Goal: Information Seeking & Learning: Learn about a topic

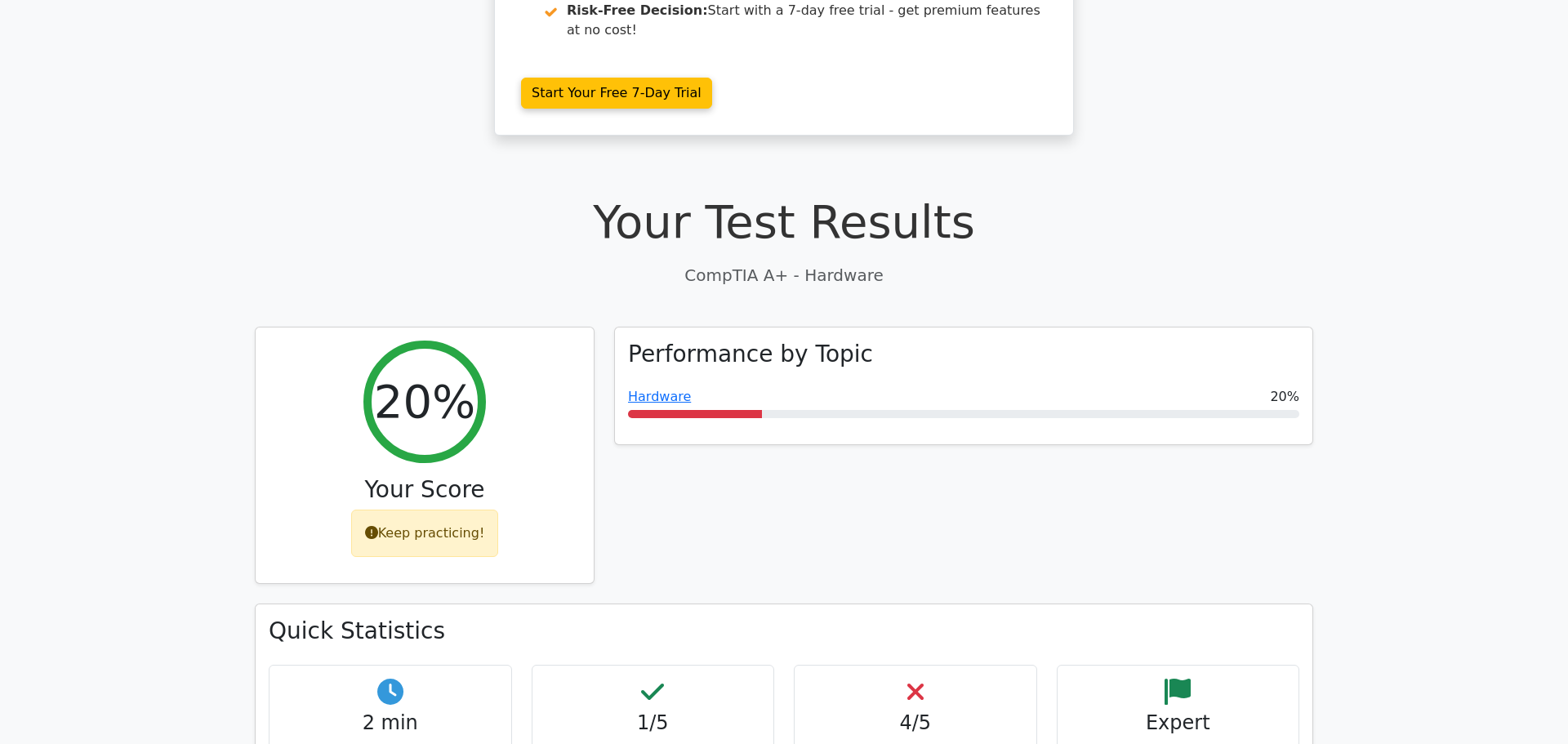
scroll to position [327, 0]
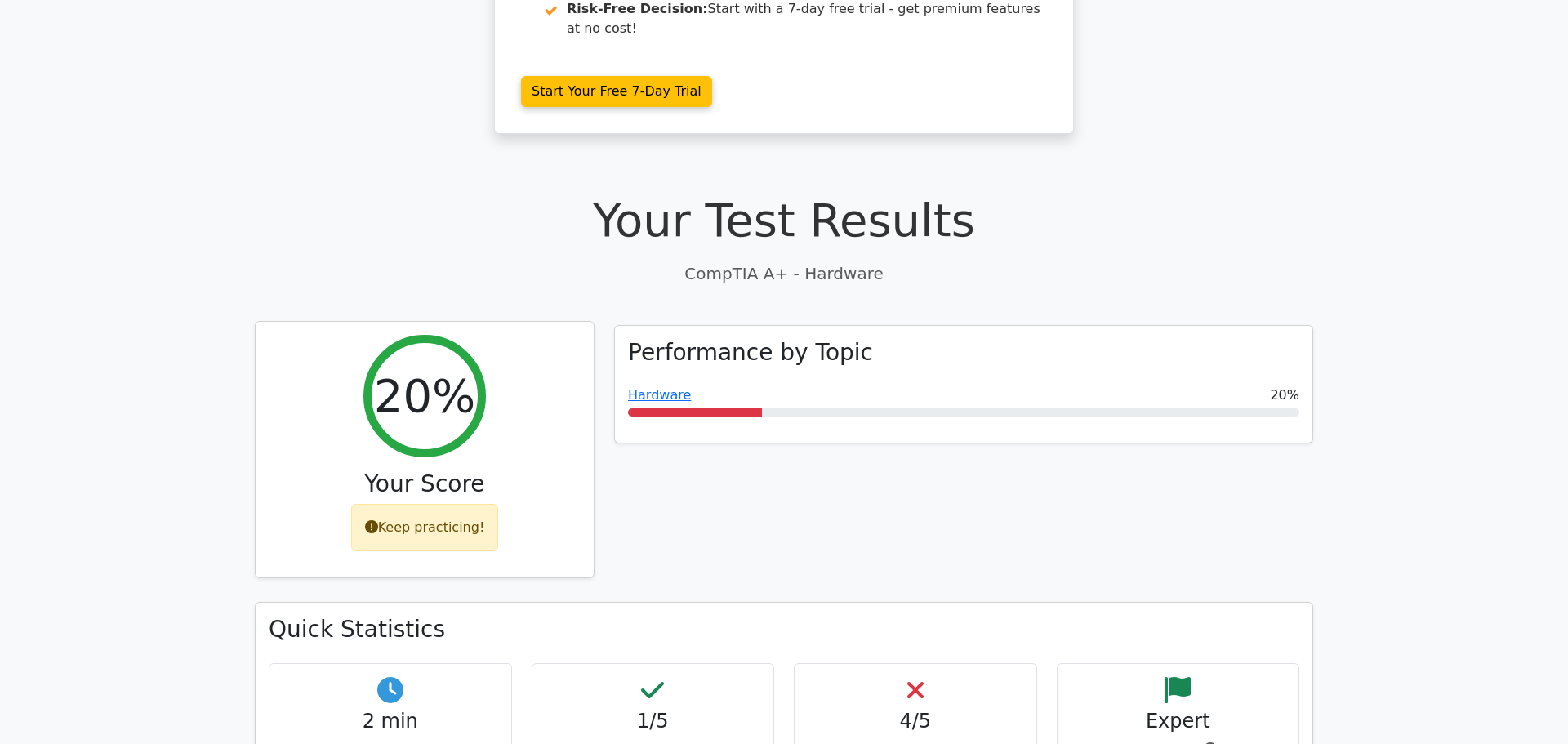
click at [413, 504] on div "Keep practicing!" at bounding box center [425, 528] width 148 height 48
click at [423, 504] on div "Keep practicing!" at bounding box center [425, 528] width 148 height 48
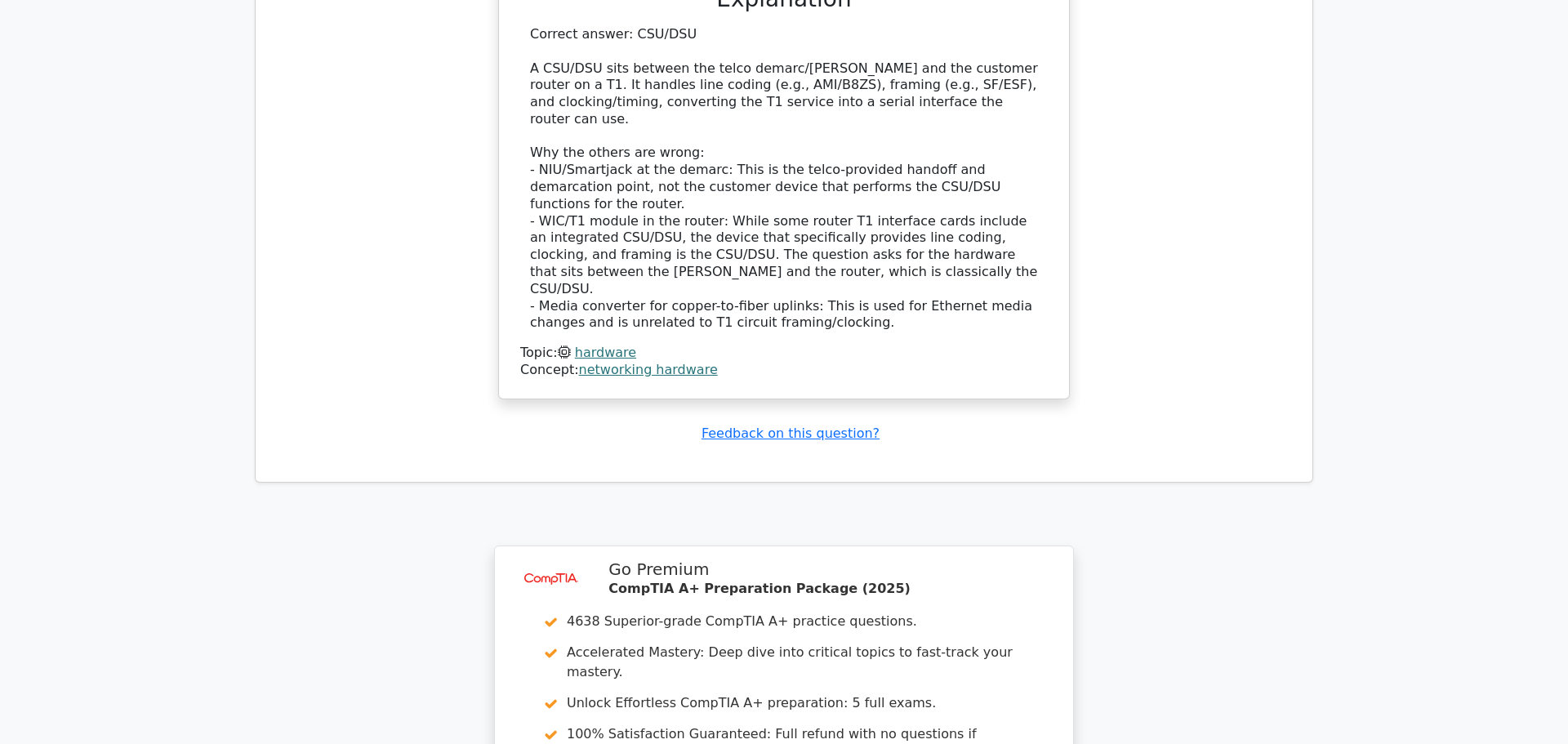
scroll to position [4981, 0]
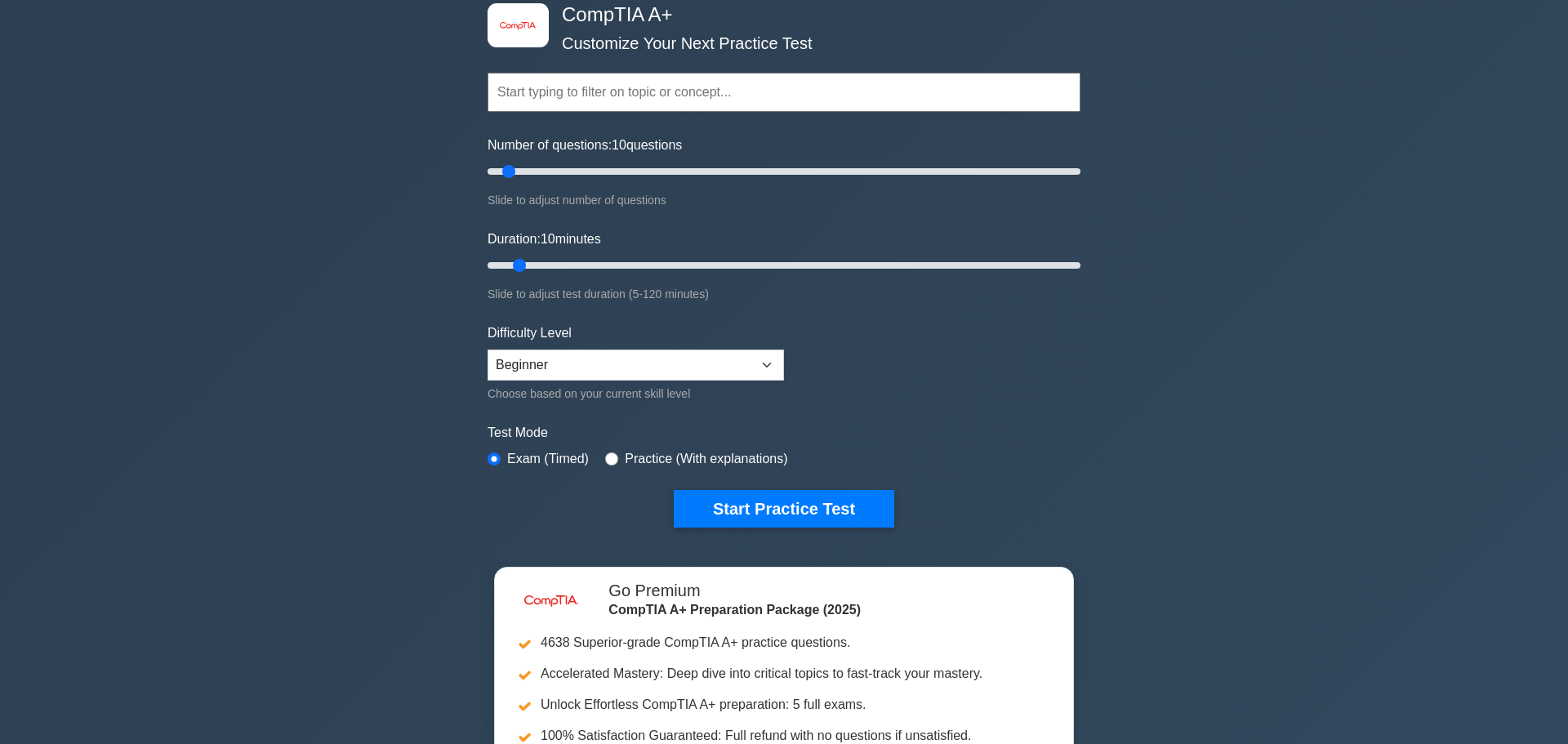
scroll to position [248, 0]
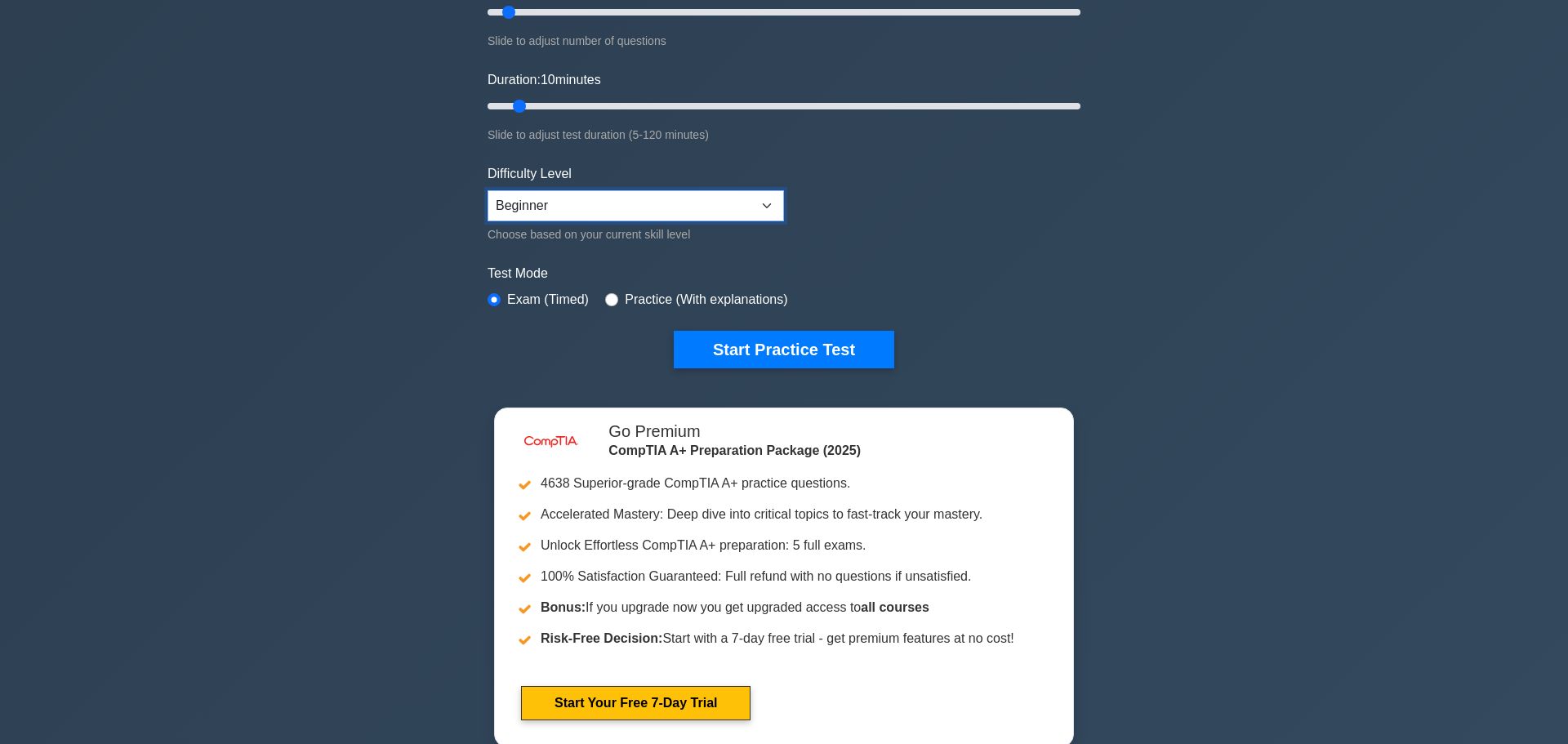
click at [773, 202] on select "Beginner Intermediate Expert" at bounding box center [635, 206] width 296 height 31
select select "intermediate"
click at [487, 190] on select "Beginner Intermediate Expert" at bounding box center [635, 206] width 296 height 31
click at [791, 345] on button "Start Practice Test" at bounding box center [784, 350] width 221 height 37
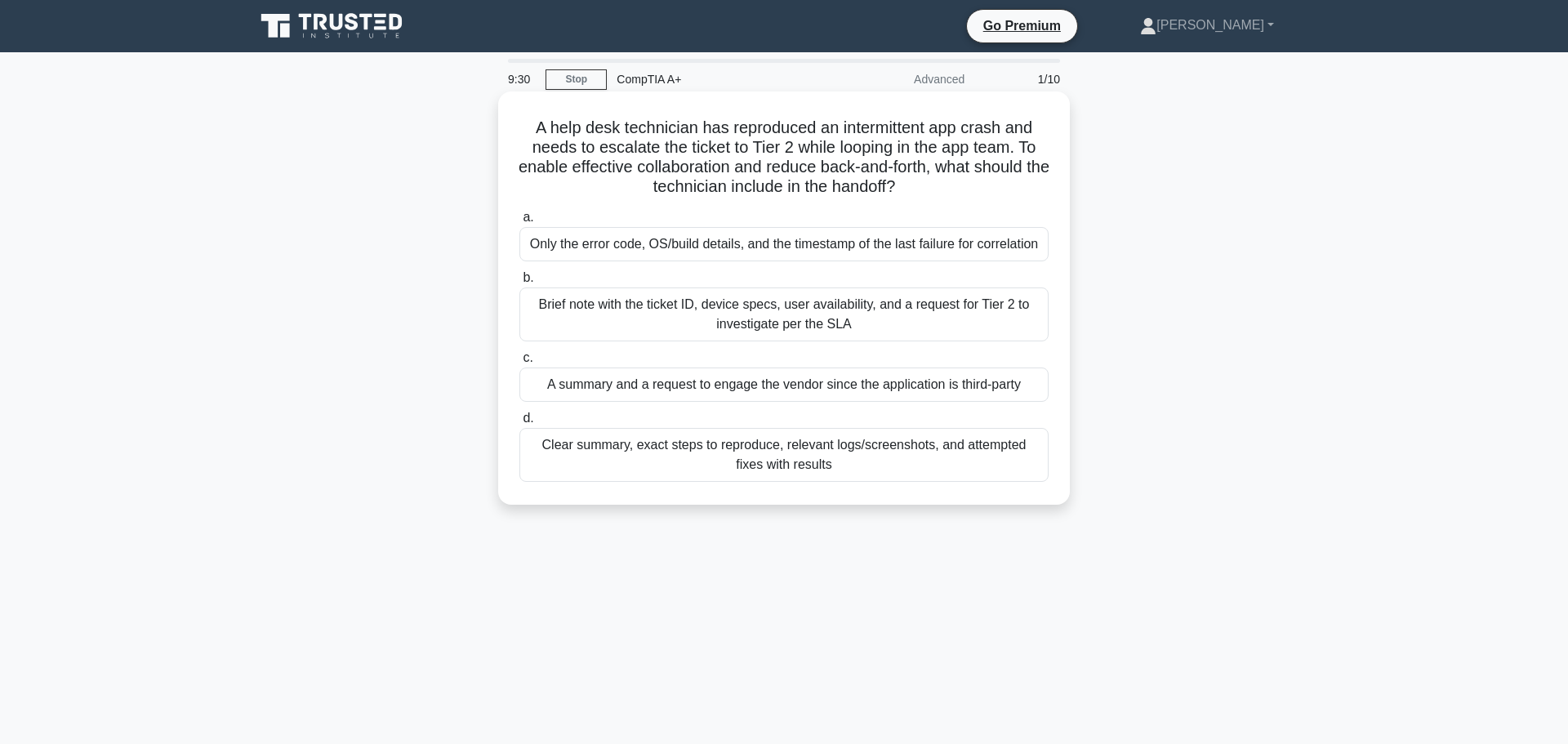
click at [685, 313] on div "Brief note with the ticket ID, device specs, user availability, and a request f…" at bounding box center [784, 314] width 529 height 54
click at [520, 284] on input "b. Brief note with the ticket ID, device specs, user availability, and a reques…" at bounding box center [520, 278] width 0 height 11
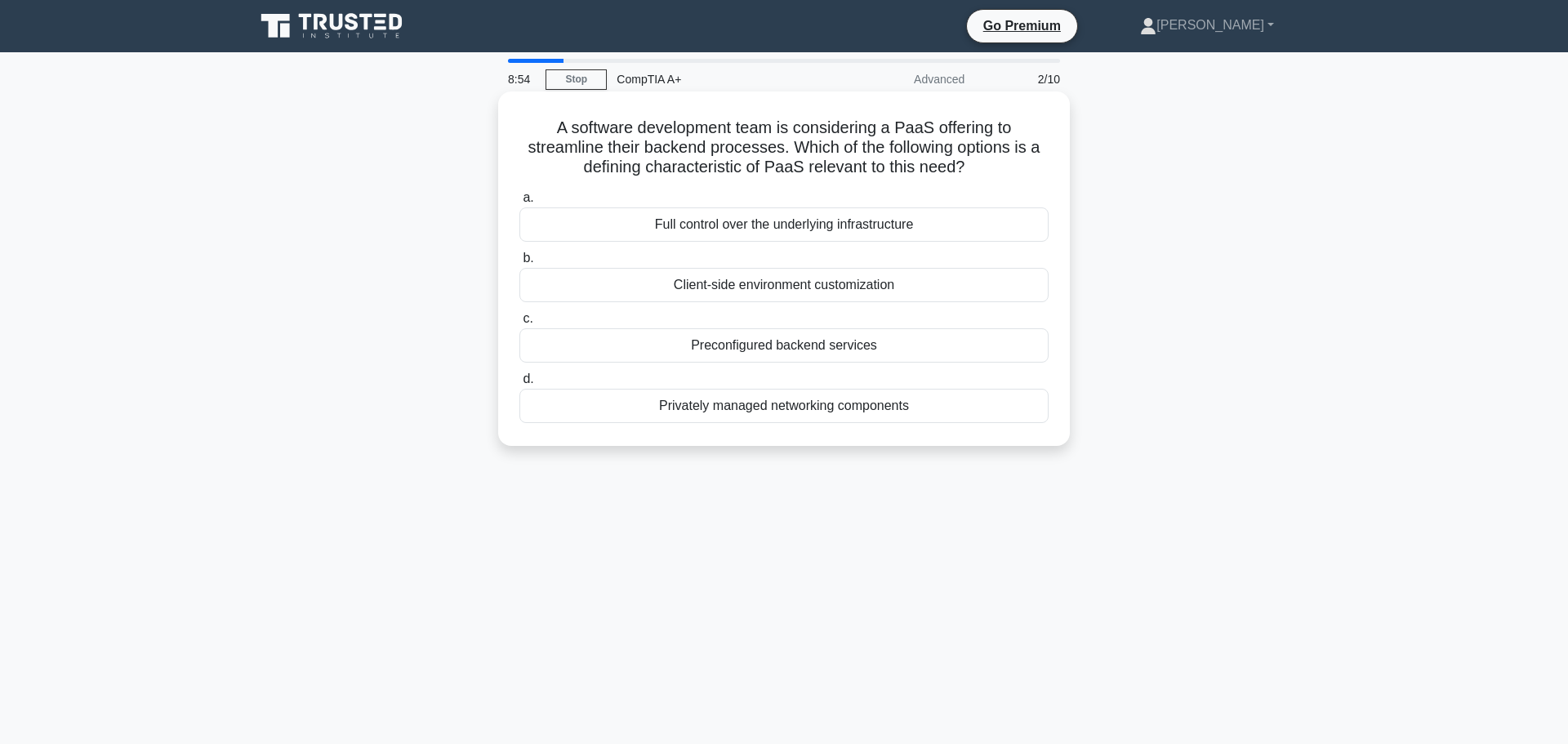
click at [783, 342] on div "Preconfigured backend services" at bounding box center [784, 346] width 529 height 34
click at [520, 324] on input "c. Preconfigured backend services" at bounding box center [520, 318] width 0 height 11
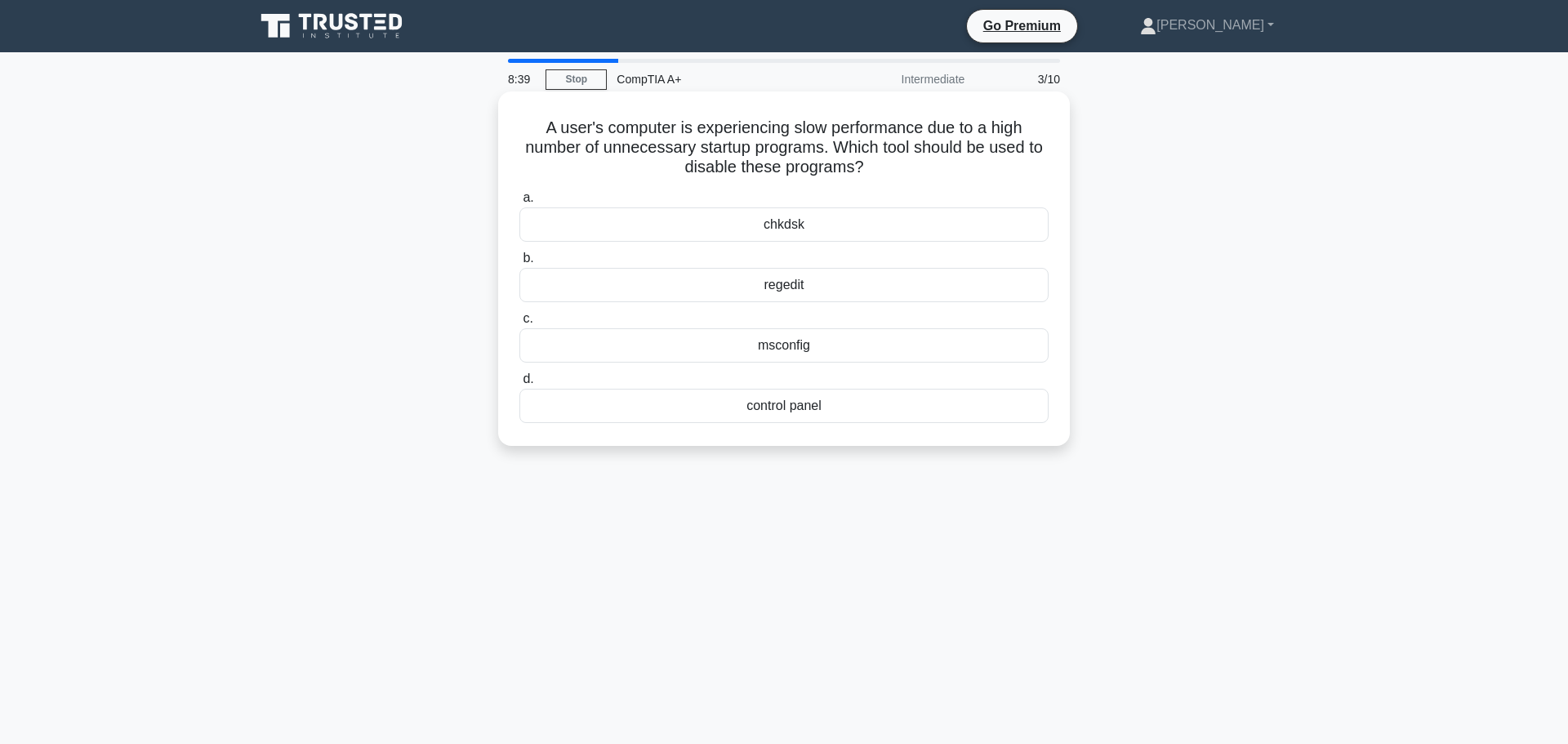
click at [954, 339] on div "msconfig" at bounding box center [784, 346] width 529 height 34
click at [520, 324] on input "c. msconfig" at bounding box center [520, 318] width 0 height 11
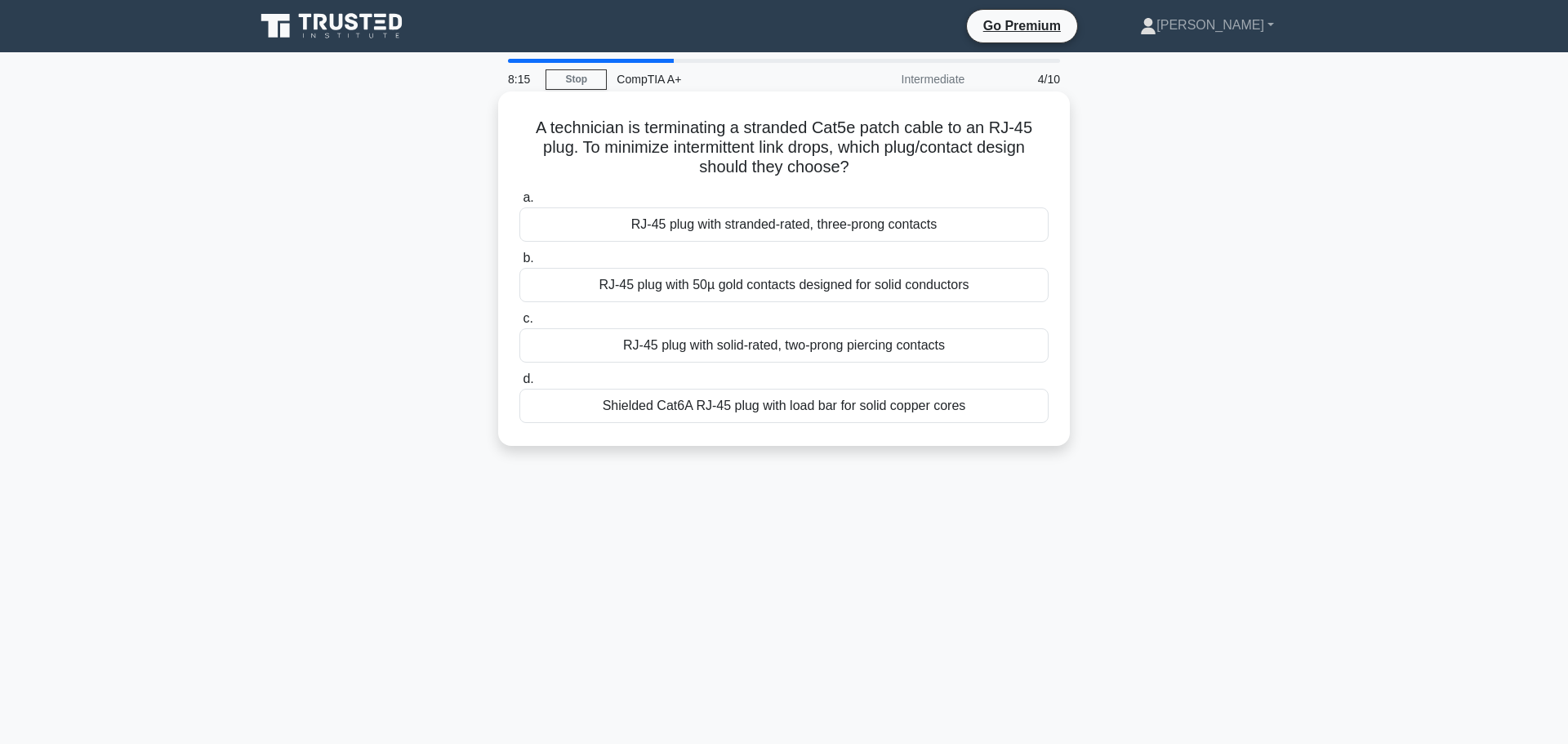
click at [789, 399] on div "Shielded Cat6A RJ-45 plug with load bar for solid copper cores" at bounding box center [784, 406] width 529 height 34
click at [520, 385] on input "d. Shielded Cat6A RJ-45 plug with load bar for solid copper cores" at bounding box center [520, 380] width 0 height 11
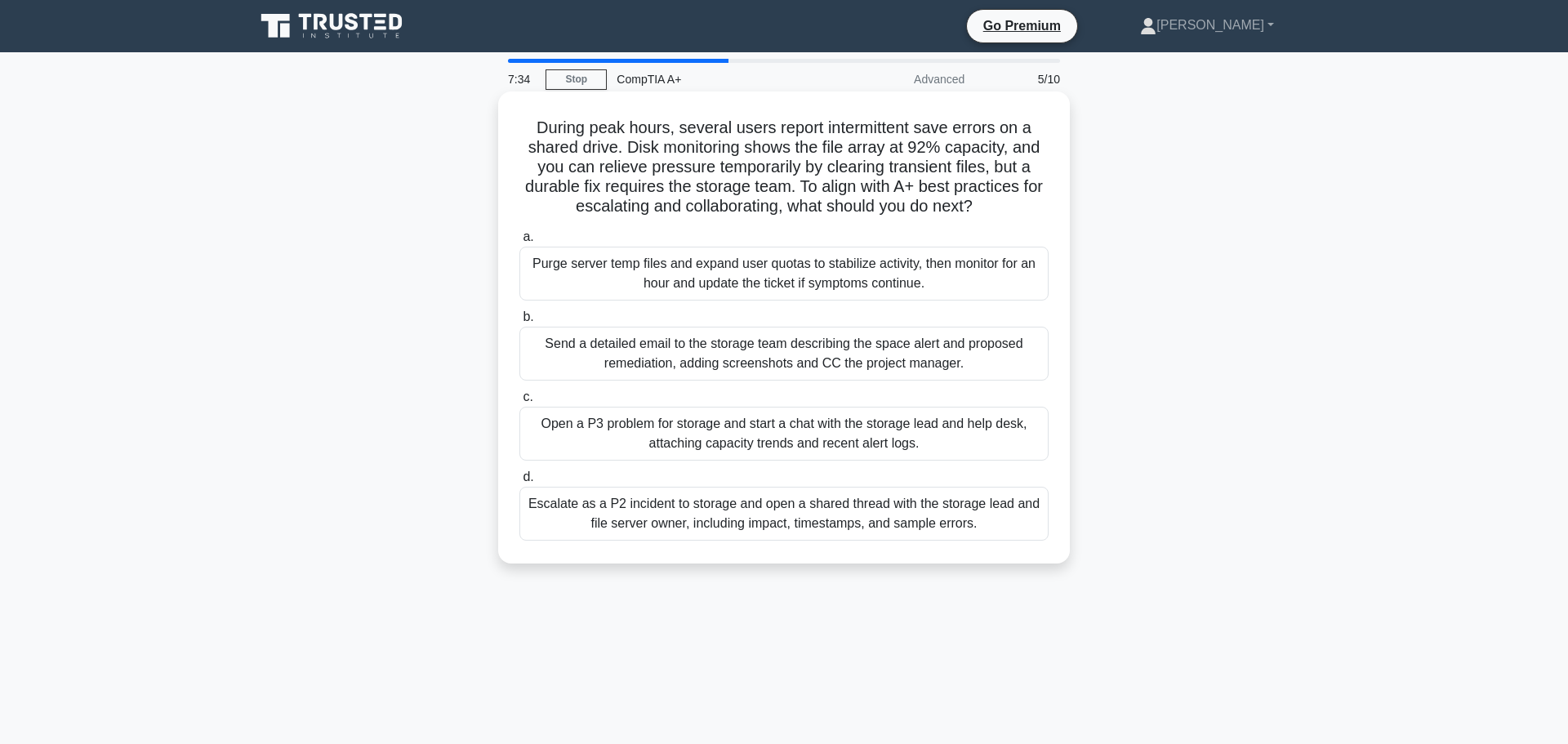
click at [745, 521] on div "Escalate as a P2 incident to storage and open a shared thread with the storage …" at bounding box center [784, 513] width 529 height 54
click at [520, 483] on input "d. Escalate as a P2 incident to storage and open a shared thread with the stora…" at bounding box center [520, 477] width 0 height 11
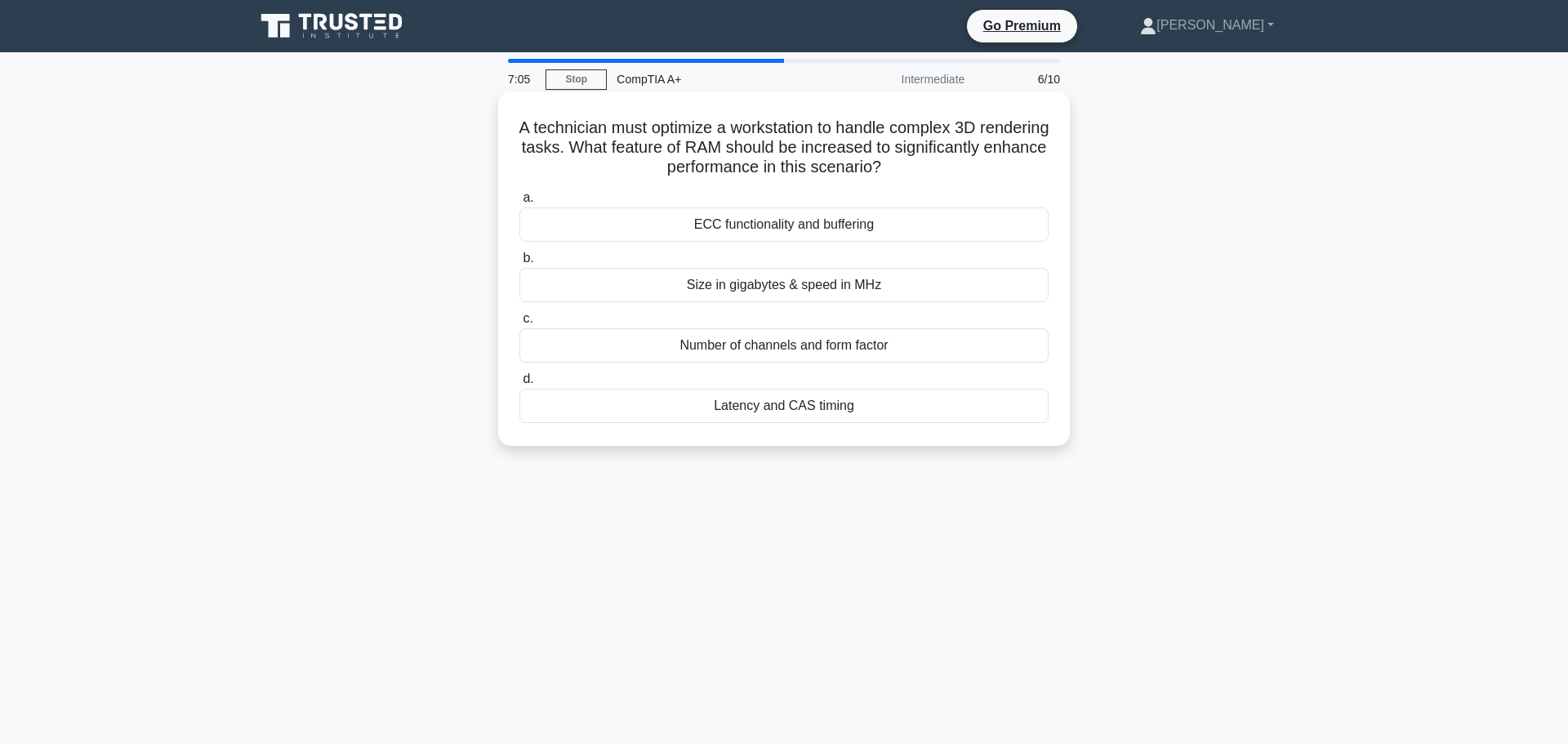
click at [805, 290] on div "Size in gigabytes & speed in MHz" at bounding box center [784, 285] width 529 height 34
click at [520, 264] on input "b. Size in gigabytes & speed in MHz" at bounding box center [520, 258] width 0 height 11
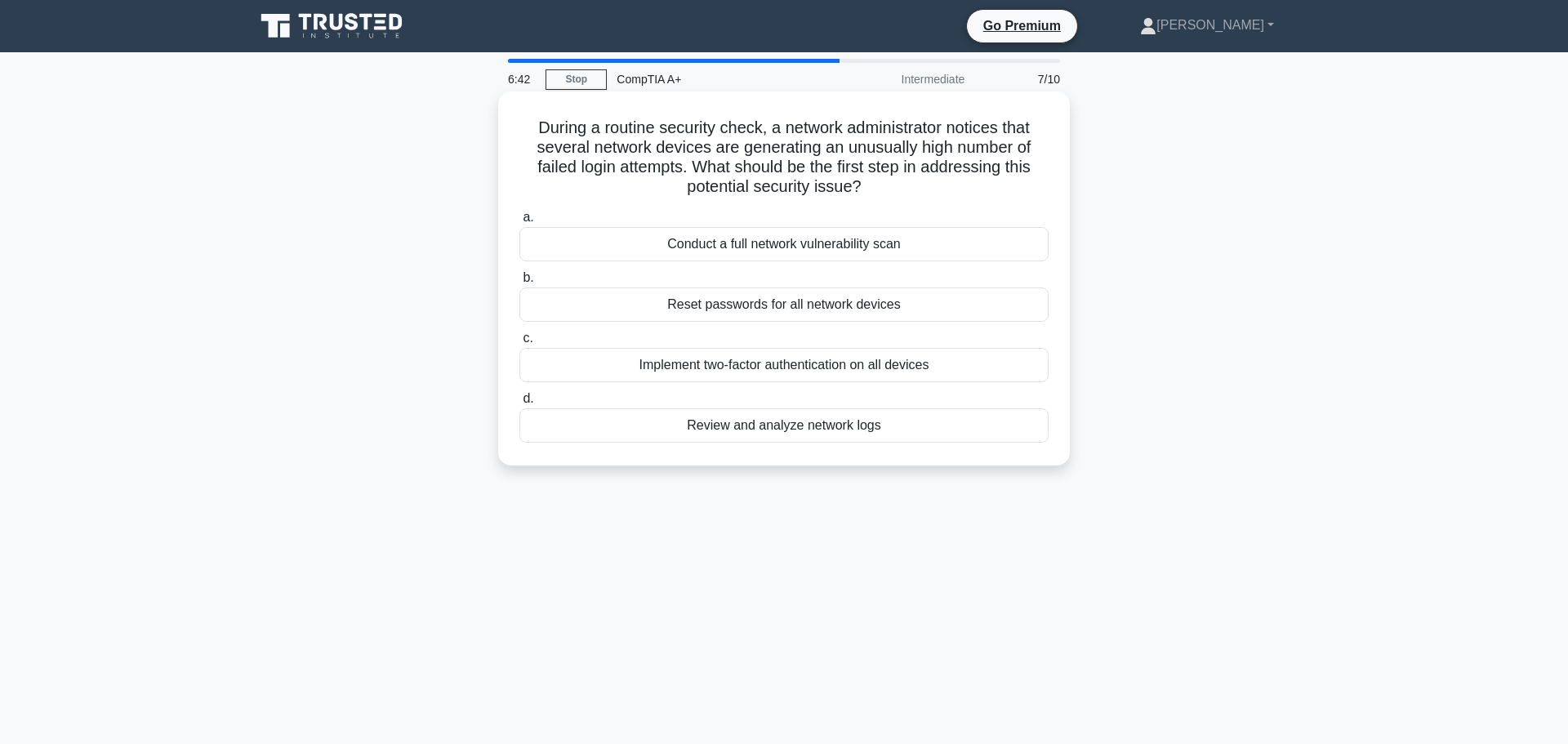
click at [779, 244] on div "Conduct a full network vulnerability scan" at bounding box center [784, 244] width 529 height 34
click at [520, 223] on input "a. Conduct a full network vulnerability scan" at bounding box center [520, 217] width 0 height 11
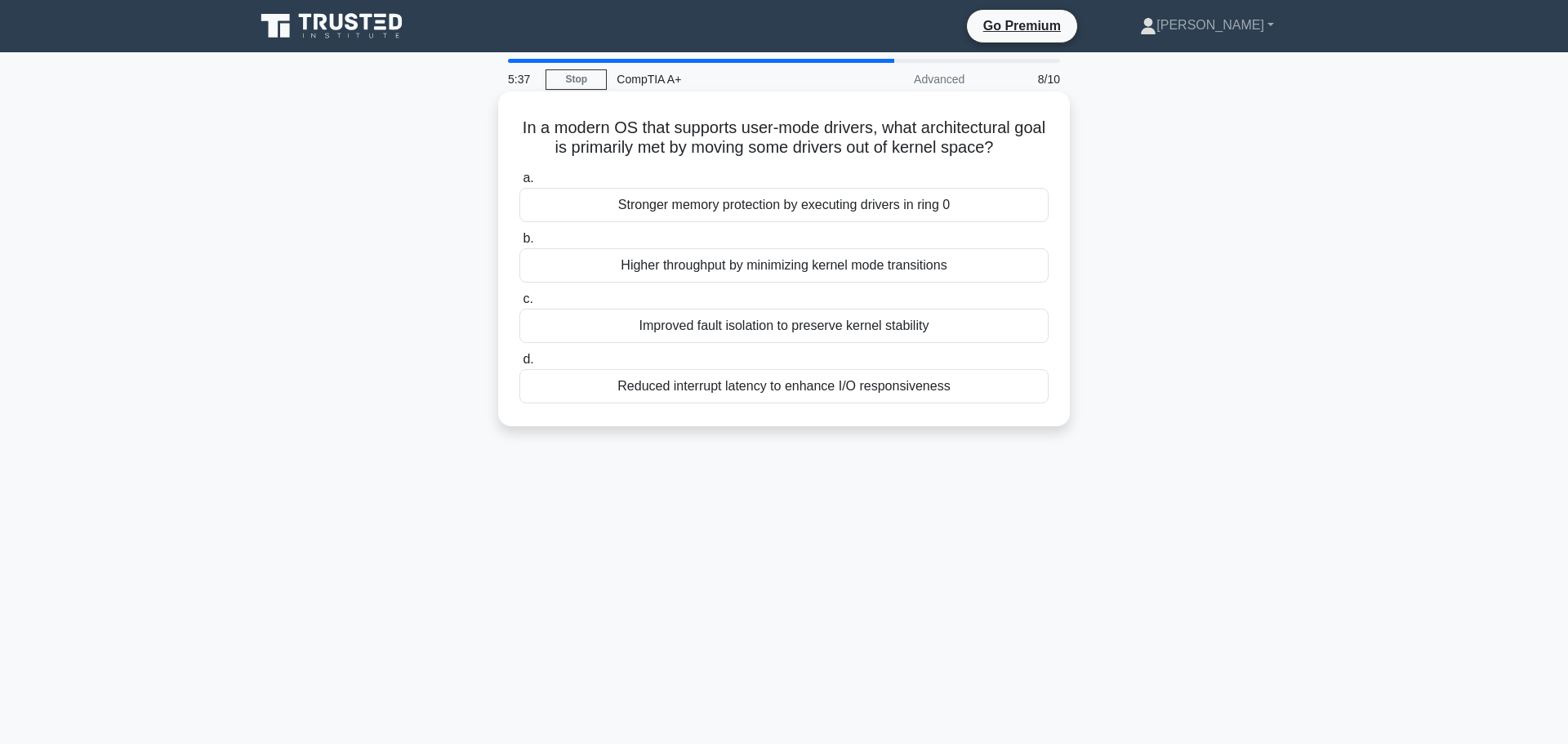
click at [791, 392] on div "Reduced interrupt latency to enhance I/O responsiveness" at bounding box center [784, 386] width 529 height 34
click at [520, 365] on input "d. Reduced interrupt latency to enhance I/O responsiveness" at bounding box center [520, 360] width 0 height 11
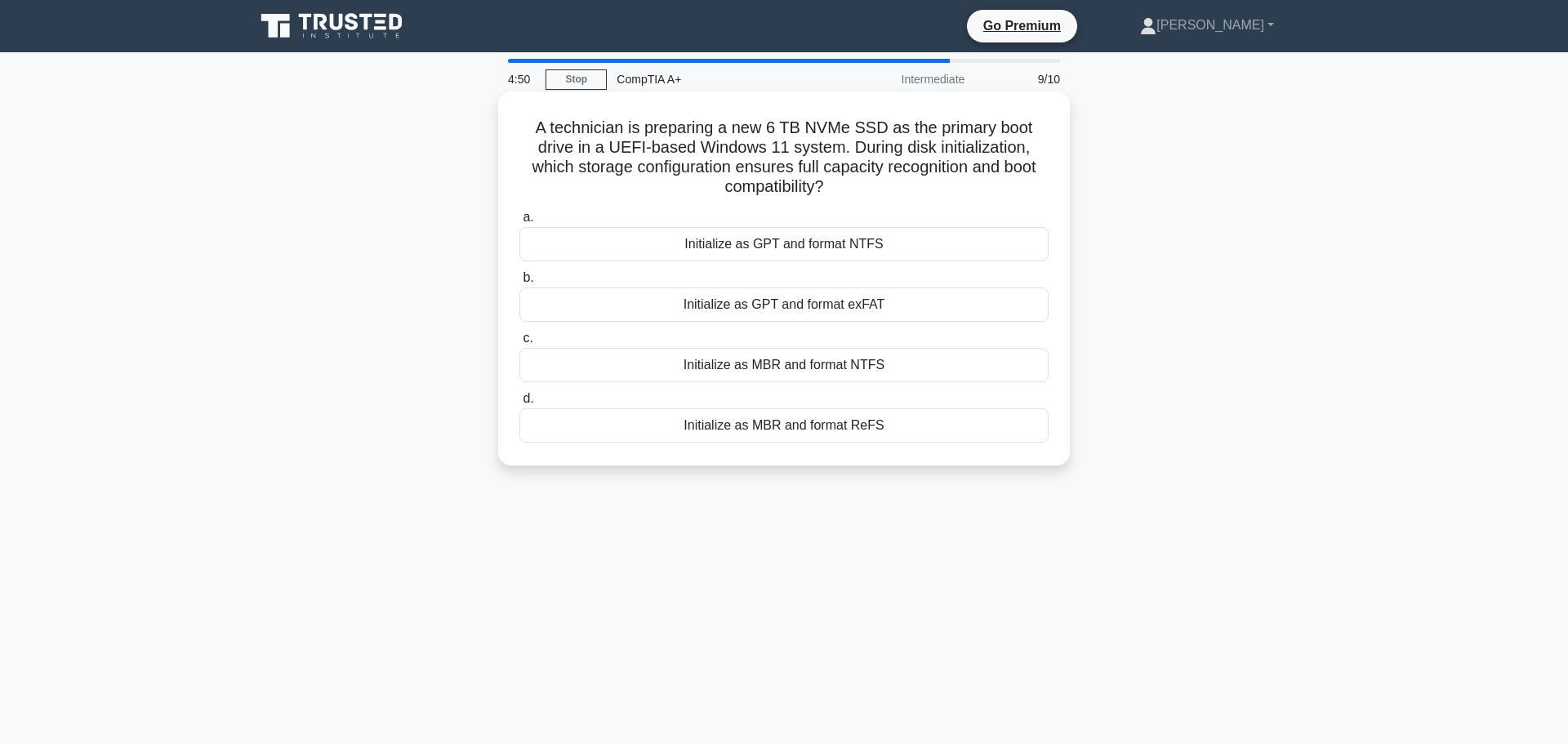
click at [924, 302] on div "Initialize as GPT and format exFAT" at bounding box center [784, 305] width 529 height 34
click at [520, 284] on input "b. Initialize as GPT and format exFAT" at bounding box center [520, 278] width 0 height 11
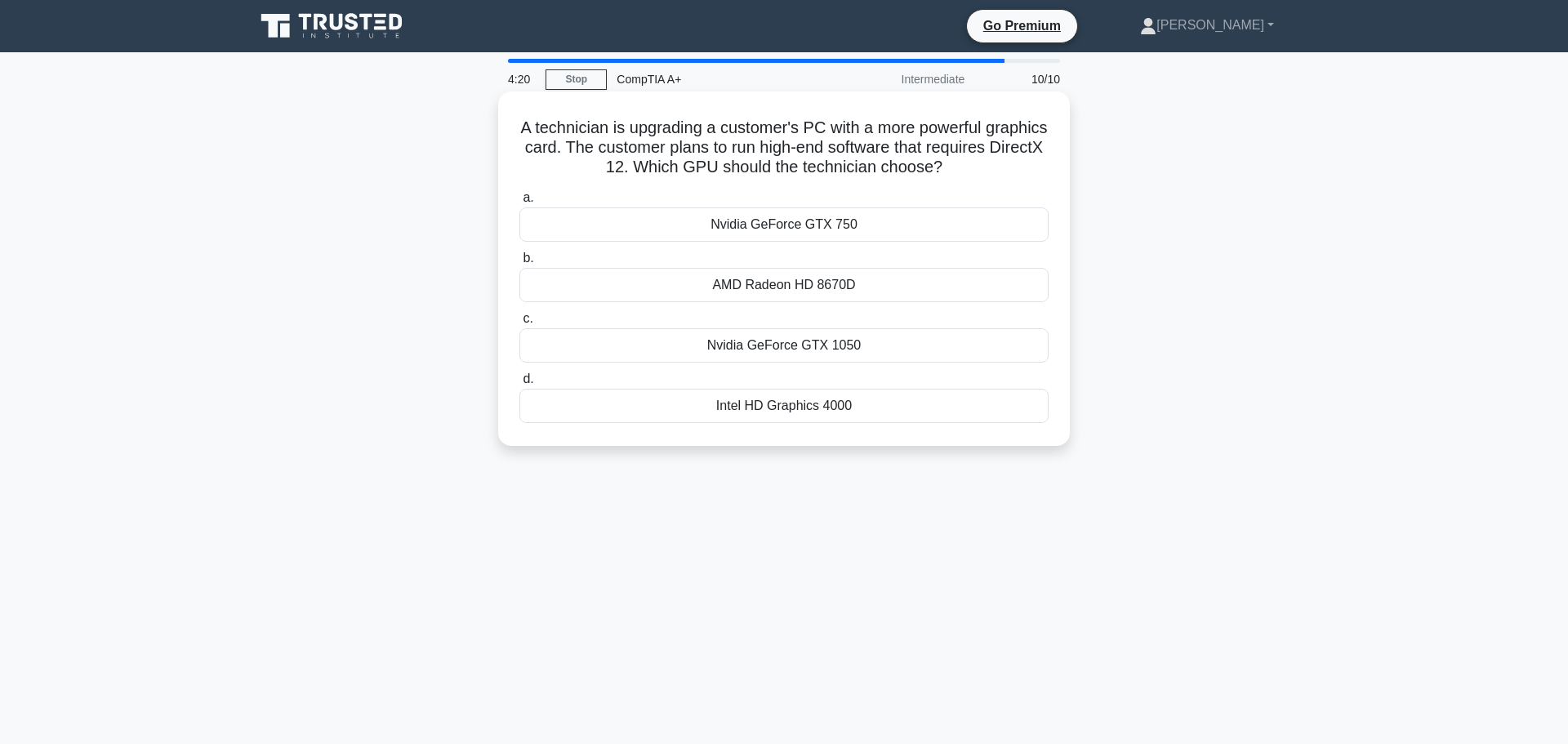
click at [809, 347] on div "Nvidia GeForce GTX 1050" at bounding box center [784, 346] width 529 height 34
click at [520, 324] on input "c. Nvidia GeForce GTX 1050" at bounding box center [520, 318] width 0 height 11
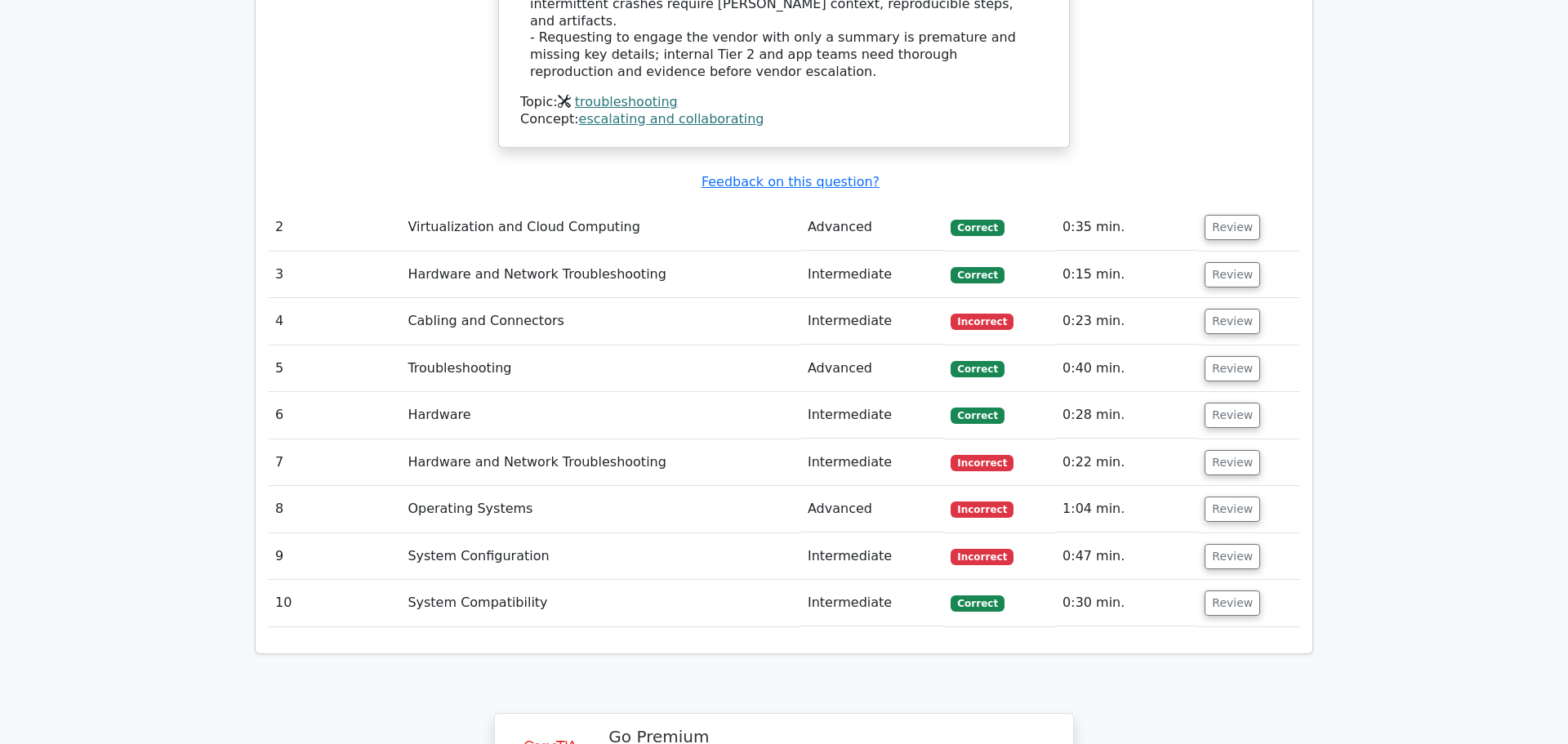
scroll to position [2220, 0]
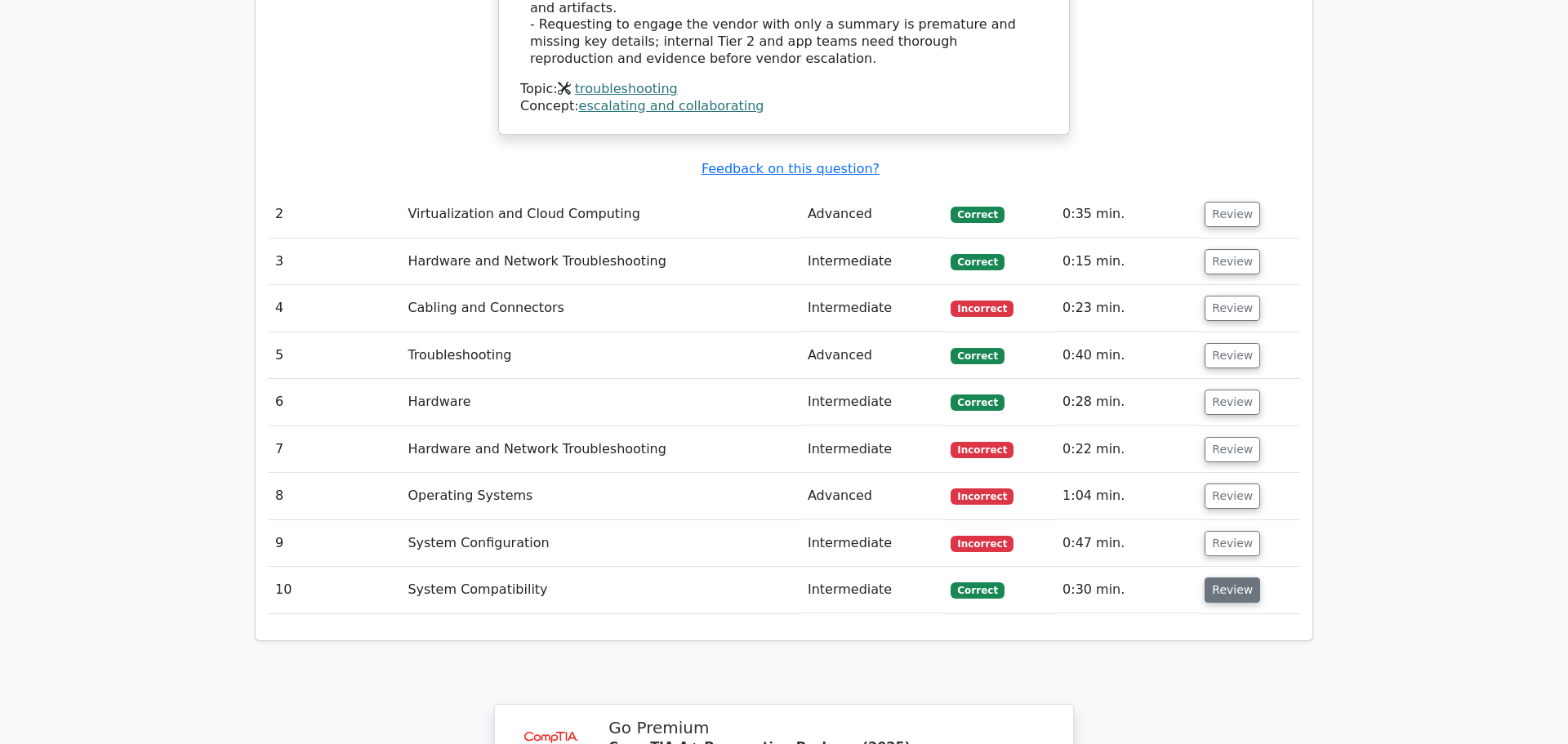
click at [1223, 578] on button "Review" at bounding box center [1232, 590] width 55 height 25
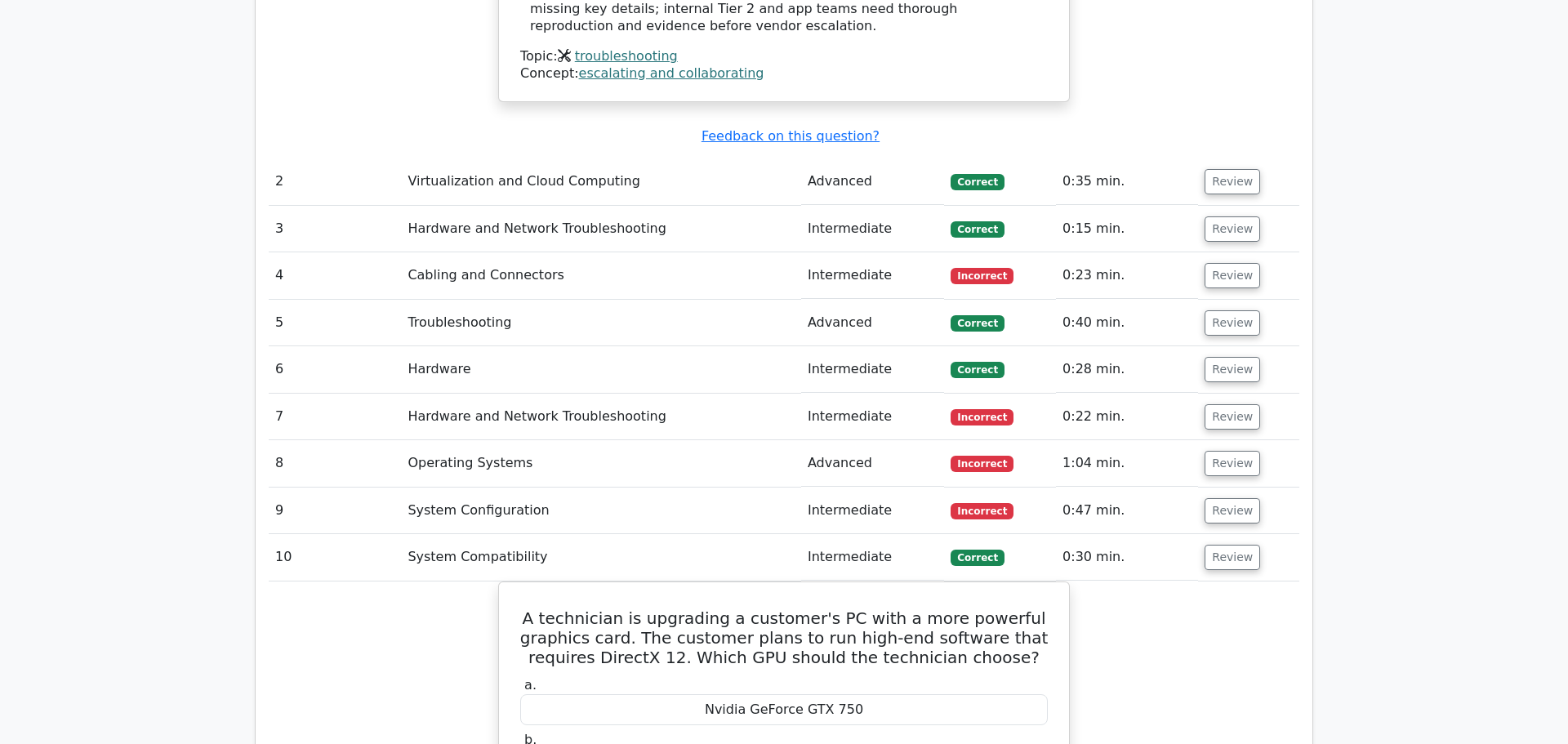
scroll to position [2235, 0]
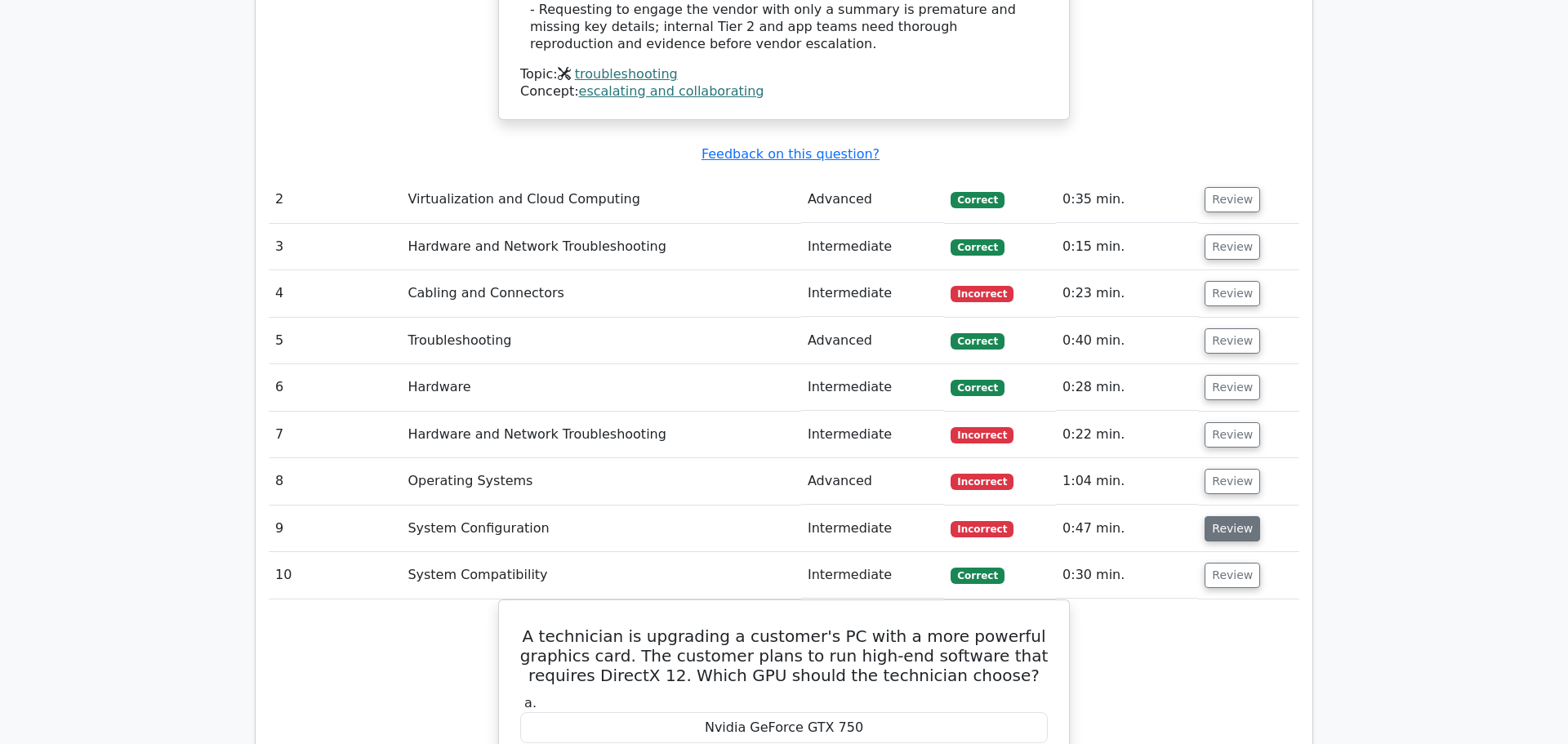
click at [1226, 516] on button "Review" at bounding box center [1232, 529] width 55 height 25
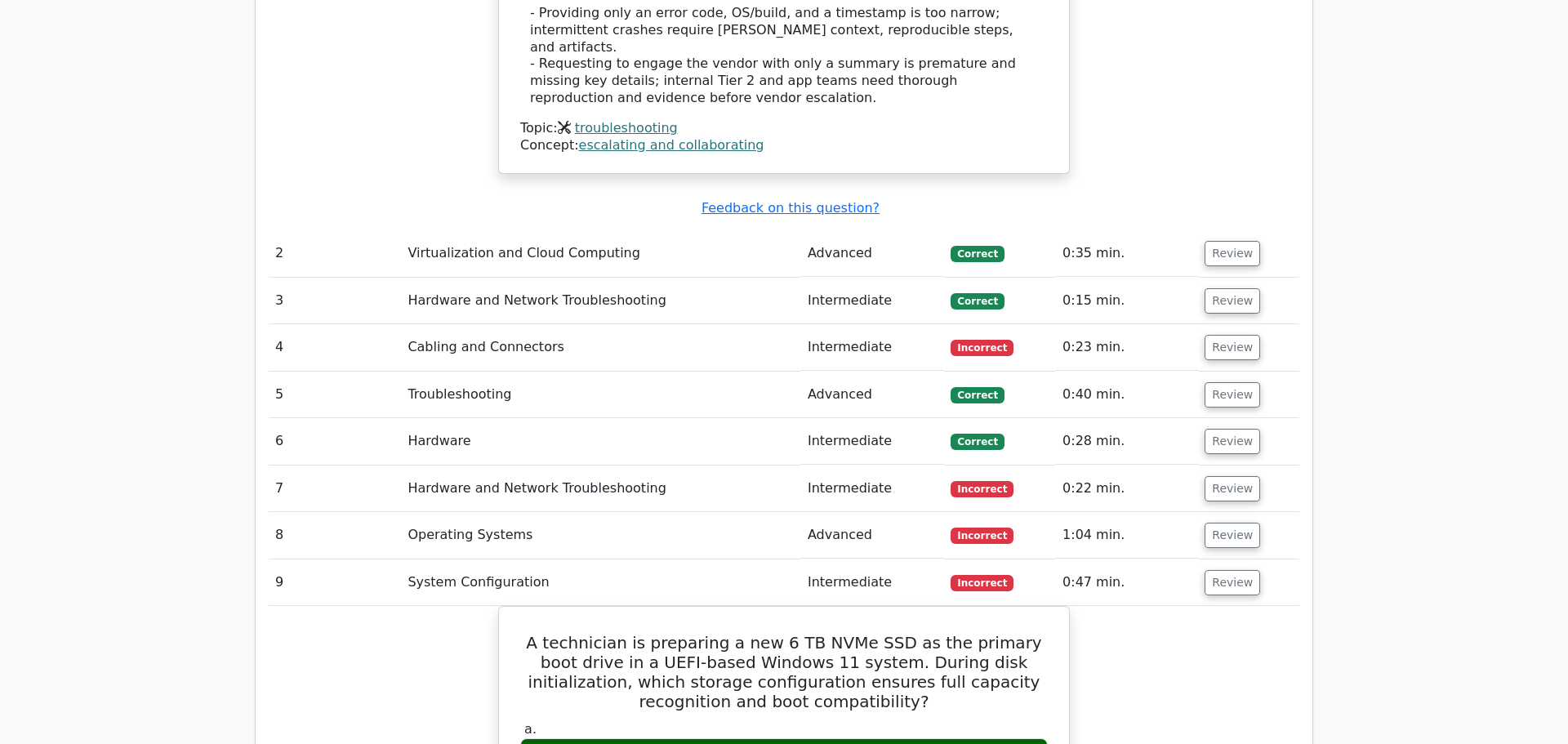
scroll to position [2180, 0]
click at [1212, 524] on button "Review" at bounding box center [1232, 537] width 55 height 25
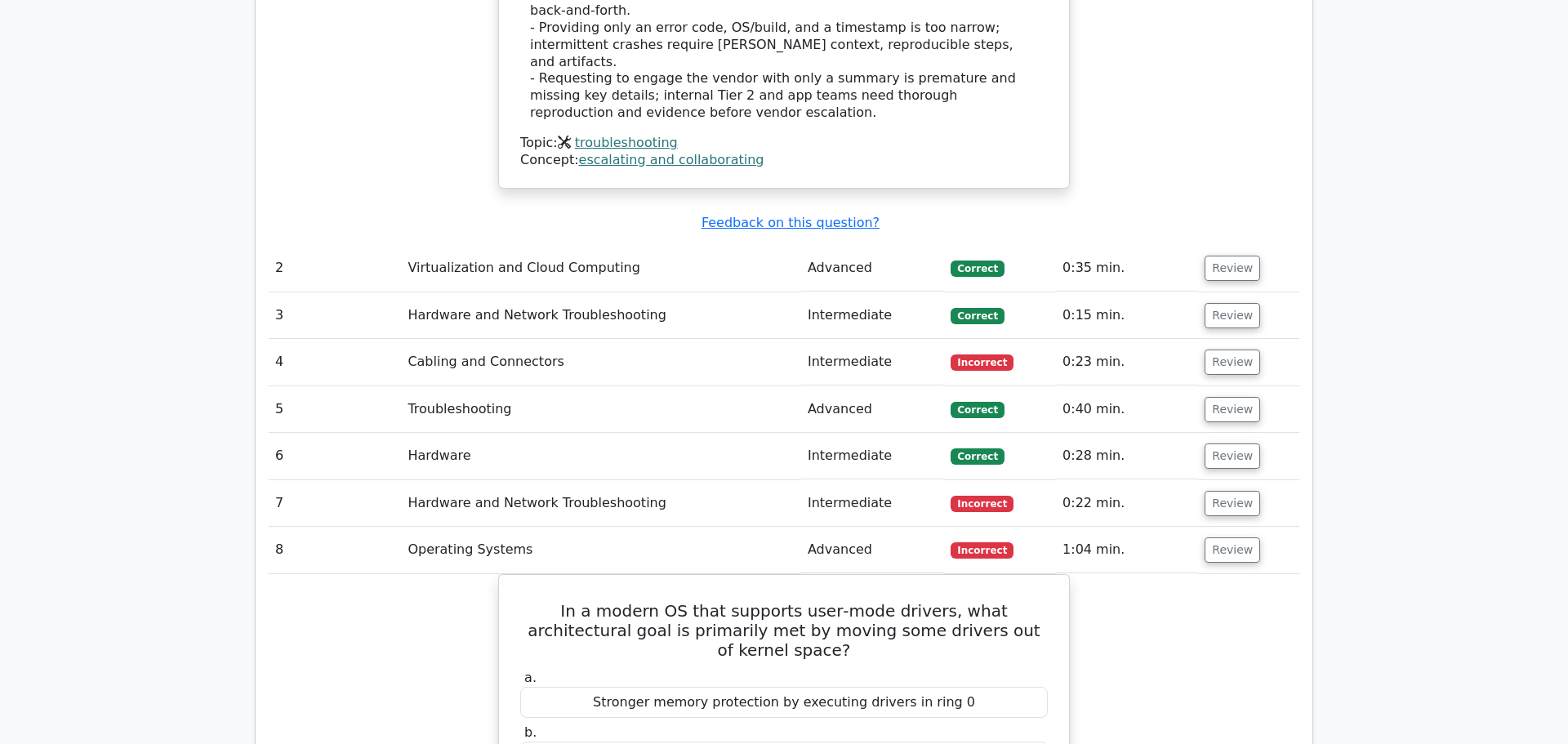
scroll to position [2163, 0]
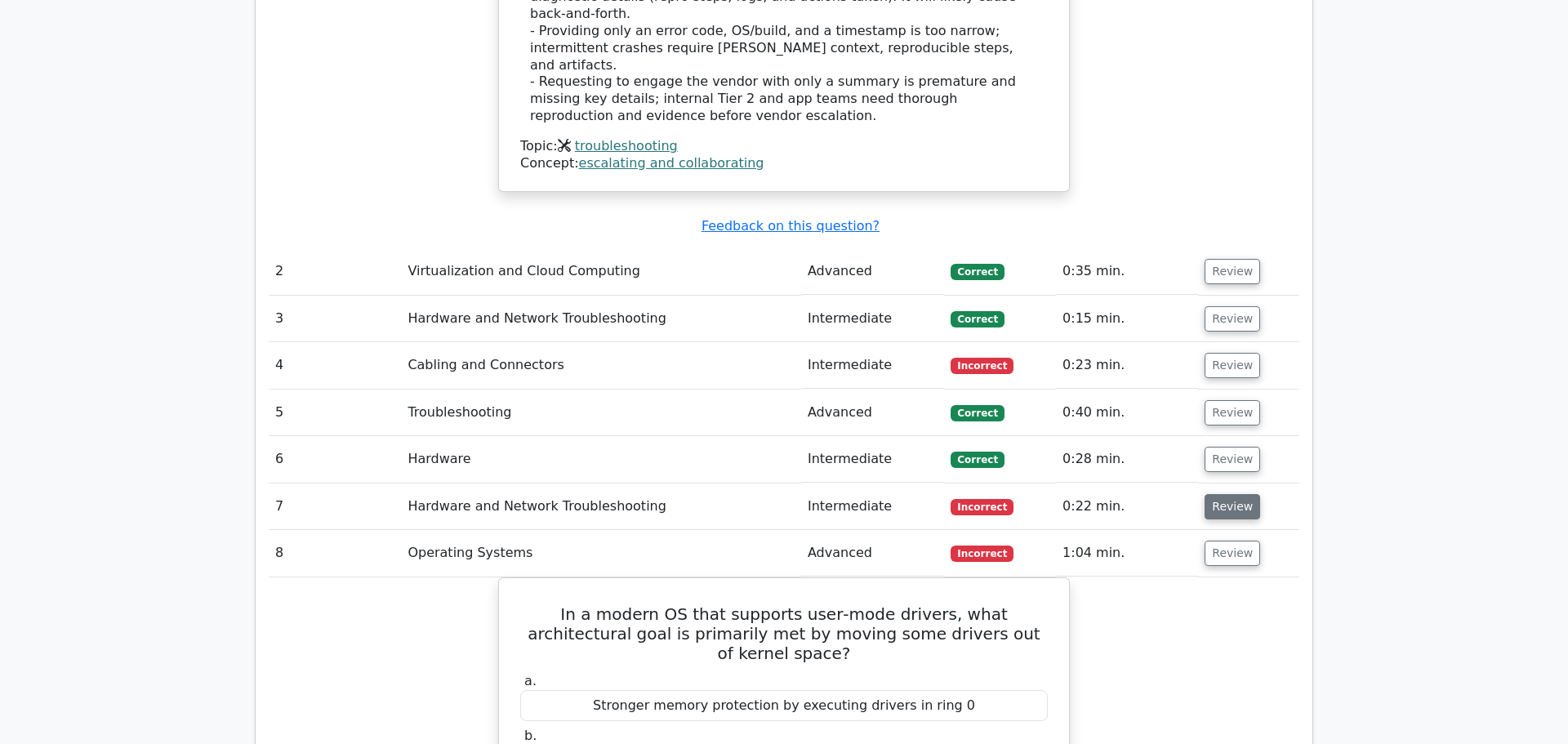
click at [1224, 494] on button "Review" at bounding box center [1232, 507] width 55 height 25
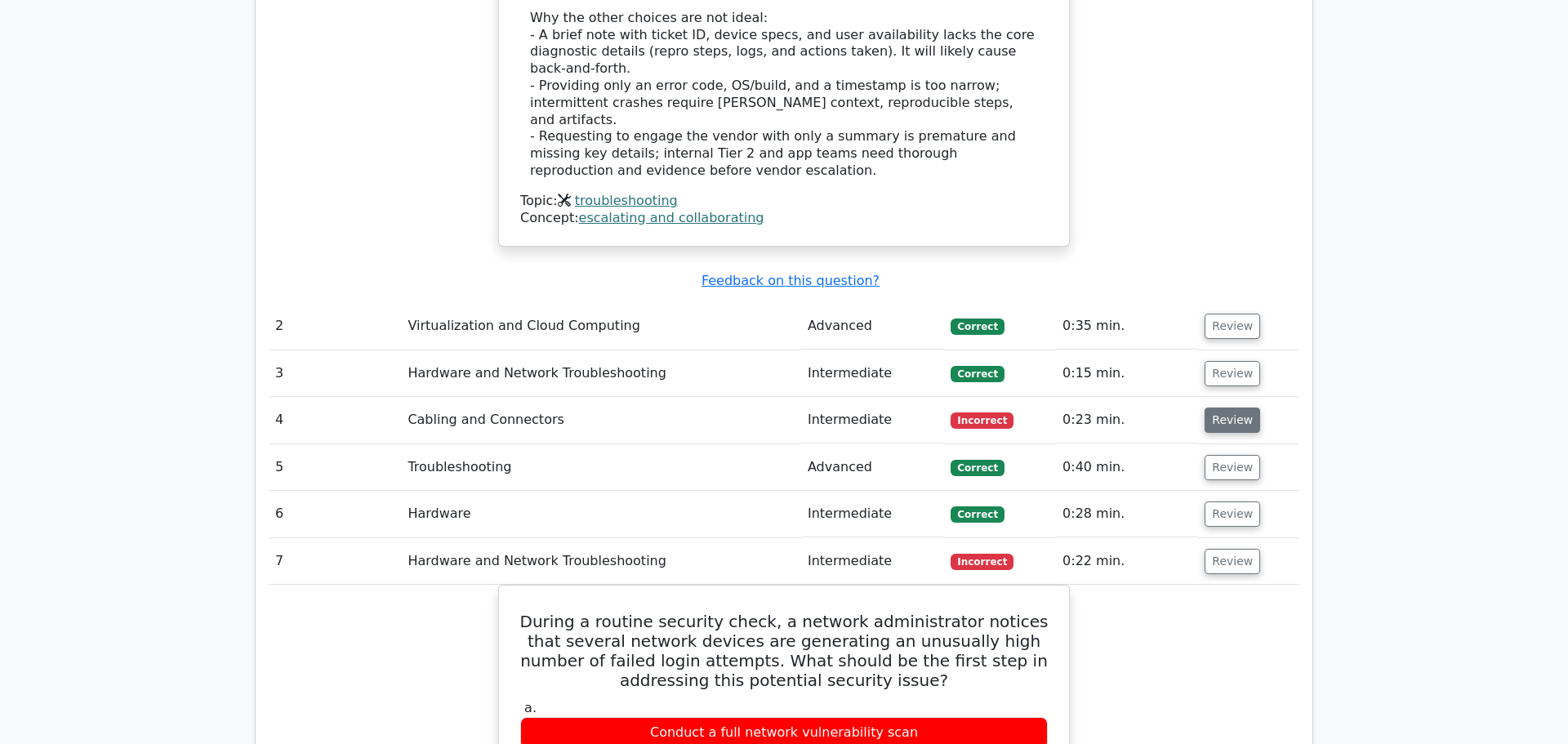
scroll to position [2101, 0]
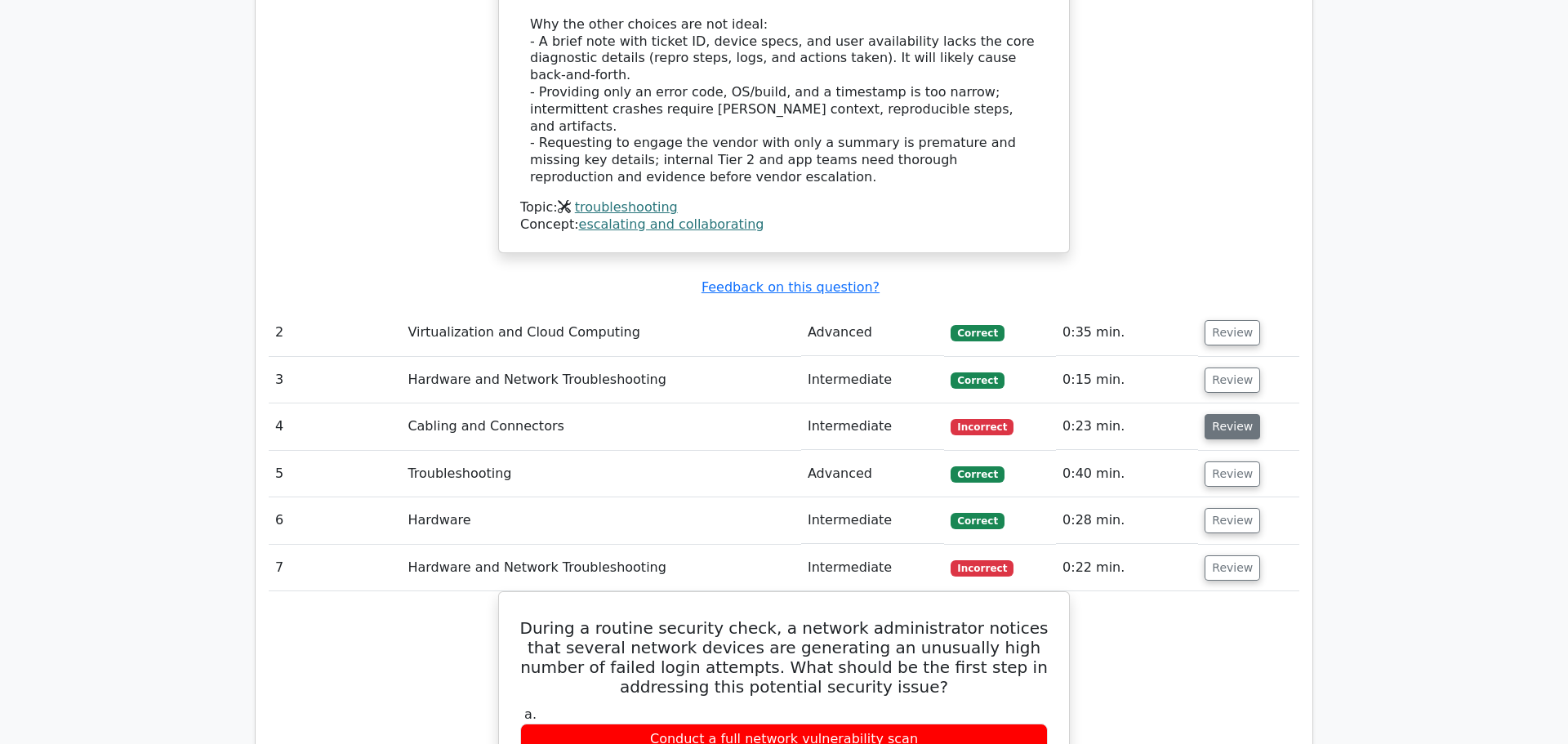
click at [1225, 414] on button "Review" at bounding box center [1232, 427] width 55 height 25
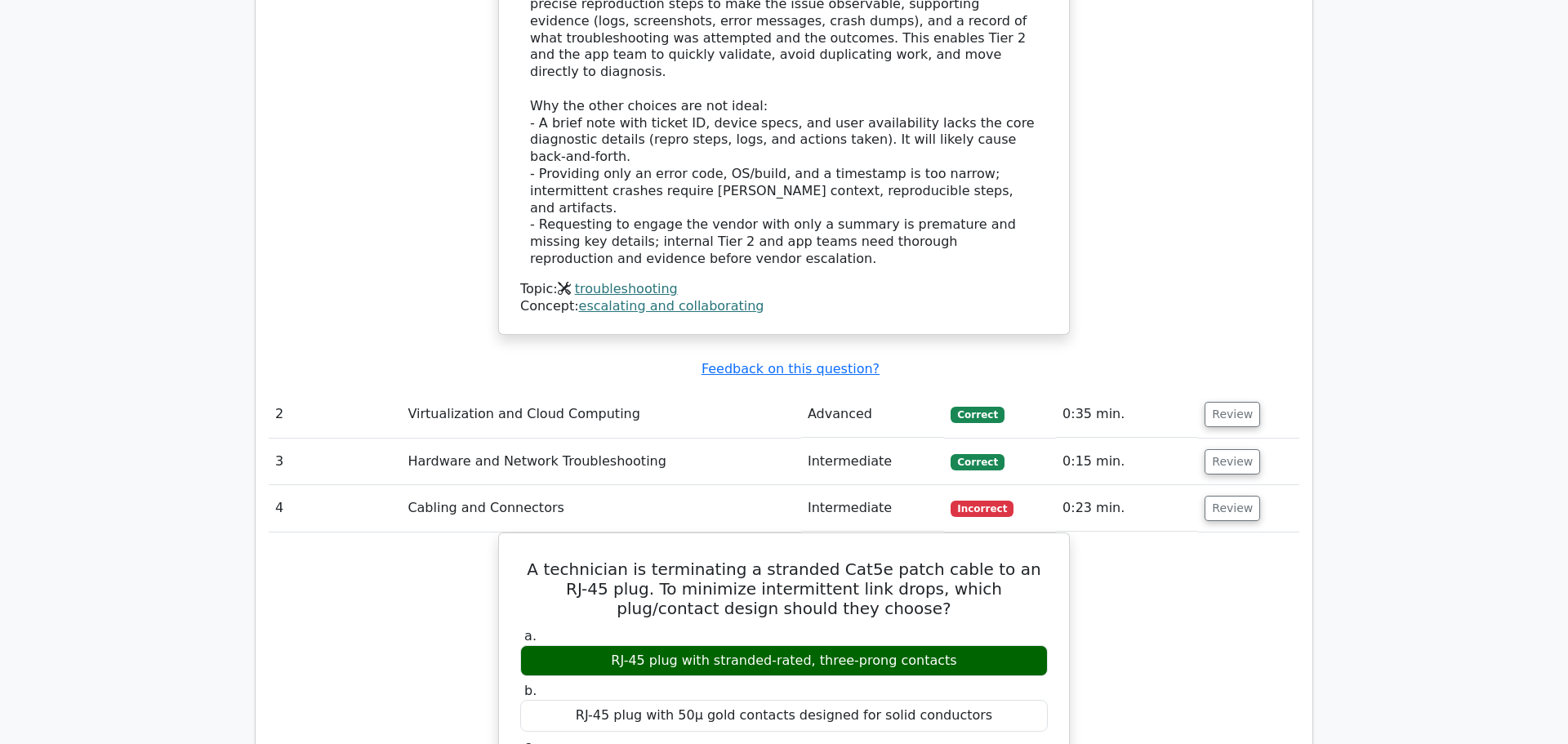
scroll to position [1997, 0]
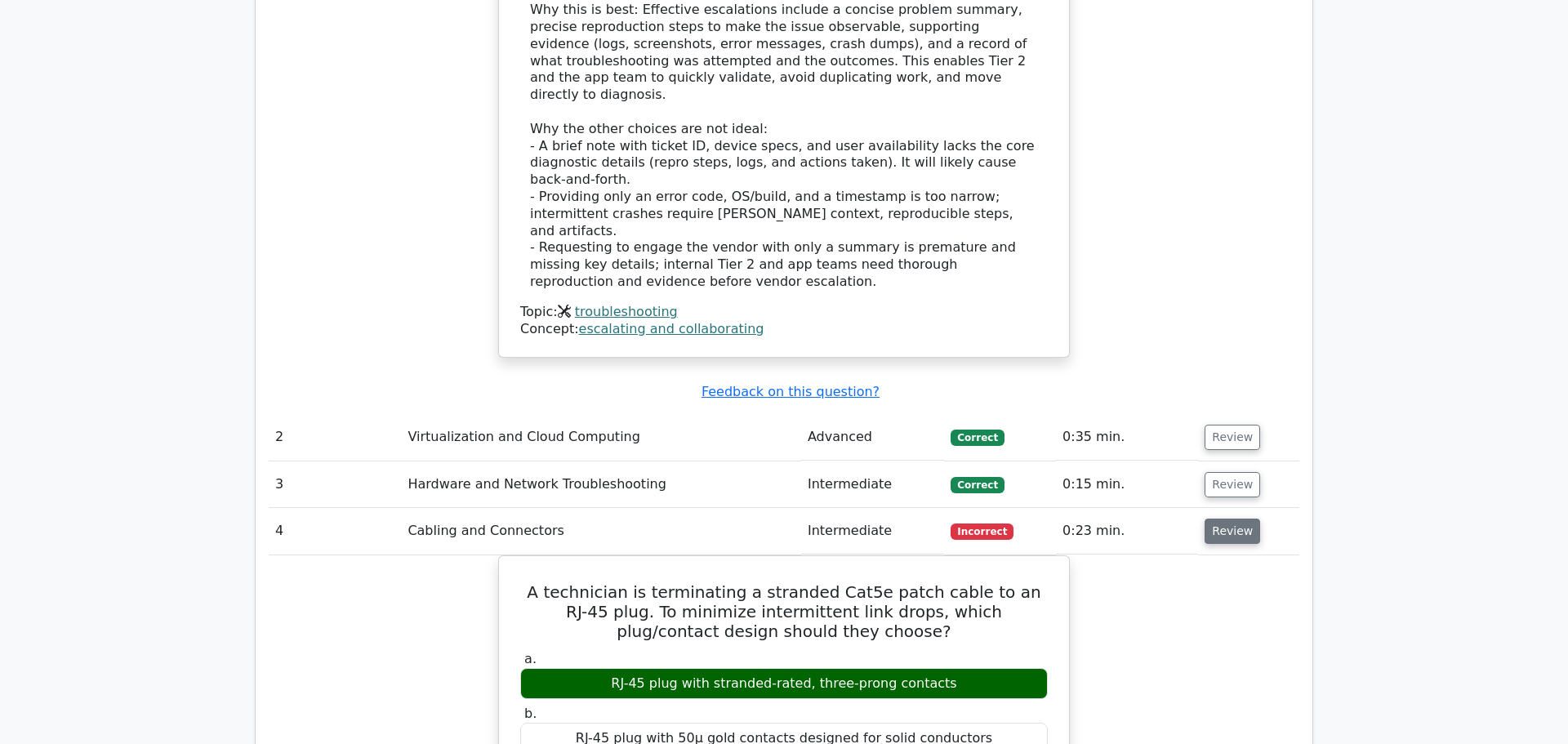
click at [1222, 519] on button "Review" at bounding box center [1232, 532] width 55 height 25
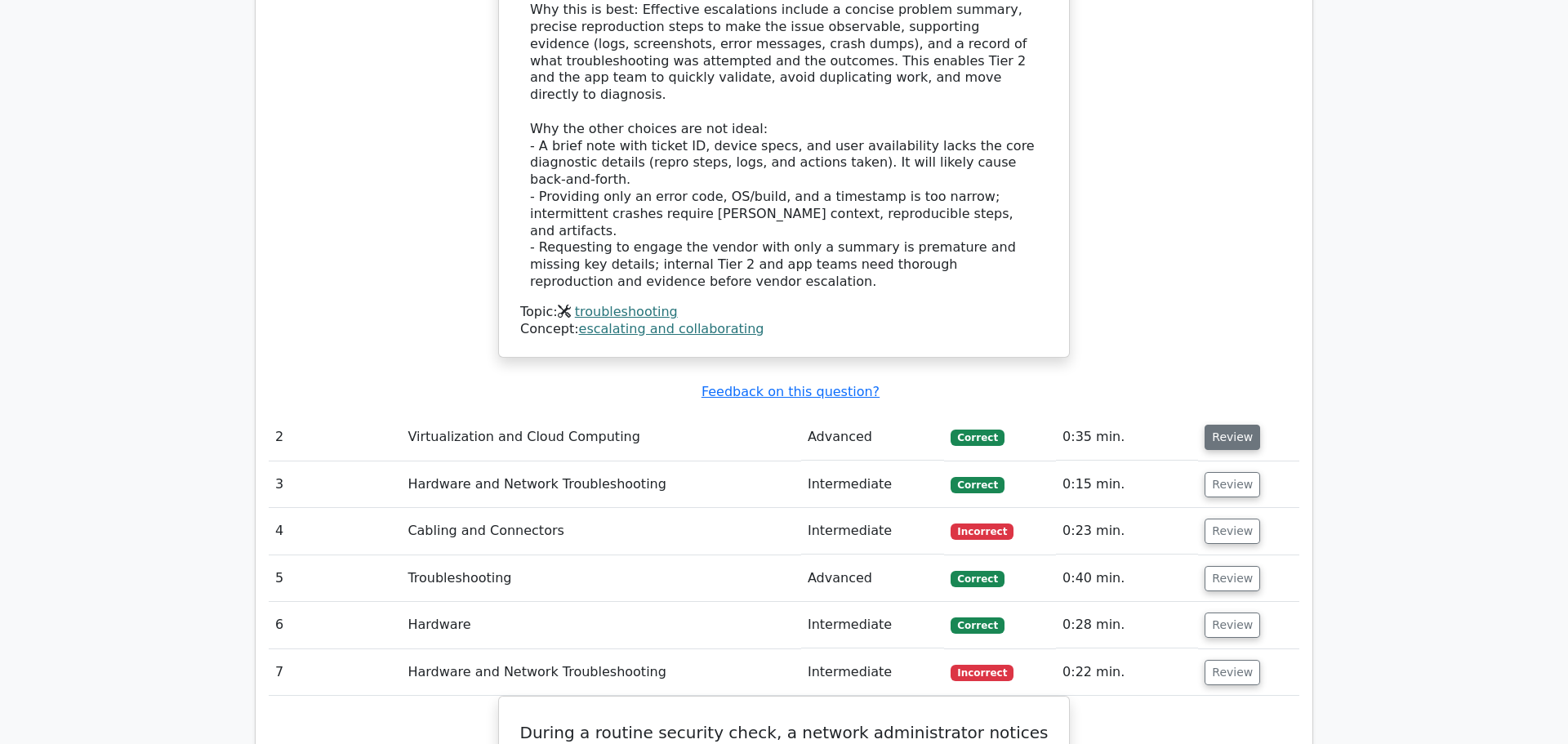
click at [1239, 425] on button "Review" at bounding box center [1232, 437] width 55 height 25
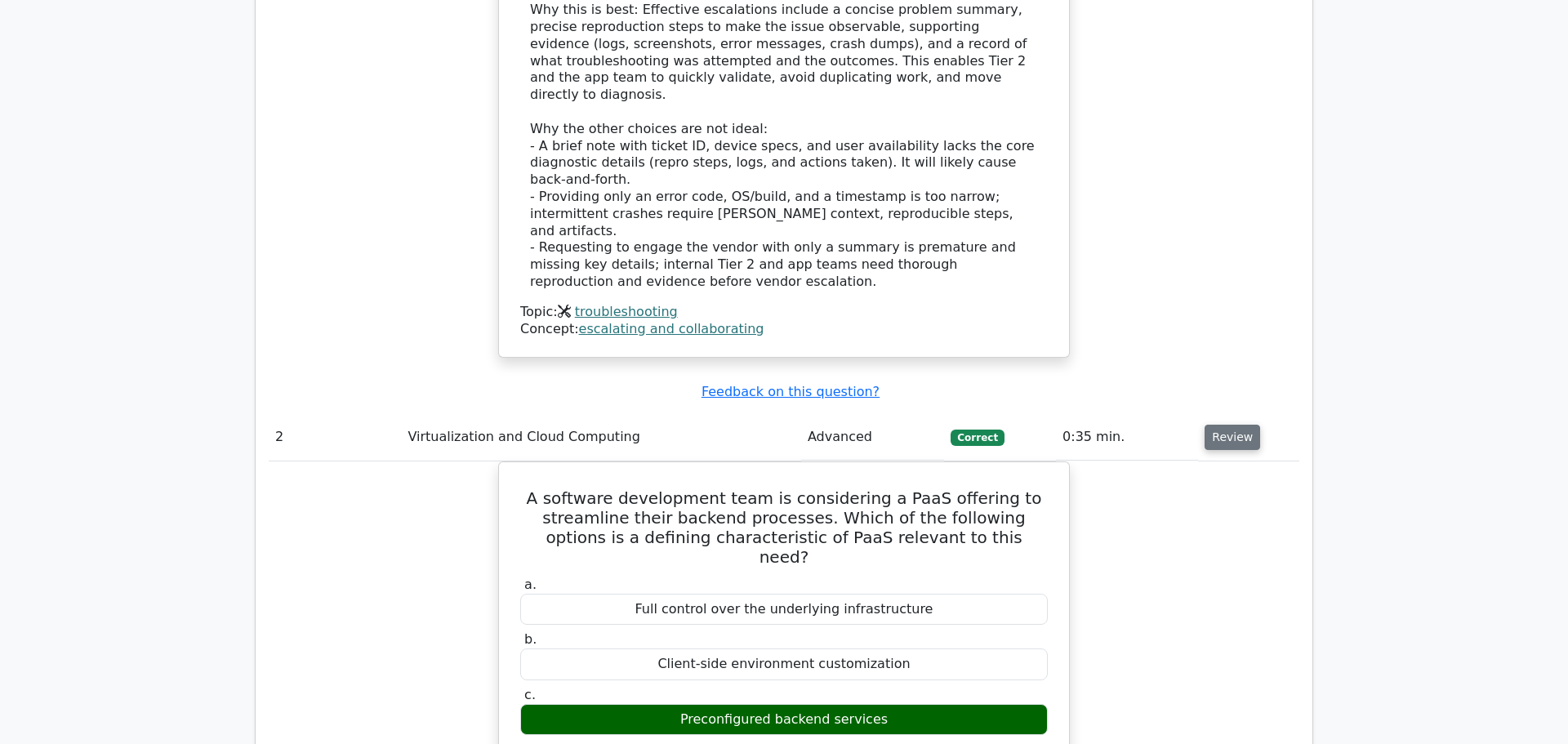
click at [1239, 425] on button "Review" at bounding box center [1232, 437] width 55 height 25
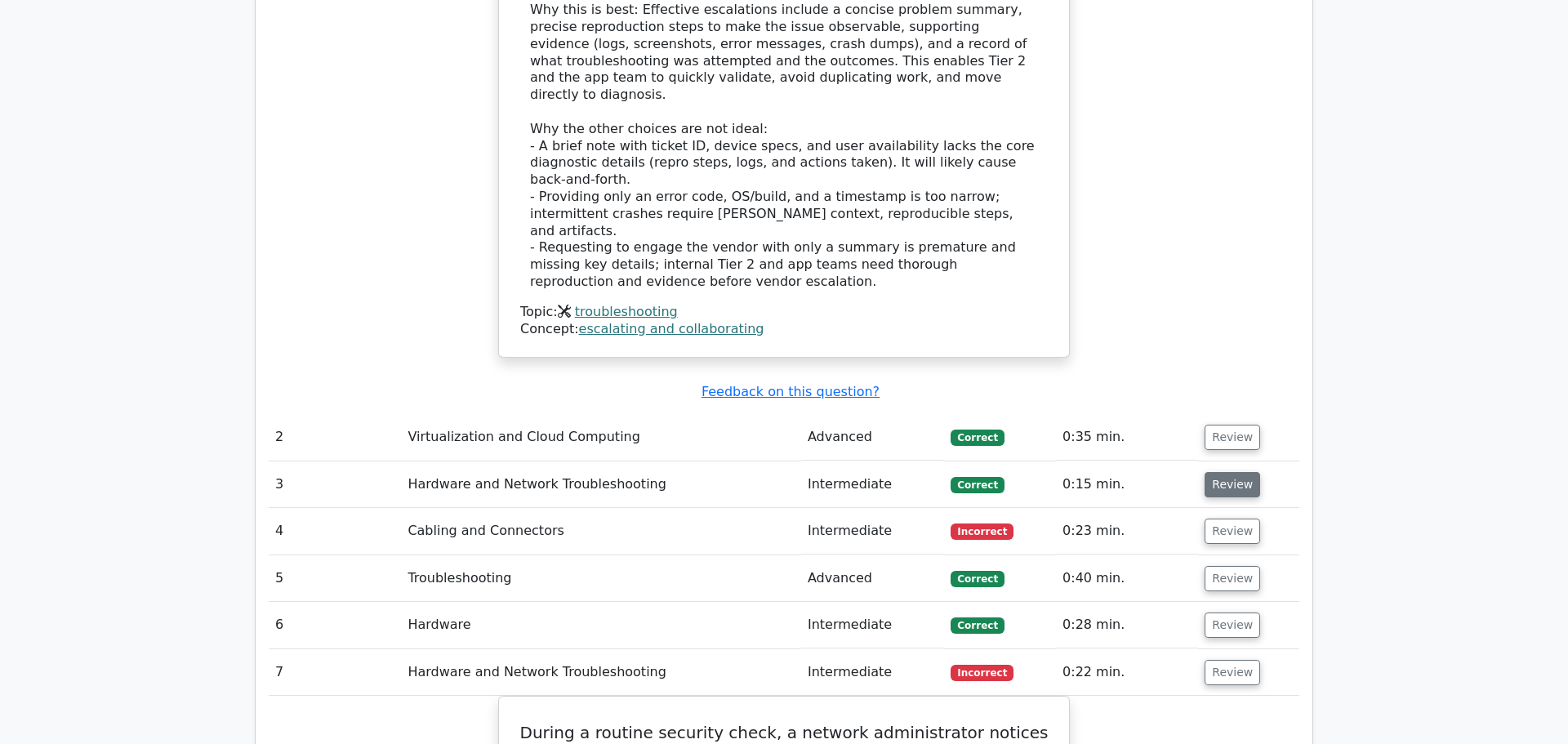
click at [1230, 472] on button "Review" at bounding box center [1232, 485] width 55 height 25
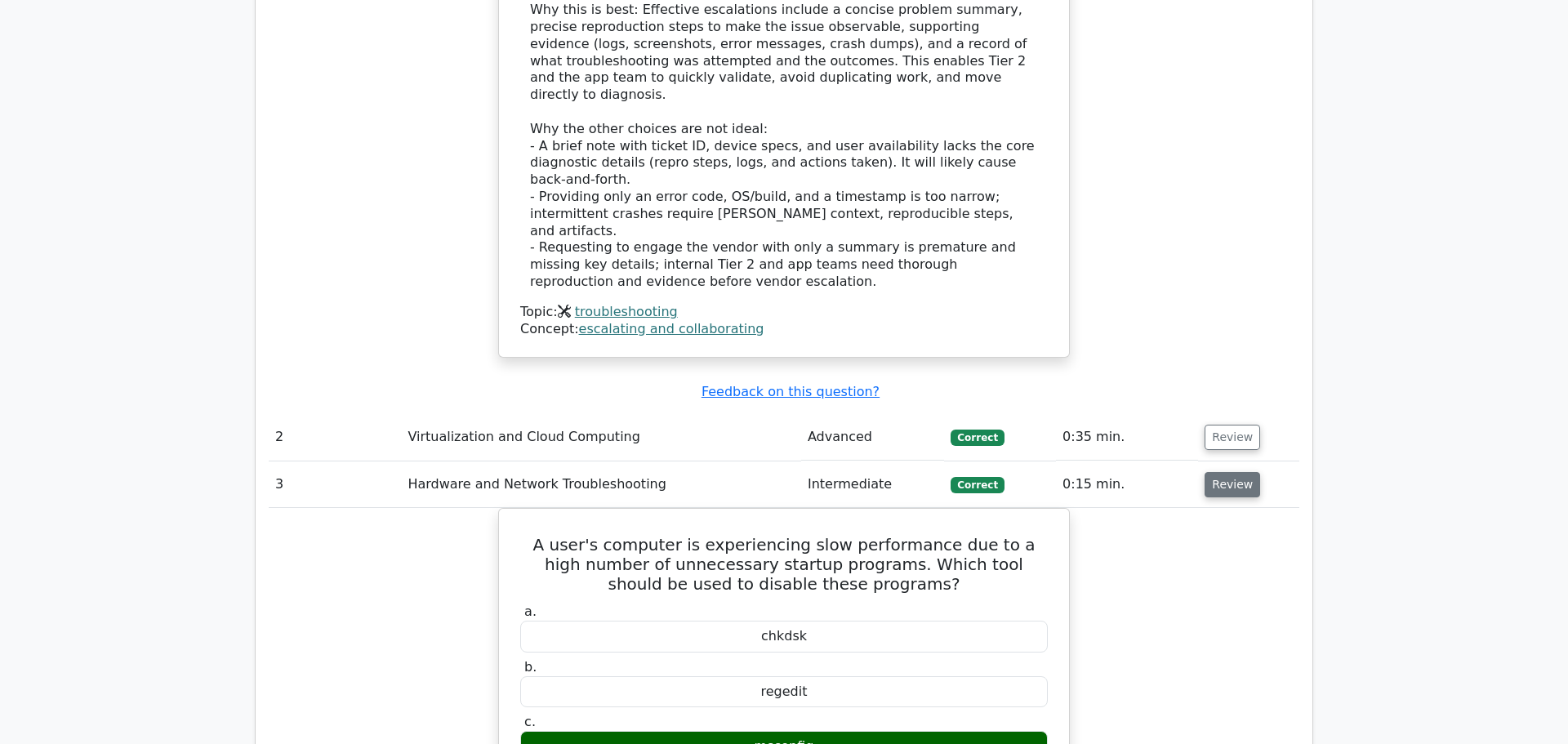
click at [1230, 472] on button "Review" at bounding box center [1232, 485] width 55 height 25
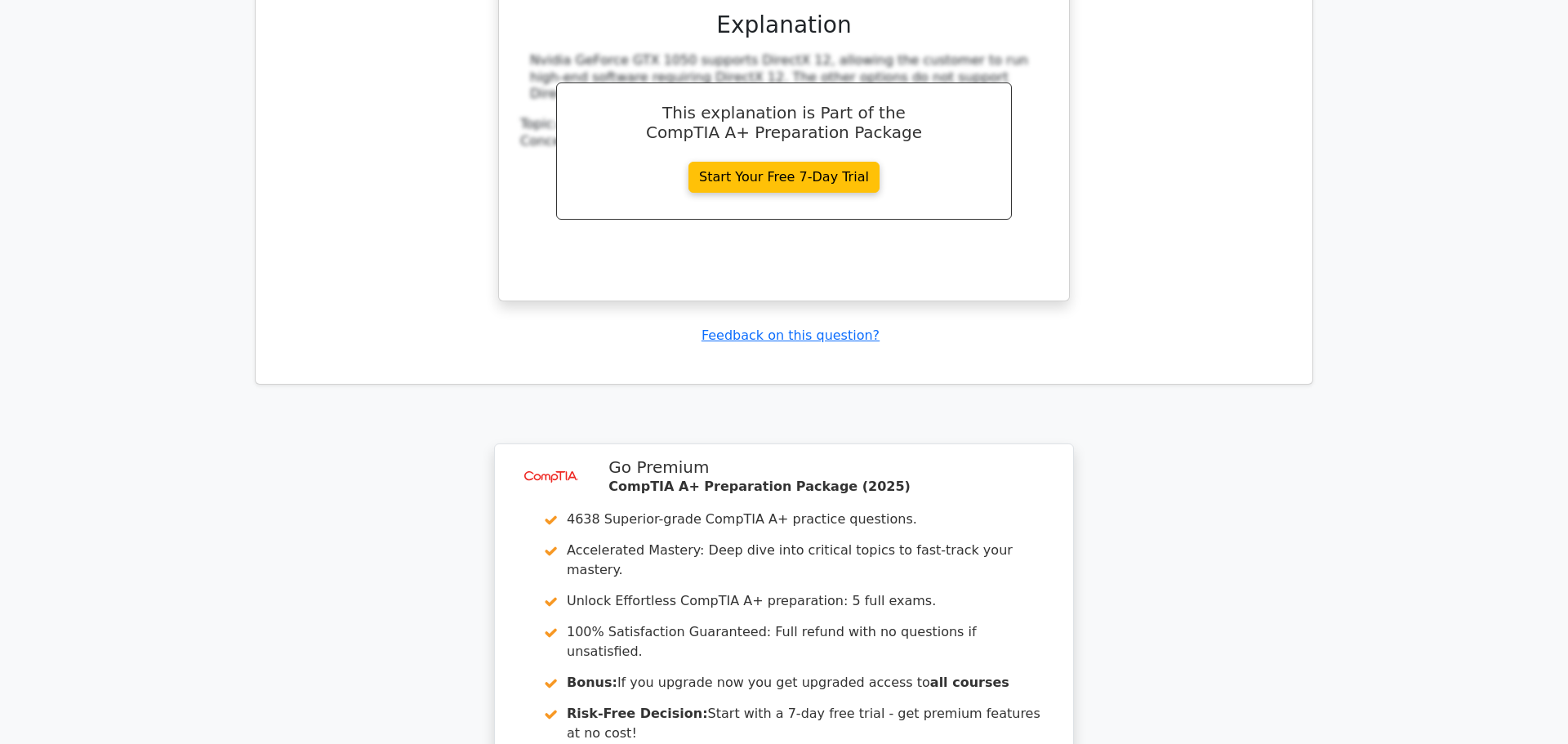
scroll to position [5732, 0]
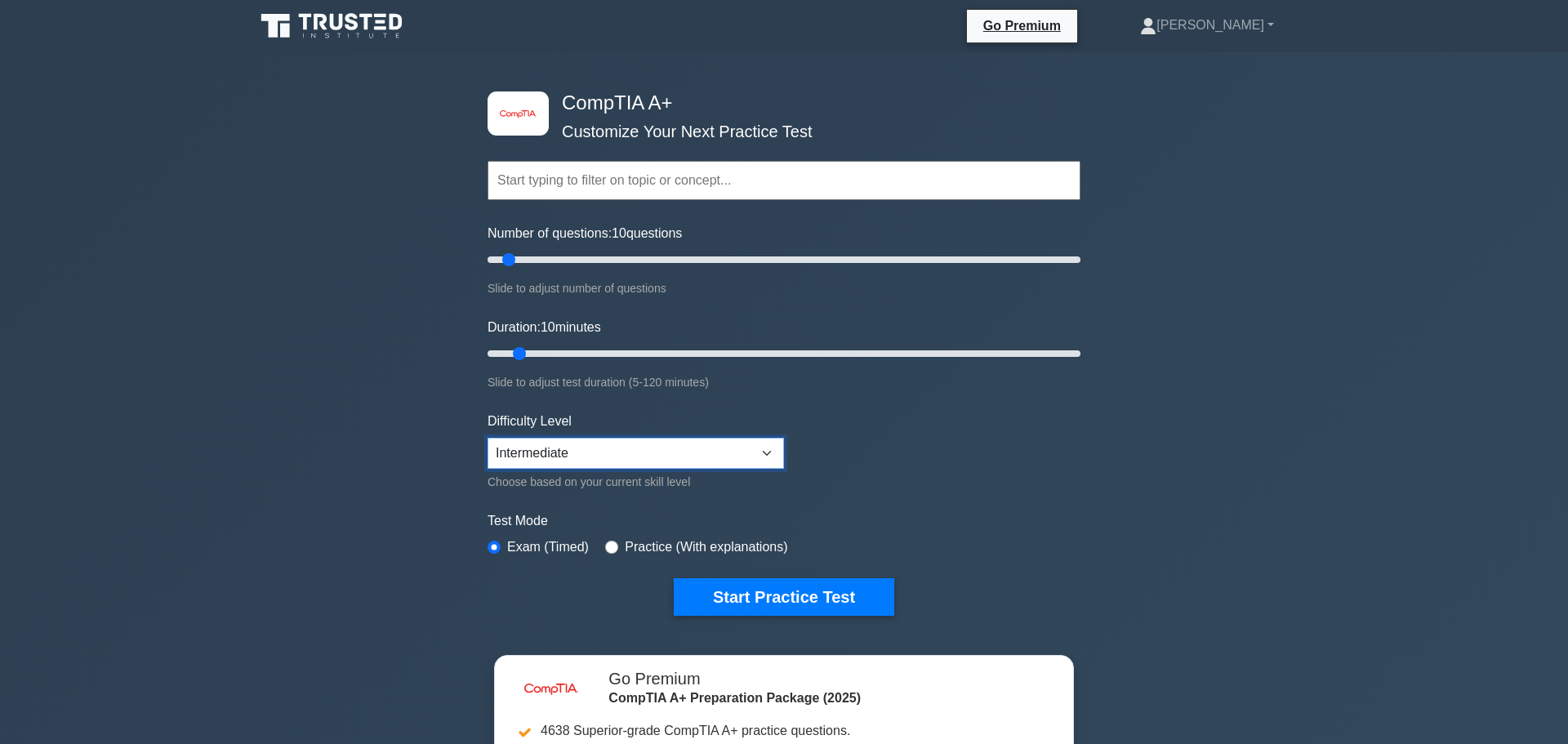
click at [773, 448] on select "Beginner Intermediate Expert" at bounding box center [635, 454] width 296 height 31
click at [1104, 476] on div "image/svg+xml CompTIA A+ Customize Your Next Practice Test Topics Hardware Oper…" at bounding box center [784, 533] width 1568 height 962
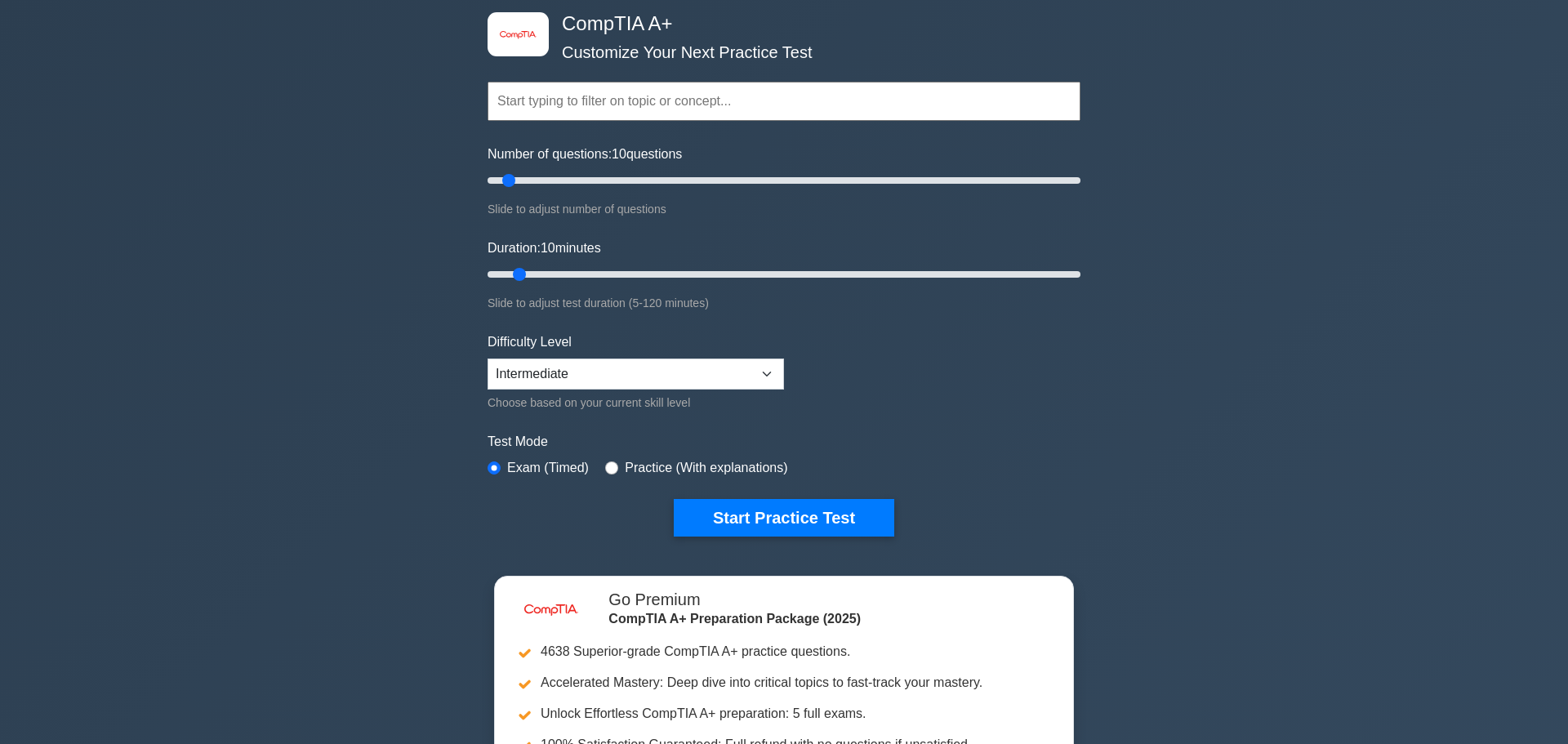
scroll to position [82, 0]
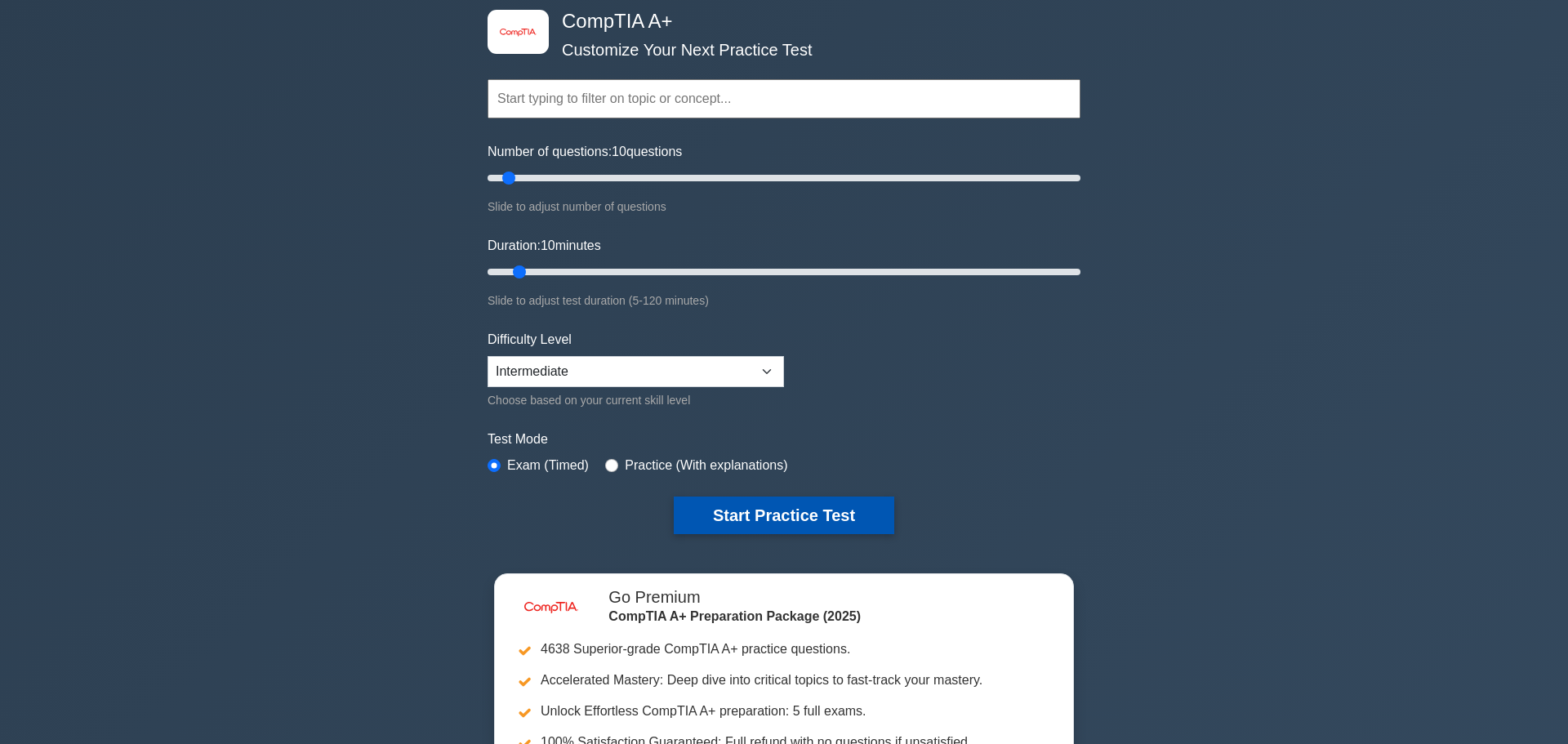
click at [785, 517] on button "Start Practice Test" at bounding box center [784, 516] width 221 height 37
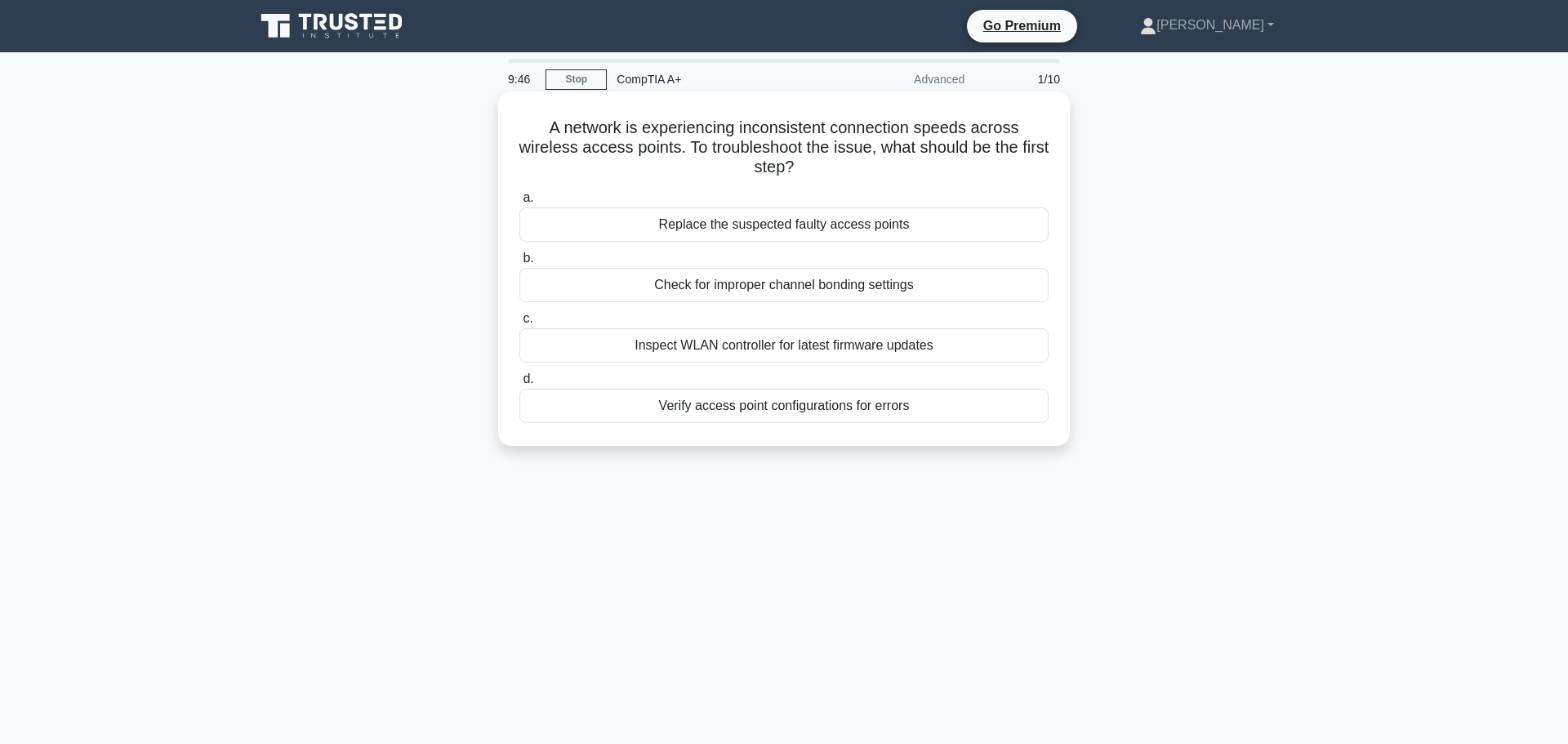
click at [773, 408] on div "Verify access point configurations for errors" at bounding box center [784, 406] width 529 height 34
click at [520, 385] on input "d. Verify access point configurations for errors" at bounding box center [520, 380] width 0 height 11
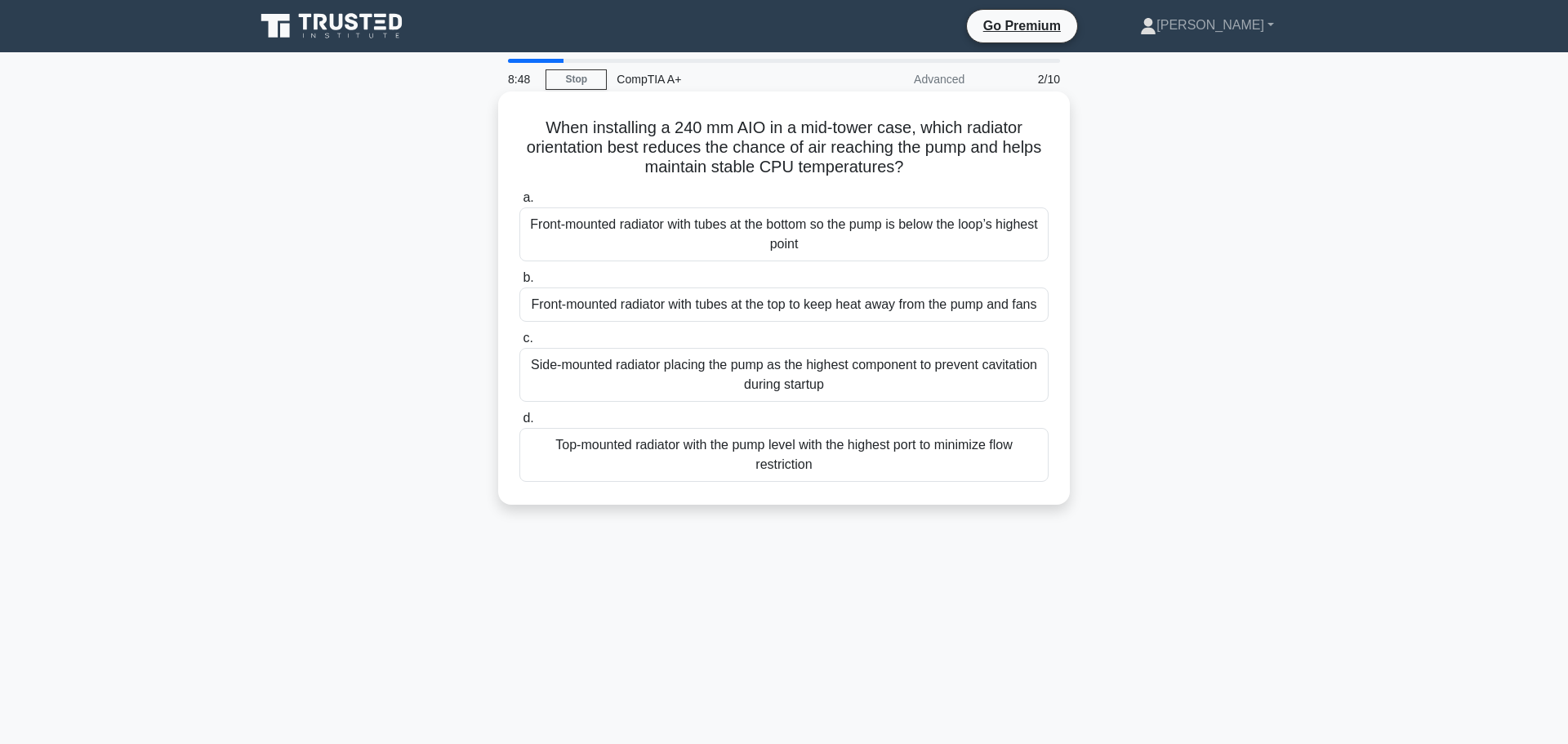
click at [801, 229] on div "Front-mounted radiator with tubes at the bottom so the pump is below the loop’s…" at bounding box center [784, 234] width 529 height 54
click at [520, 204] on input "a. Front-mounted radiator with tubes at the bottom so the pump is below the loo…" at bounding box center [520, 198] width 0 height 11
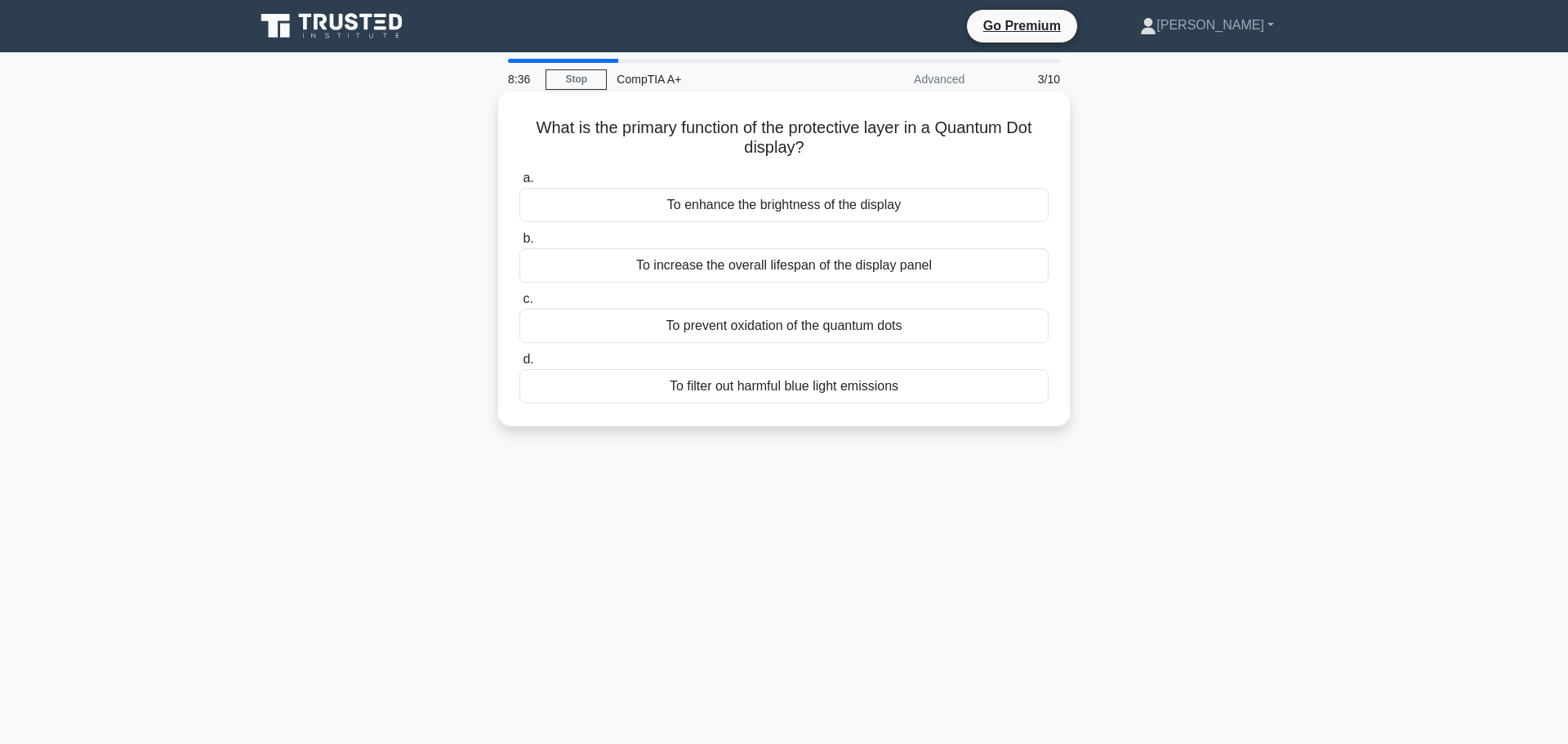
click at [867, 393] on div "To filter out harmful blue light emissions" at bounding box center [784, 386] width 529 height 34
click at [520, 365] on input "d. To filter out harmful blue light emissions" at bounding box center [520, 360] width 0 height 11
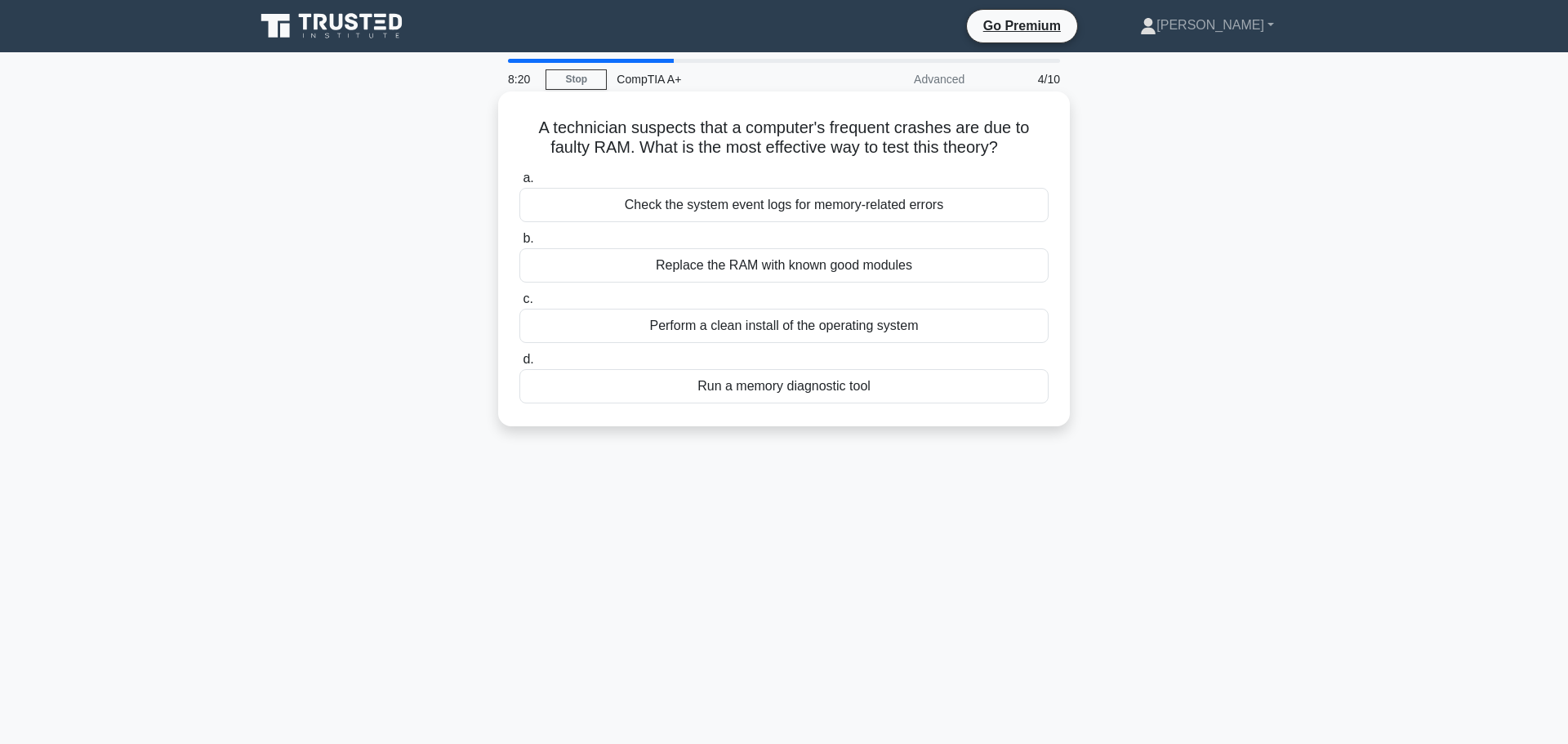
click at [793, 398] on div "Run a memory diagnostic tool" at bounding box center [784, 386] width 529 height 34
click at [520, 365] on input "d. Run a memory diagnostic tool" at bounding box center [520, 360] width 0 height 11
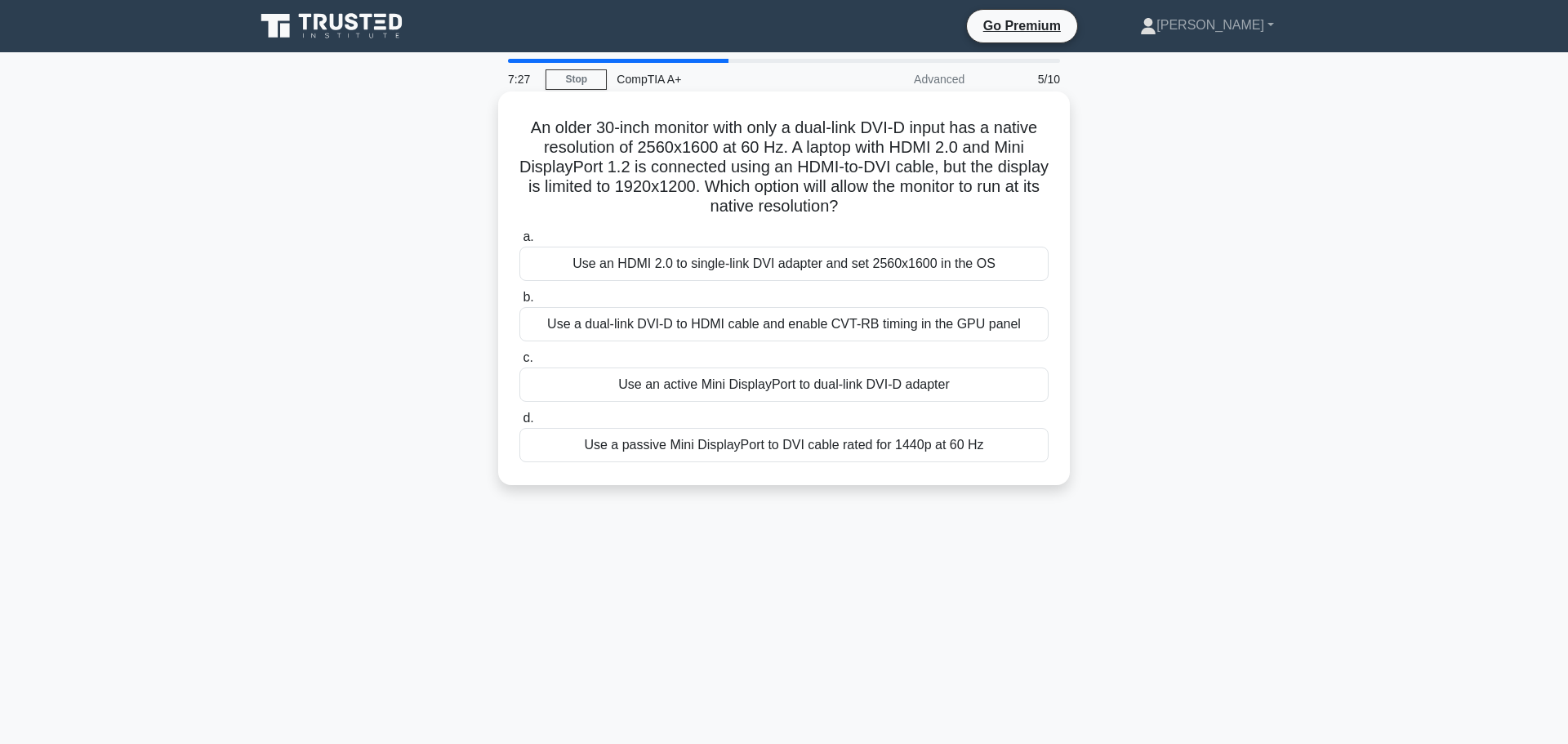
click at [931, 450] on div "Use a passive Mini DisplayPort to DVI cable rated for 1440p at 60 Hz" at bounding box center [784, 445] width 529 height 34
click at [520, 424] on input "d. Use a passive Mini DisplayPort to DVI cable rated for 1440p at 60 Hz" at bounding box center [520, 419] width 0 height 11
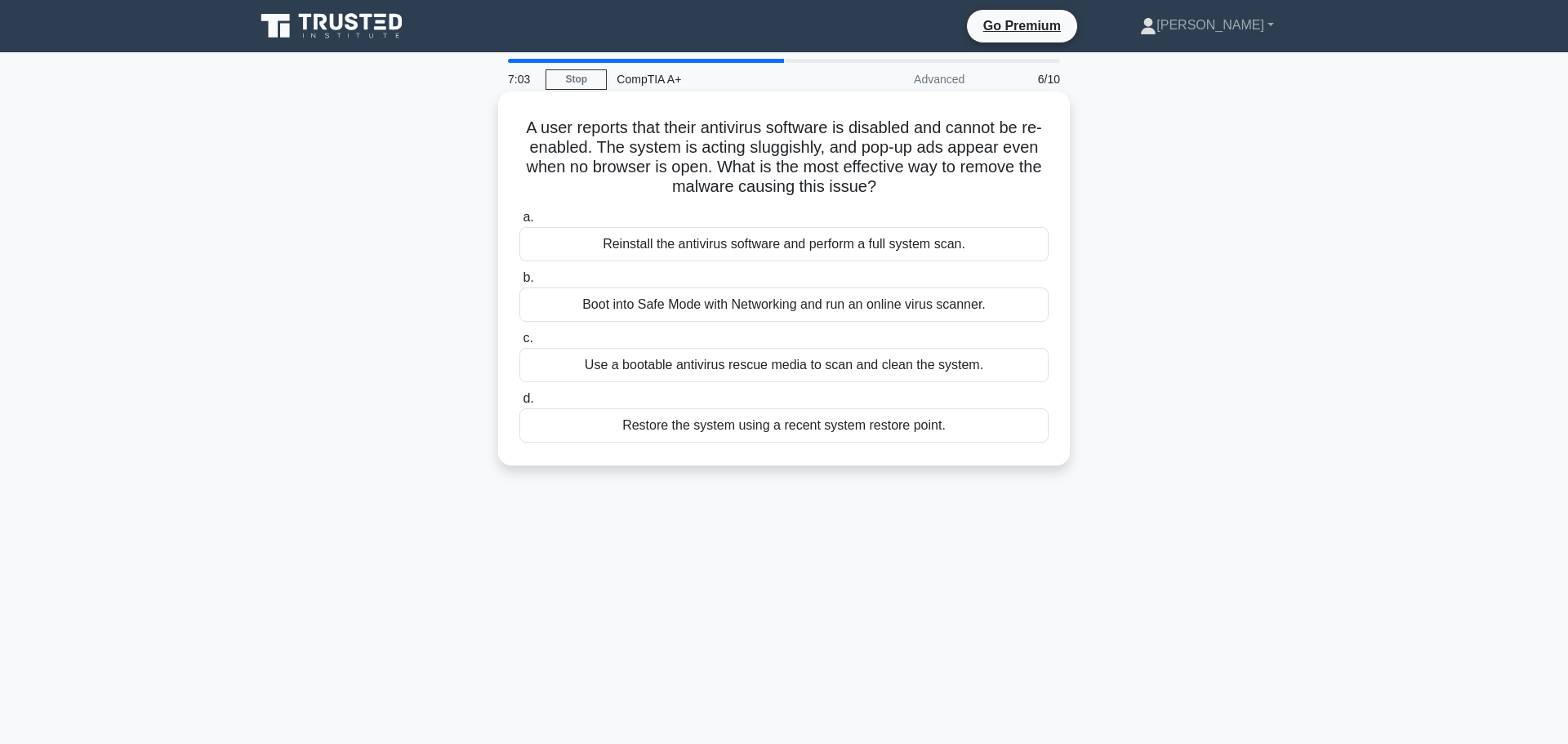
click at [788, 365] on div "Use a bootable antivirus rescue media to scan and clean the system." at bounding box center [784, 365] width 529 height 34
click at [520, 344] on input "c. Use a bootable antivirus rescue media to scan and clean the system." at bounding box center [520, 339] width 0 height 11
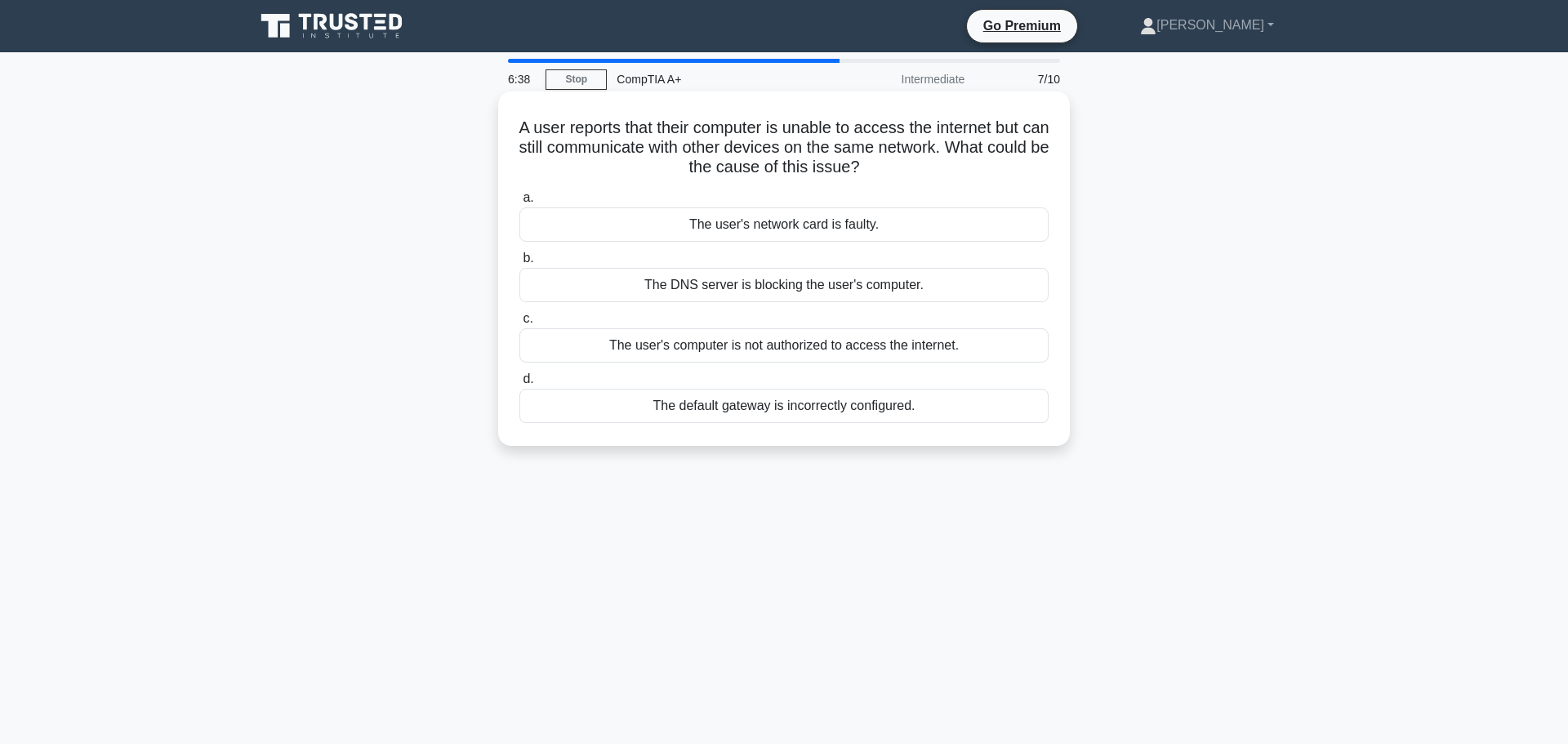
click at [793, 342] on div "The user's computer is not authorized to access the internet." at bounding box center [784, 346] width 529 height 34
click at [520, 324] on input "c. The user's computer is not authorized to access the internet." at bounding box center [520, 318] width 0 height 11
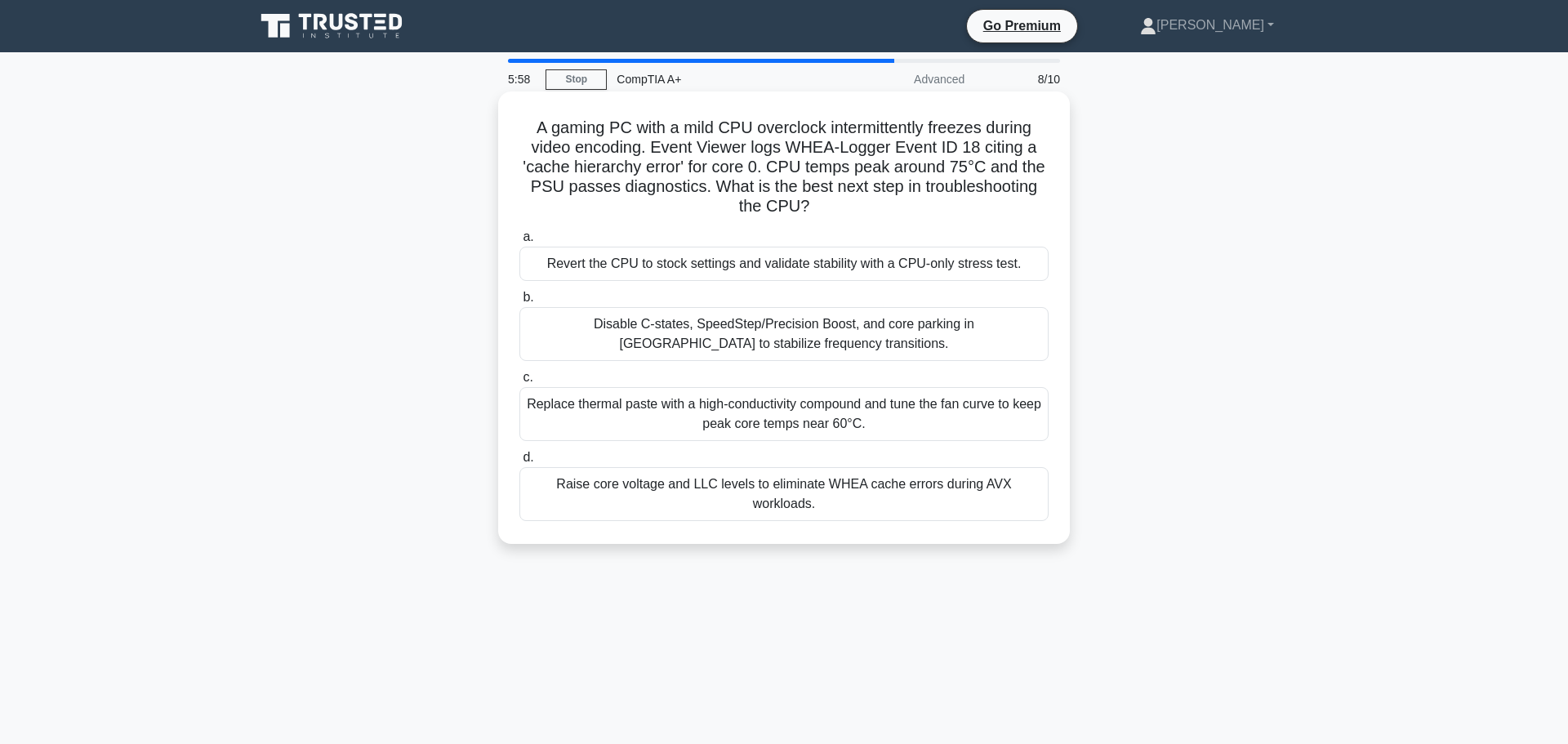
click at [771, 480] on div "Raise core voltage and LLC levels to eliminate WHEA cache errors during AVX wor…" at bounding box center [784, 493] width 529 height 54
click at [520, 463] on input "d. Raise core voltage and LLC levels to eliminate WHEA cache errors during AVX …" at bounding box center [520, 458] width 0 height 11
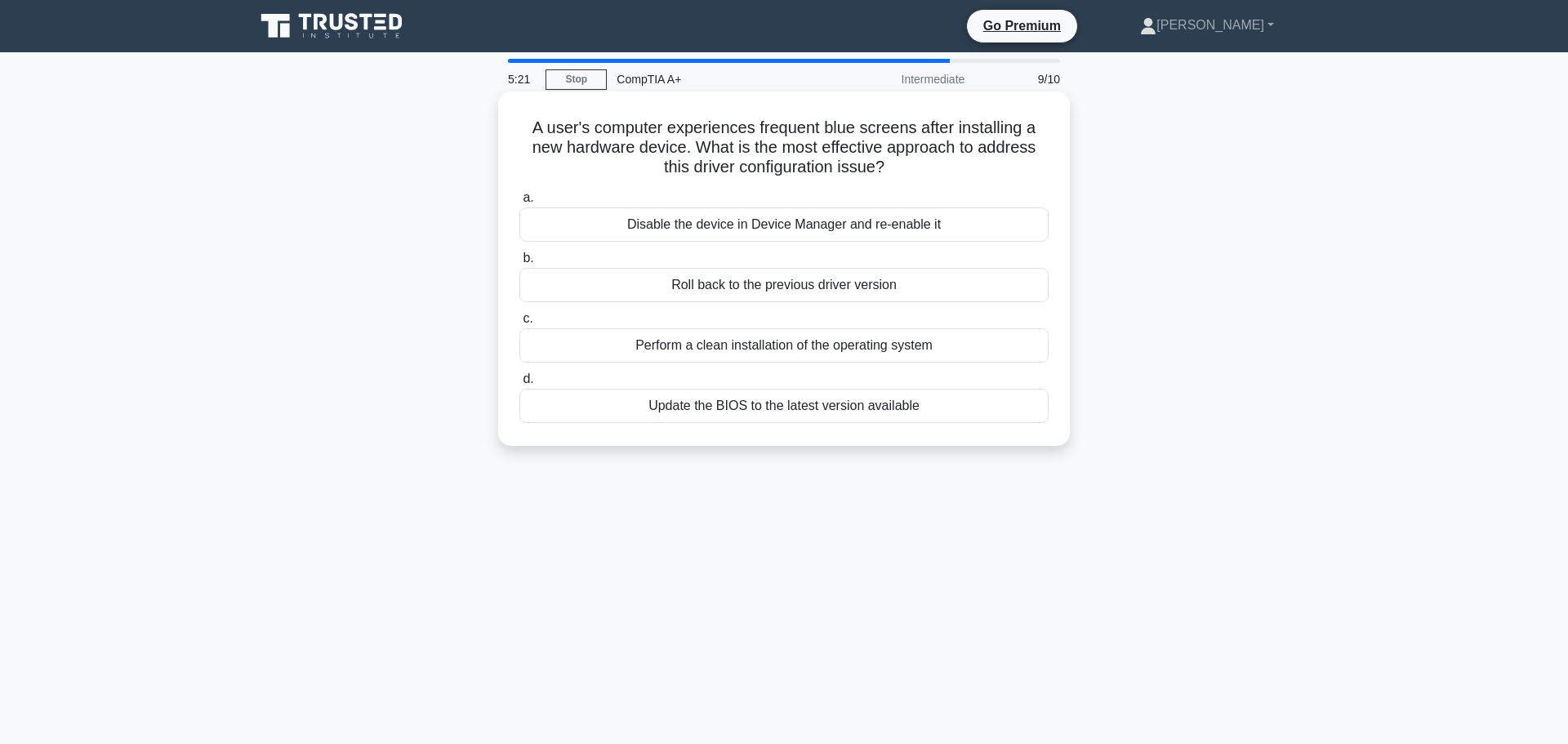
click at [702, 285] on div "Roll back to the previous driver version" at bounding box center [784, 285] width 529 height 34
click at [520, 264] on input "b. Roll back to the previous driver version" at bounding box center [520, 258] width 0 height 11
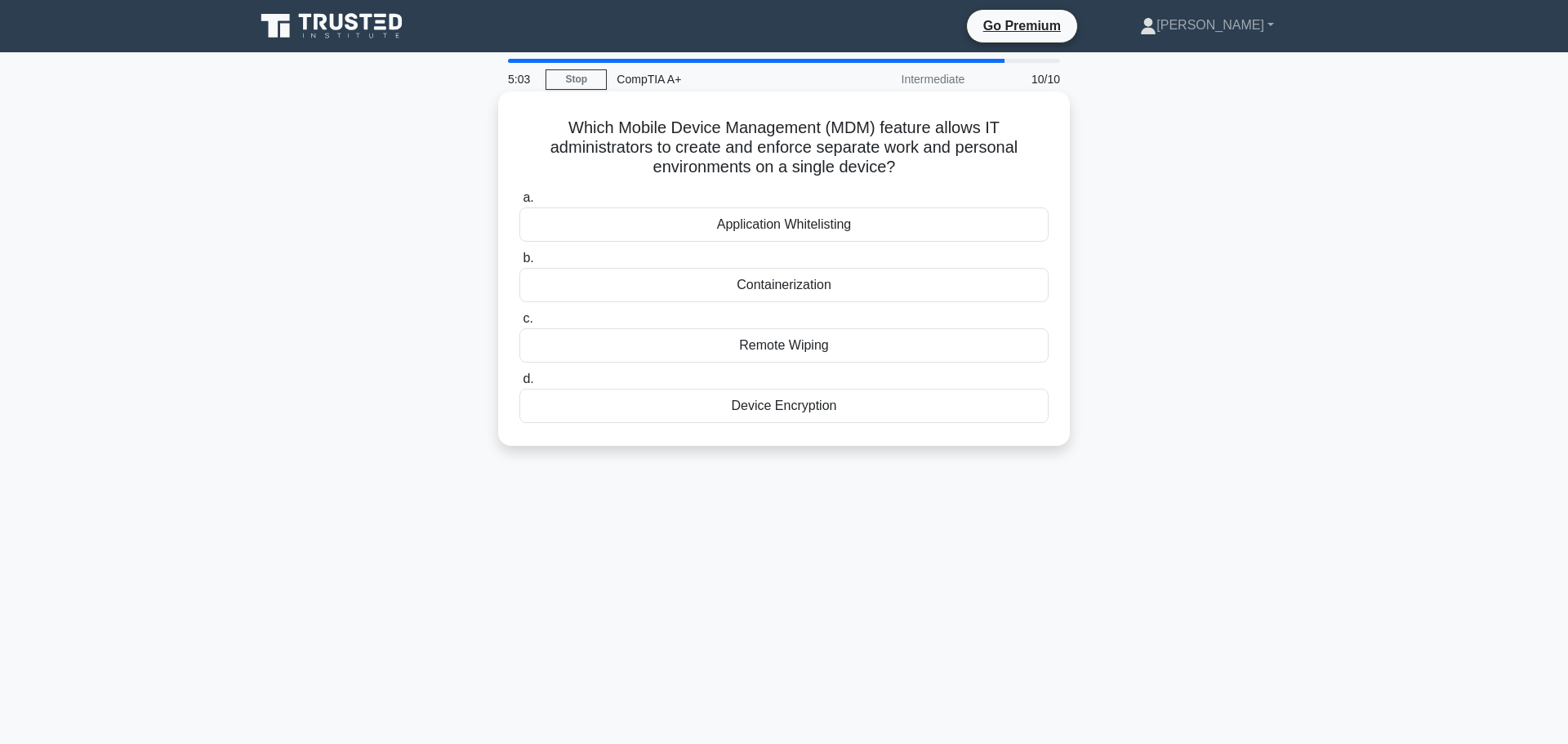
click at [783, 406] on div "Device Encryption" at bounding box center [784, 406] width 529 height 34
click at [520, 385] on input "d. Device Encryption" at bounding box center [520, 380] width 0 height 11
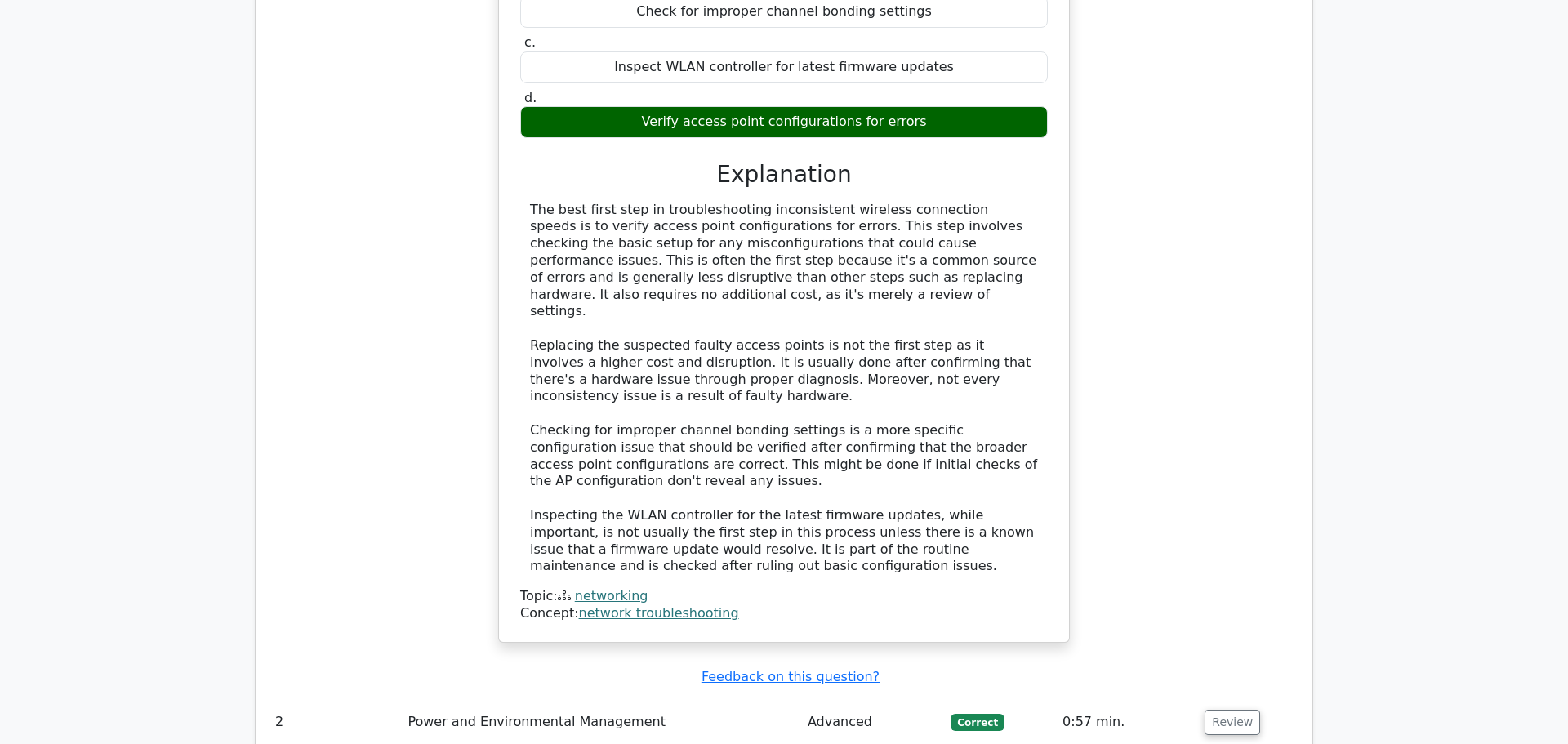
scroll to position [2043, 0]
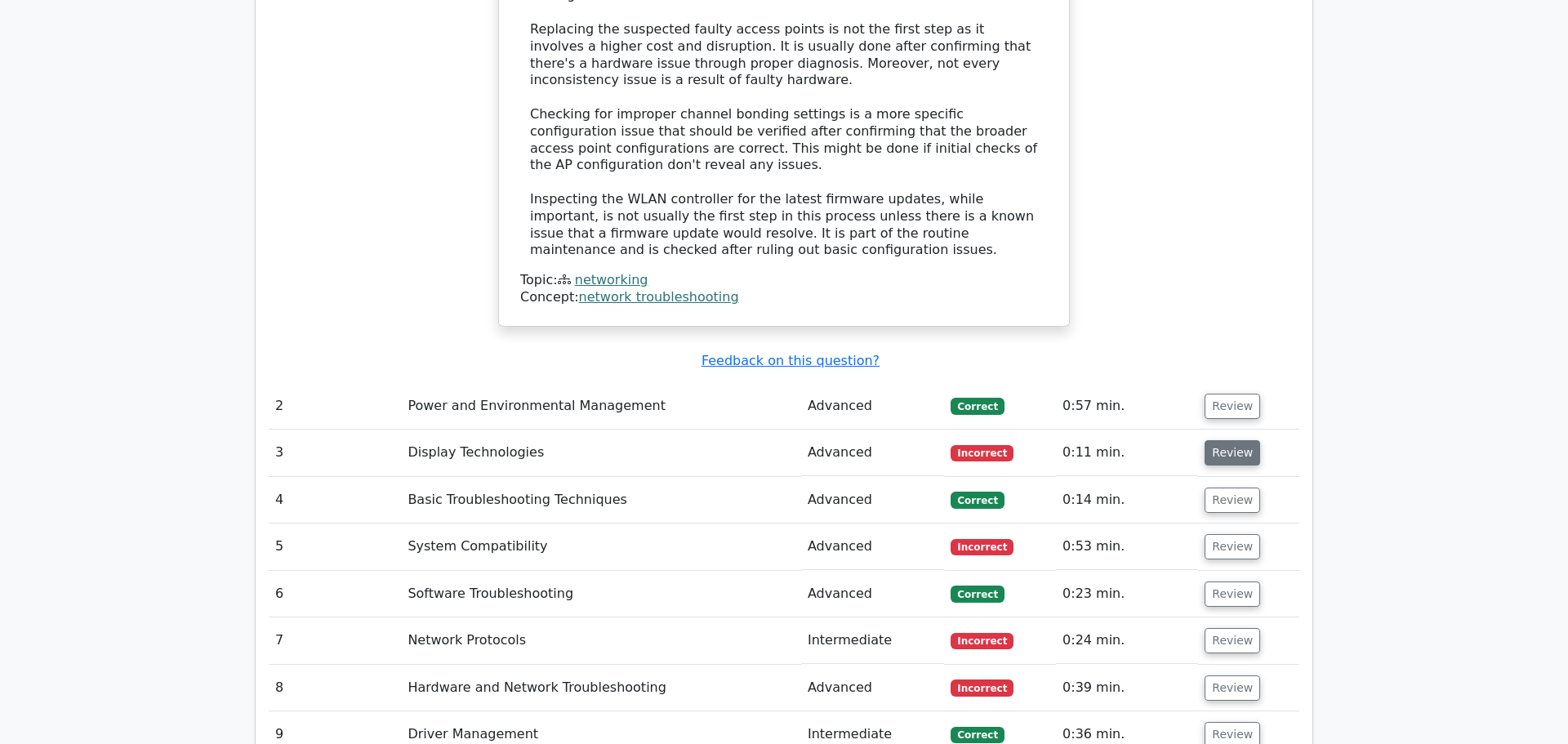
click at [1222, 441] on button "Review" at bounding box center [1232, 454] width 55 height 25
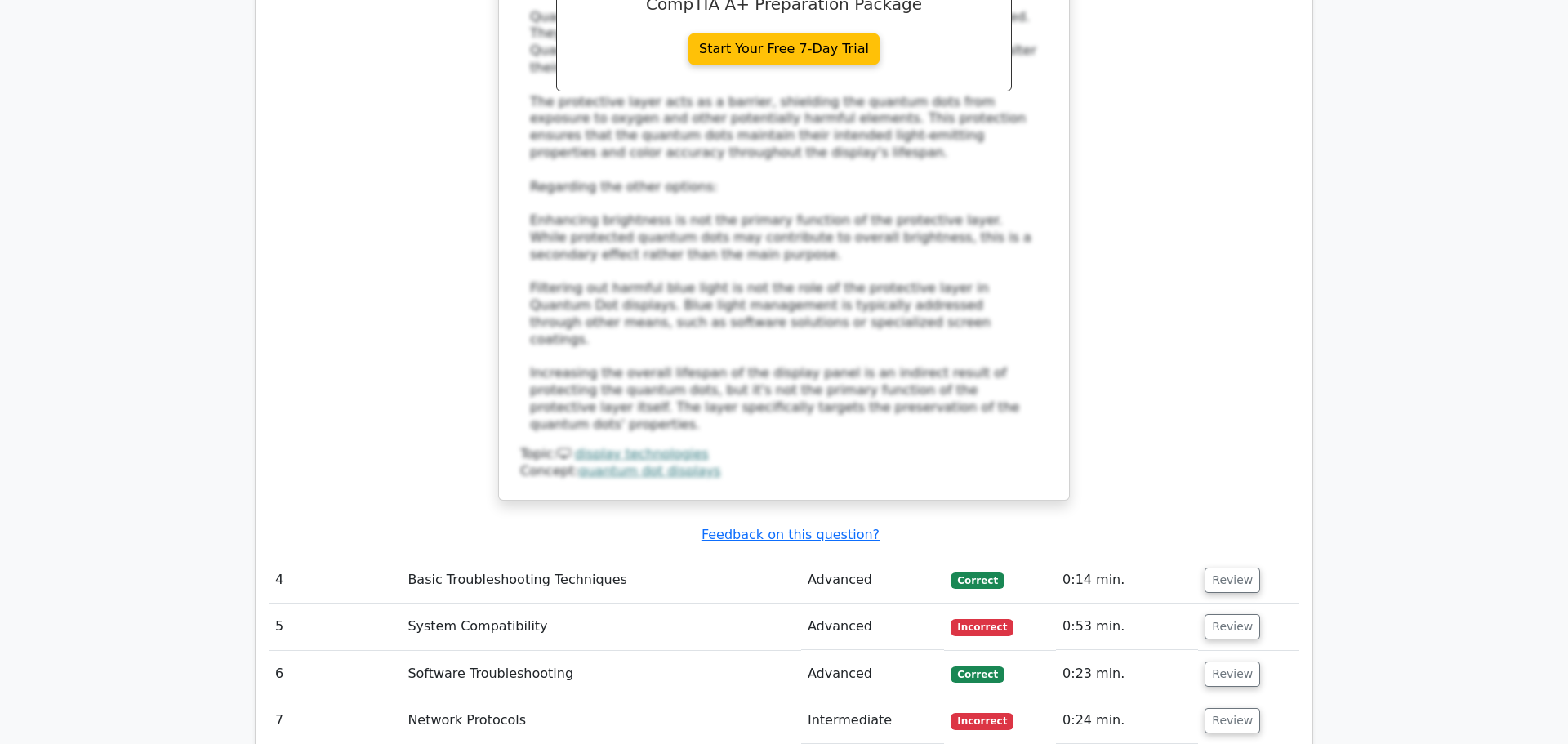
scroll to position [3018, 0]
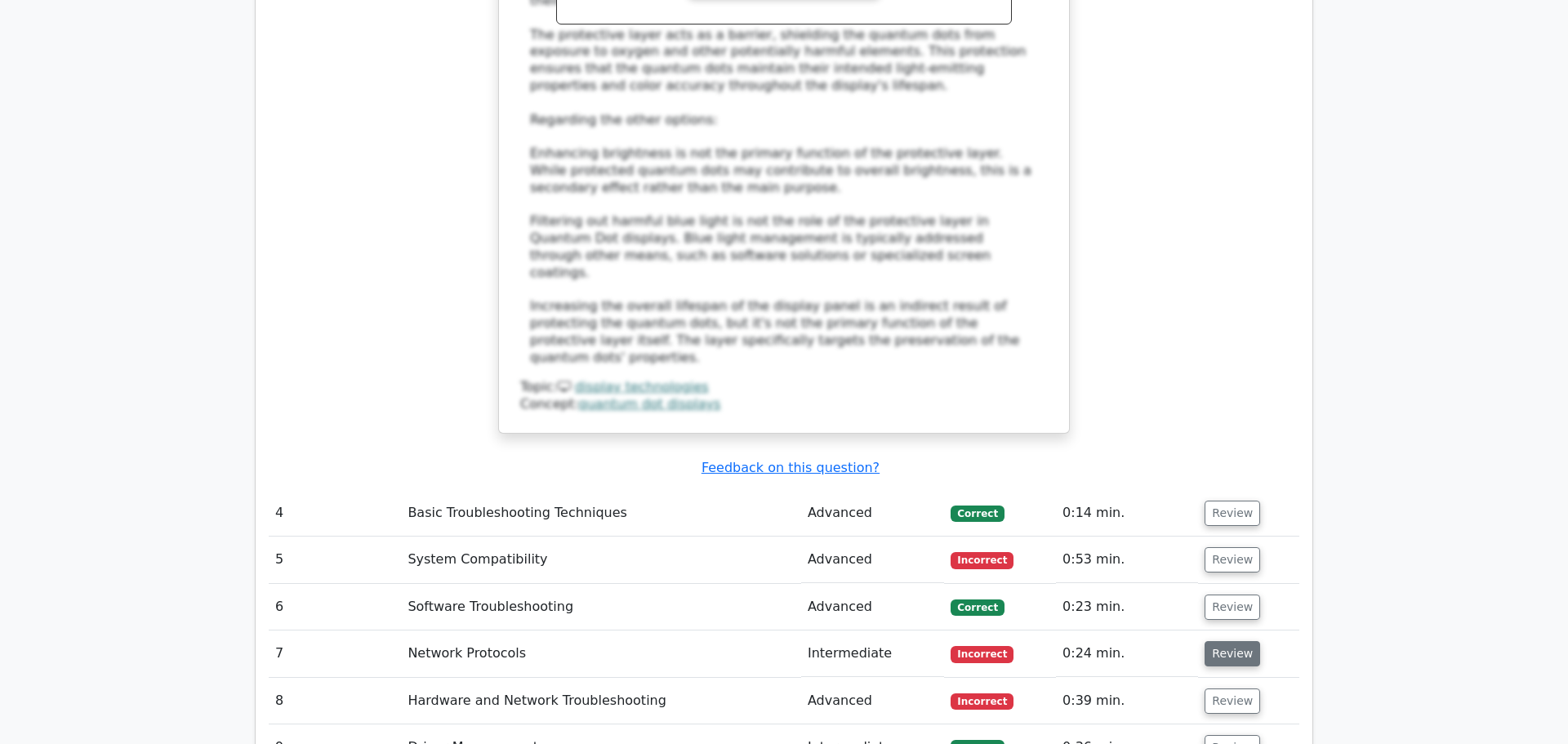
click at [1239, 641] on button "Review" at bounding box center [1232, 654] width 55 height 25
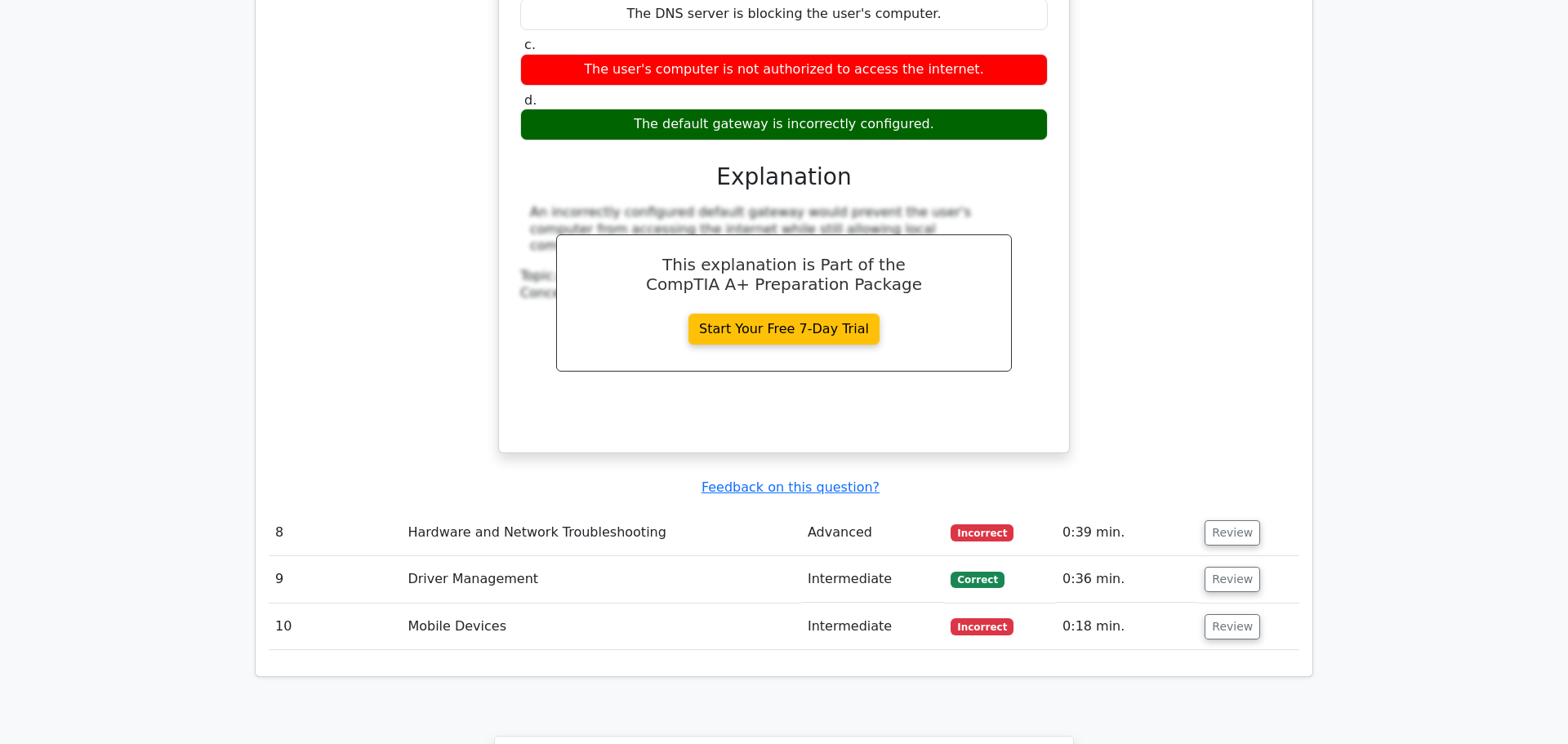
scroll to position [3903, 0]
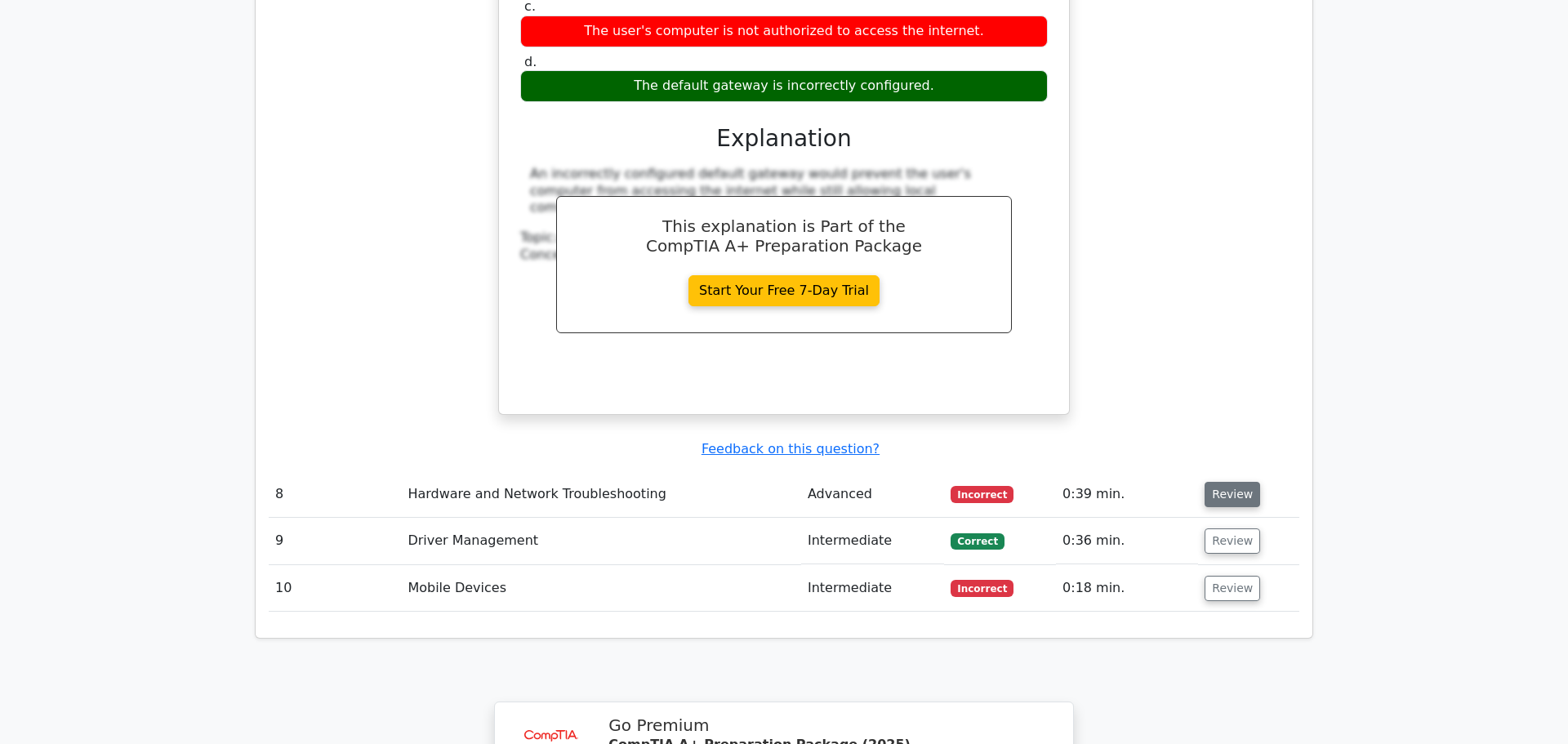
click at [1215, 482] on button "Review" at bounding box center [1232, 495] width 55 height 25
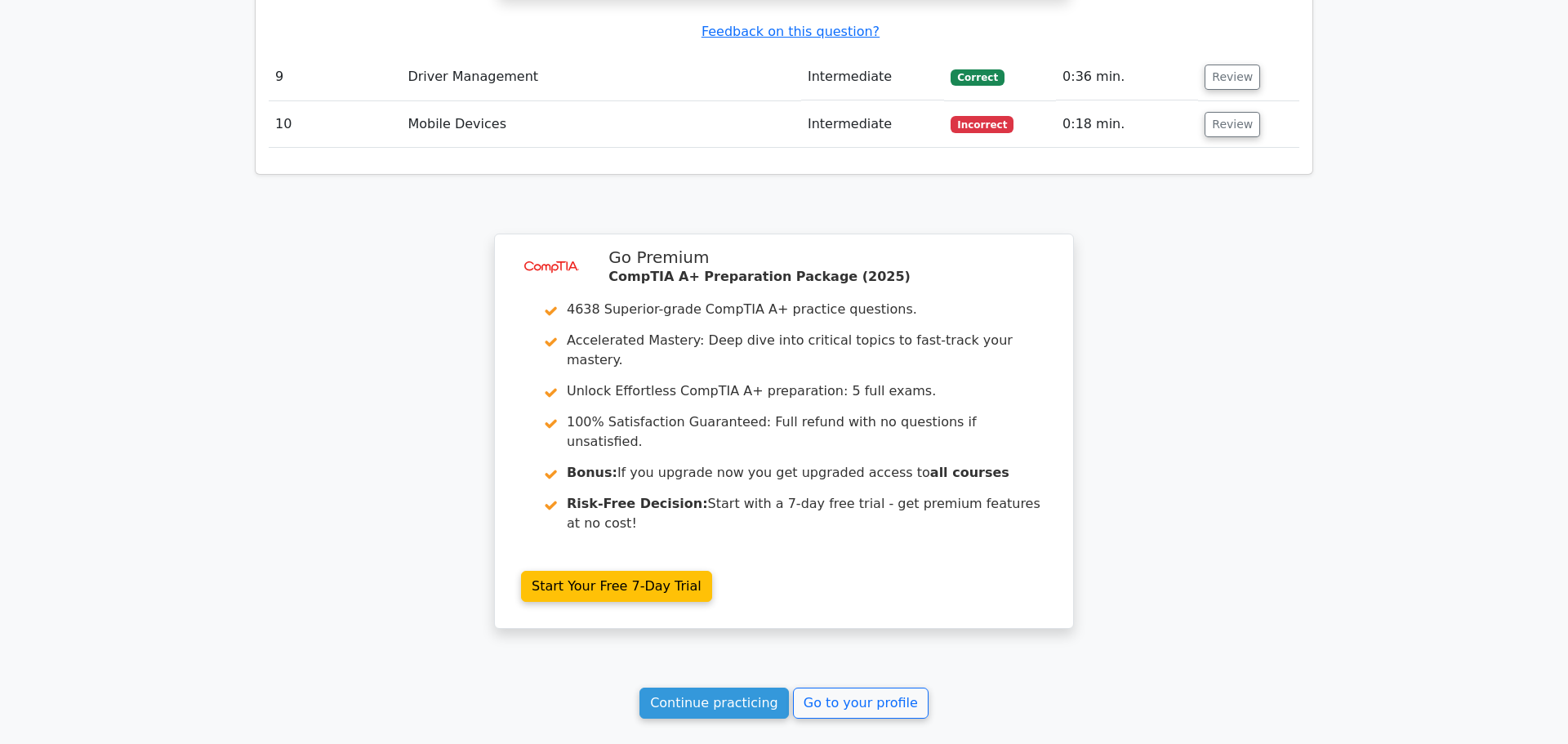
scroll to position [5279, 0]
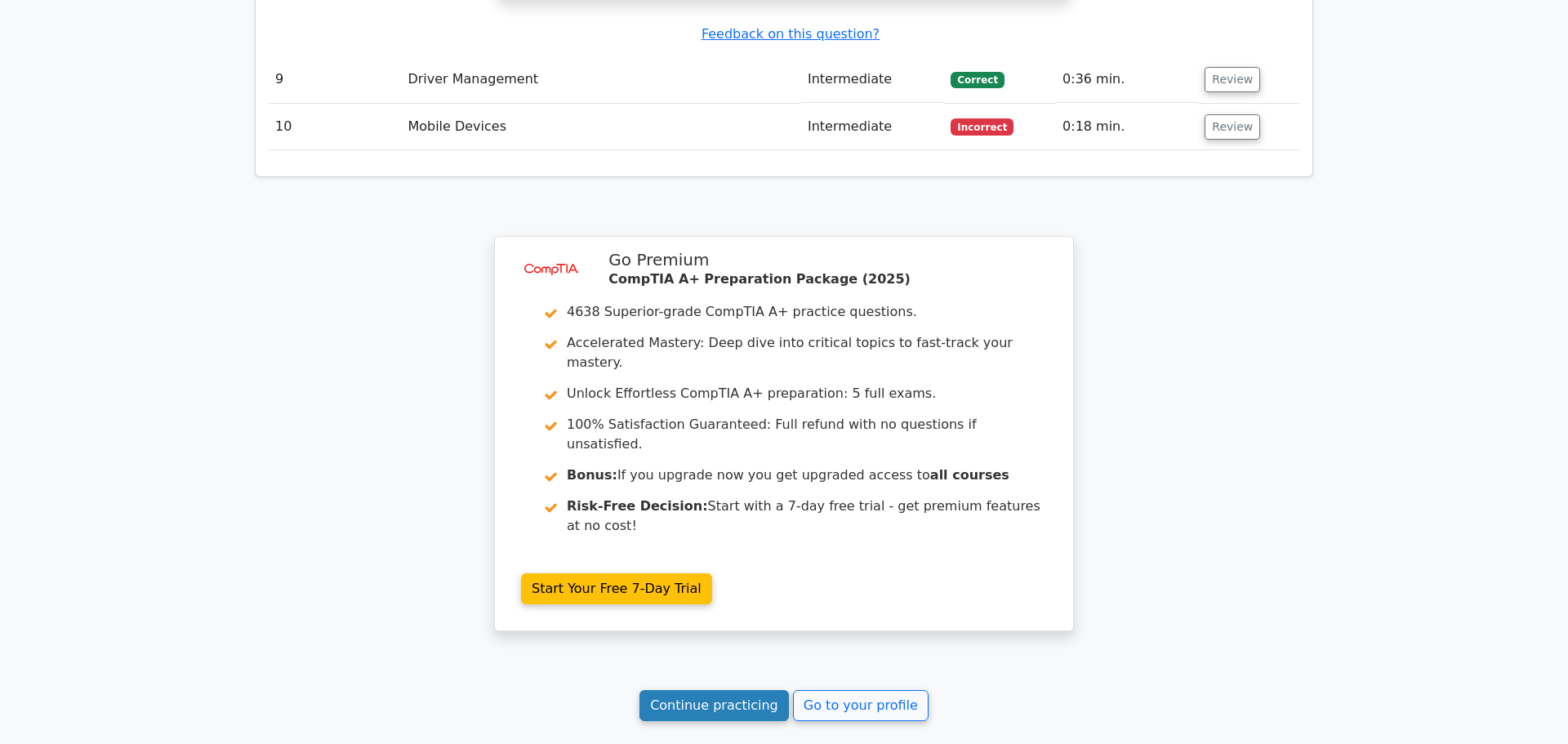
click at [720, 690] on link "Continue practicing" at bounding box center [714, 706] width 149 height 31
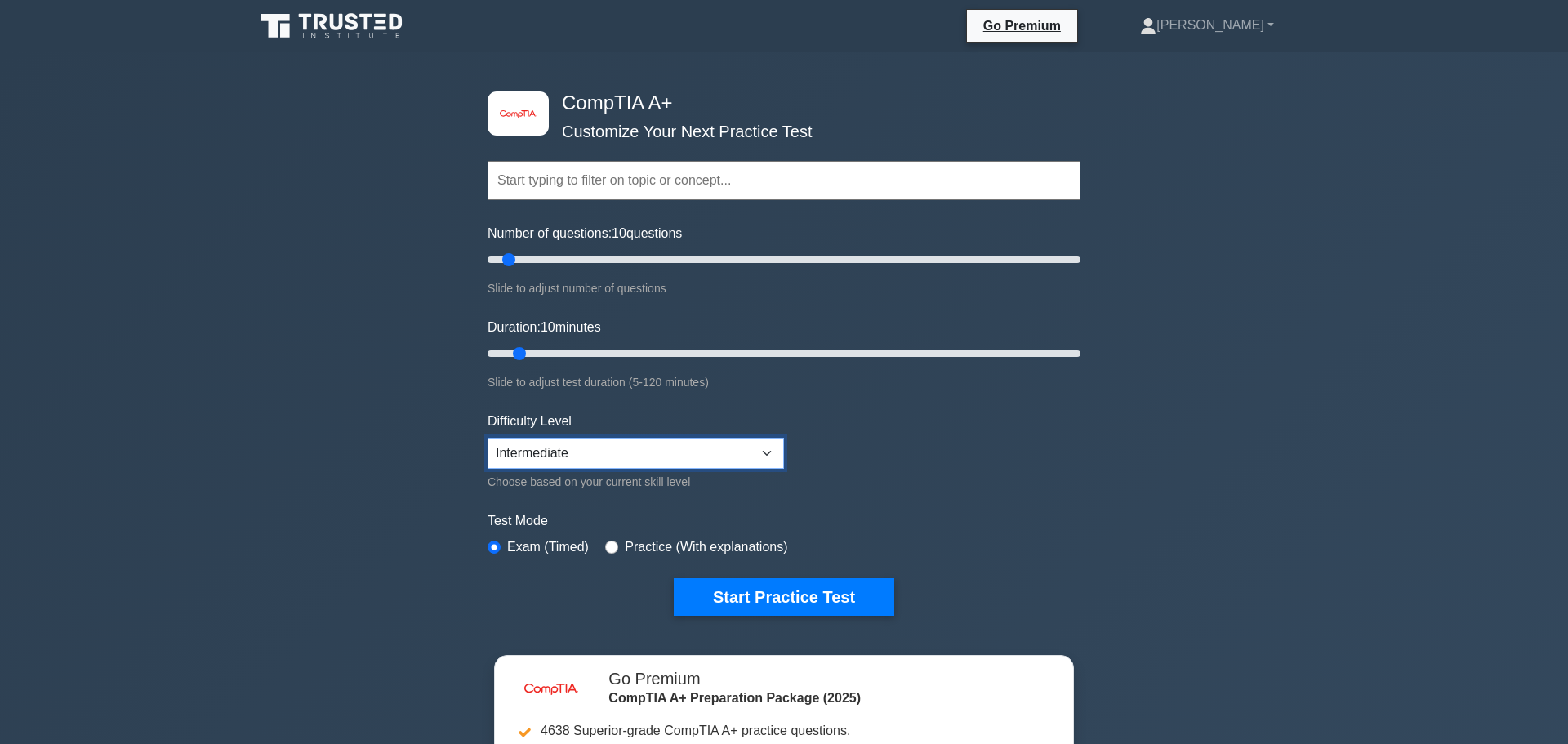
click at [775, 455] on select "Beginner Intermediate Expert" at bounding box center [635, 454] width 296 height 31
select select "beginner"
click at [487, 438] on select "Beginner Intermediate Expert" at bounding box center [635, 454] width 296 height 31
click at [764, 593] on button "Start Practice Test" at bounding box center [784, 597] width 221 height 37
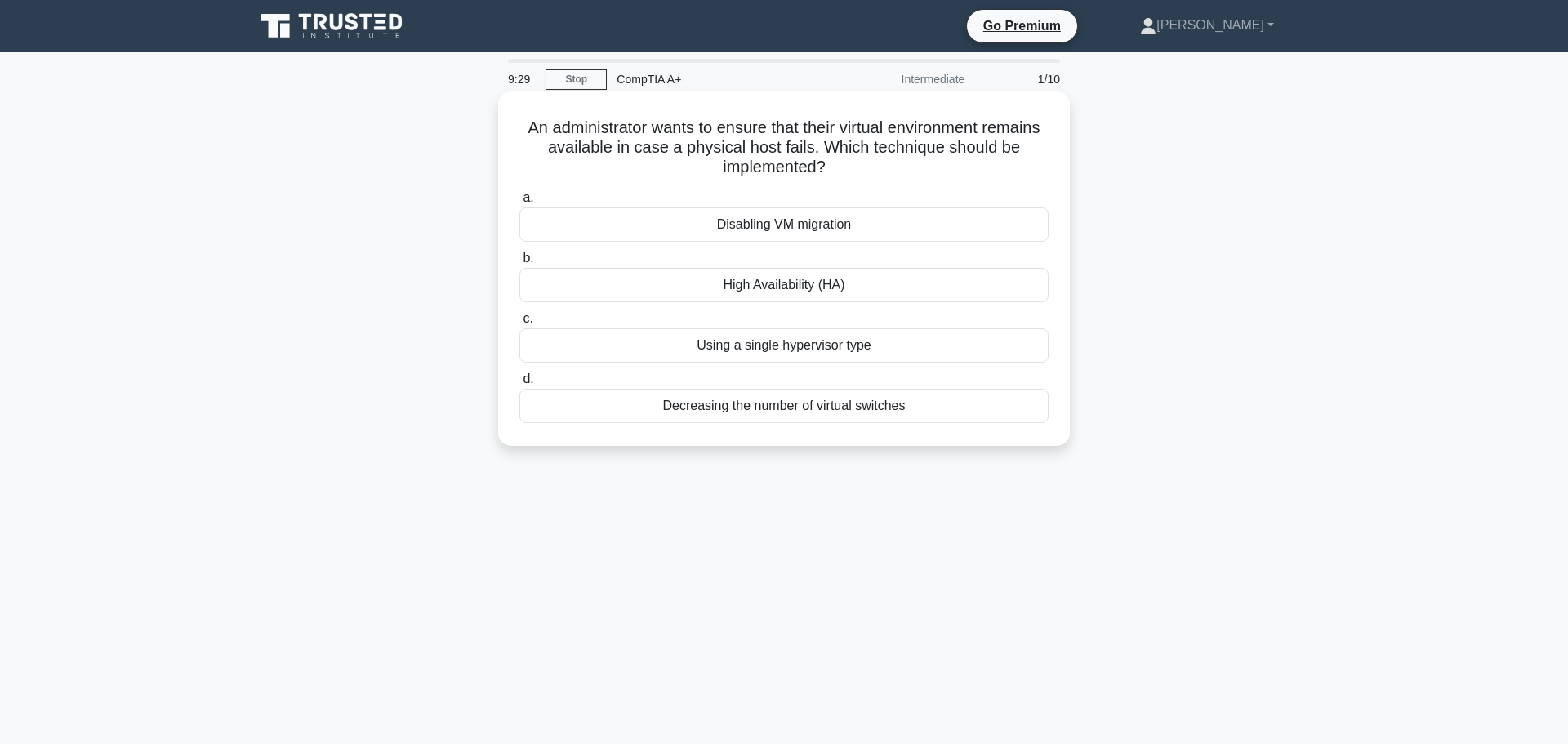
click at [891, 211] on div "Disabling VM migration" at bounding box center [784, 224] width 529 height 34
click at [520, 204] on input "a. Disabling VM migration" at bounding box center [520, 198] width 0 height 11
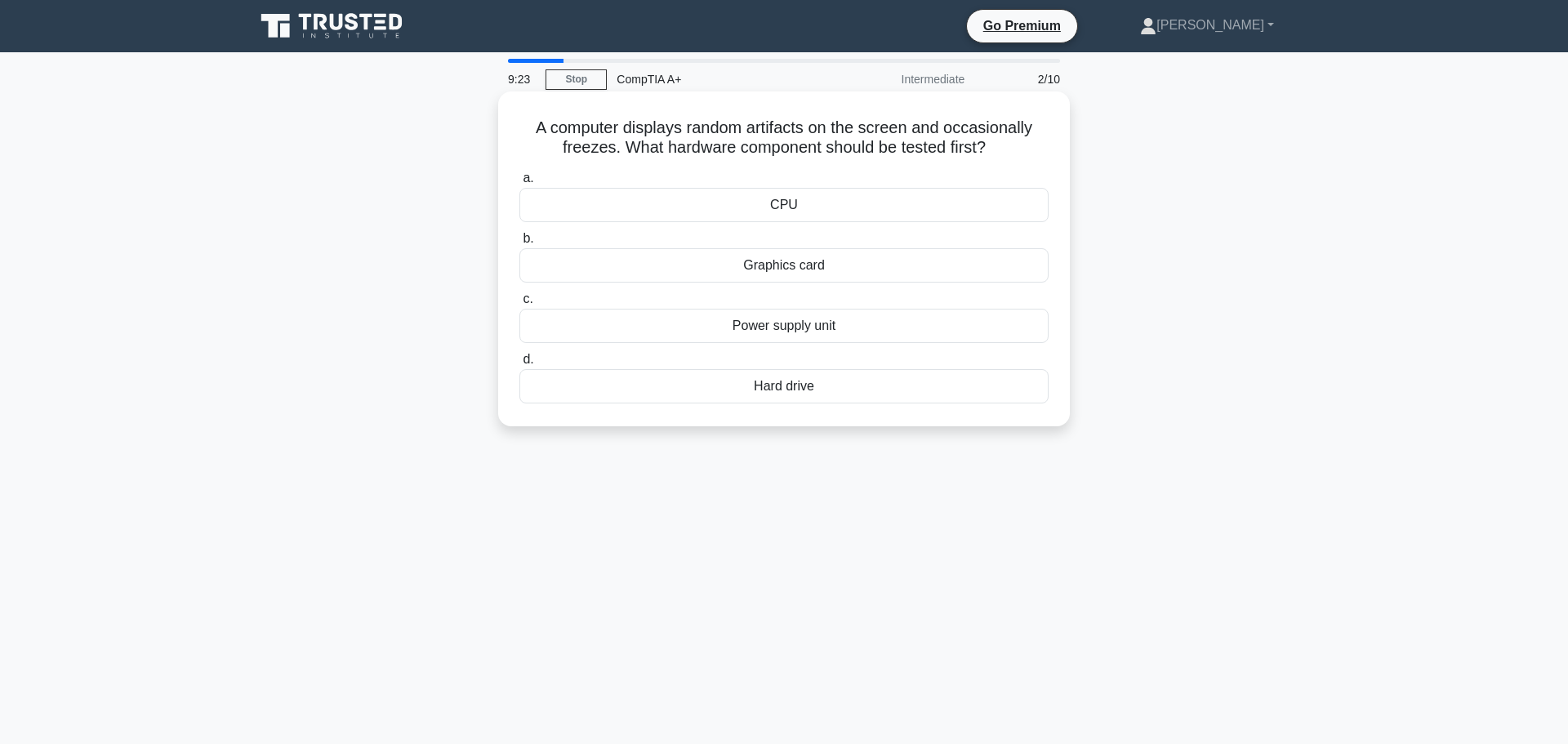
click at [793, 269] on div "Graphics card" at bounding box center [784, 265] width 529 height 34
click at [520, 245] on input "b. Graphics card" at bounding box center [520, 239] width 0 height 11
click at [841, 389] on div "Check available disk space" at bounding box center [784, 386] width 529 height 34
click at [520, 365] on input "d. Check available disk space" at bounding box center [520, 360] width 0 height 11
click at [863, 330] on div "Defragment the HDD" at bounding box center [784, 326] width 529 height 34
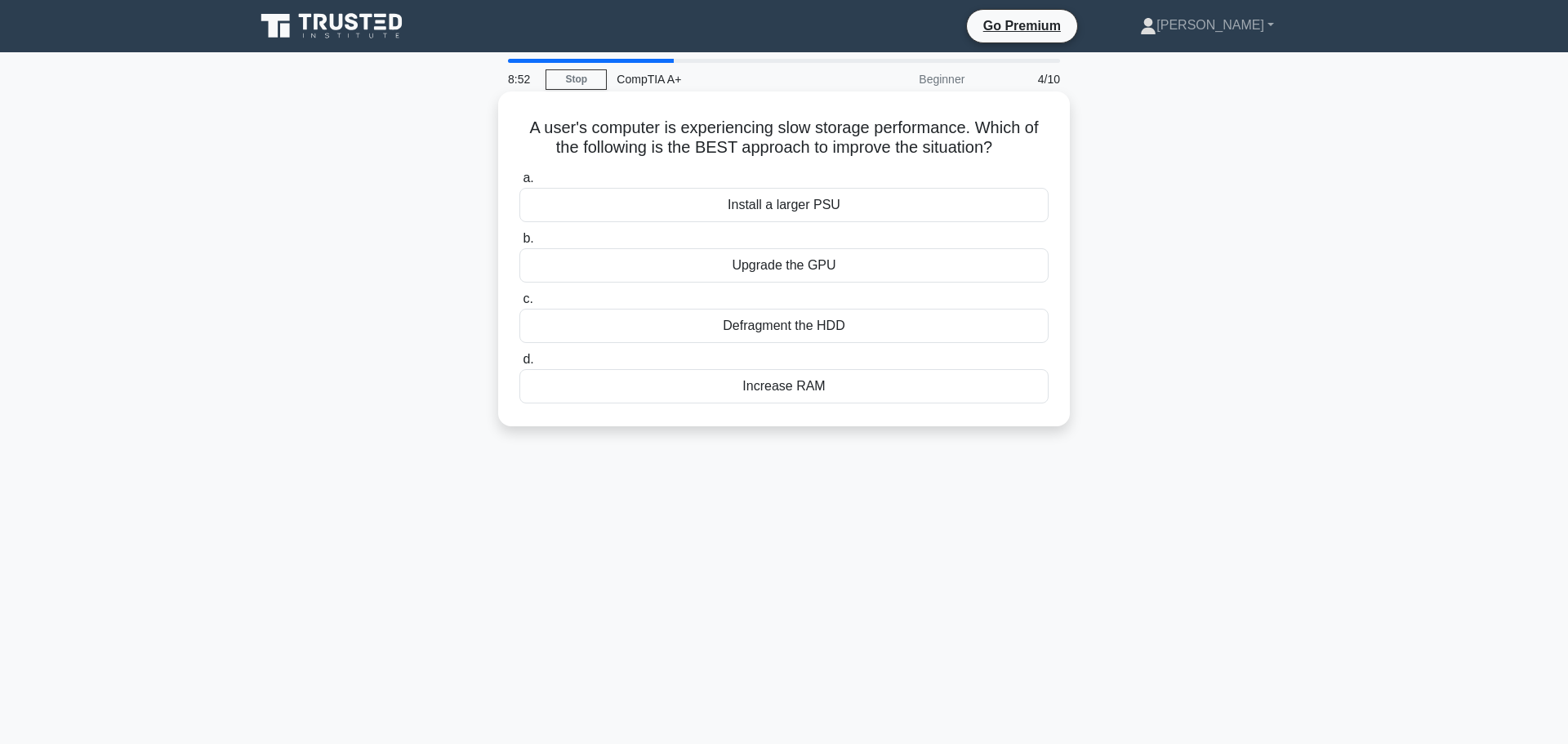
click at [520, 305] on input "c. Defragment the HDD" at bounding box center [520, 299] width 0 height 11
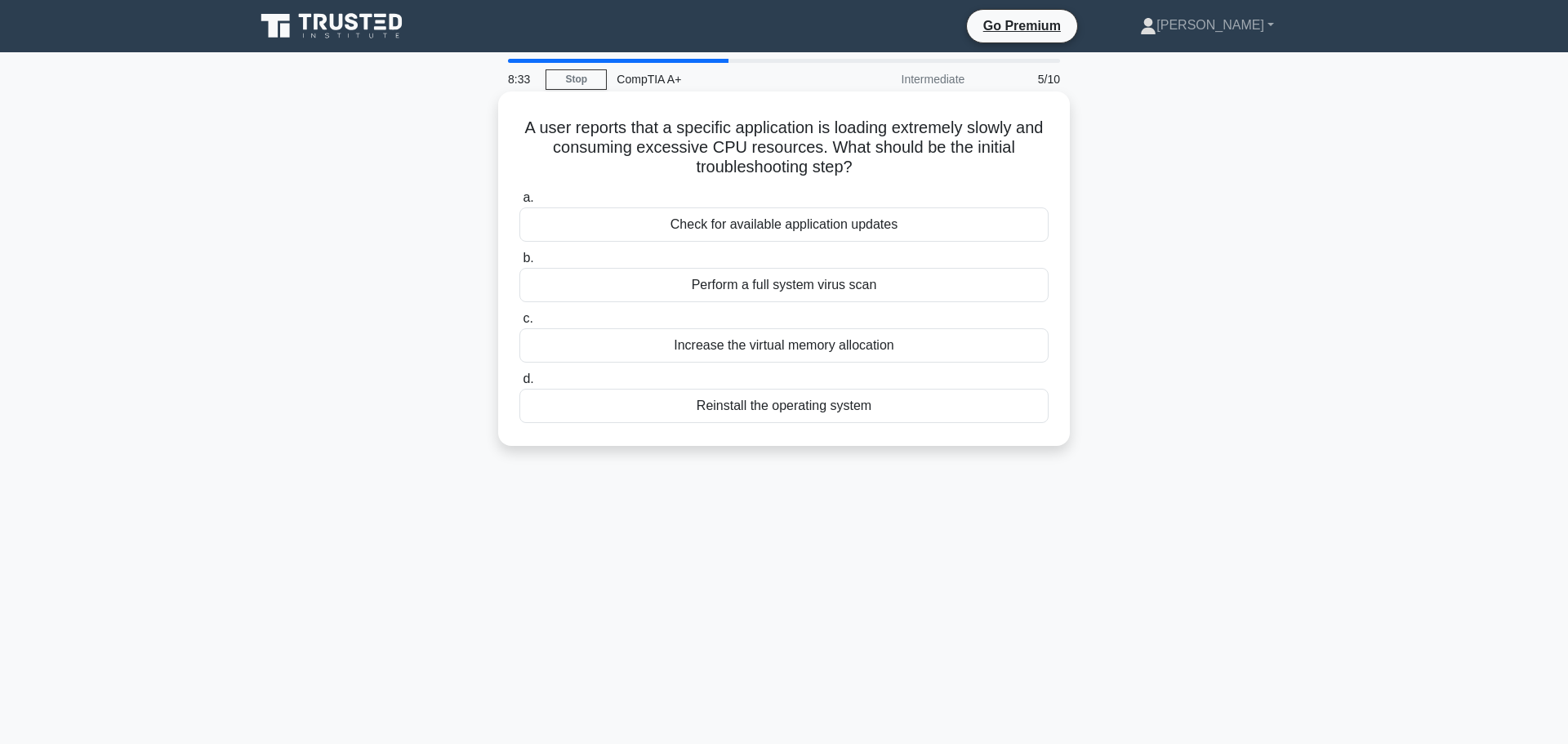
click at [863, 345] on div "Increase the virtual memory allocation" at bounding box center [784, 346] width 529 height 34
click at [520, 324] on input "c. Increase the virtual memory allocation" at bounding box center [520, 318] width 0 height 11
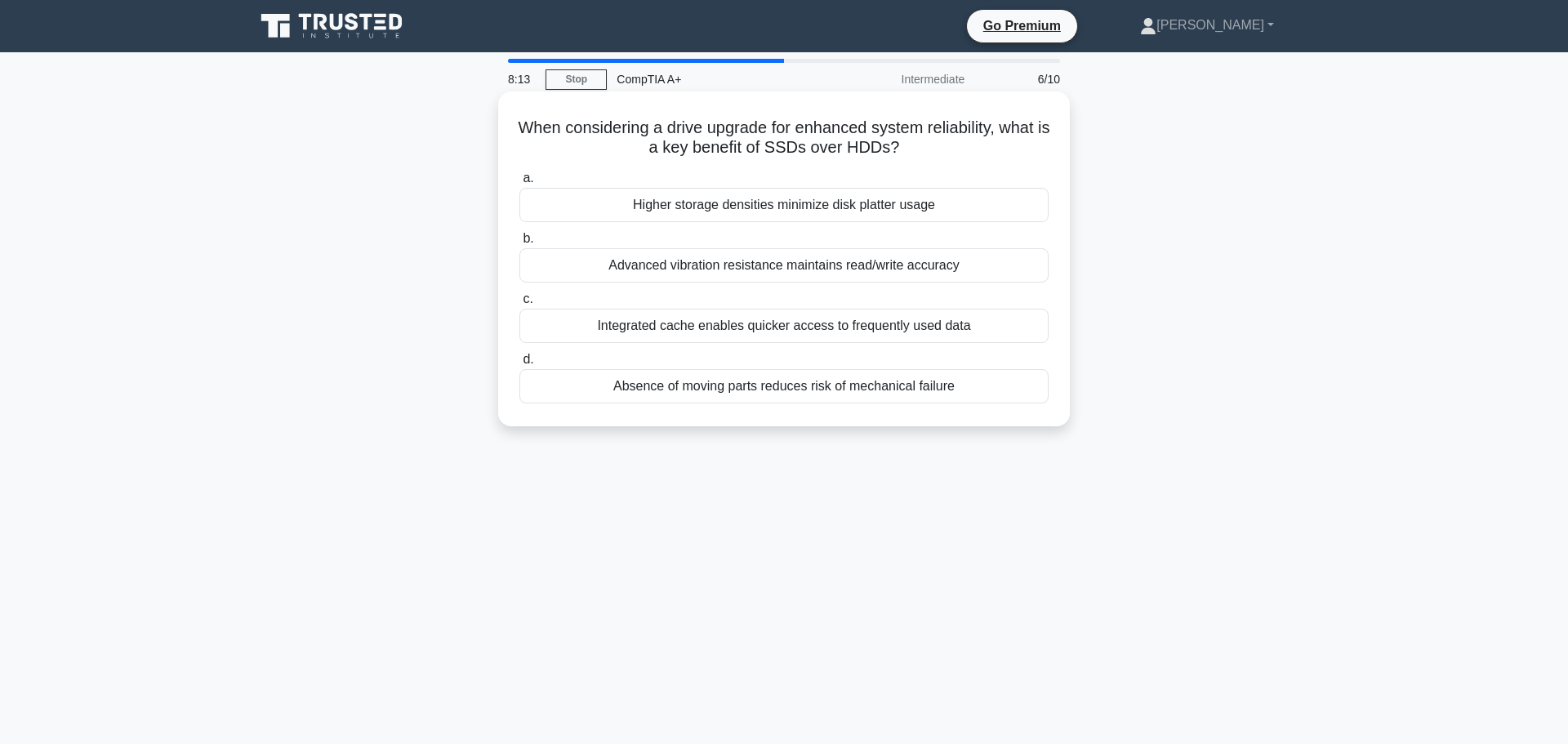
click at [767, 387] on div "Absence of moving parts reduces risk of mechanical failure" at bounding box center [784, 386] width 529 height 34
click at [520, 365] on input "d. Absence of moving parts reduces risk of mechanical failure" at bounding box center [520, 360] width 0 height 11
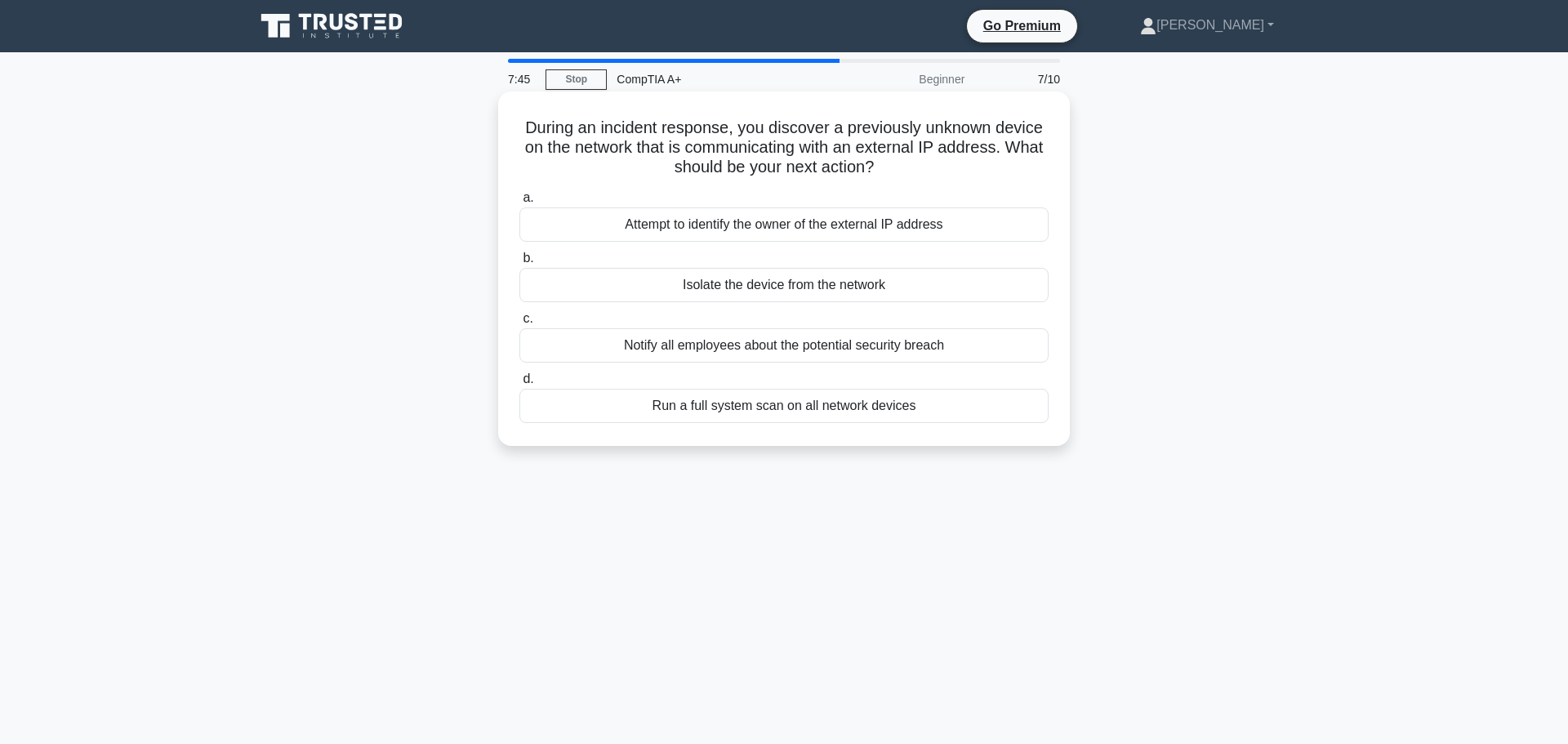
click at [900, 284] on div "Isolate the device from the network" at bounding box center [784, 285] width 529 height 34
click at [520, 264] on input "b. Isolate the device from the network" at bounding box center [520, 258] width 0 height 11
click at [795, 292] on div "Enable Wake-on-LAN" at bounding box center [784, 285] width 529 height 34
click at [520, 264] on input "b. Enable Wake-on-LAN" at bounding box center [520, 258] width 0 height 11
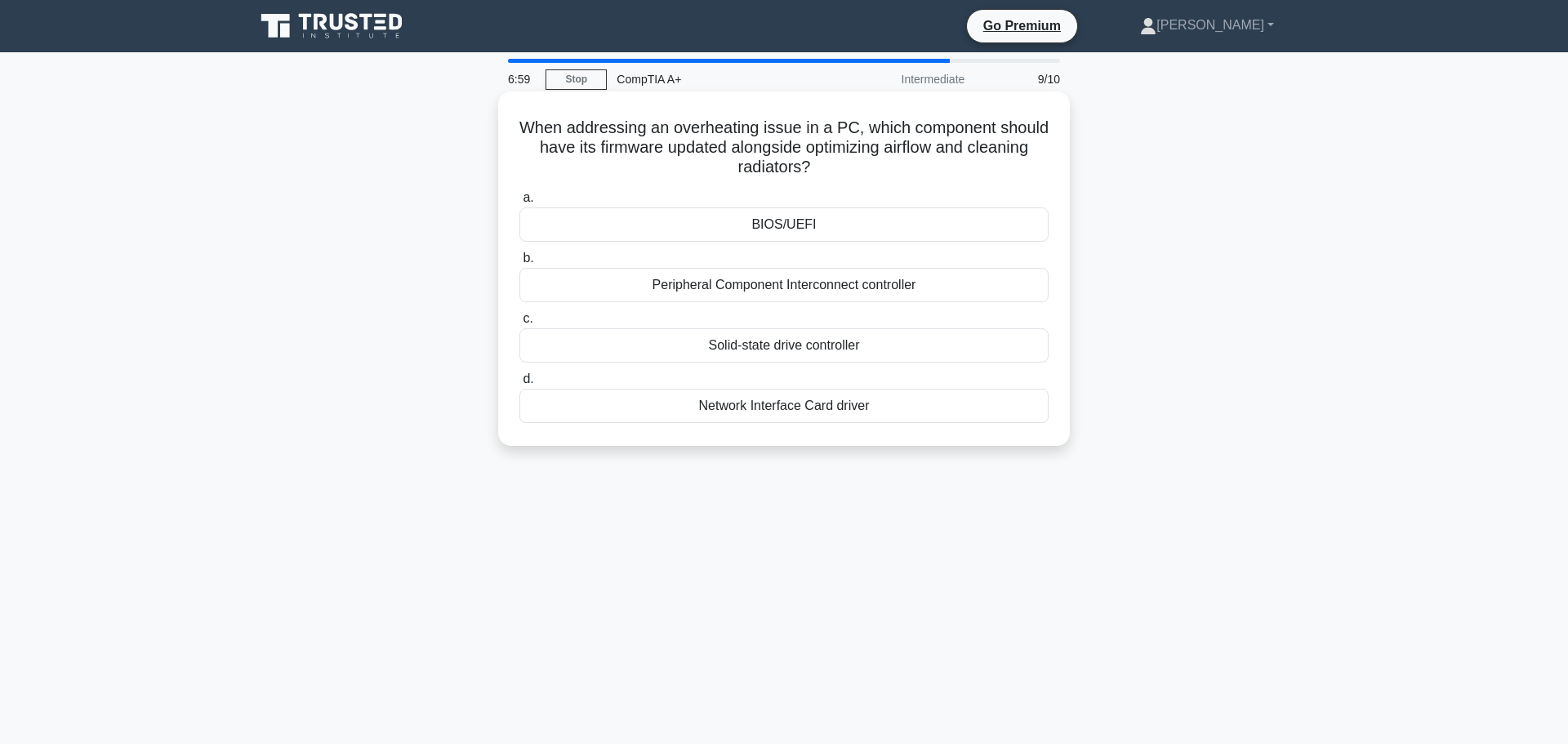
click at [885, 228] on div "BIOS/UEFI" at bounding box center [784, 224] width 529 height 34
click at [520, 204] on input "a. BIOS/UEFI" at bounding box center [520, 198] width 0 height 11
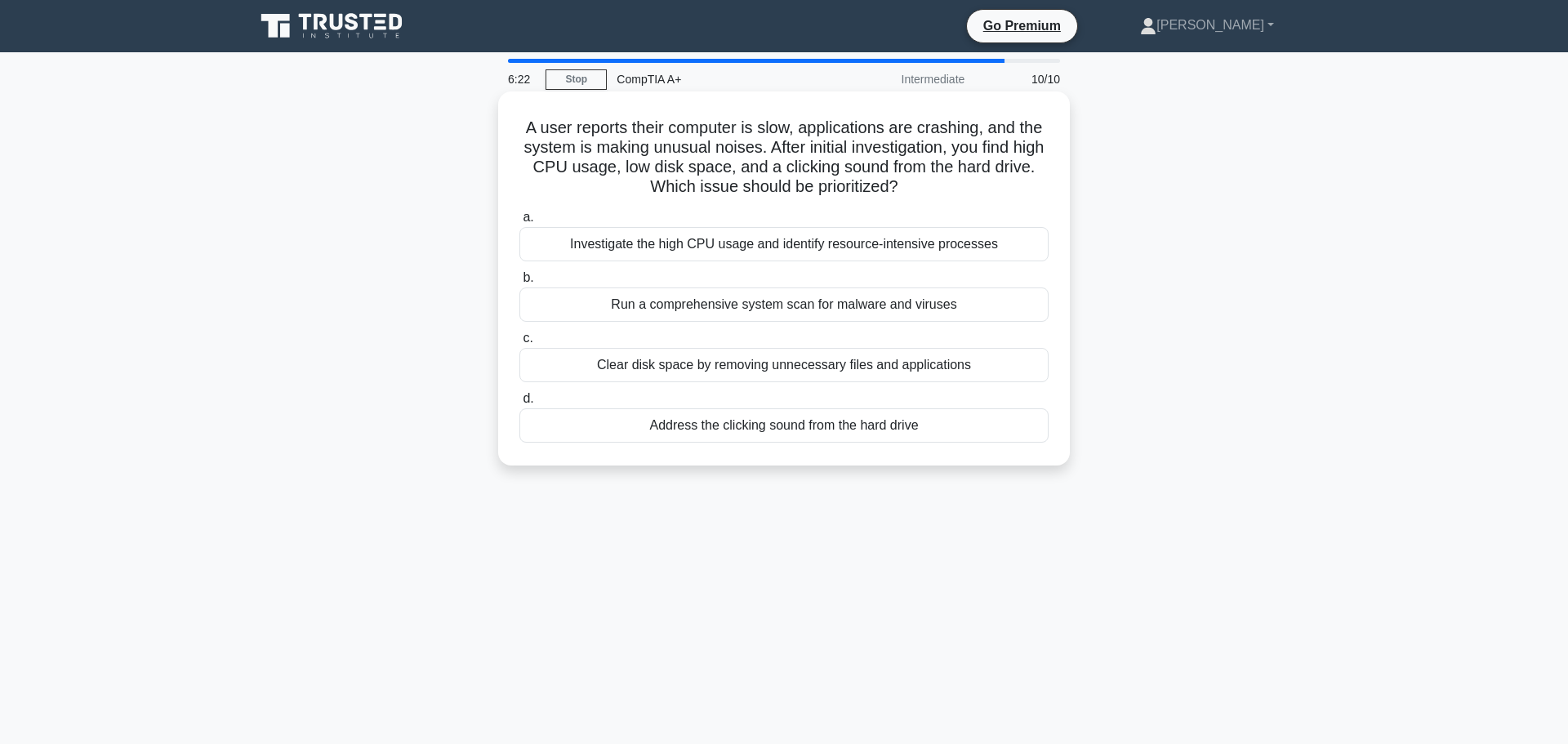
click at [773, 433] on div "Address the clicking sound from the hard drive" at bounding box center [784, 426] width 529 height 34
click at [520, 404] on input "d. Address the clicking sound from the hard drive" at bounding box center [520, 399] width 0 height 11
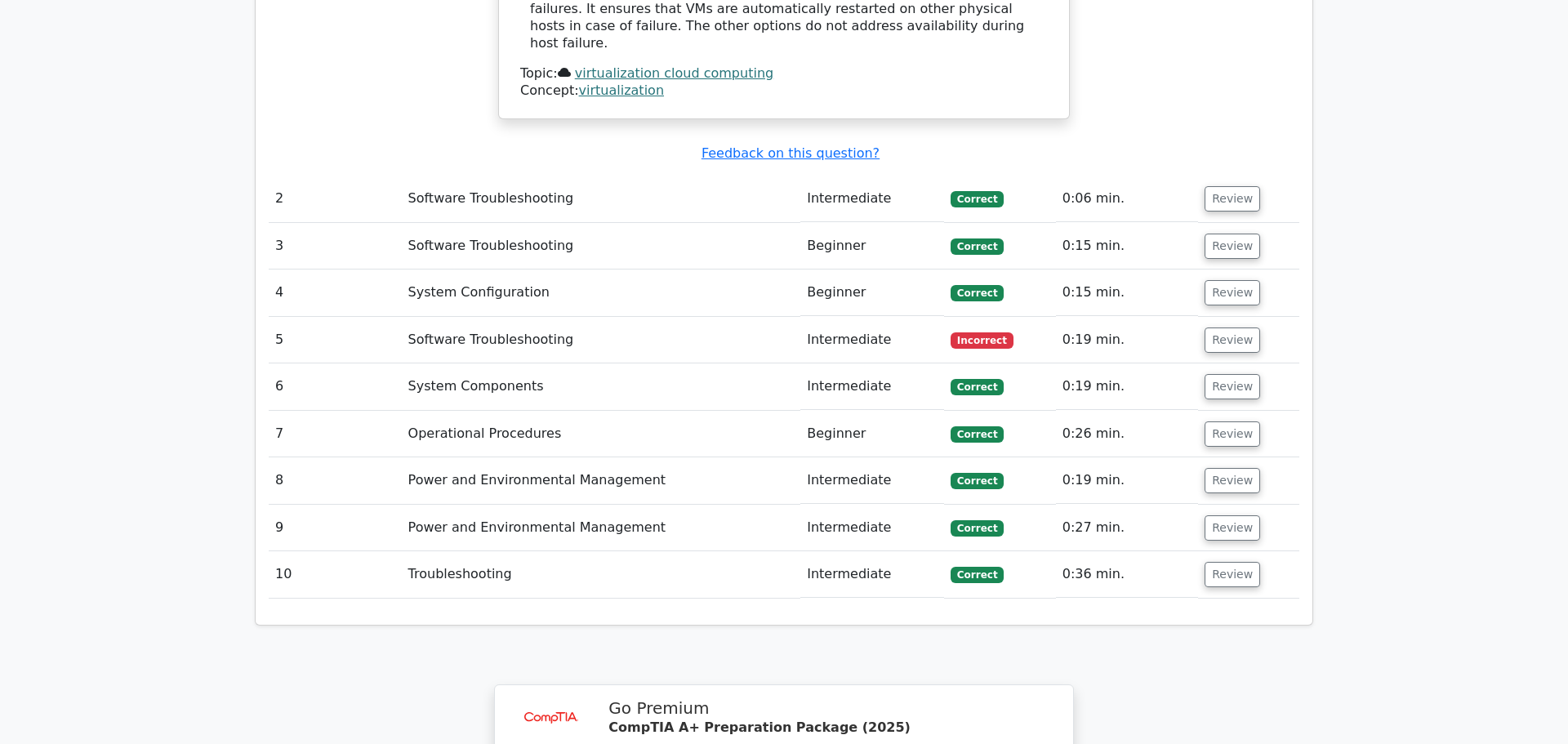
scroll to position [1804, 0]
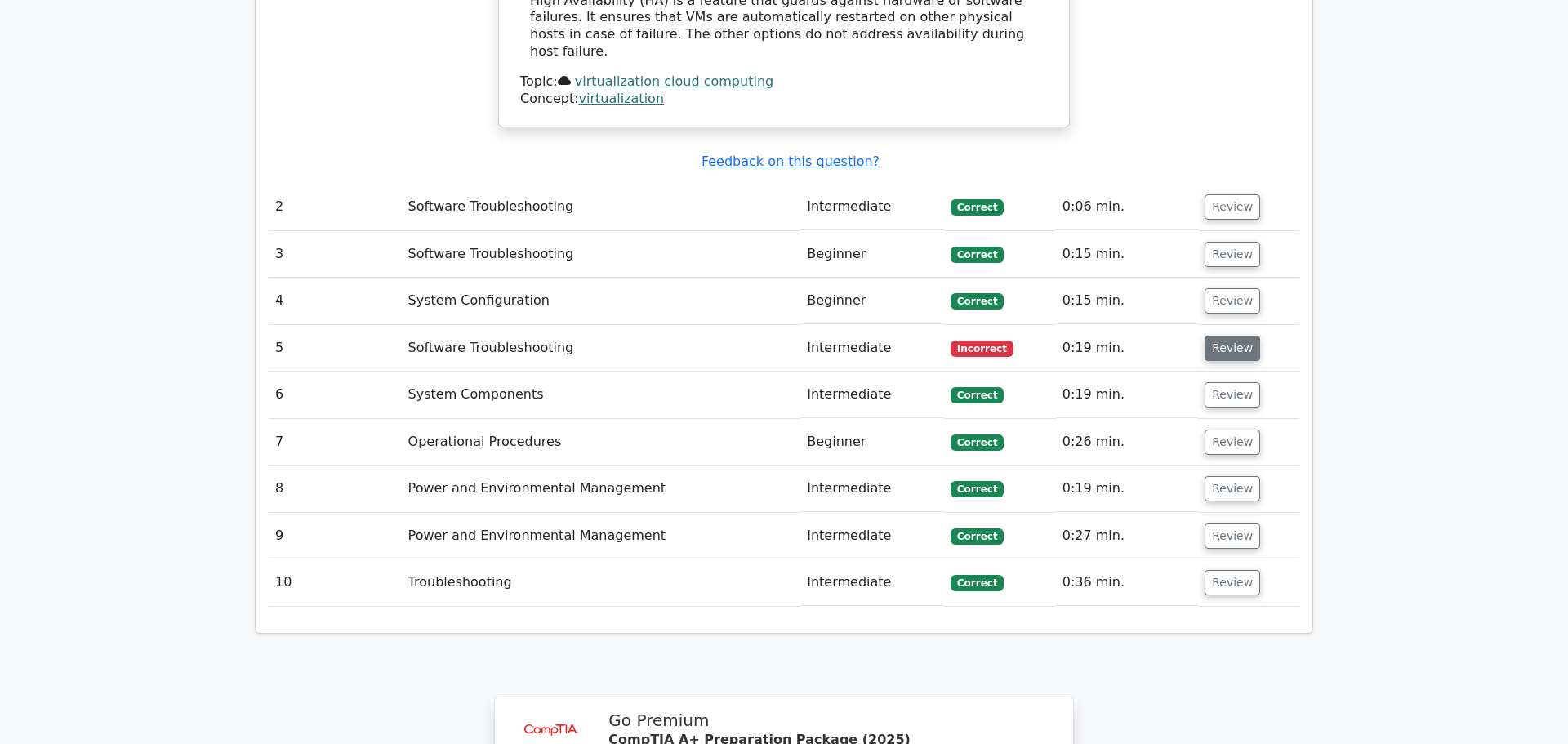
click at [1219, 335] on button "Review" at bounding box center [1232, 348] width 55 height 25
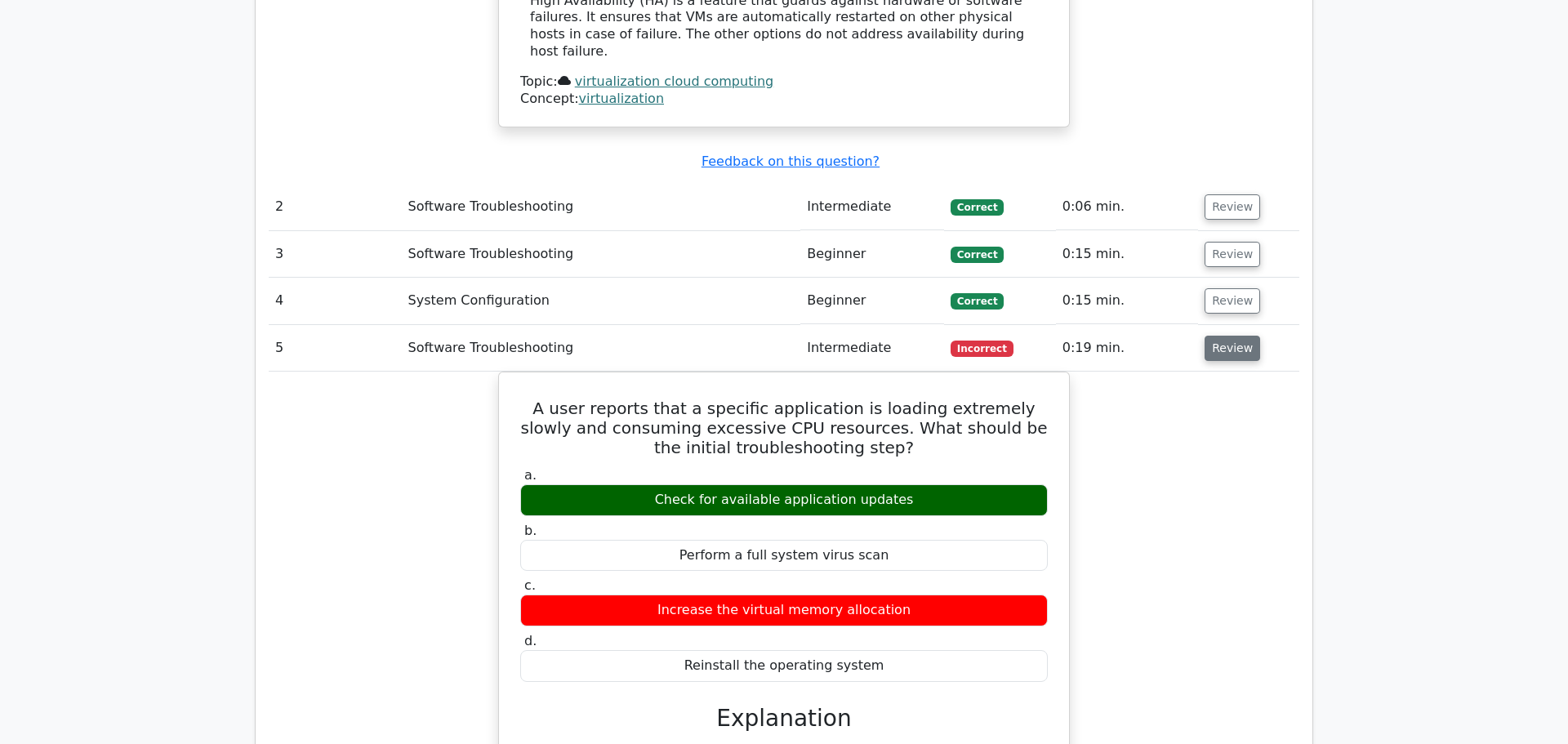
click at [1219, 335] on button "Review" at bounding box center [1232, 348] width 55 height 25
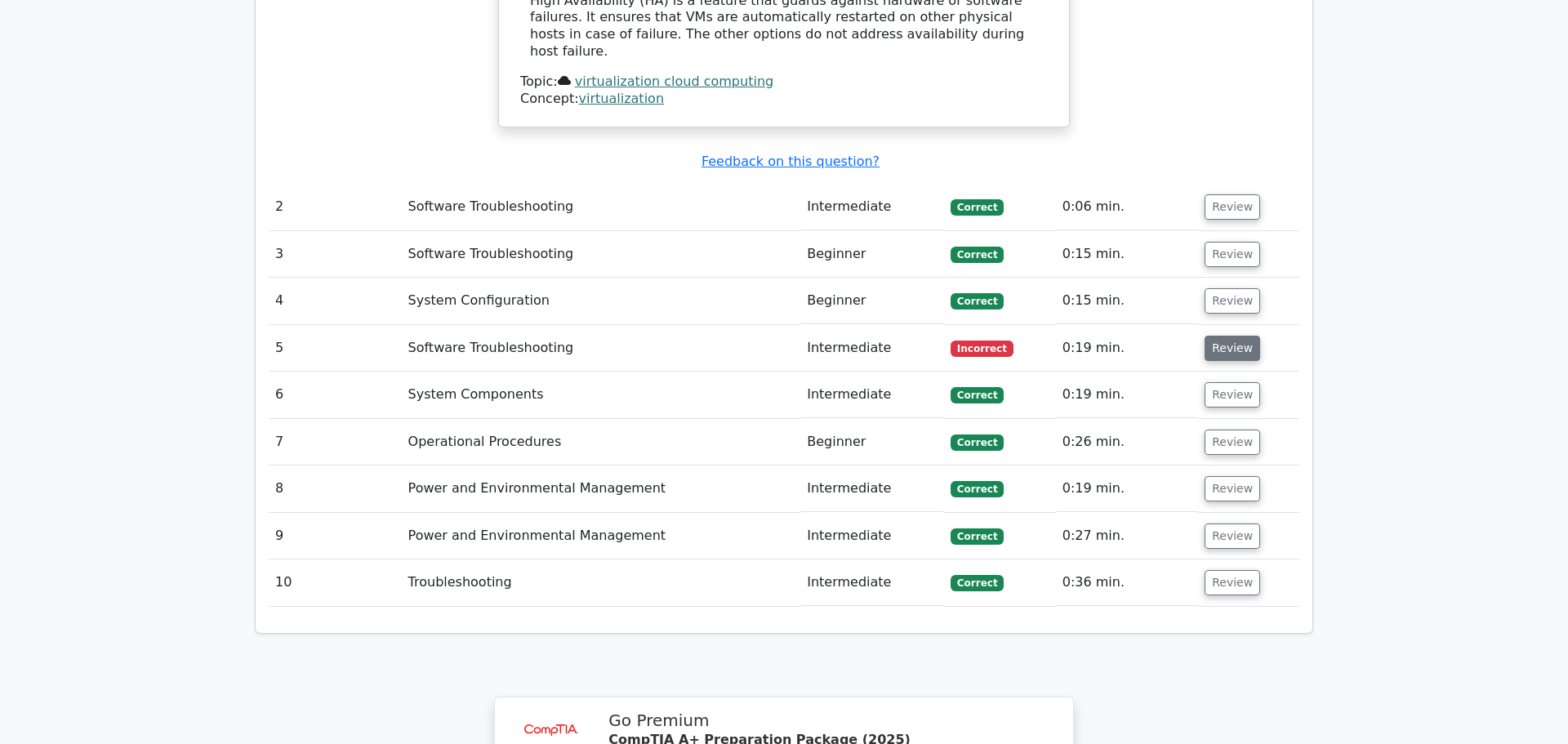
click at [1219, 335] on button "Review" at bounding box center [1232, 348] width 55 height 25
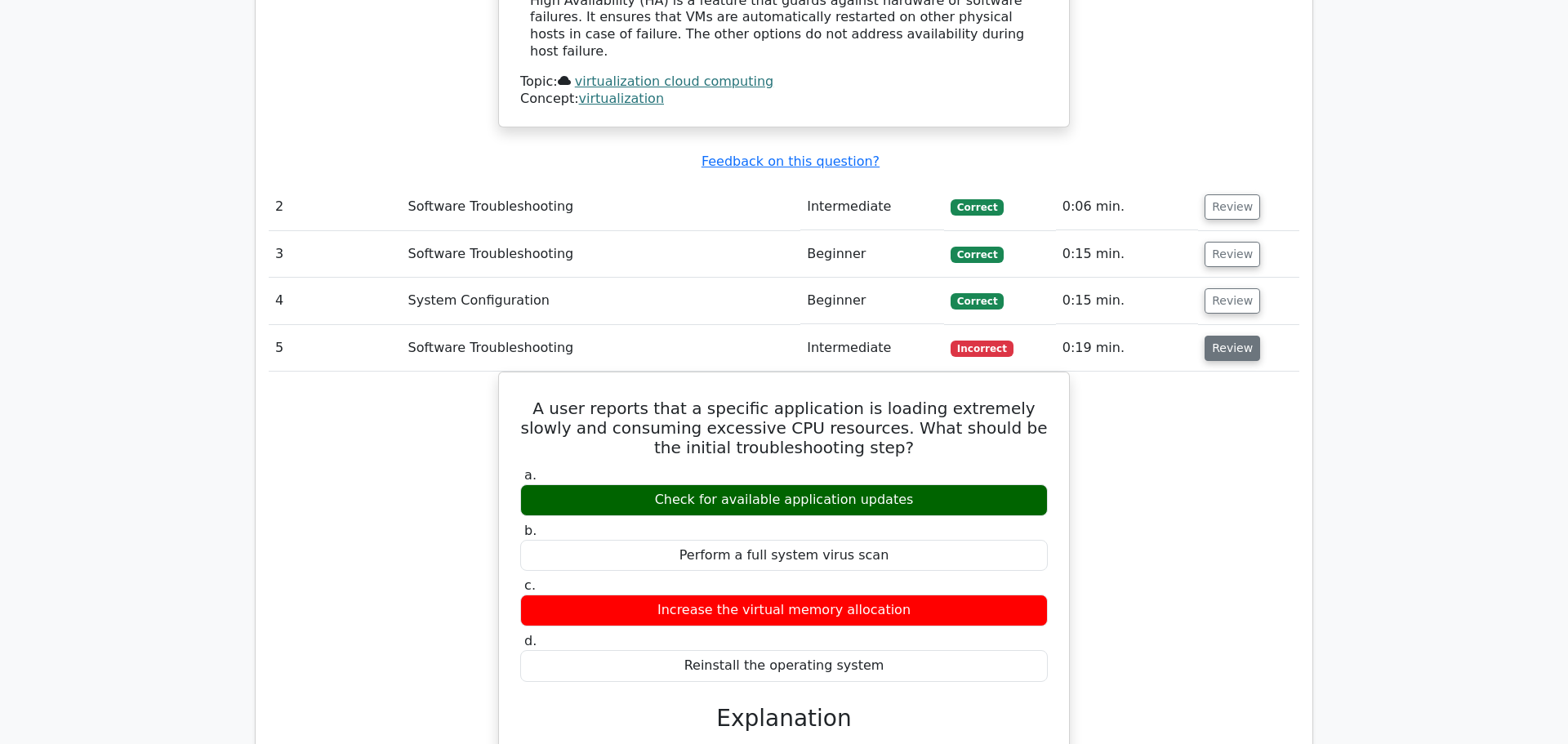
click at [1219, 335] on button "Review" at bounding box center [1232, 348] width 55 height 25
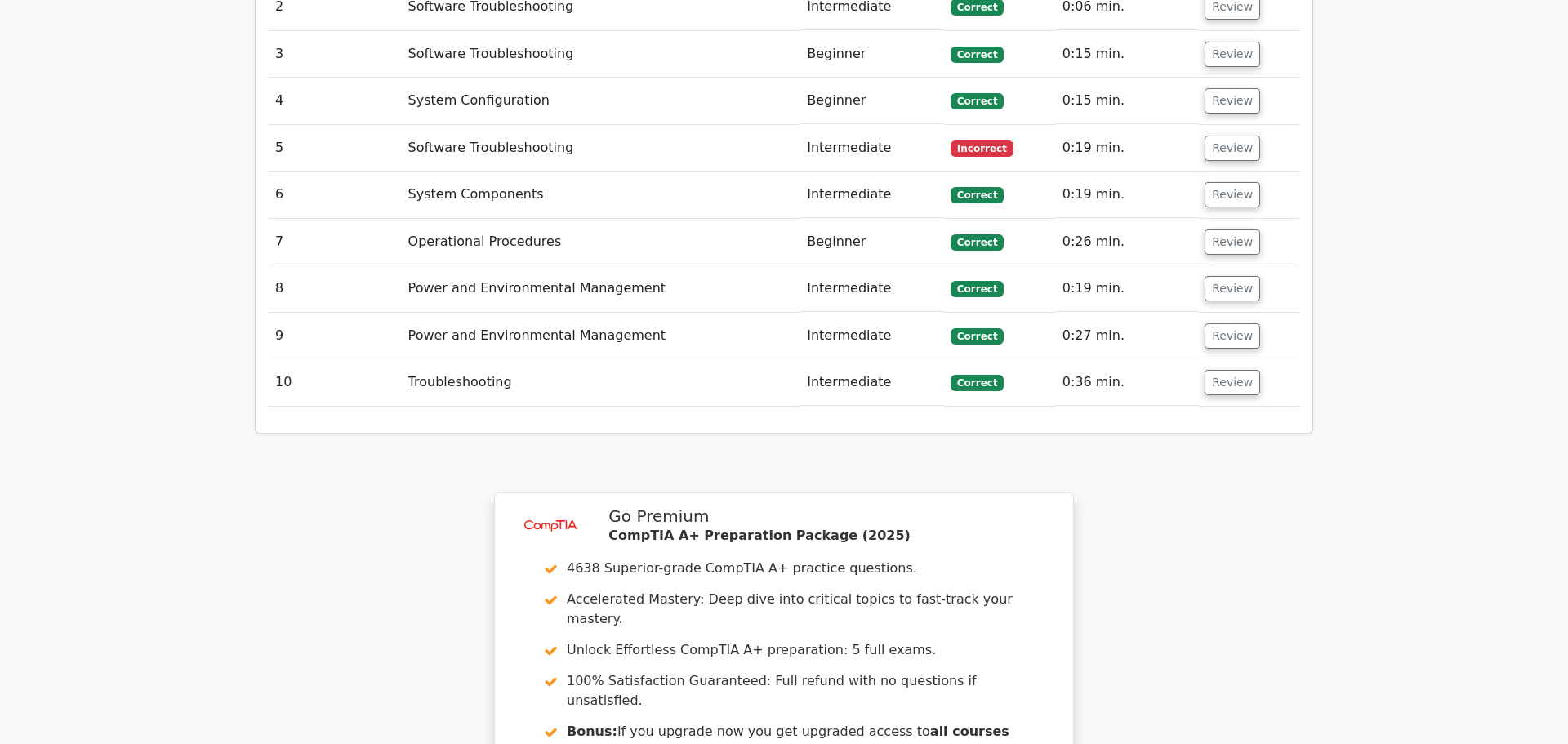
scroll to position [2340, 0]
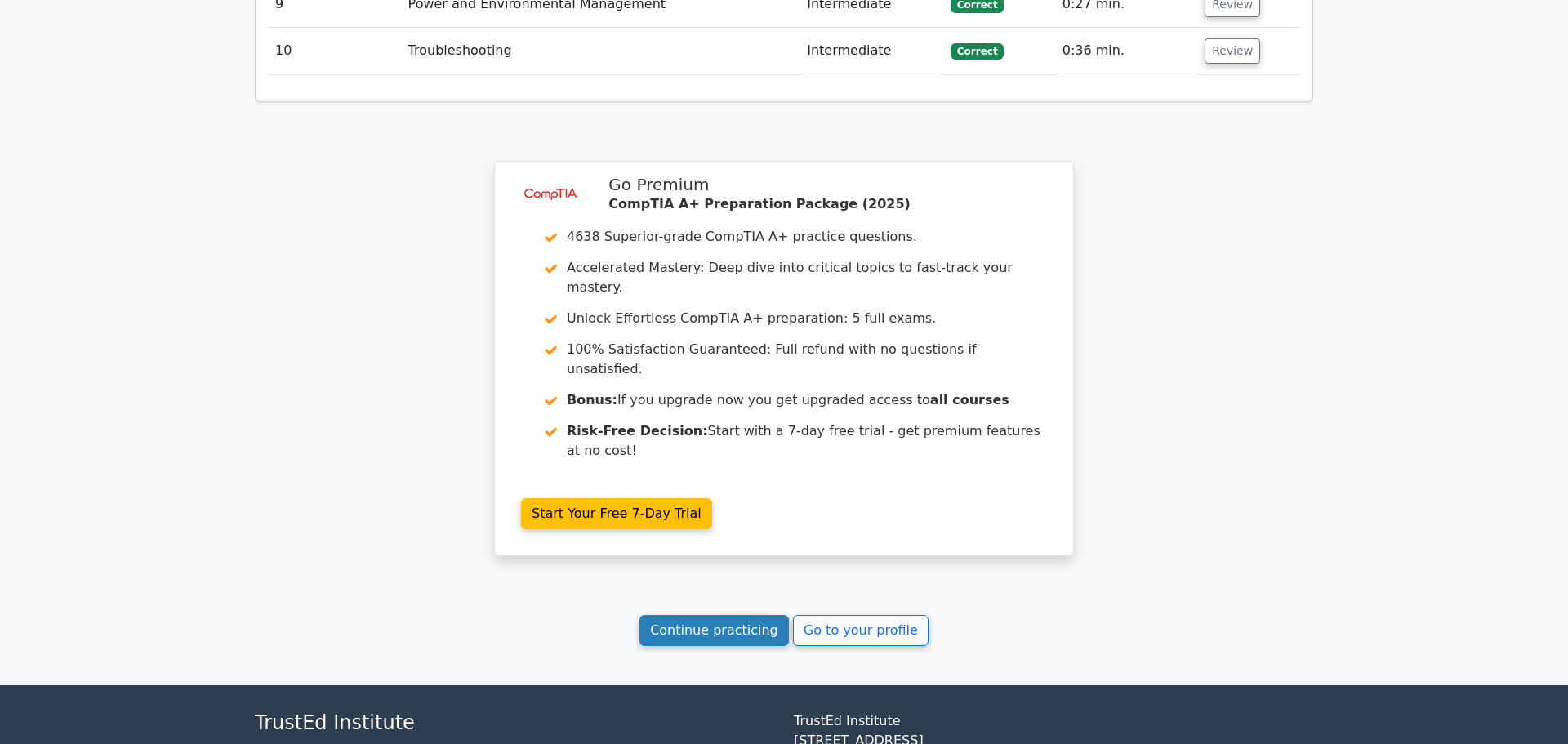
click at [730, 615] on link "Continue practicing" at bounding box center [714, 630] width 149 height 31
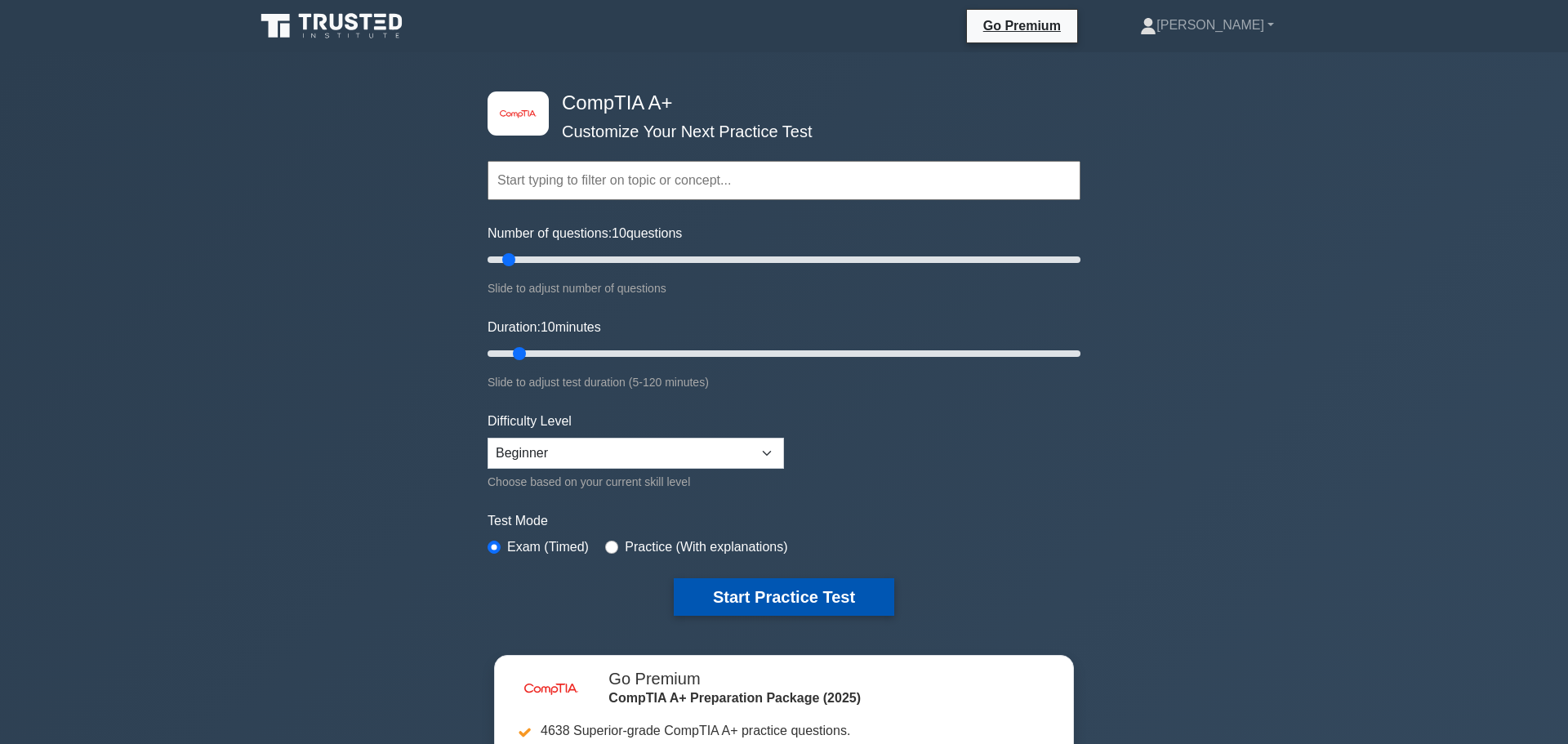
click at [789, 592] on button "Start Practice Test" at bounding box center [784, 597] width 221 height 37
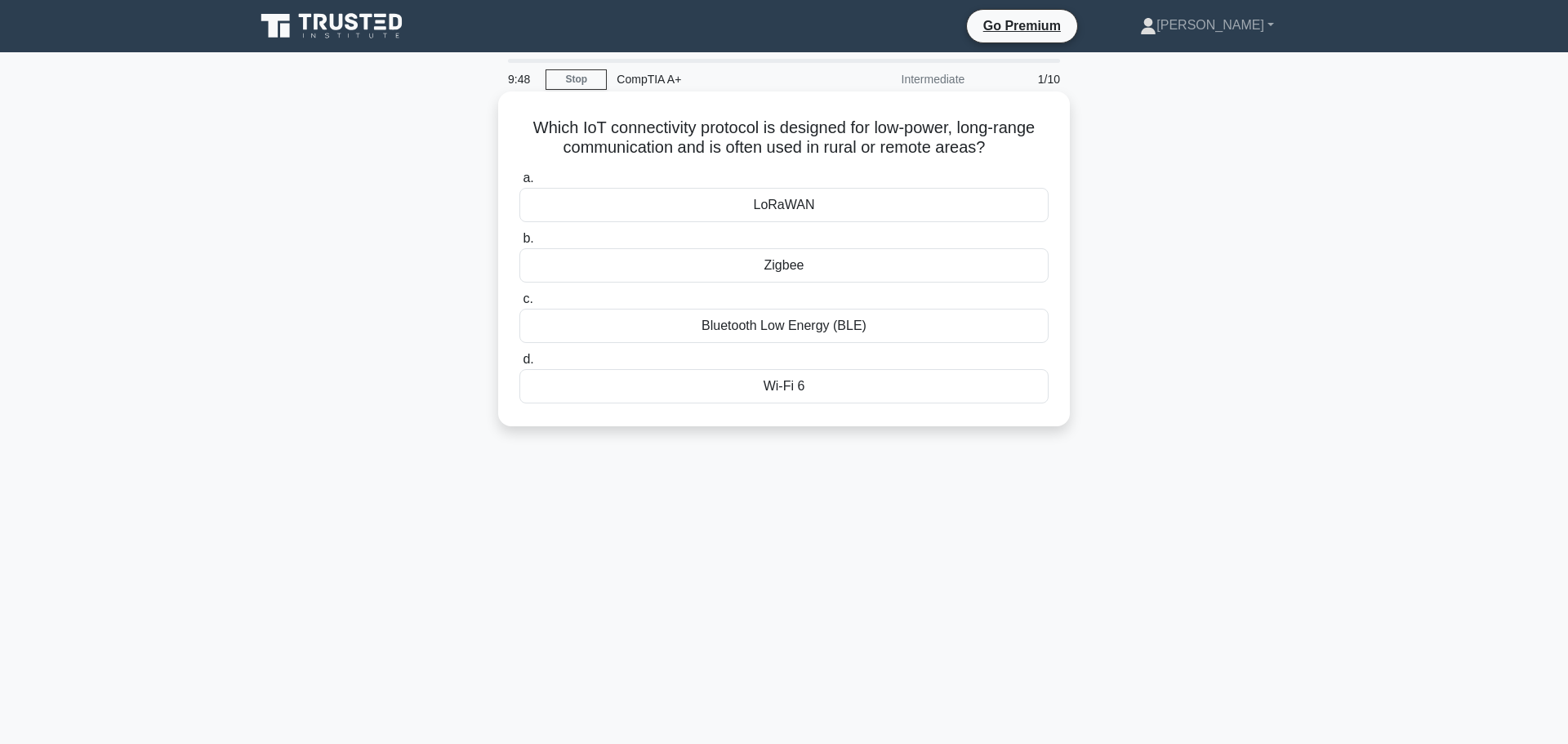
click at [770, 386] on div "Wi-Fi 6" at bounding box center [784, 386] width 529 height 34
click at [520, 365] on input "d. Wi-Fi 6" at bounding box center [520, 360] width 0 height 11
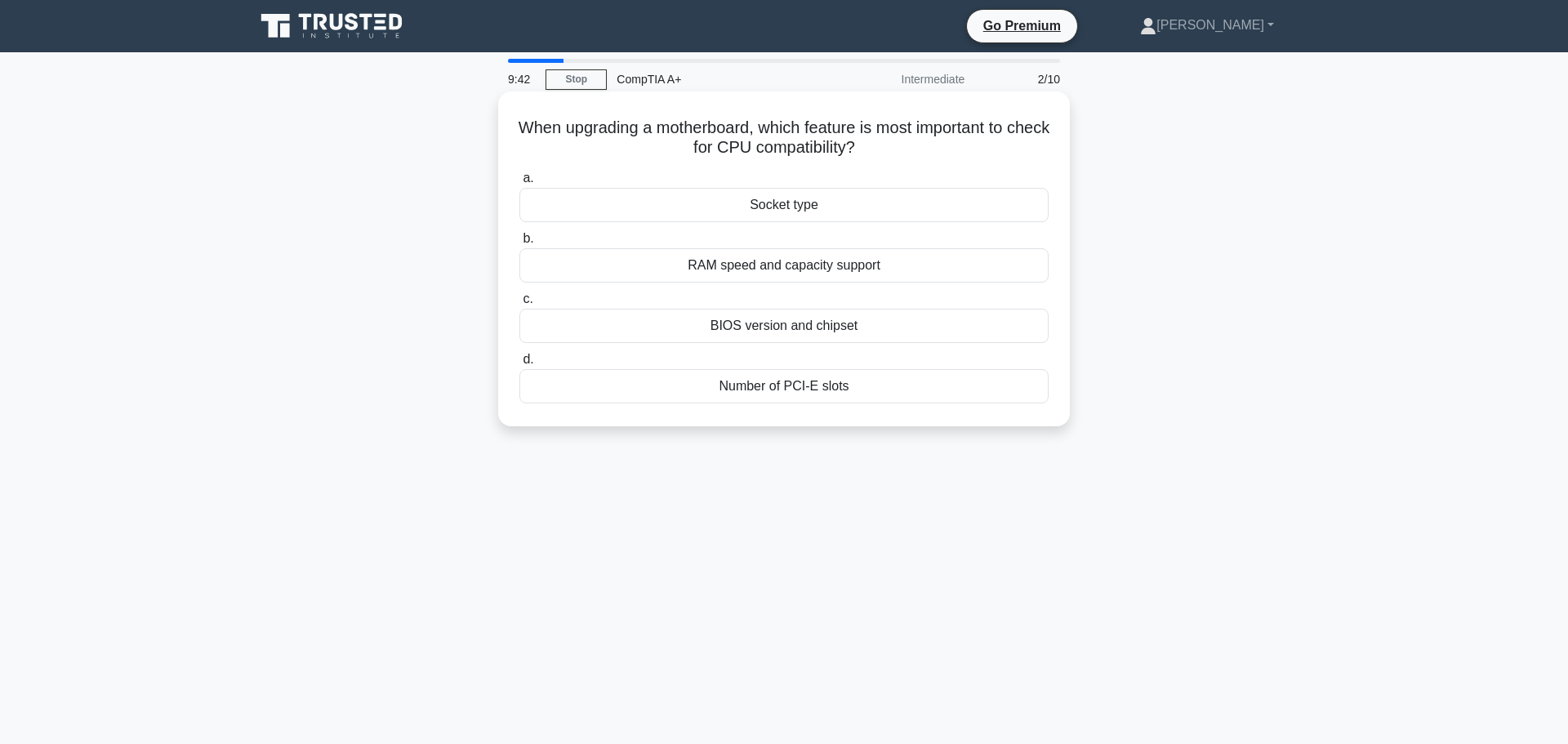
click at [804, 202] on div "Socket type" at bounding box center [784, 205] width 529 height 34
click at [520, 183] on input "a. Socket type" at bounding box center [520, 178] width 0 height 11
click at [784, 386] on div "SRAM (Static RAM)" at bounding box center [784, 386] width 529 height 34
click at [520, 365] on input "d. SRAM (Static RAM)" at bounding box center [520, 360] width 0 height 11
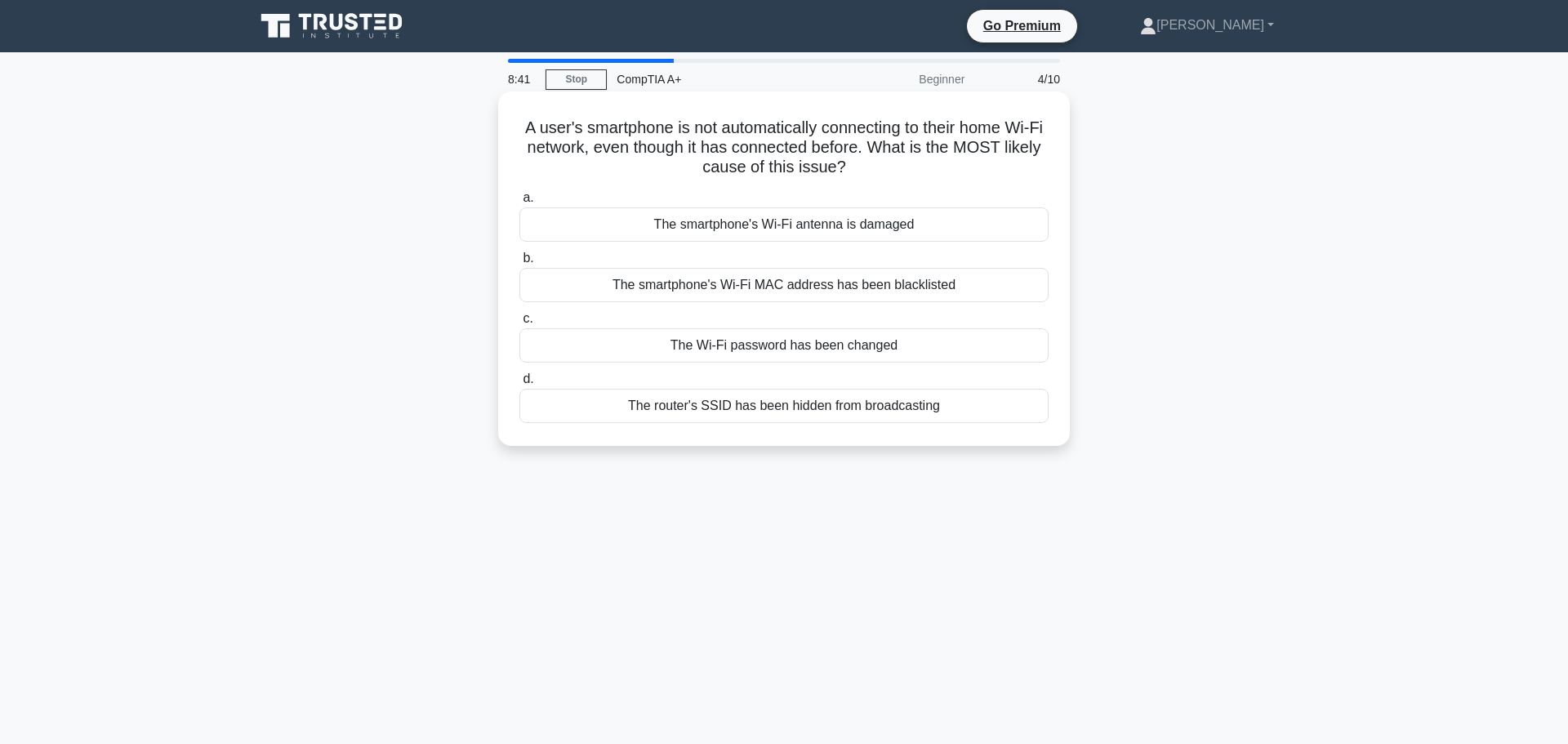
click at [774, 399] on div "The router's SSID has been hidden from broadcasting" at bounding box center [784, 406] width 529 height 34
click at [520, 385] on input "d. The router's SSID has been hidden from broadcasting" at bounding box center [520, 380] width 0 height 11
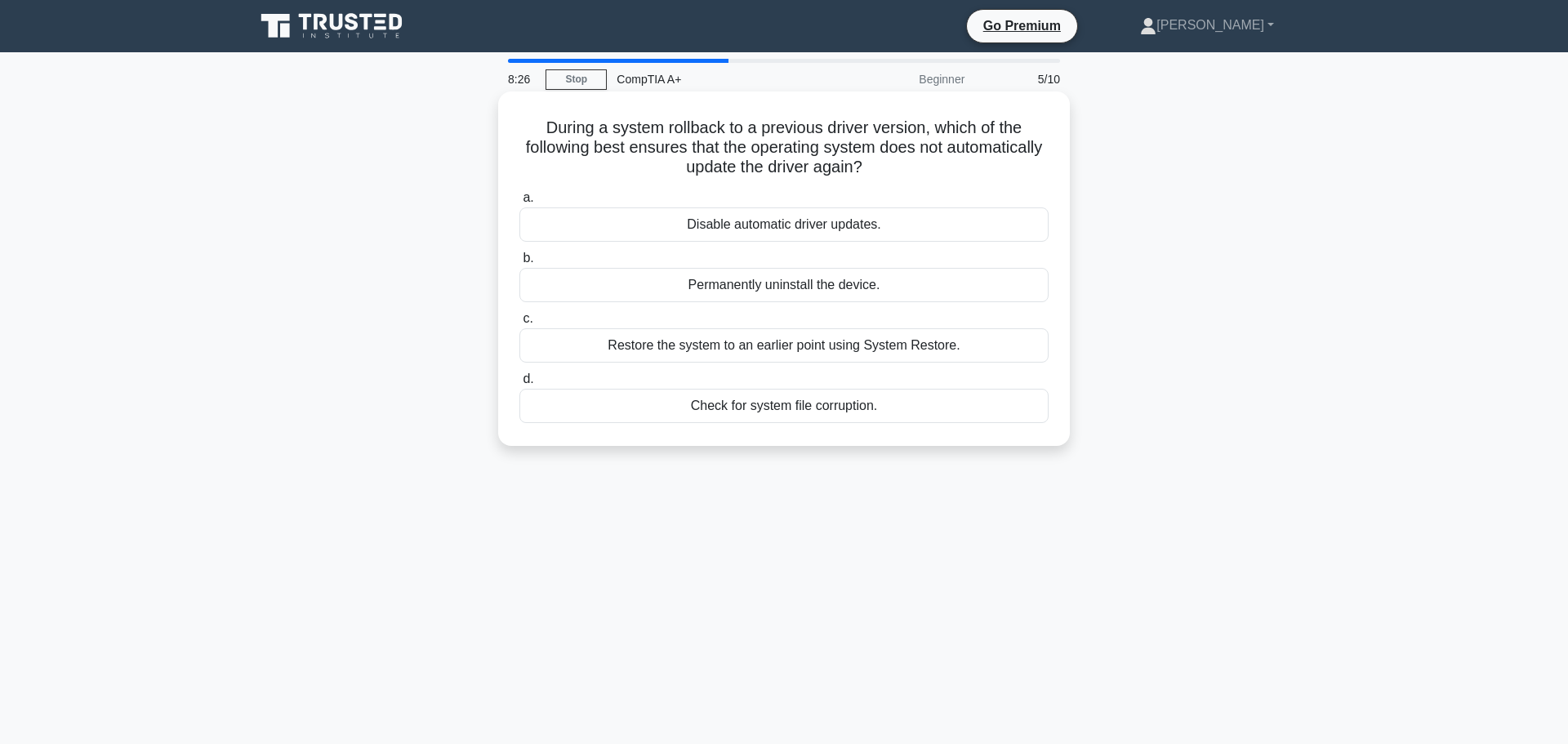
click at [896, 226] on div "Disable automatic driver updates." at bounding box center [784, 224] width 529 height 34
click at [520, 204] on input "a. Disable automatic driver updates." at bounding box center [520, 198] width 0 height 11
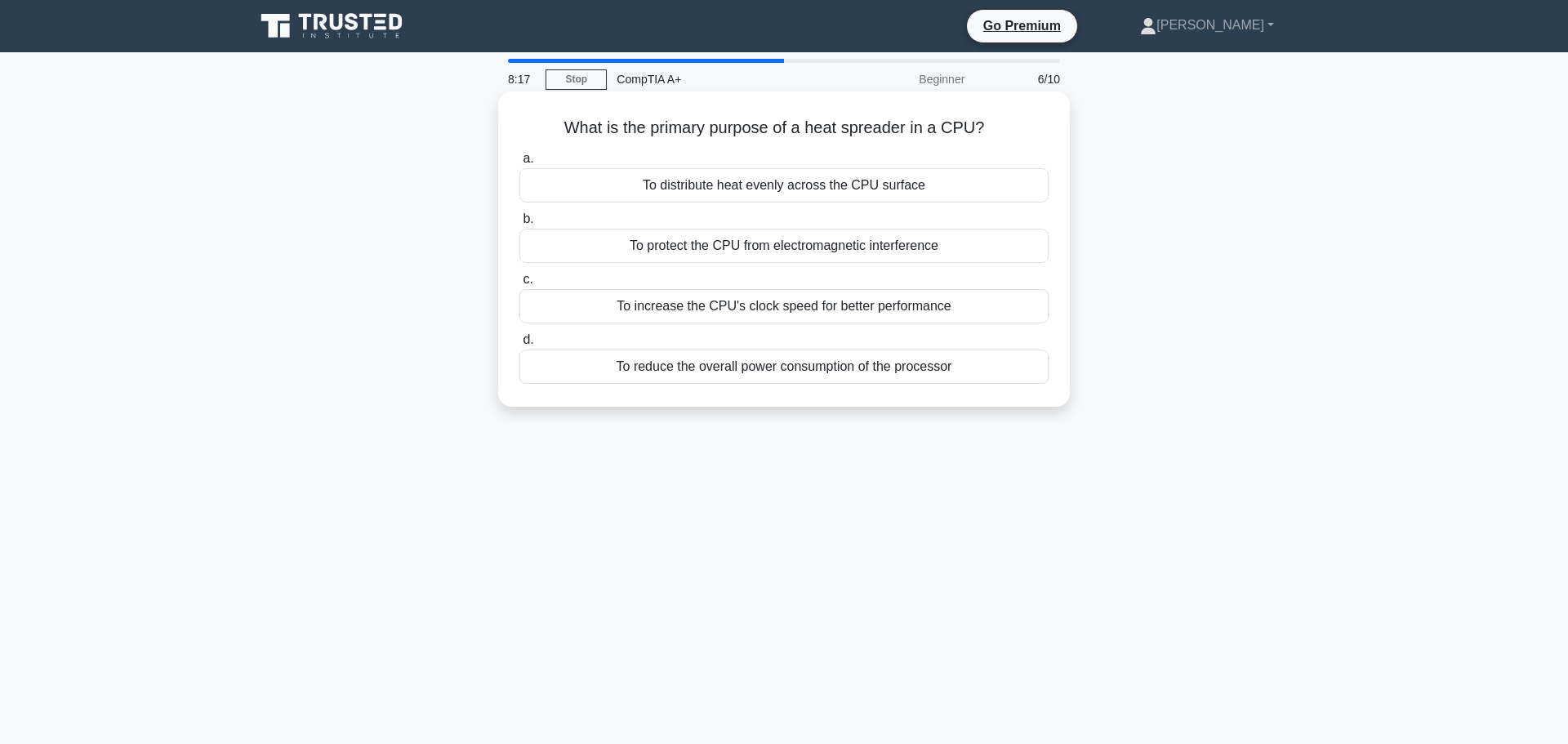
click at [948, 189] on div "To distribute heat evenly across the CPU surface" at bounding box center [784, 185] width 529 height 34
click at [520, 164] on input "a. To distribute heat evenly across the CPU surface" at bounding box center [520, 159] width 0 height 11
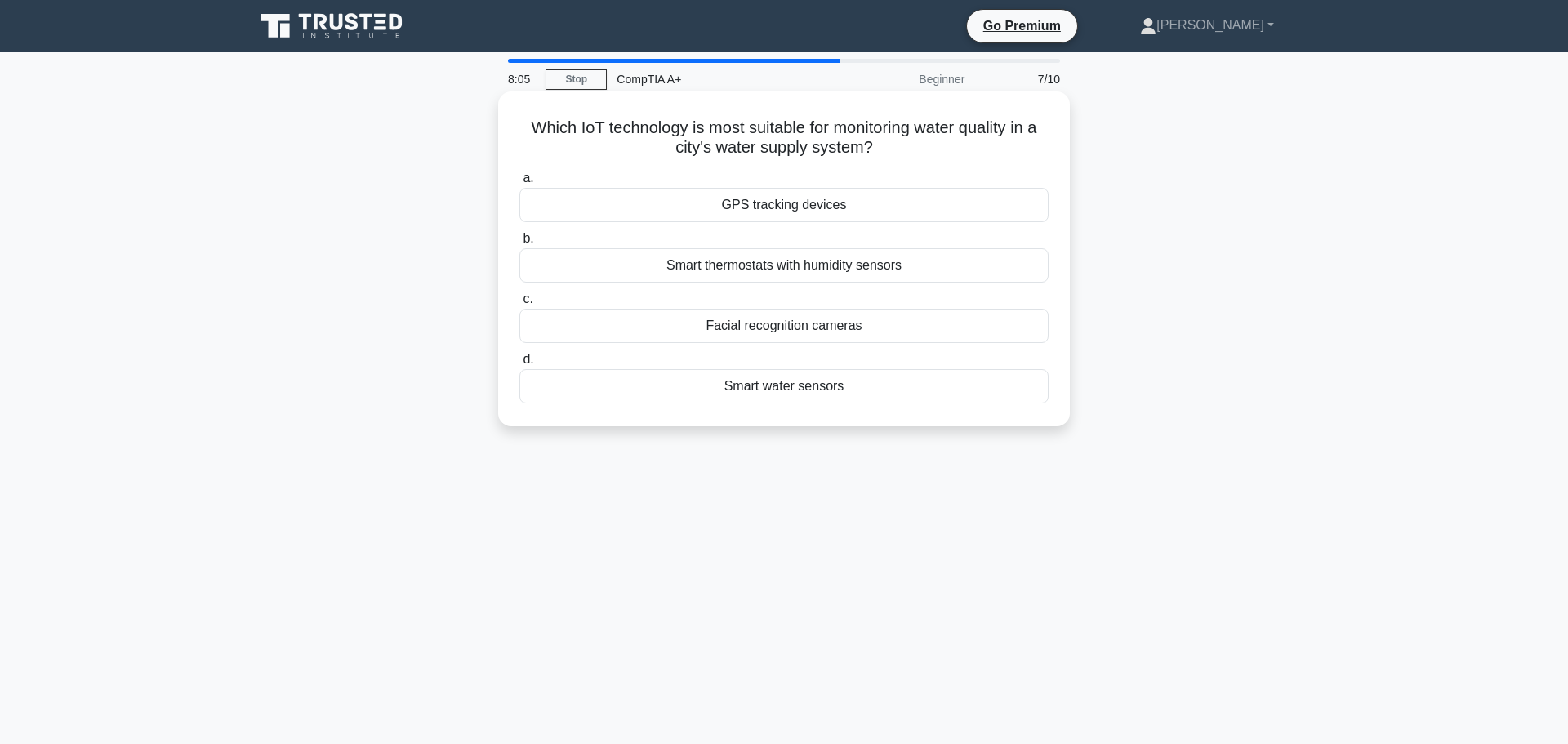
click at [801, 396] on div "Smart water sensors" at bounding box center [784, 386] width 529 height 34
click at [520, 365] on input "d. Smart water sensors" at bounding box center [520, 360] width 0 height 11
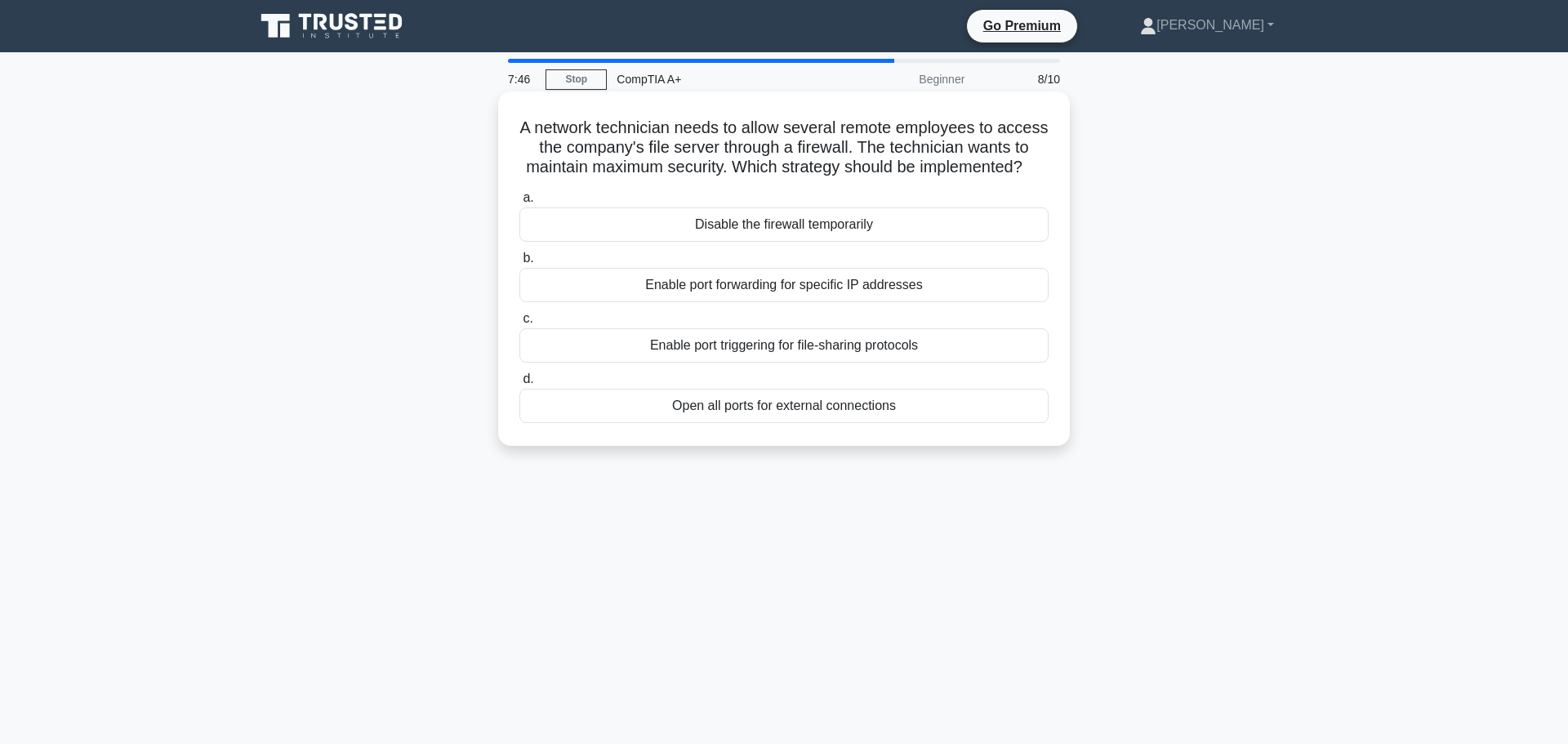
click at [779, 292] on div "Enable port forwarding for specific IP addresses" at bounding box center [784, 285] width 529 height 34
click at [520, 264] on input "b. Enable port forwarding for specific IP addresses" at bounding box center [520, 258] width 0 height 11
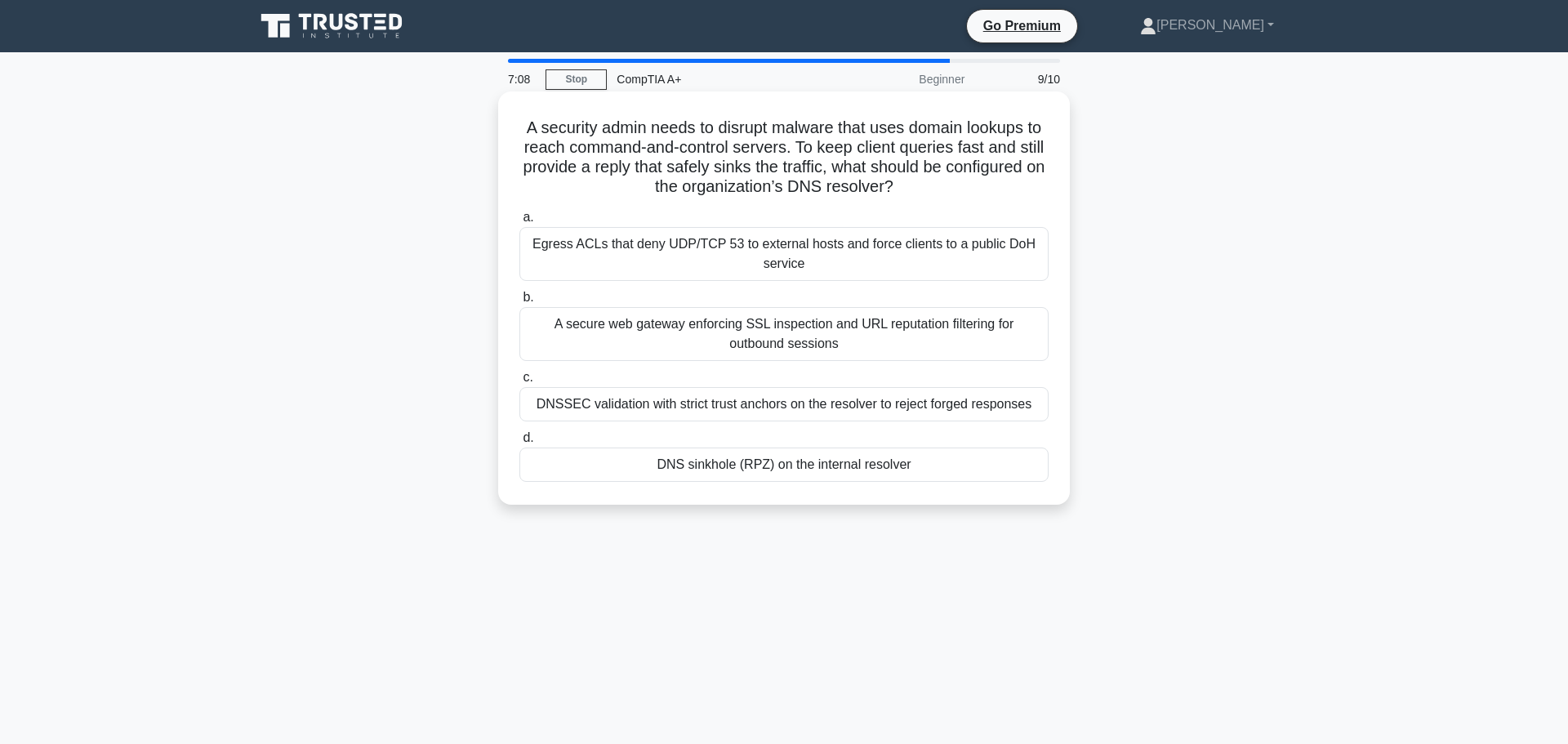
click at [800, 406] on div "DNSSEC validation with strict trust anchors on the resolver to reject forged re…" at bounding box center [784, 404] width 529 height 34
click at [520, 383] on input "c. DNSSEC validation with strict trust anchors on the resolver to reject forged…" at bounding box center [520, 378] width 0 height 11
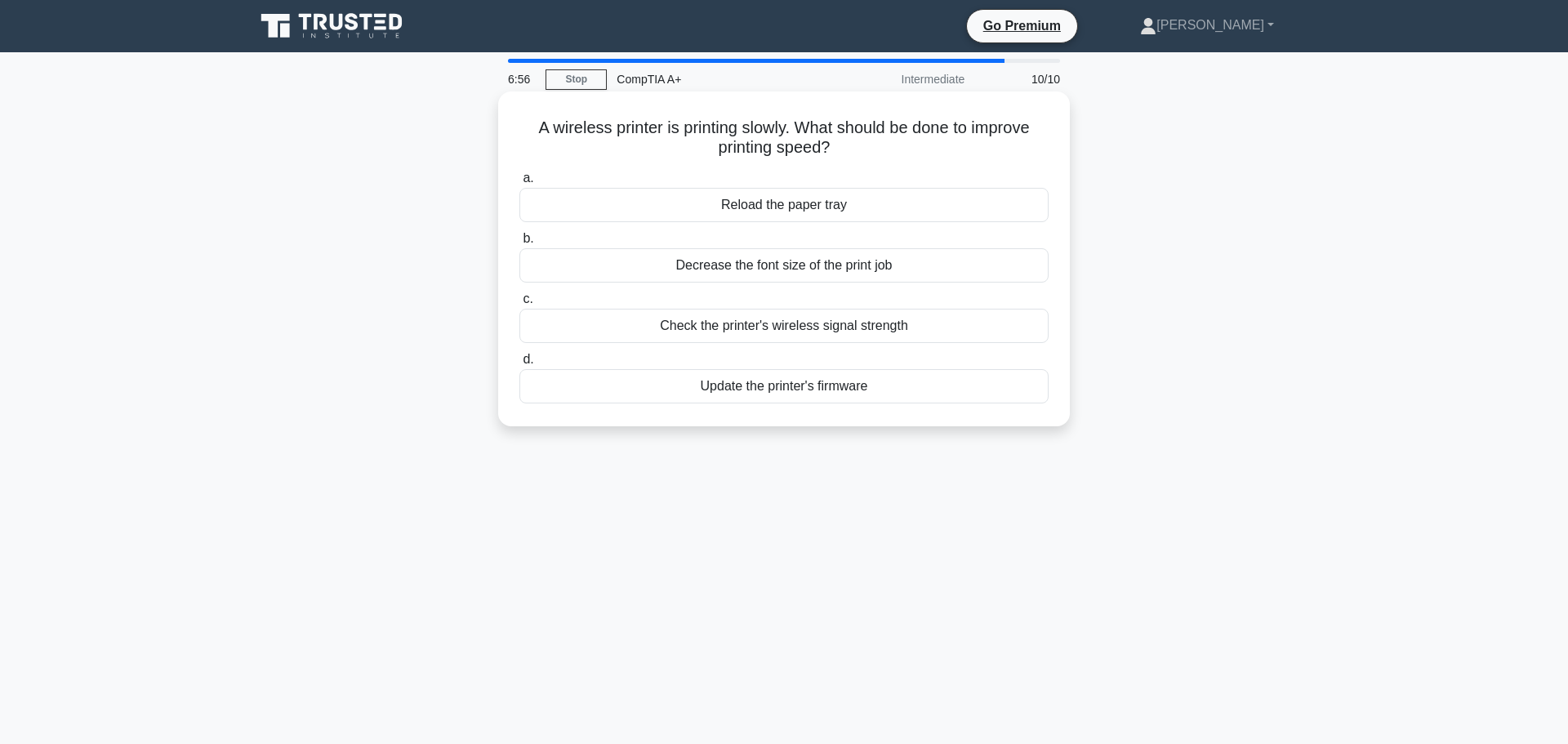
click at [797, 335] on div "Check the printer's wireless signal strength" at bounding box center [784, 326] width 529 height 34
click at [520, 305] on input "c. Check the printer's wireless signal strength" at bounding box center [520, 299] width 0 height 11
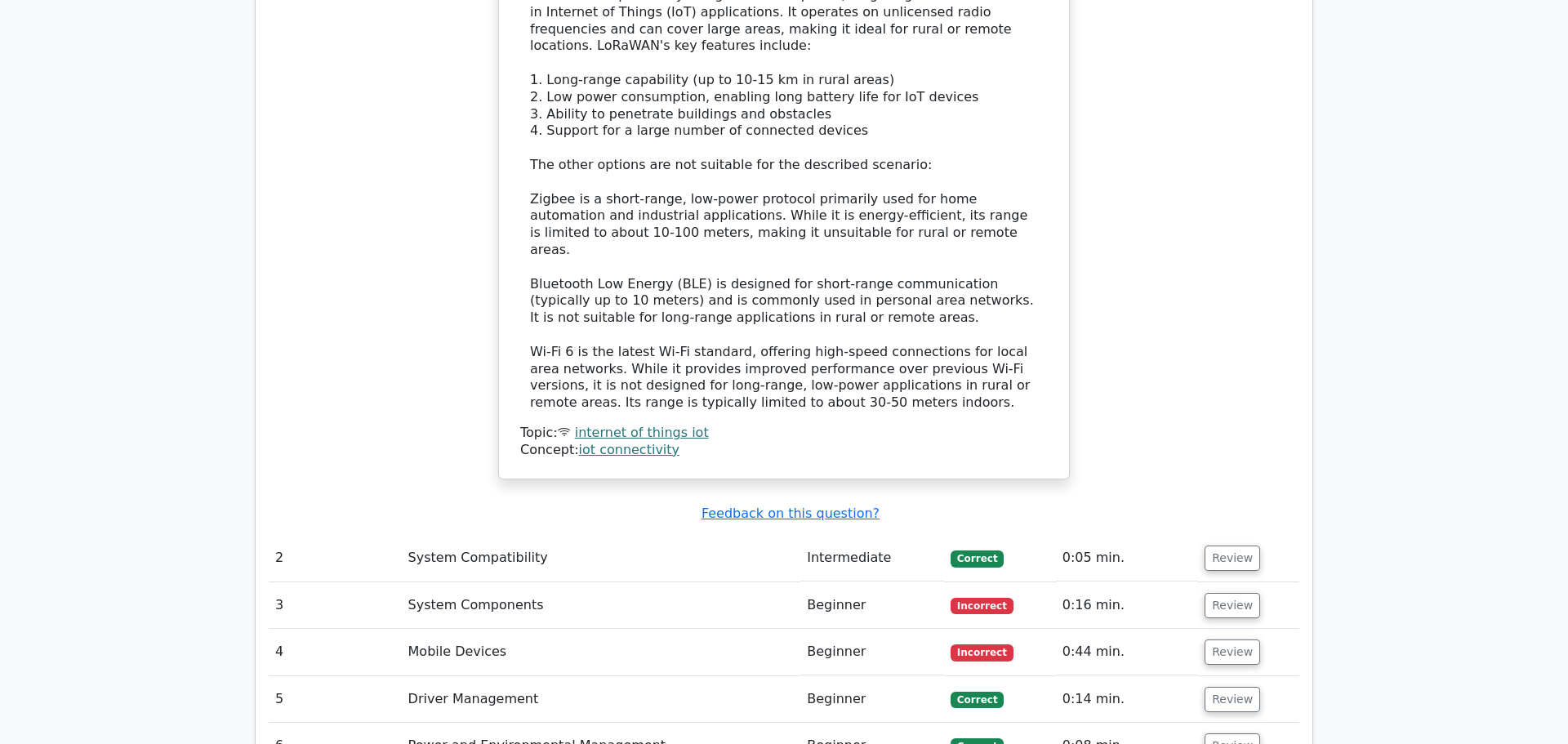
scroll to position [2027, 0]
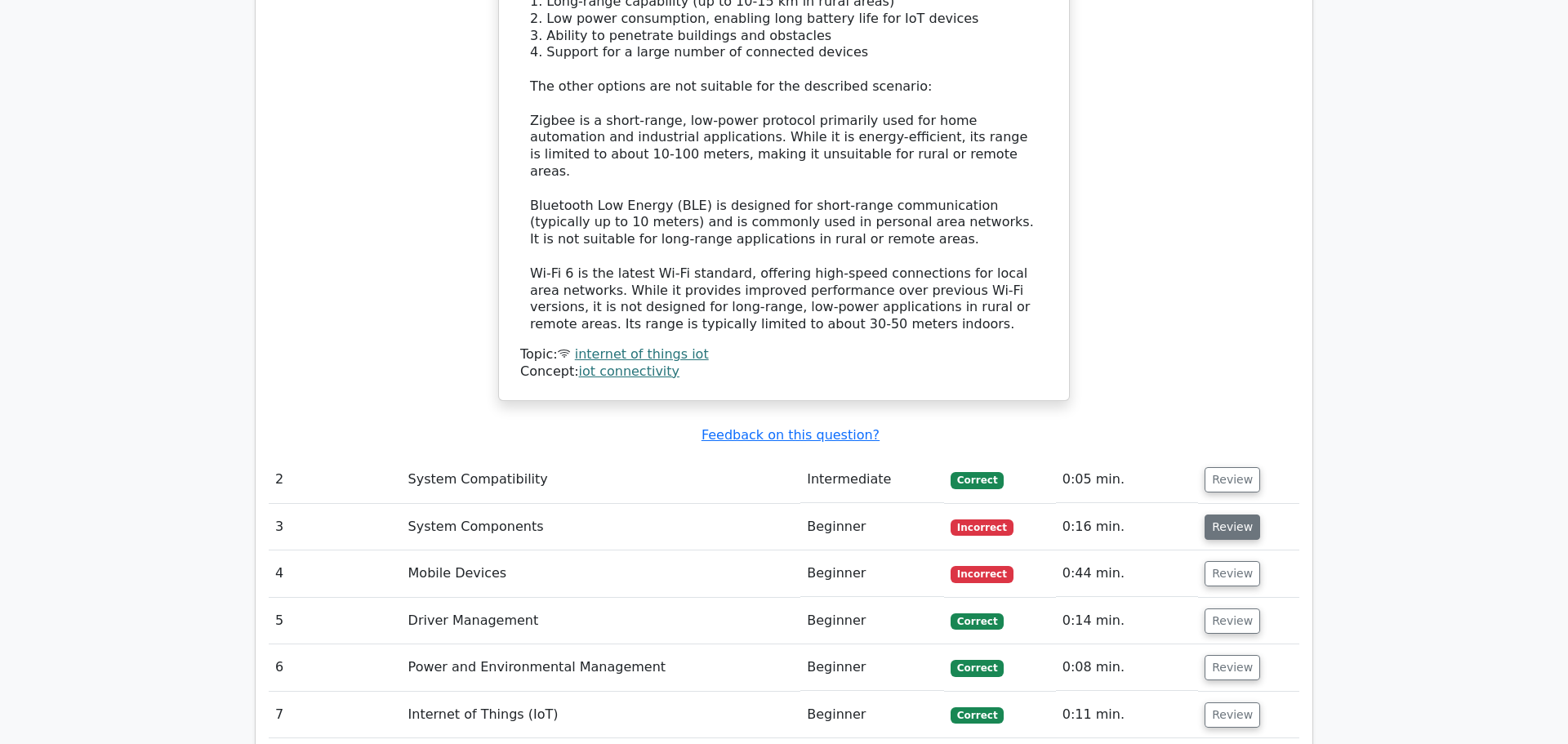
click at [1221, 515] on button "Review" at bounding box center [1232, 527] width 55 height 25
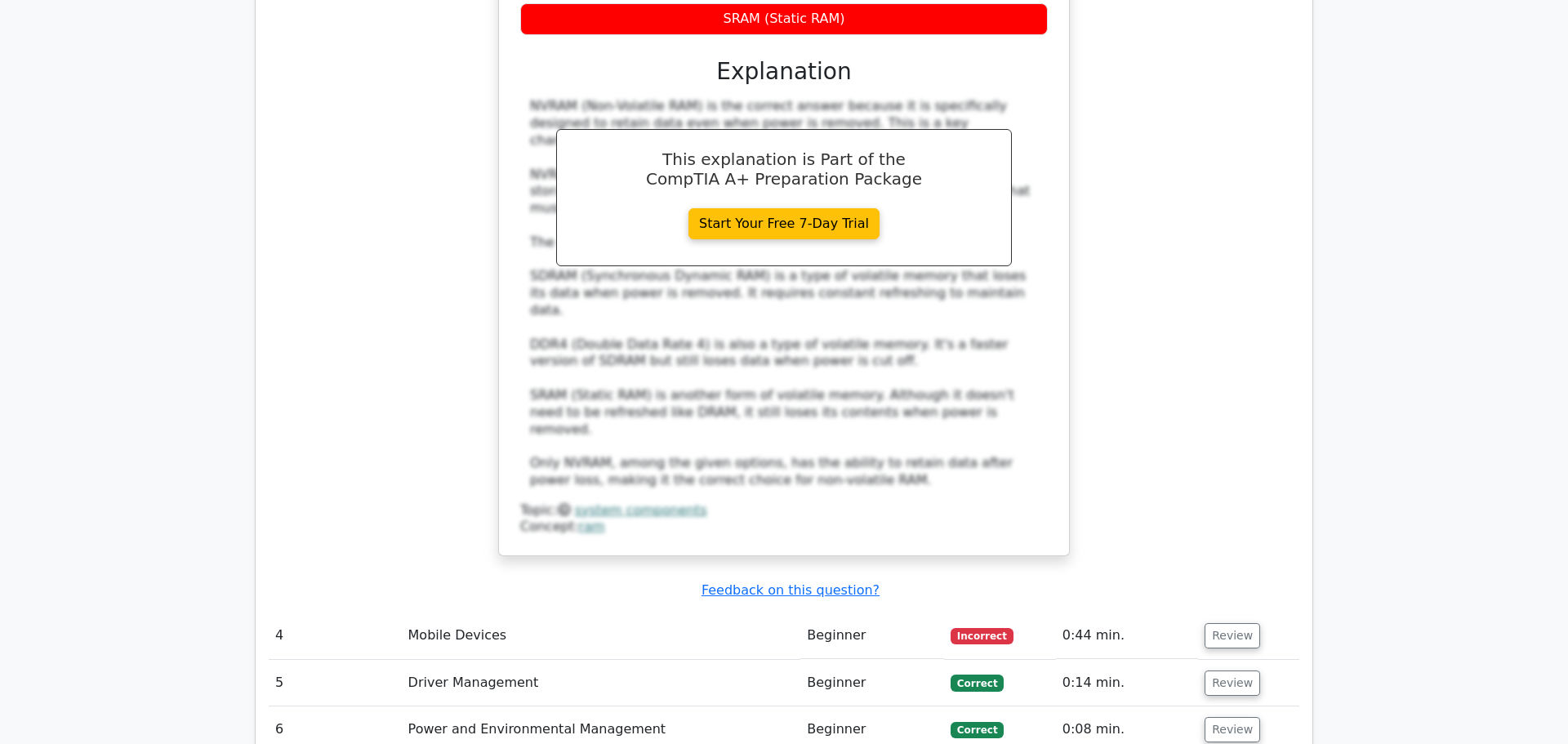
scroll to position [2886, 0]
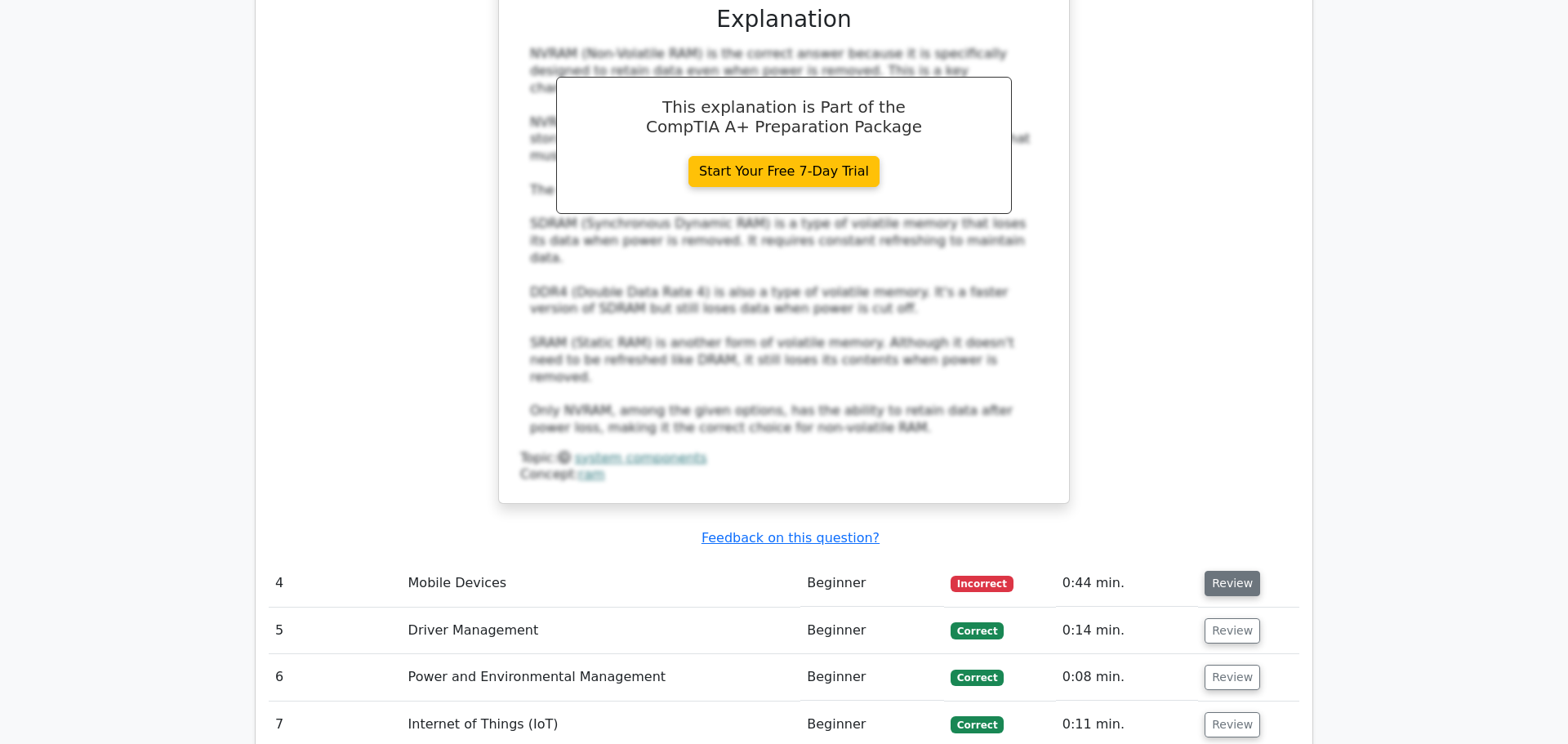
click at [1222, 571] on button "Review" at bounding box center [1232, 583] width 55 height 25
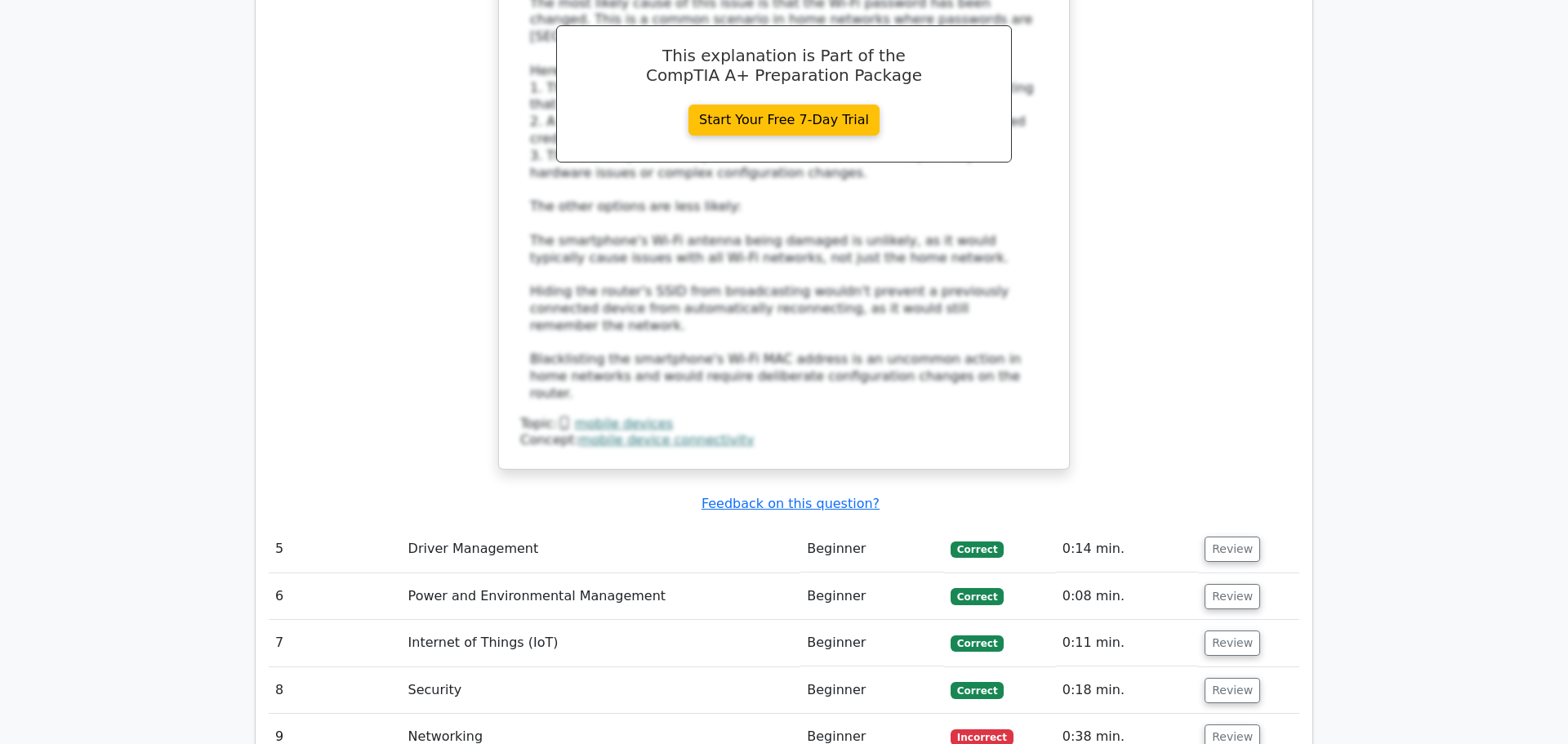
scroll to position [3964, 0]
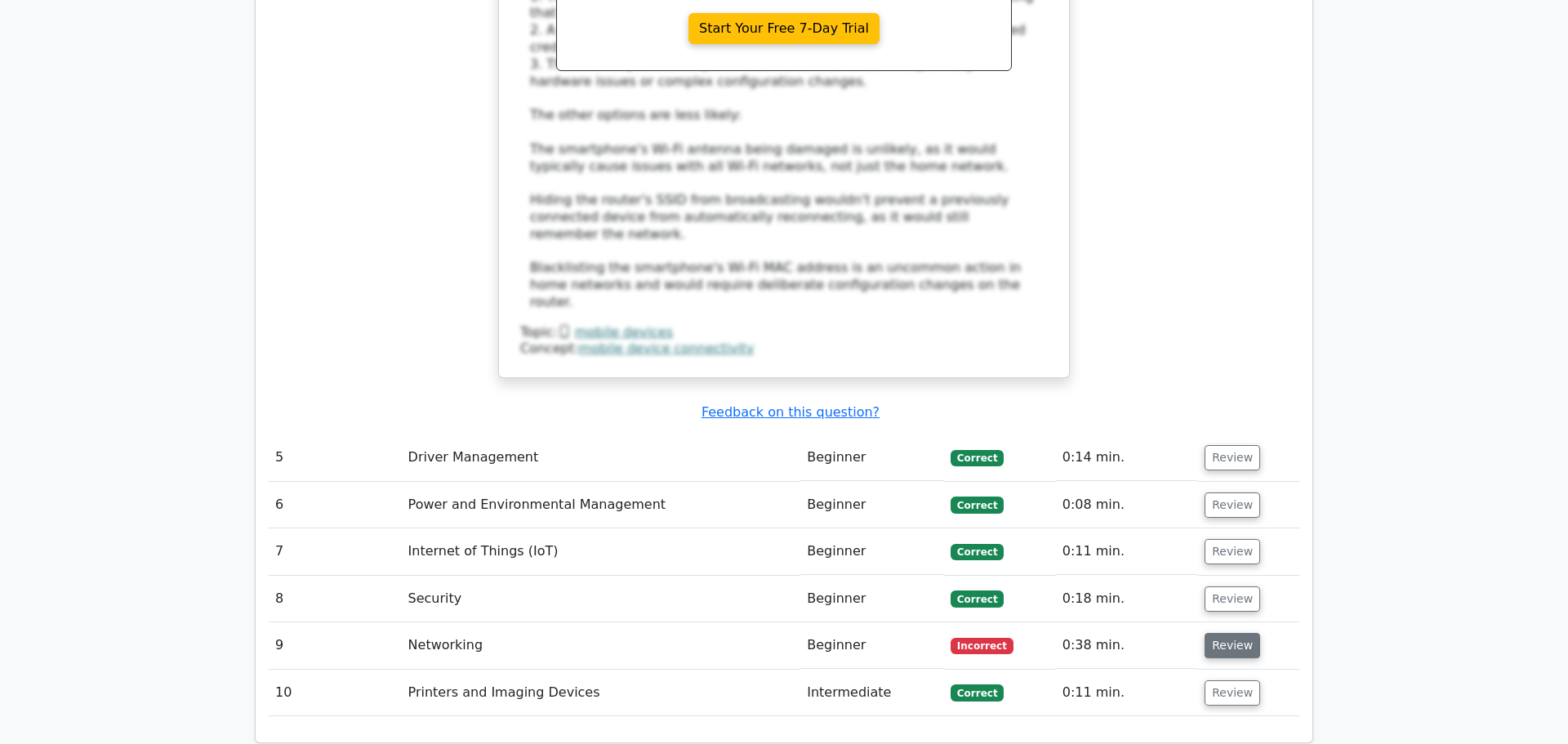
click at [1233, 634] on button "Review" at bounding box center [1232, 646] width 55 height 25
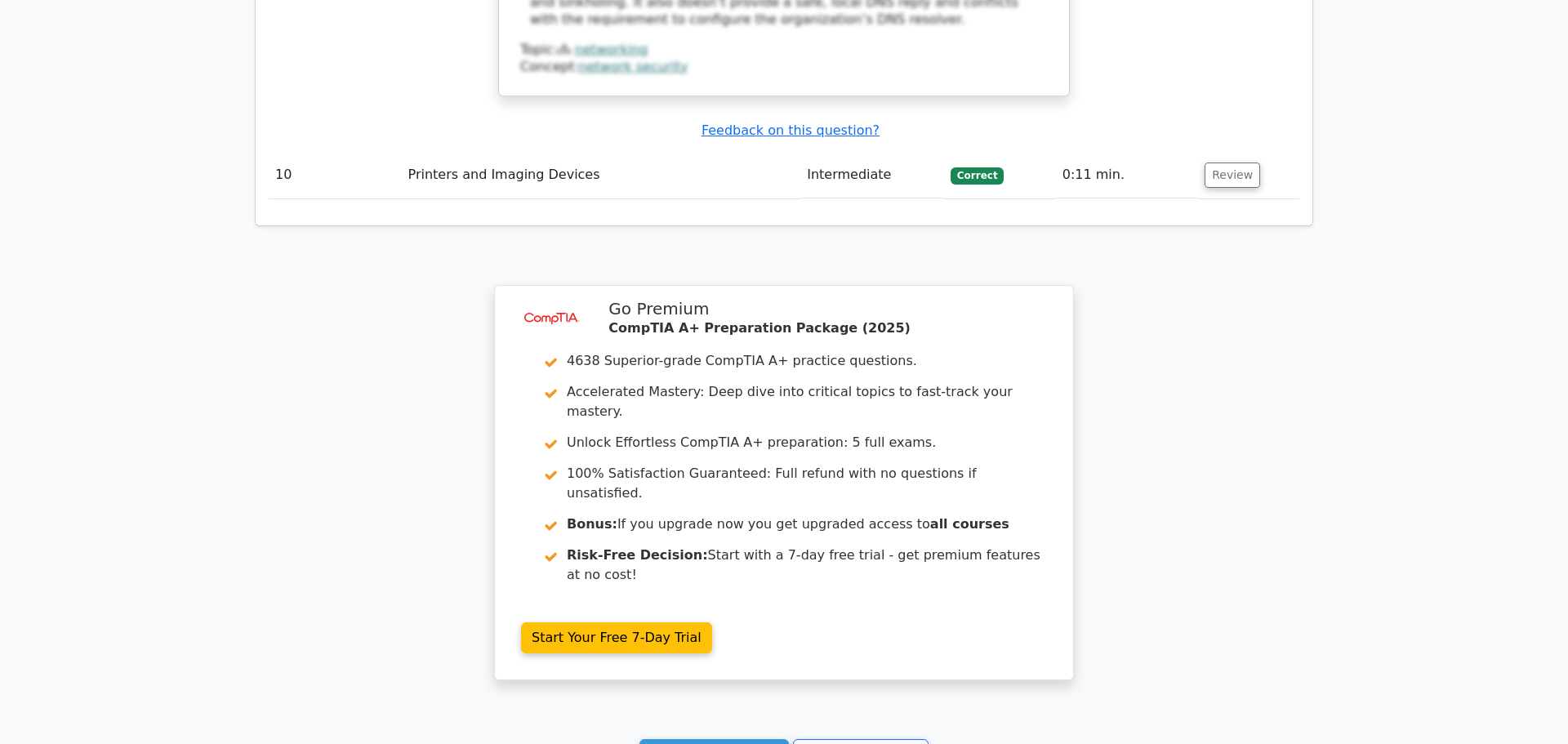
scroll to position [5378, 0]
click at [716, 737] on link "Continue practicing" at bounding box center [714, 752] width 149 height 31
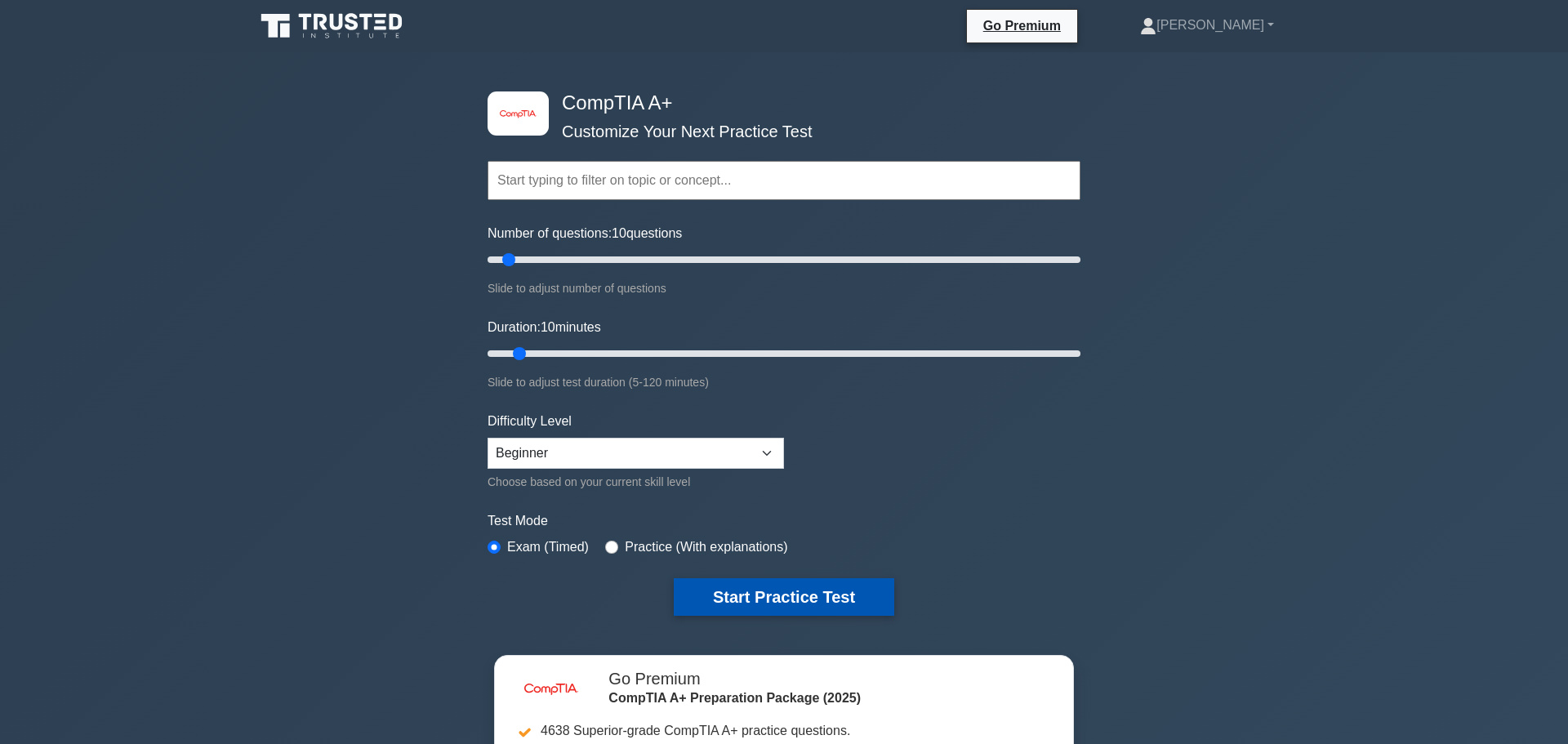
click at [756, 592] on button "Start Practice Test" at bounding box center [784, 597] width 221 height 37
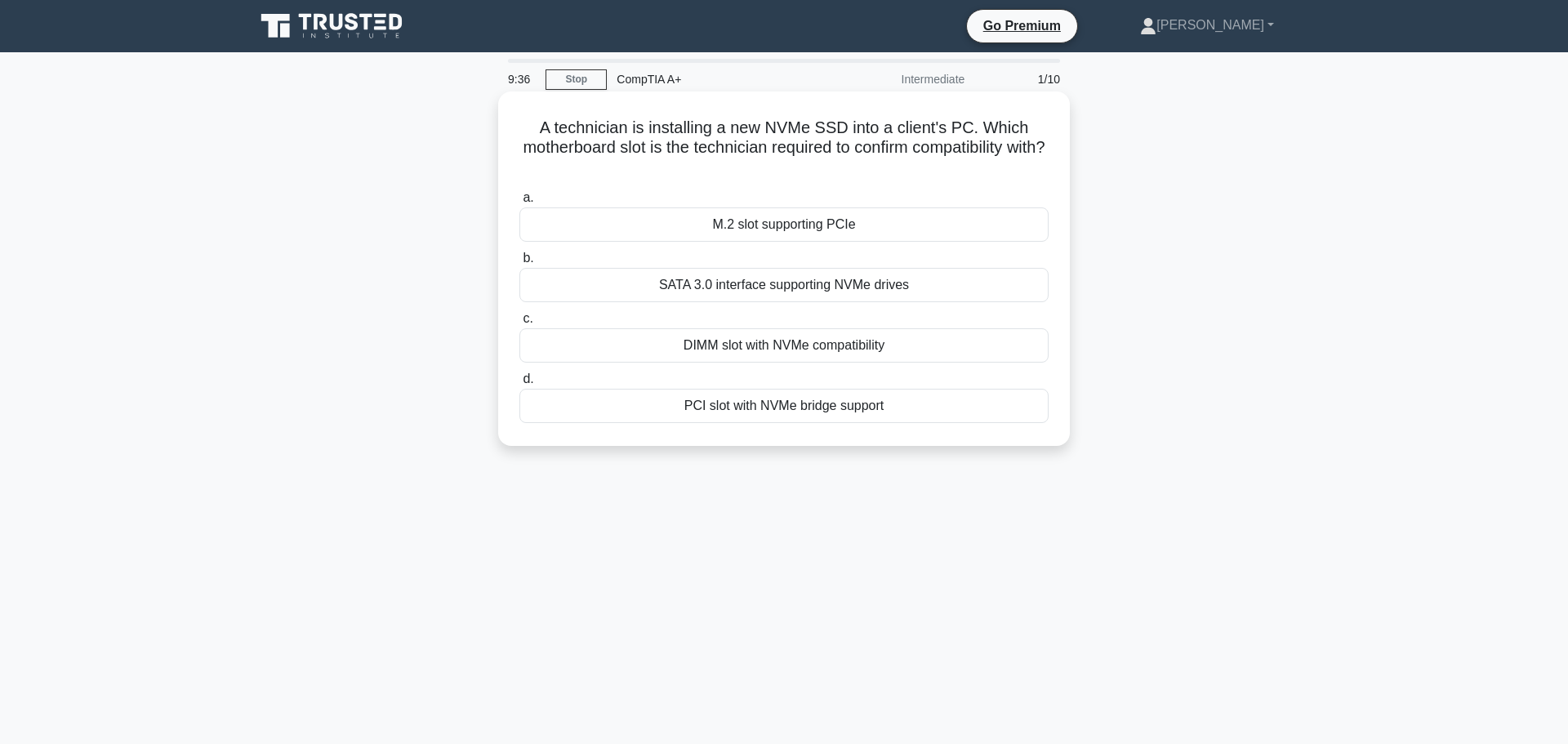
click at [913, 337] on div "DIMM slot with NVMe compatibility" at bounding box center [784, 346] width 529 height 34
click at [520, 324] on input "c. DIMM slot with NVMe compatibility" at bounding box center [520, 318] width 0 height 11
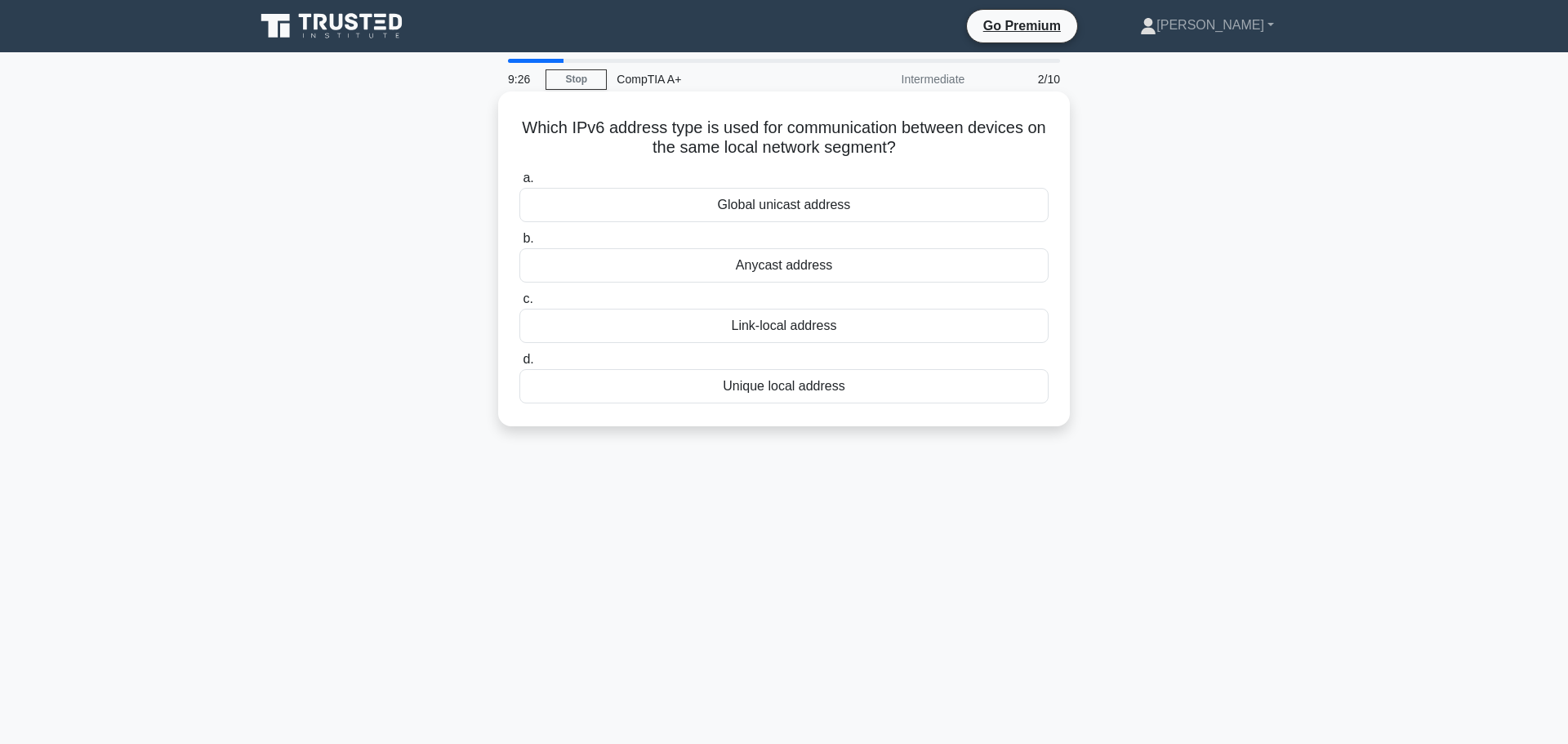
click at [786, 391] on div "Unique local address" at bounding box center [784, 386] width 529 height 34
click at [520, 365] on input "d. Unique local address" at bounding box center [520, 360] width 0 height 11
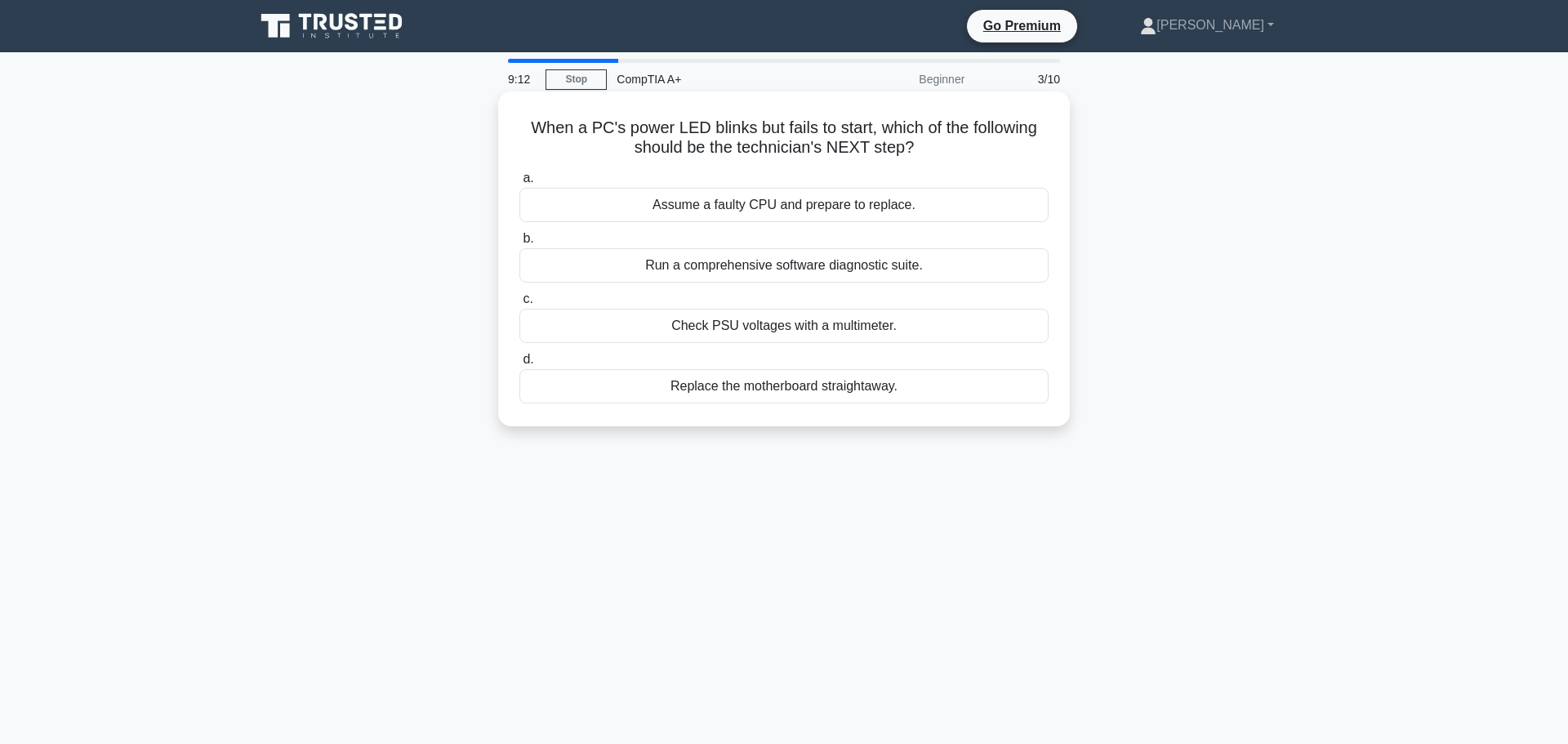
click at [785, 330] on div "Check PSU voltages with a multimeter." at bounding box center [784, 326] width 529 height 34
click at [520, 305] on input "c. Check PSU voltages with a multimeter." at bounding box center [520, 299] width 0 height 11
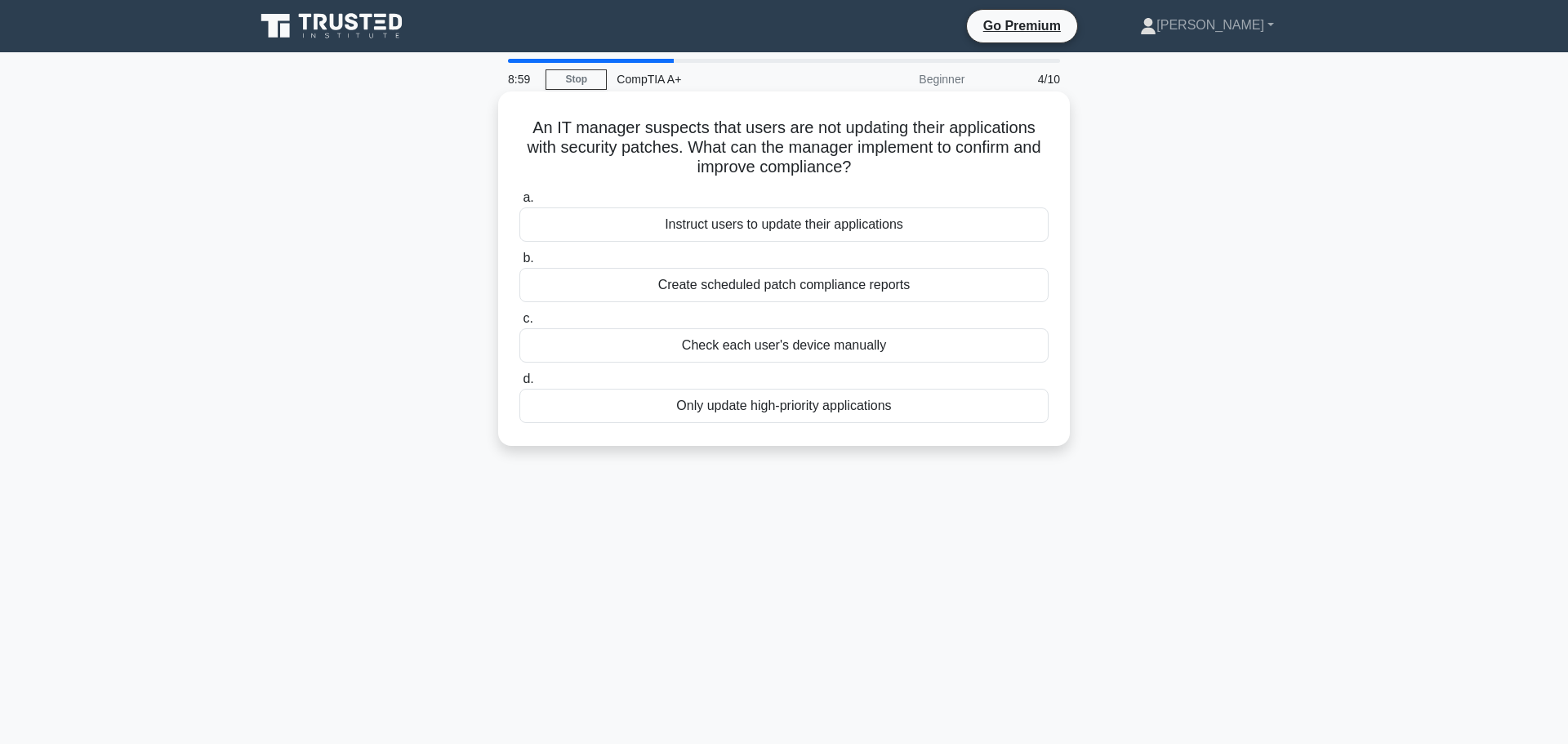
click at [947, 287] on div "Create scheduled patch compliance reports" at bounding box center [784, 285] width 529 height 34
click at [520, 264] on input "b. Create scheduled patch compliance reports" at bounding box center [520, 258] width 0 height 11
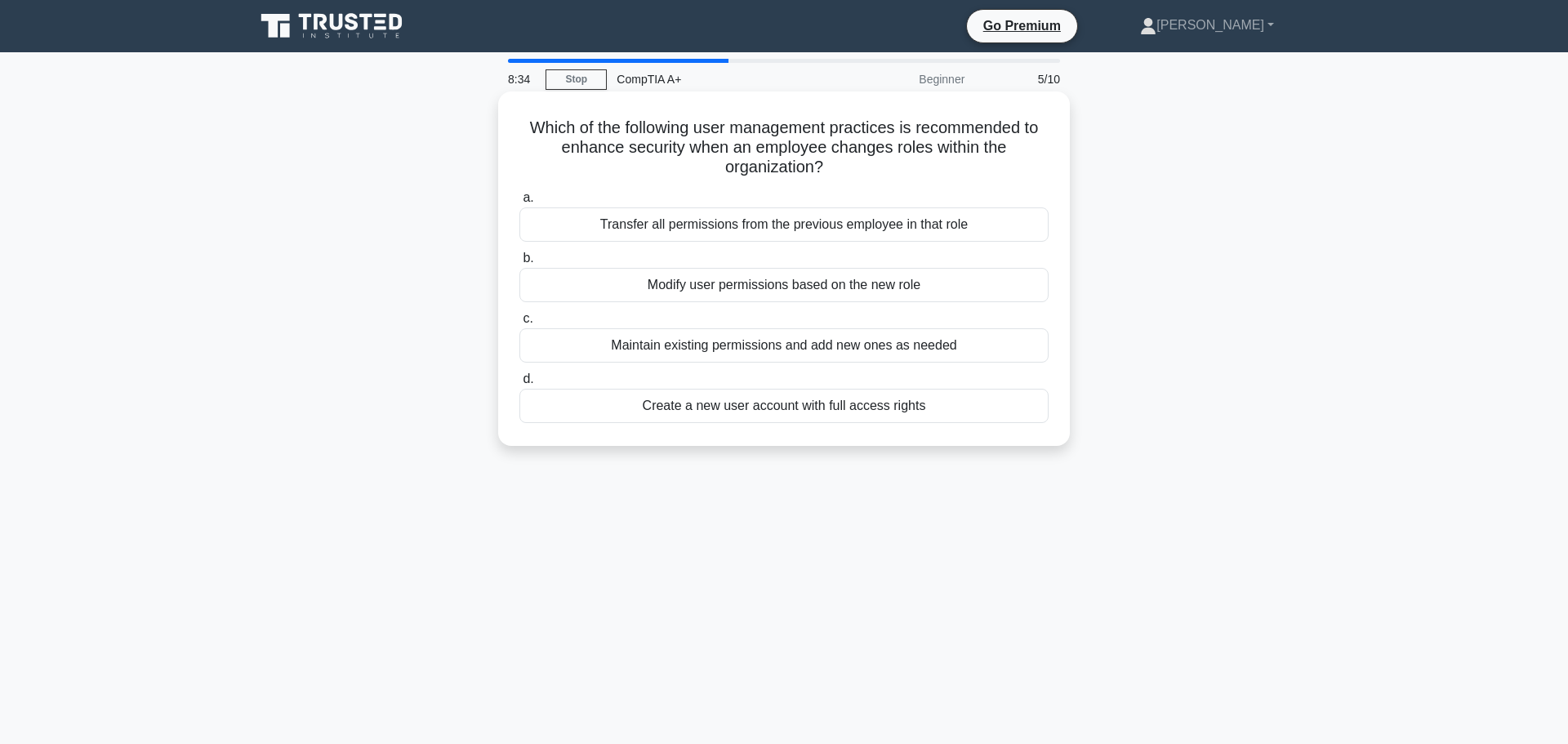
click at [783, 285] on div "Modify user permissions based on the new role" at bounding box center [784, 285] width 529 height 34
click at [520, 264] on input "b. Modify user permissions based on the new role" at bounding box center [520, 258] width 0 height 11
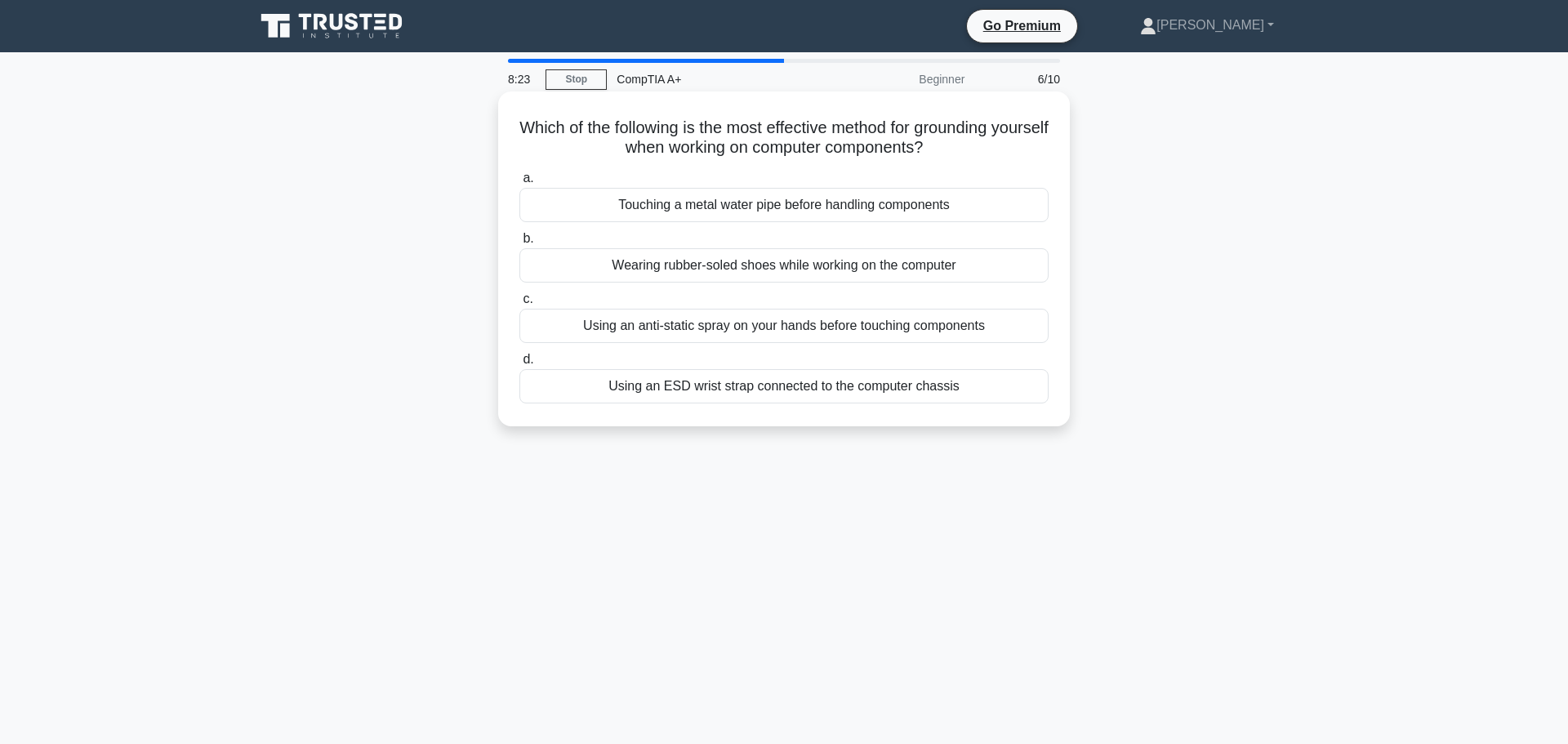
click at [775, 380] on div "Using an ESD wrist strap connected to the computer chassis" at bounding box center [784, 386] width 529 height 34
click at [520, 365] on input "d. Using an ESD wrist strap connected to the computer chassis" at bounding box center [520, 360] width 0 height 11
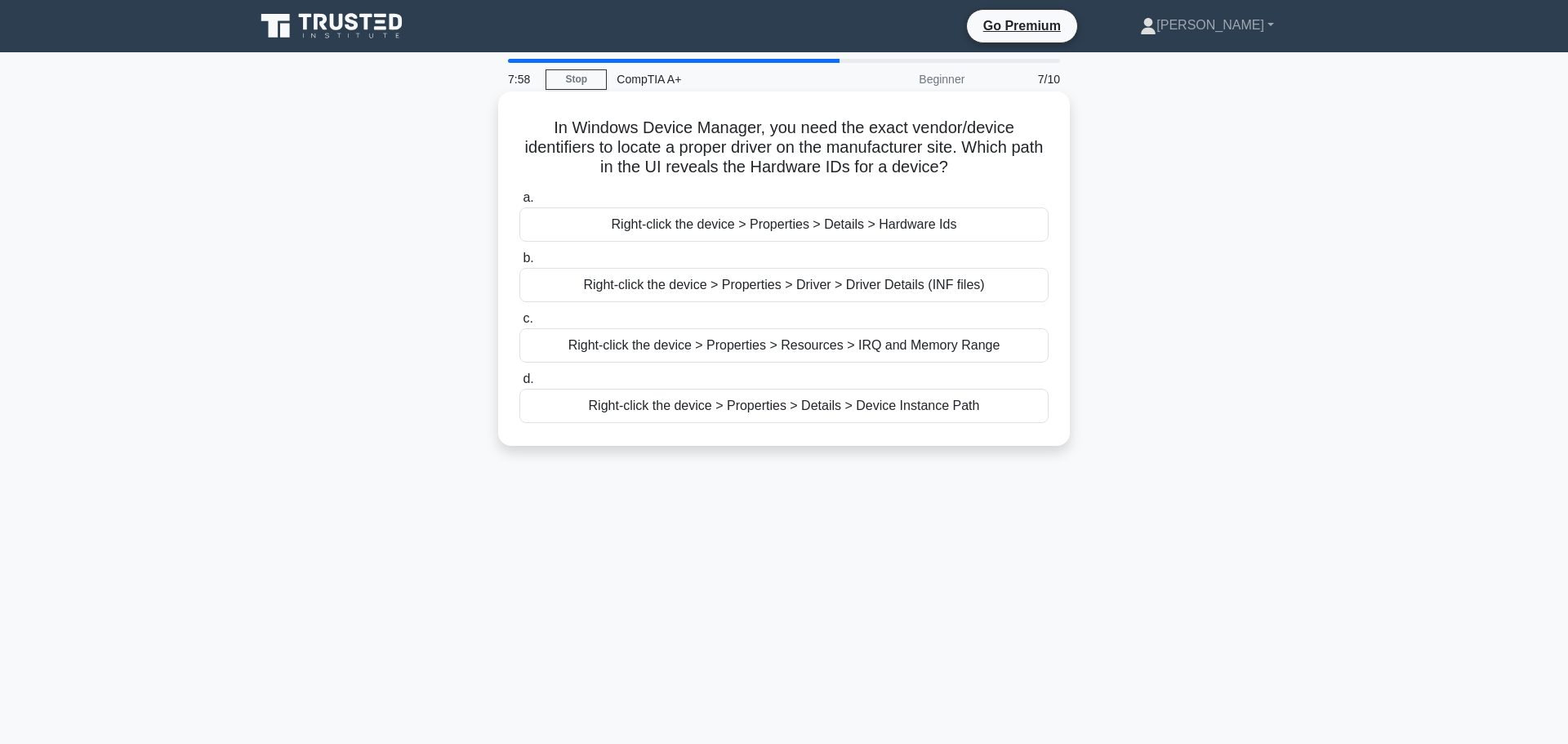
click at [816, 219] on div "Right-click the device > Properties > Details > Hardware Ids" at bounding box center [784, 224] width 529 height 34
click at [520, 204] on input "a. Right-click the device > Properties > Details > Hardware Ids" at bounding box center [520, 198] width 0 height 11
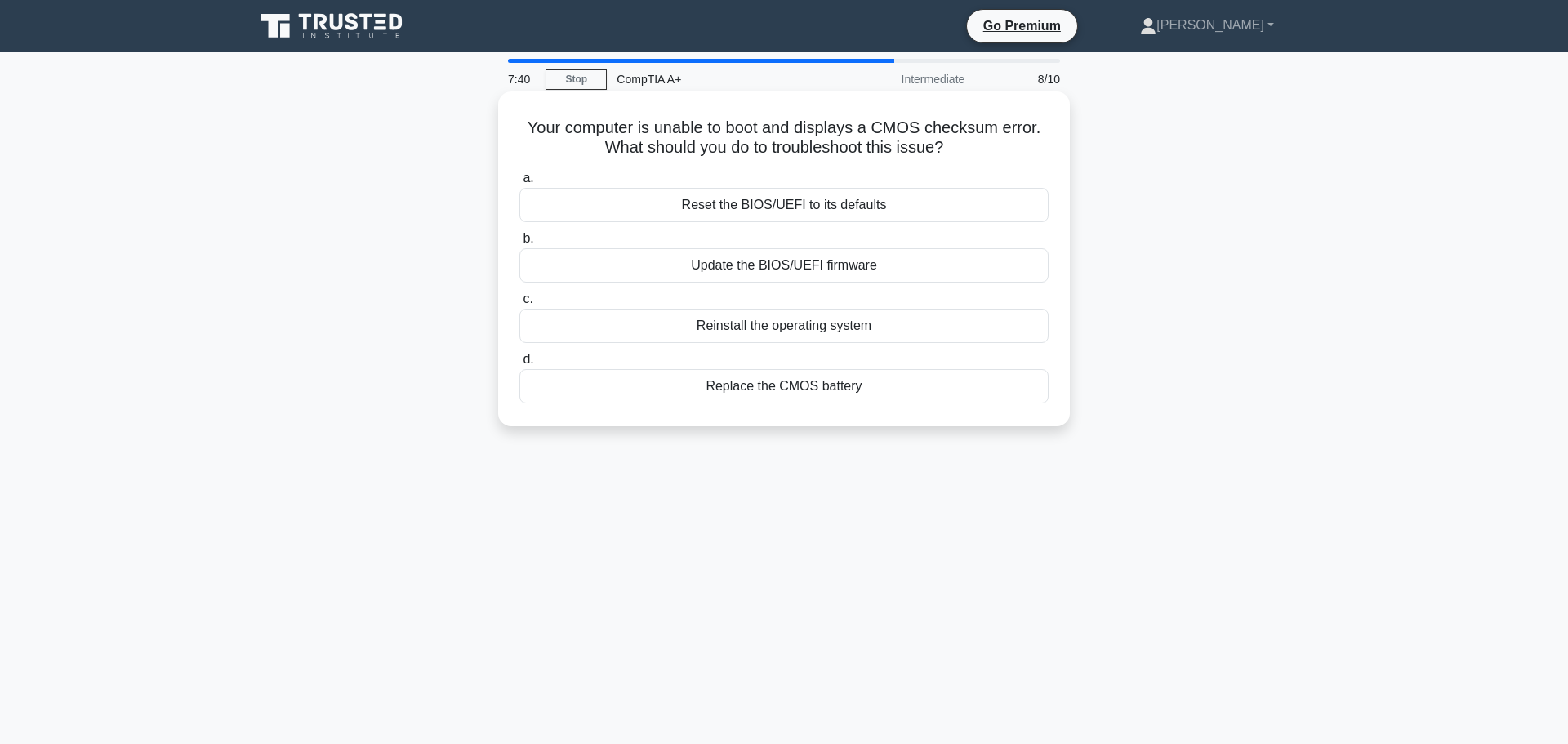
click at [790, 274] on div "Update the BIOS/UEFI firmware" at bounding box center [784, 265] width 529 height 34
click at [520, 245] on input "b. Update the BIOS/UEFI firmware" at bounding box center [520, 239] width 0 height 11
click at [807, 392] on div "SAS controller support" at bounding box center [784, 386] width 529 height 34
click at [520, 365] on input "d. SAS controller support" at bounding box center [520, 360] width 0 height 11
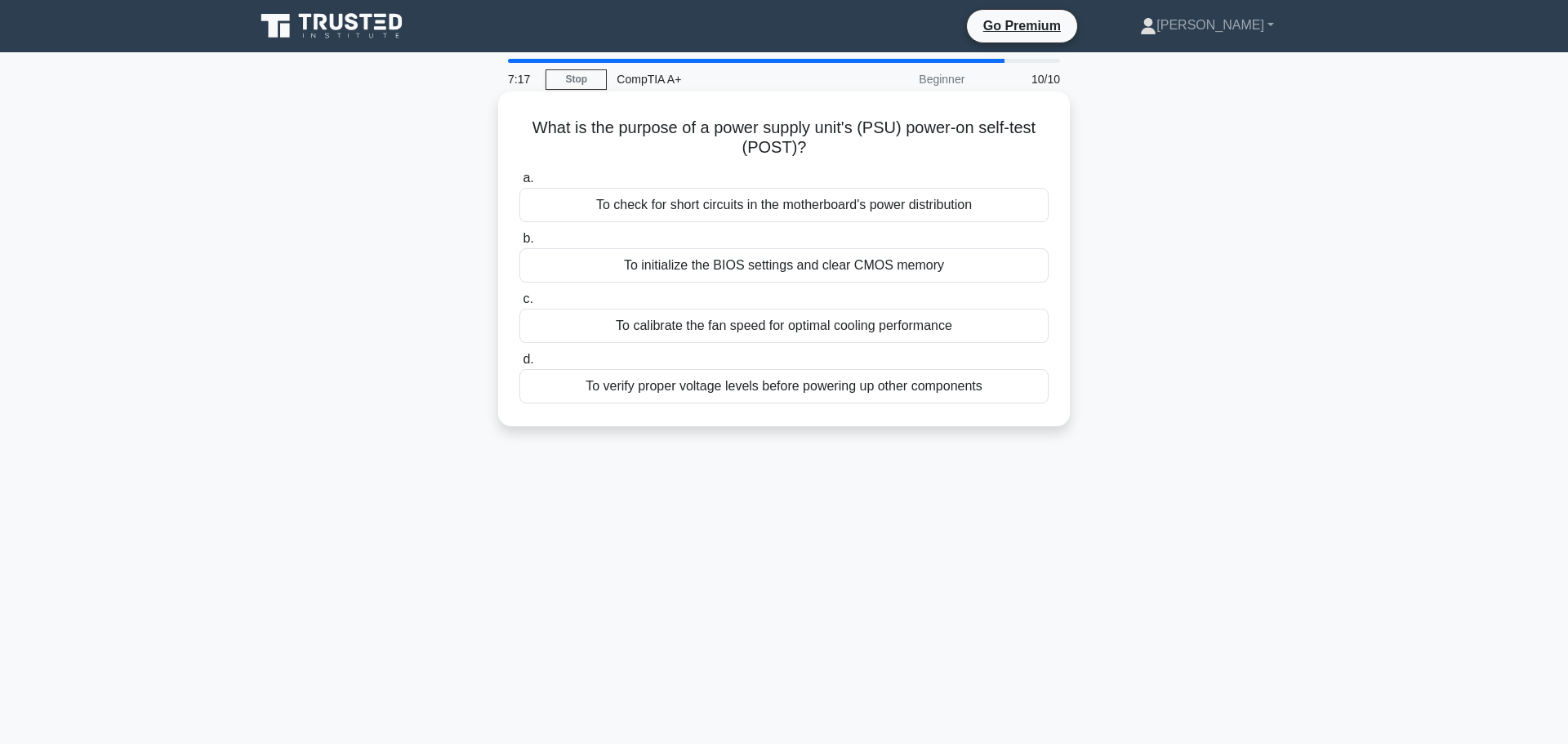
click at [810, 391] on div "To verify proper voltage levels before powering up other components" at bounding box center [784, 386] width 529 height 34
click at [520, 365] on input "d. To verify proper voltage levels before powering up other components" at bounding box center [520, 360] width 0 height 11
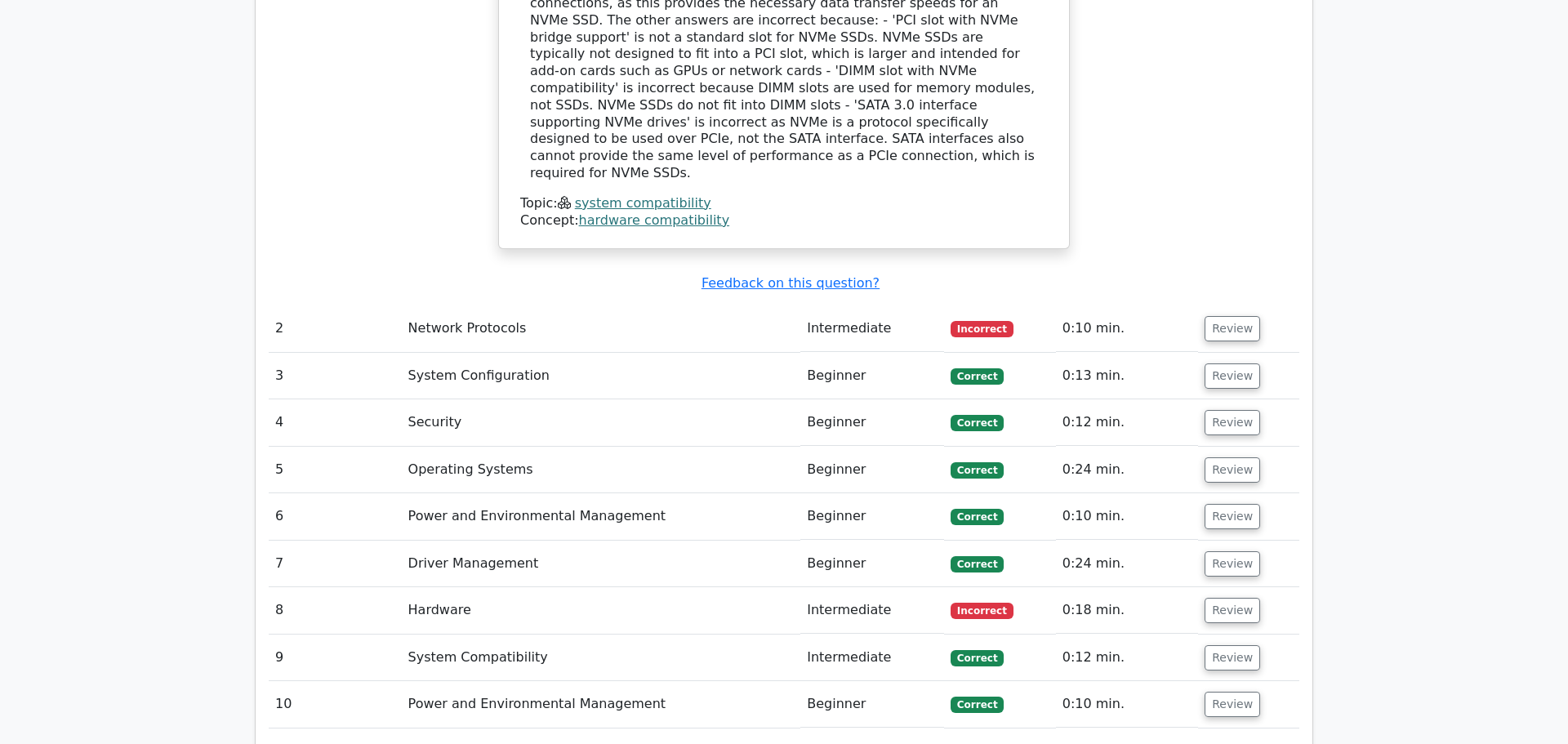
scroll to position [1907, 0]
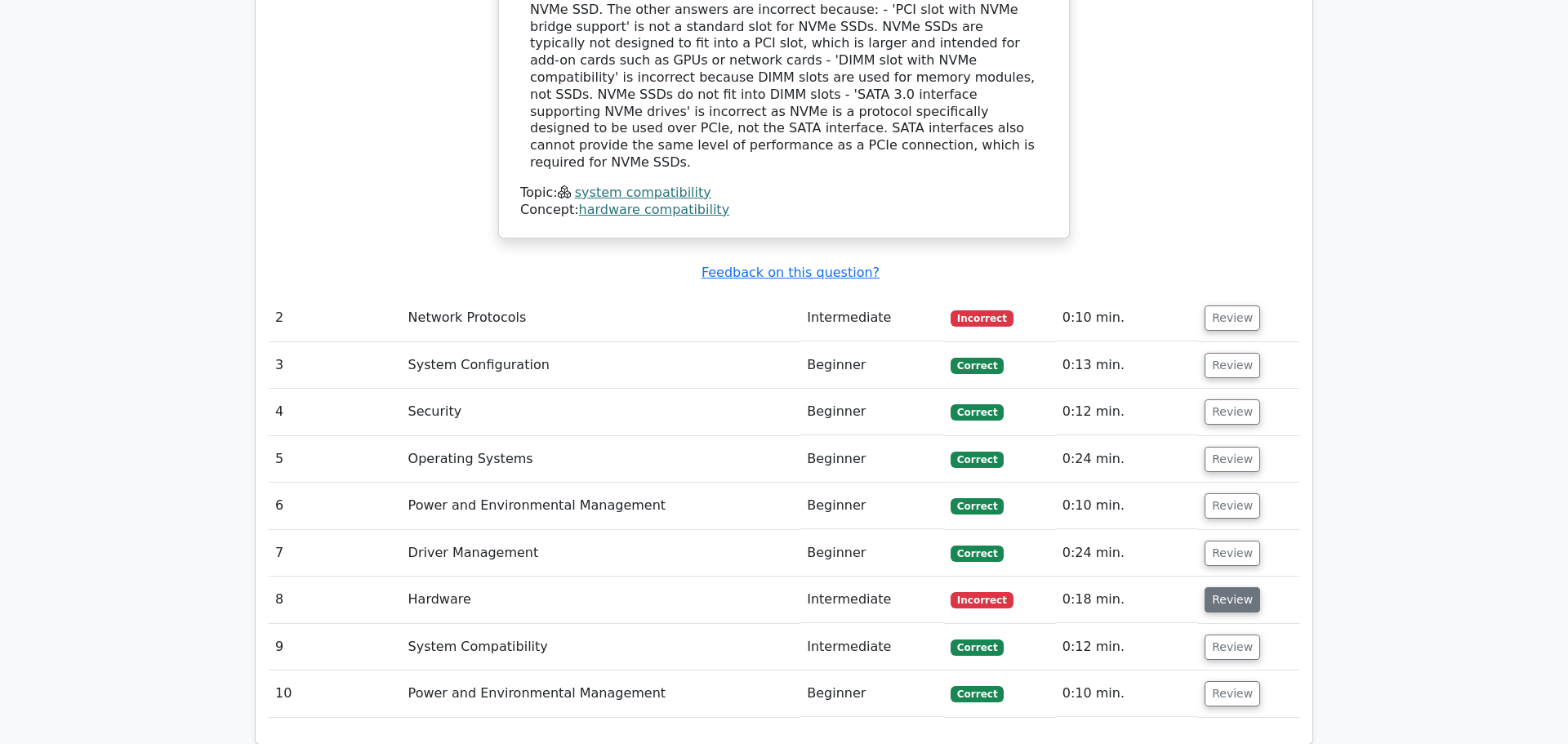
click at [1222, 588] on button "Review" at bounding box center [1232, 600] width 55 height 25
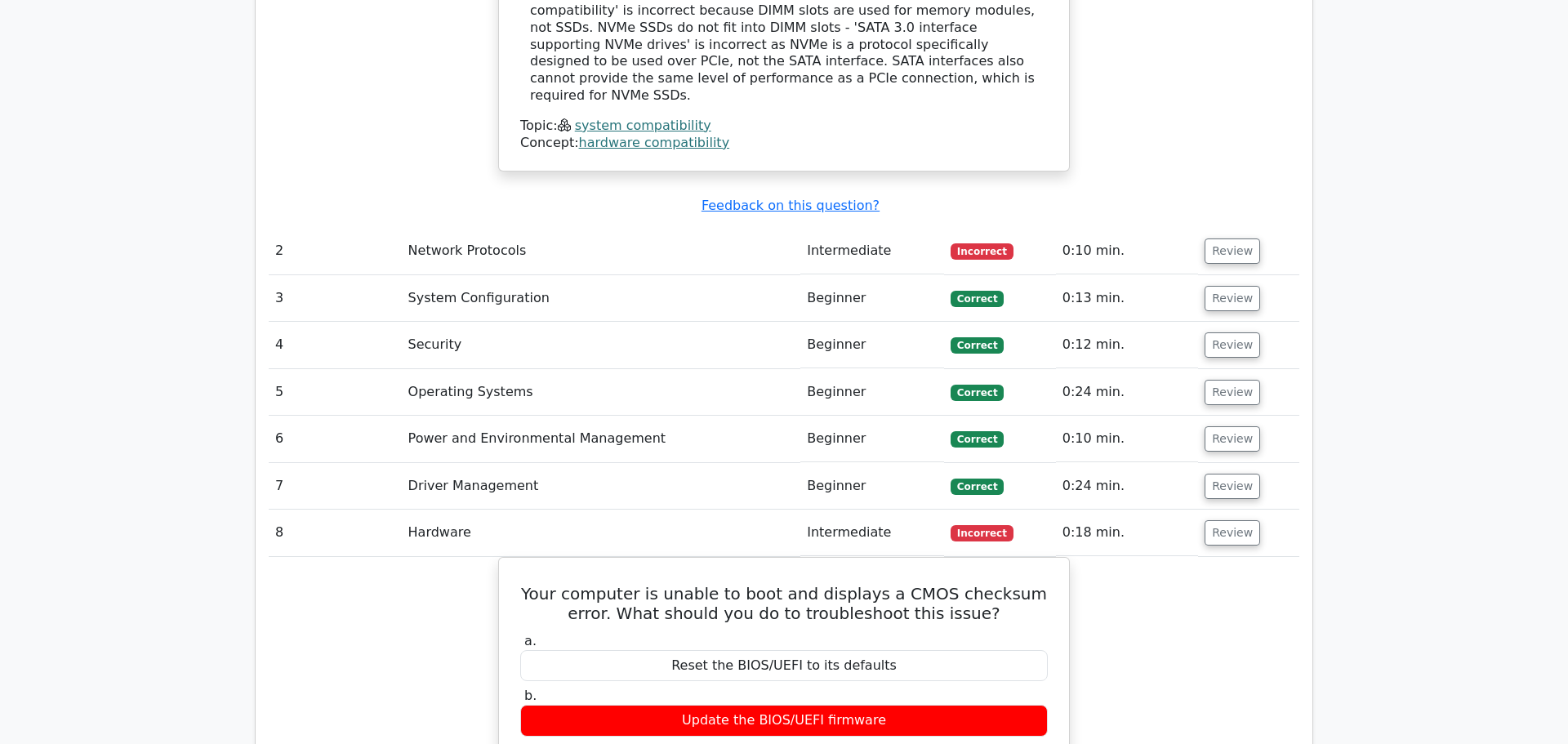
scroll to position [1934, 0]
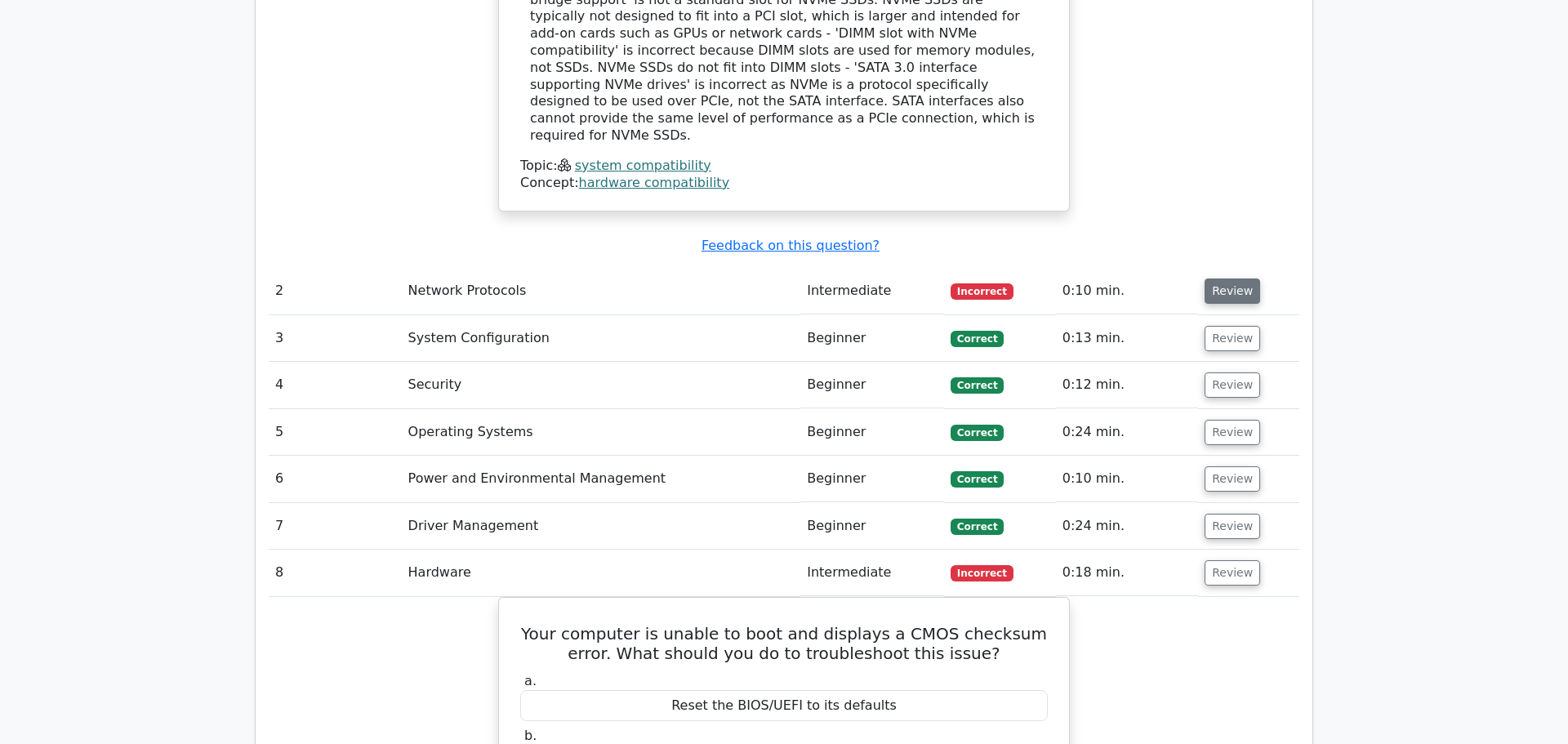
click at [1217, 279] on button "Review" at bounding box center [1232, 291] width 55 height 25
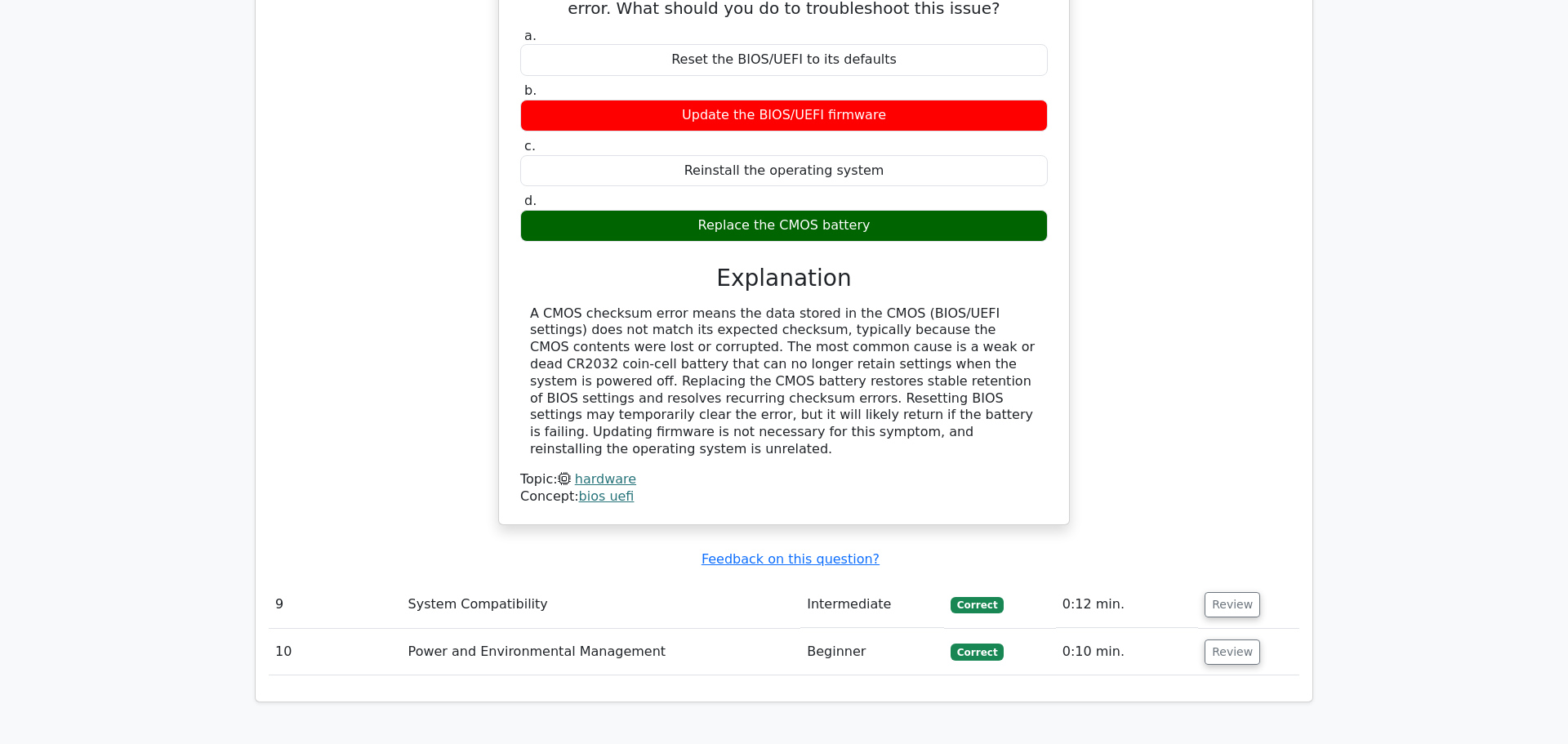
scroll to position [3853, 0]
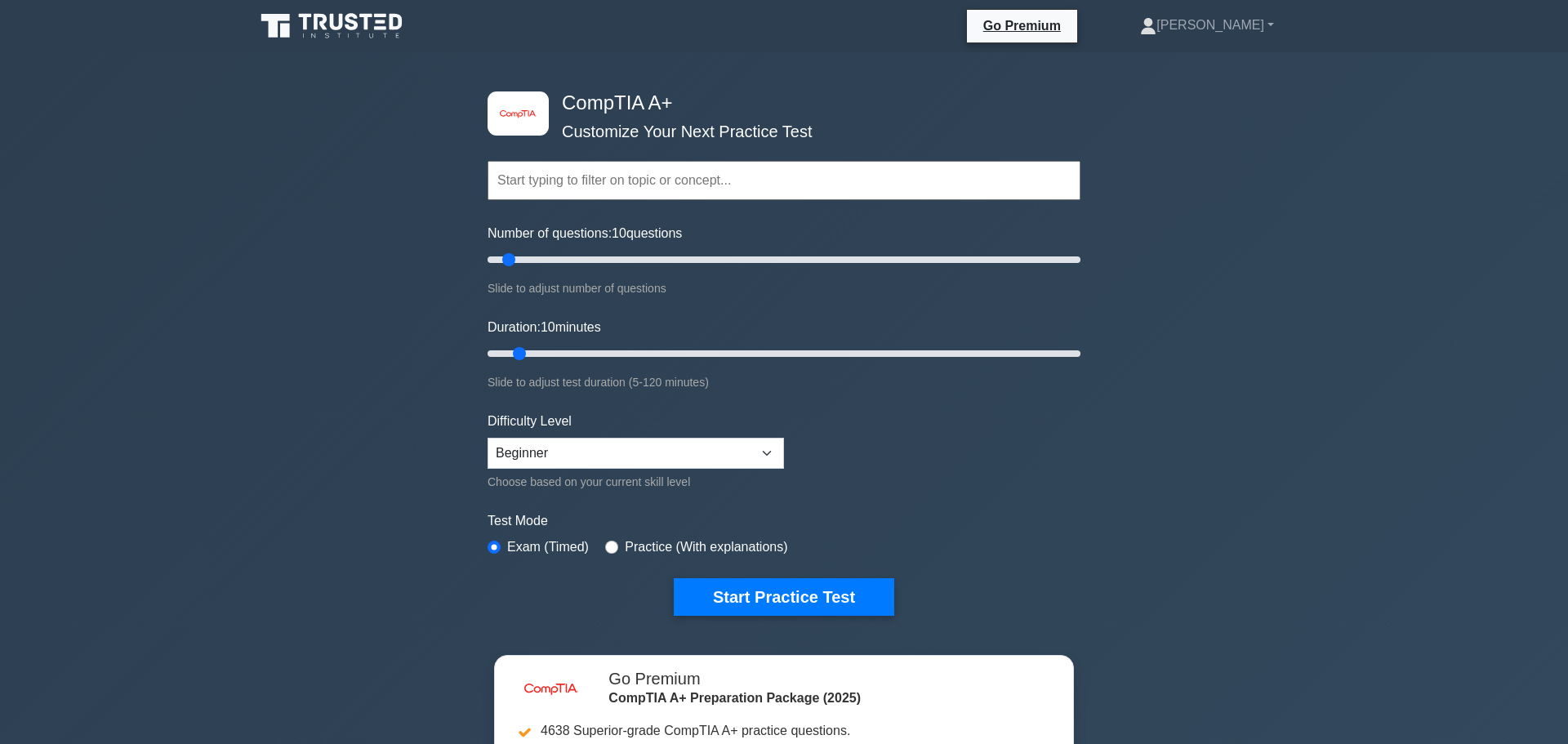
drag, startPoint x: 770, startPoint y: 606, endPoint x: 767, endPoint y: 614, distance: 8.5
click at [769, 611] on button "Start Practice Test" at bounding box center [784, 597] width 221 height 37
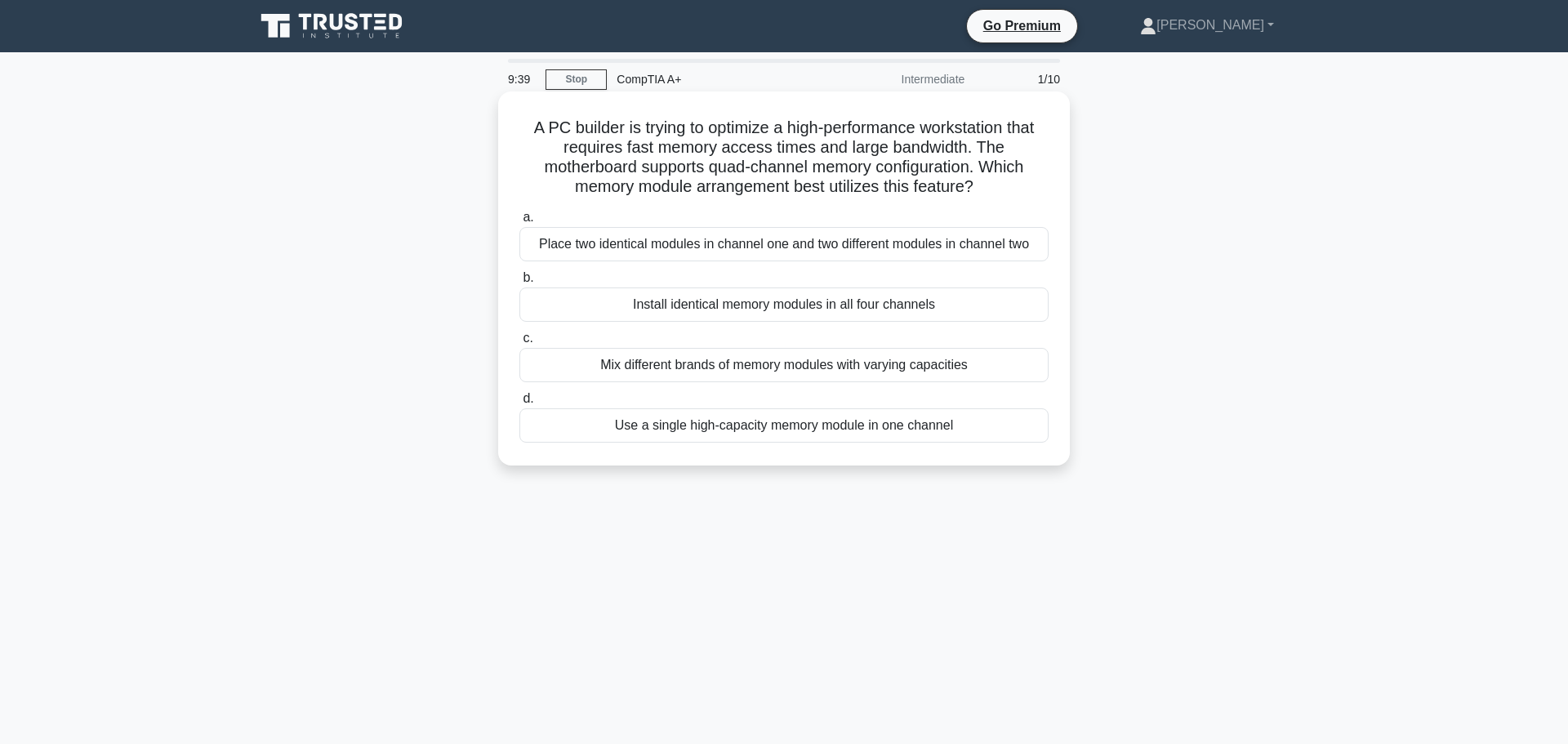
click at [765, 313] on div "Install identical memory modules in all four channels" at bounding box center [784, 305] width 529 height 34
click at [520, 284] on input "b. Install identical memory modules in all four channels" at bounding box center [520, 278] width 0 height 11
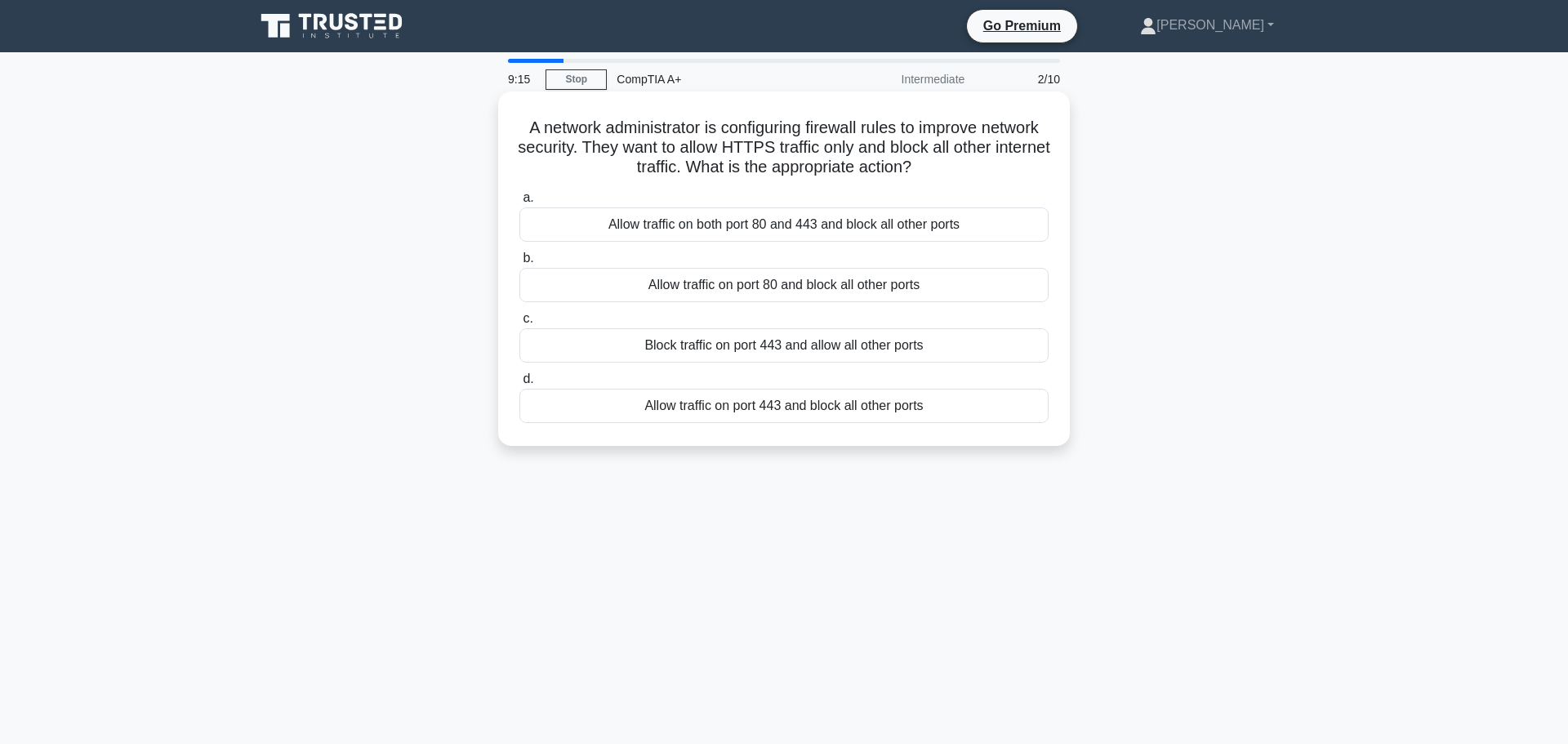
click at [797, 403] on div "Allow traffic on port 443 and block all other ports" at bounding box center [784, 406] width 529 height 34
click at [520, 385] on input "d. Allow traffic on port 443 and block all other ports" at bounding box center [520, 380] width 0 height 11
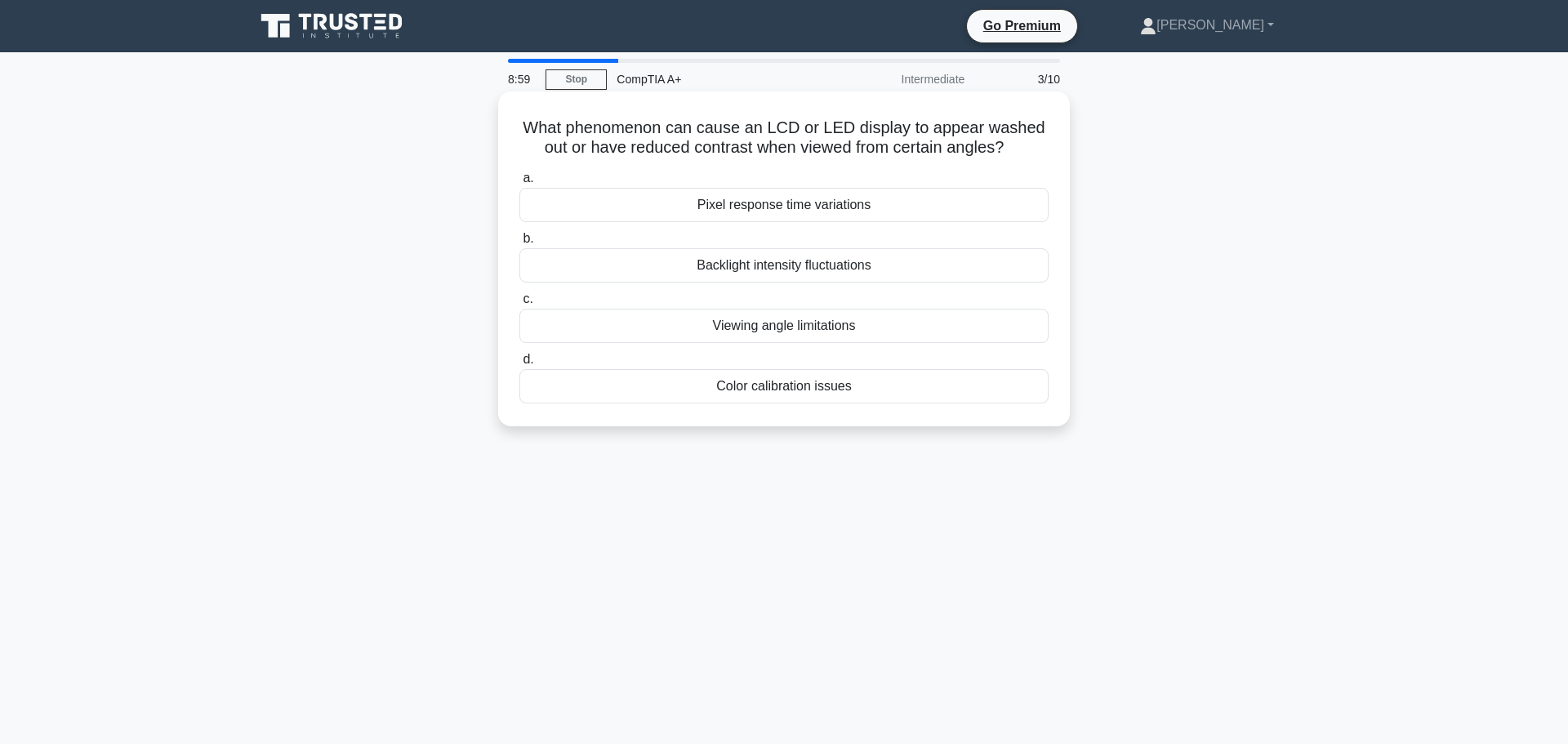
click at [787, 385] on div "Color calibration issues" at bounding box center [784, 386] width 529 height 34
click at [520, 365] on input "d. Color calibration issues" at bounding box center [520, 360] width 0 height 11
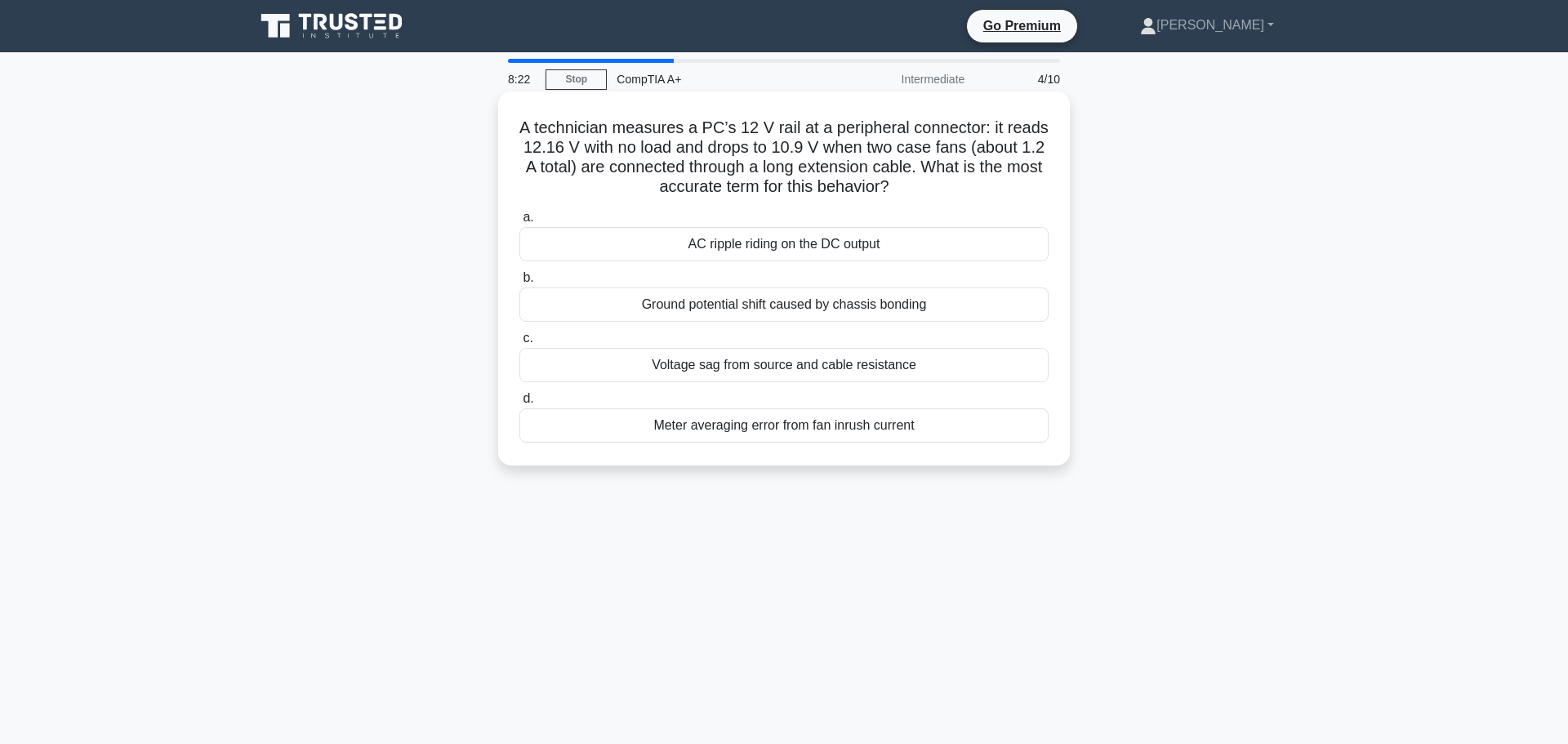
click at [813, 434] on div "Meter averaging error from fan inrush current" at bounding box center [784, 426] width 529 height 34
click at [520, 404] on input "d. Meter averaging error from fan inrush current" at bounding box center [520, 399] width 0 height 11
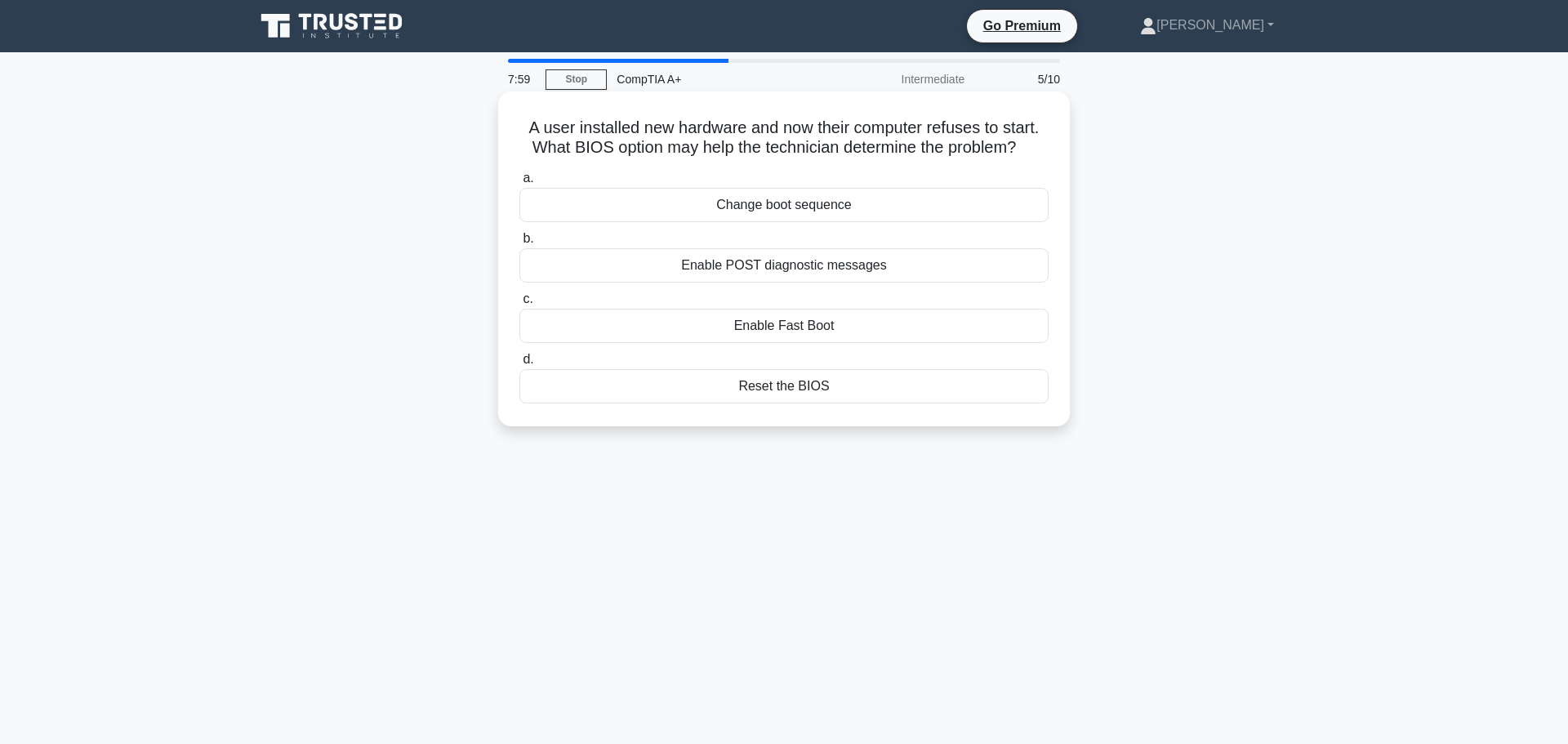
click at [794, 256] on div "Enable POST diagnostic messages" at bounding box center [784, 265] width 529 height 34
click at [520, 245] on input "b. Enable POST diagnostic messages" at bounding box center [520, 239] width 0 height 11
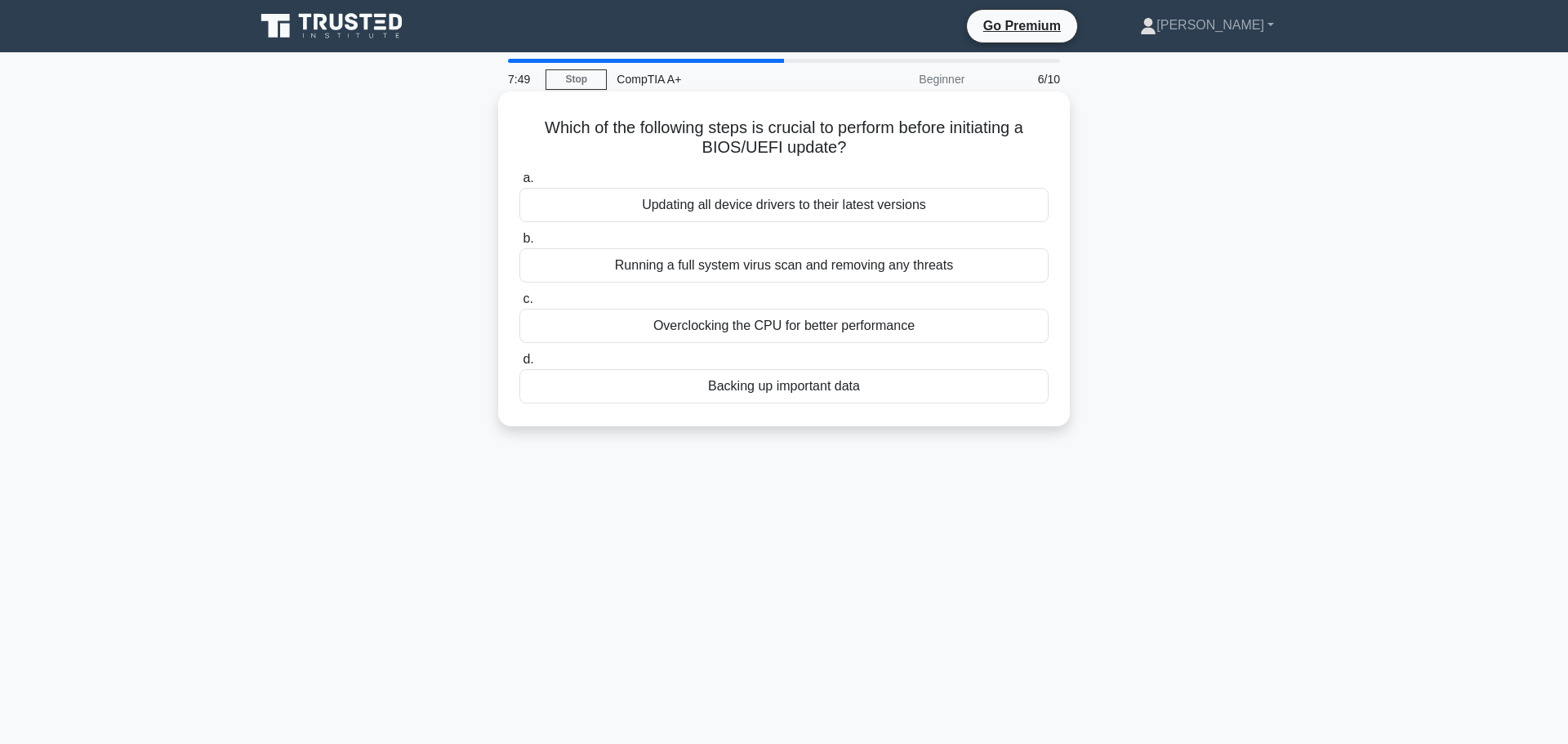
click at [788, 380] on div "Backing up important data" at bounding box center [784, 386] width 529 height 34
click at [520, 365] on input "d. Backing up important data" at bounding box center [520, 360] width 0 height 11
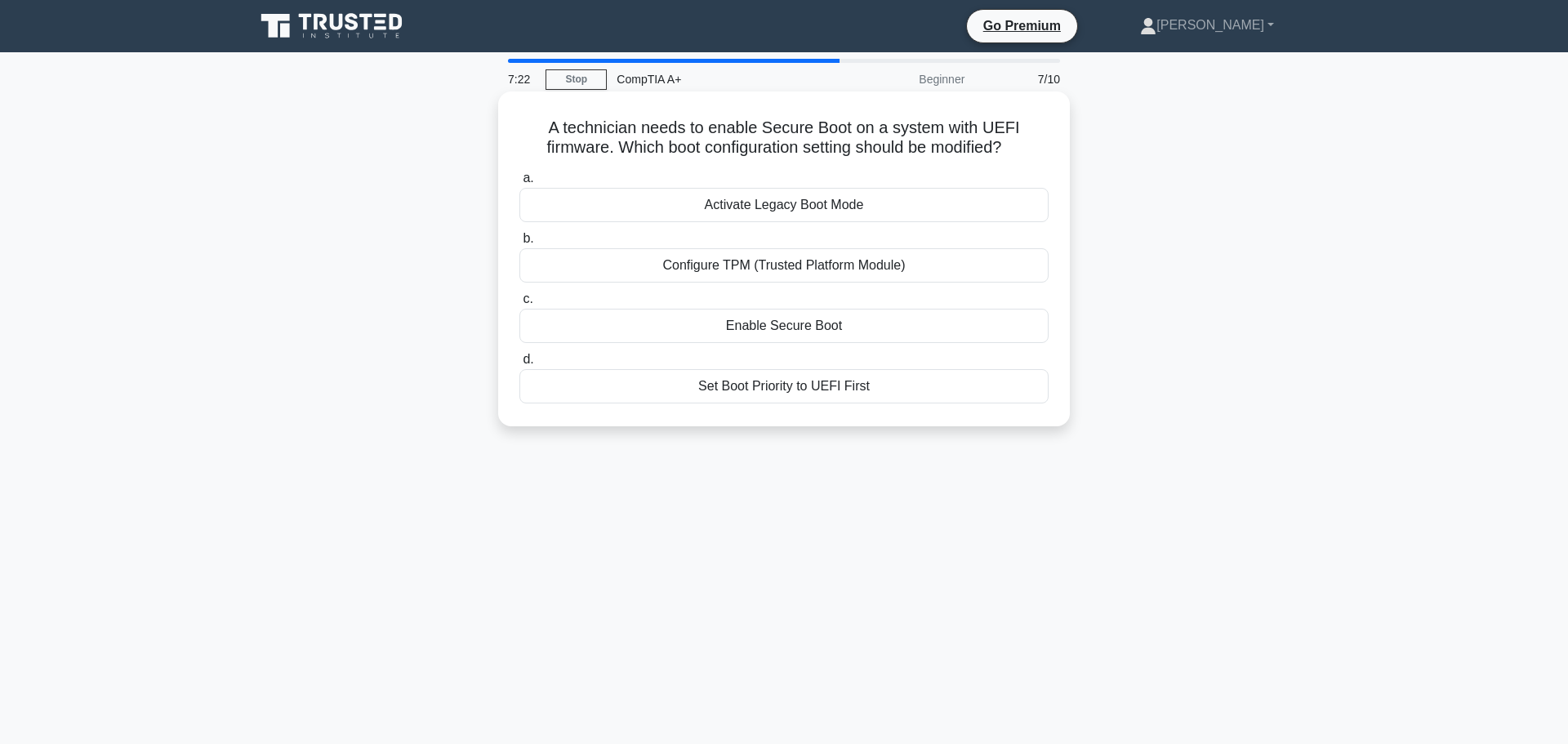
click at [786, 380] on div "Set Boot Priority to UEFI First" at bounding box center [784, 386] width 529 height 34
click at [520, 365] on input "d. Set Boot Priority to UEFI First" at bounding box center [520, 360] width 0 height 11
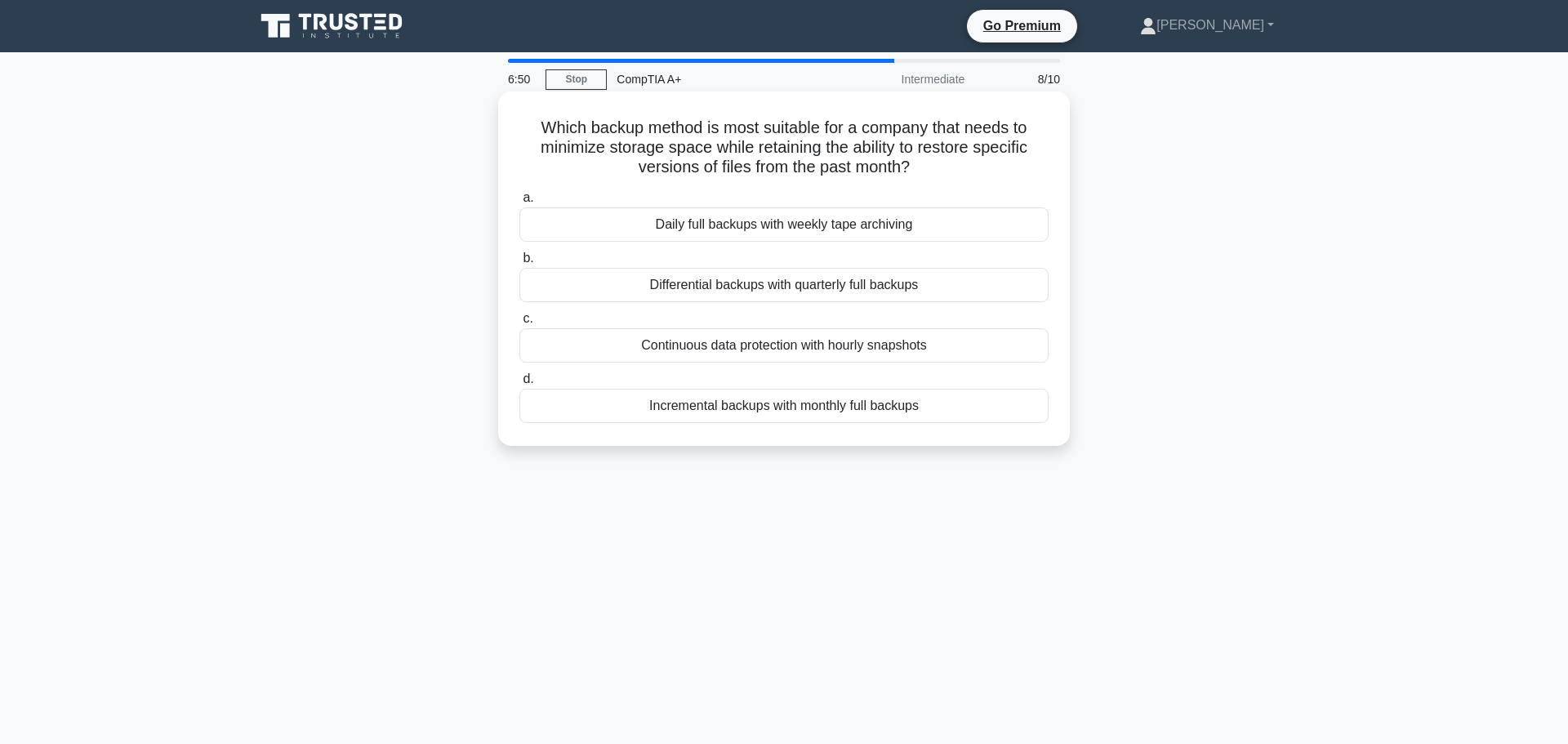
click at [788, 356] on div "Continuous data protection with hourly snapshots" at bounding box center [784, 346] width 529 height 34
click at [520, 324] on input "c. Continuous data protection with hourly snapshots" at bounding box center [520, 318] width 0 height 11
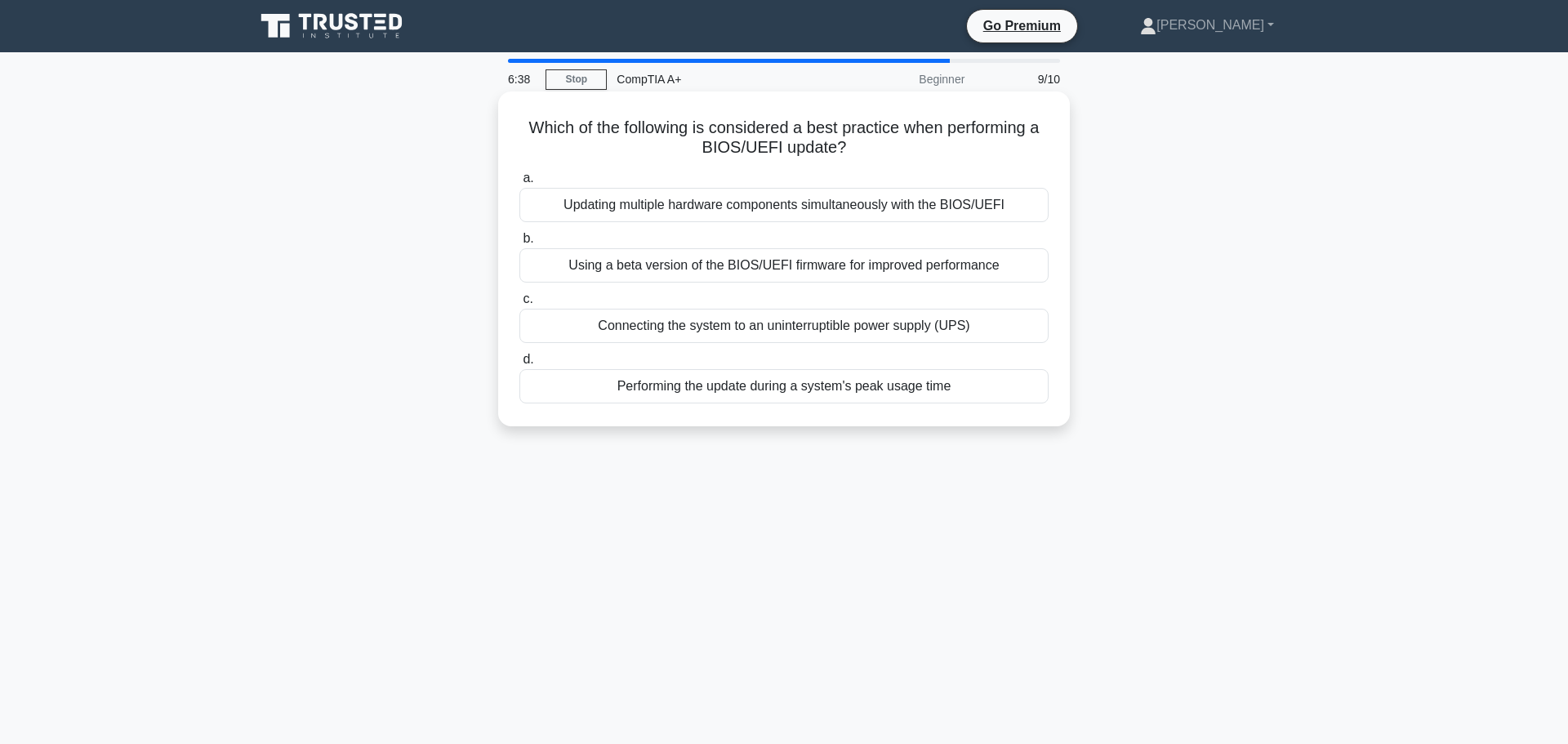
click at [780, 335] on div "Connecting the system to an uninterruptible power supply (UPS)" at bounding box center [784, 326] width 529 height 34
click at [520, 305] on input "c. Connecting the system to an uninterruptible power supply (UPS)" at bounding box center [520, 299] width 0 height 11
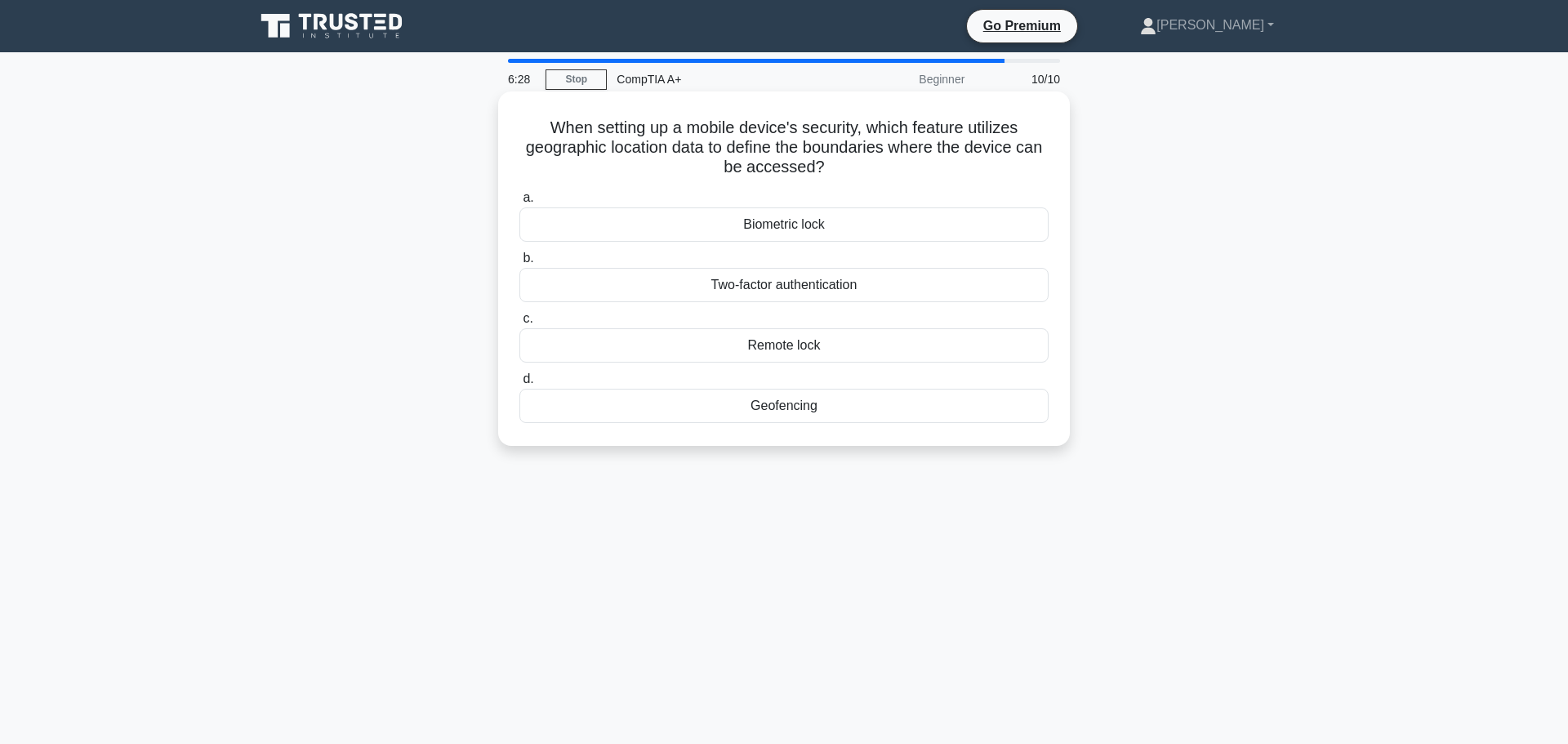
click at [793, 413] on div "Geofencing" at bounding box center [784, 406] width 529 height 34
click at [520, 385] on input "d. Geofencing" at bounding box center [520, 380] width 0 height 11
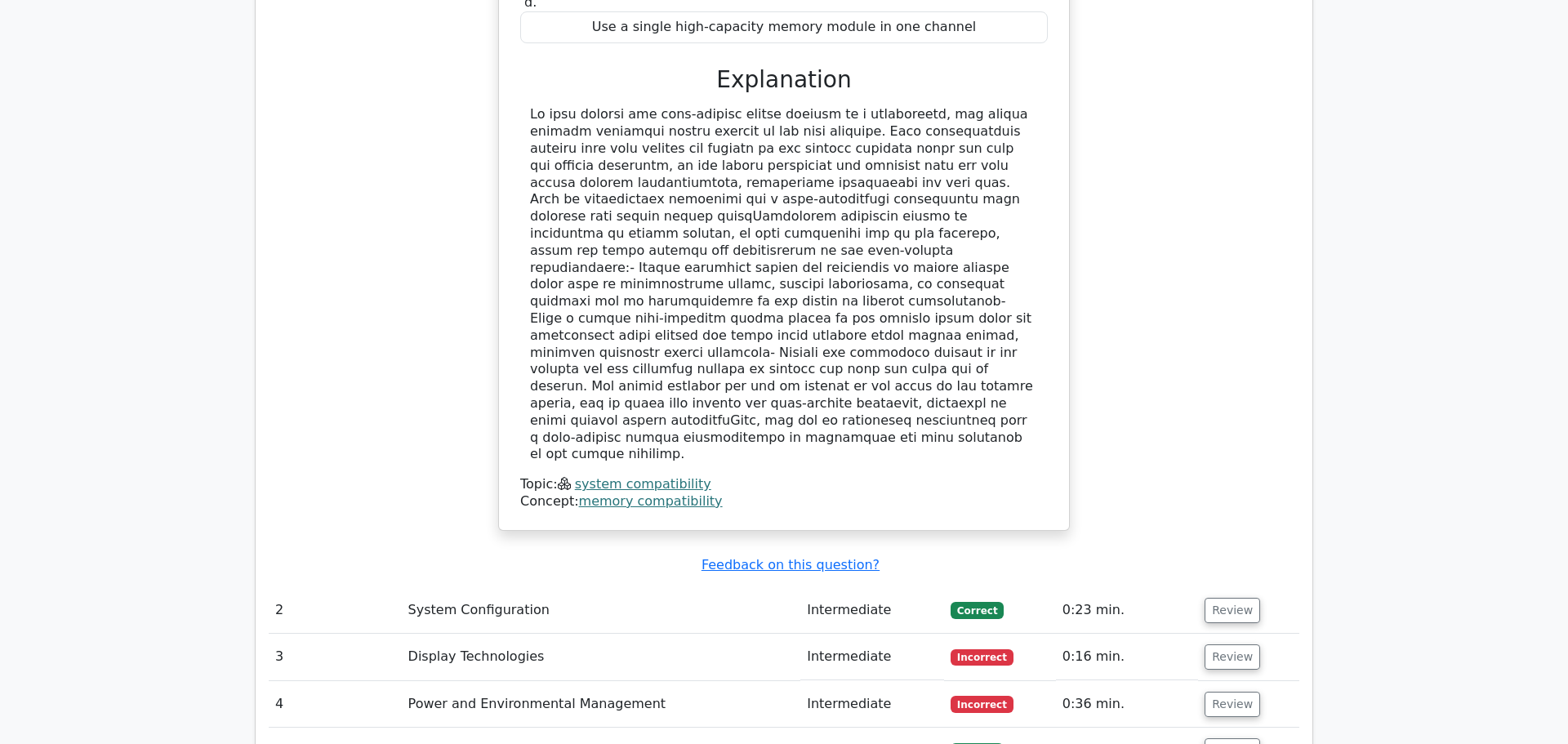
scroll to position [1773, 0]
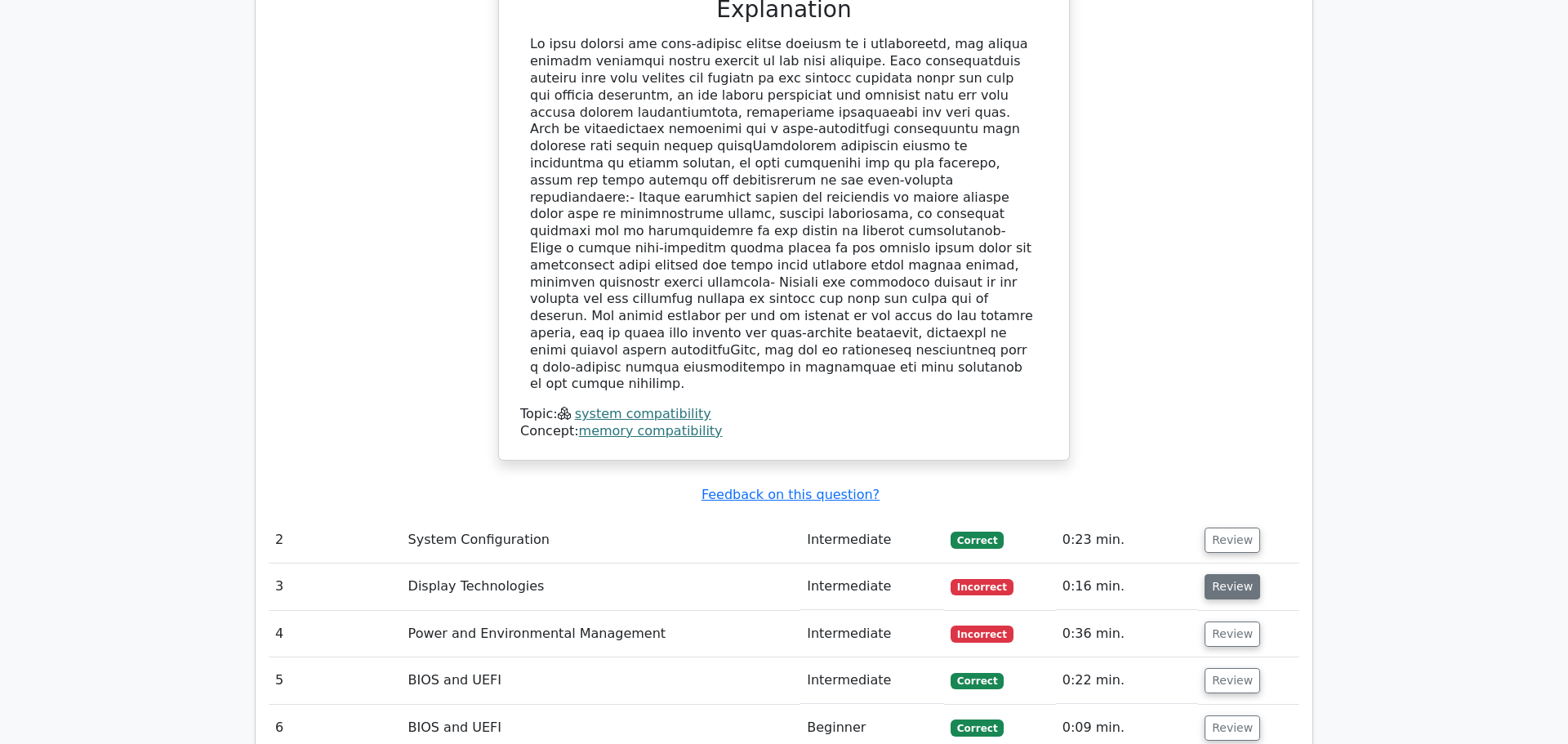
click at [1236, 574] on button "Review" at bounding box center [1232, 587] width 55 height 25
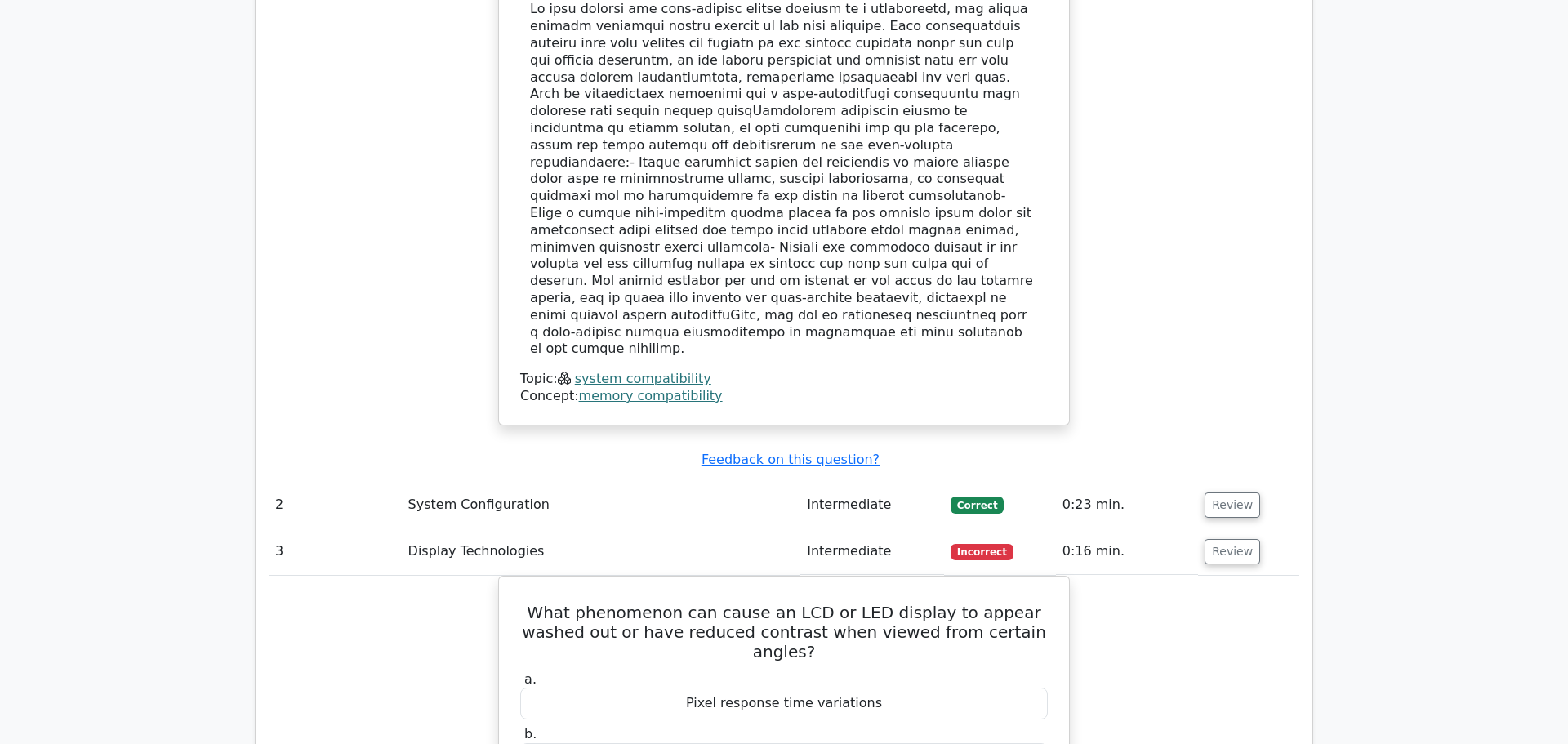
scroll to position [1866, 0]
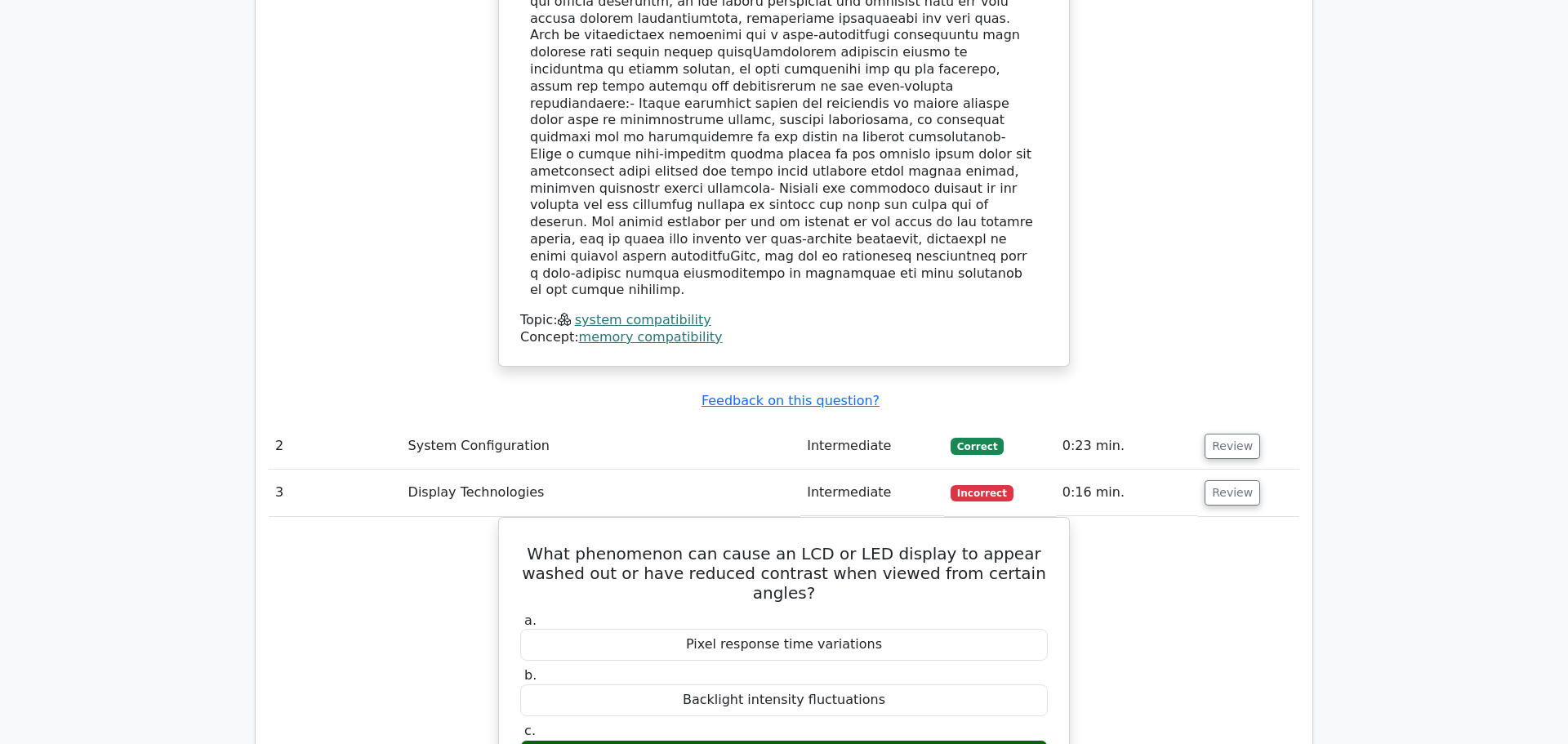
click at [1215, 470] on td "Review" at bounding box center [1248, 493] width 101 height 47
click at [1217, 481] on button "Review" at bounding box center [1232, 493] width 55 height 25
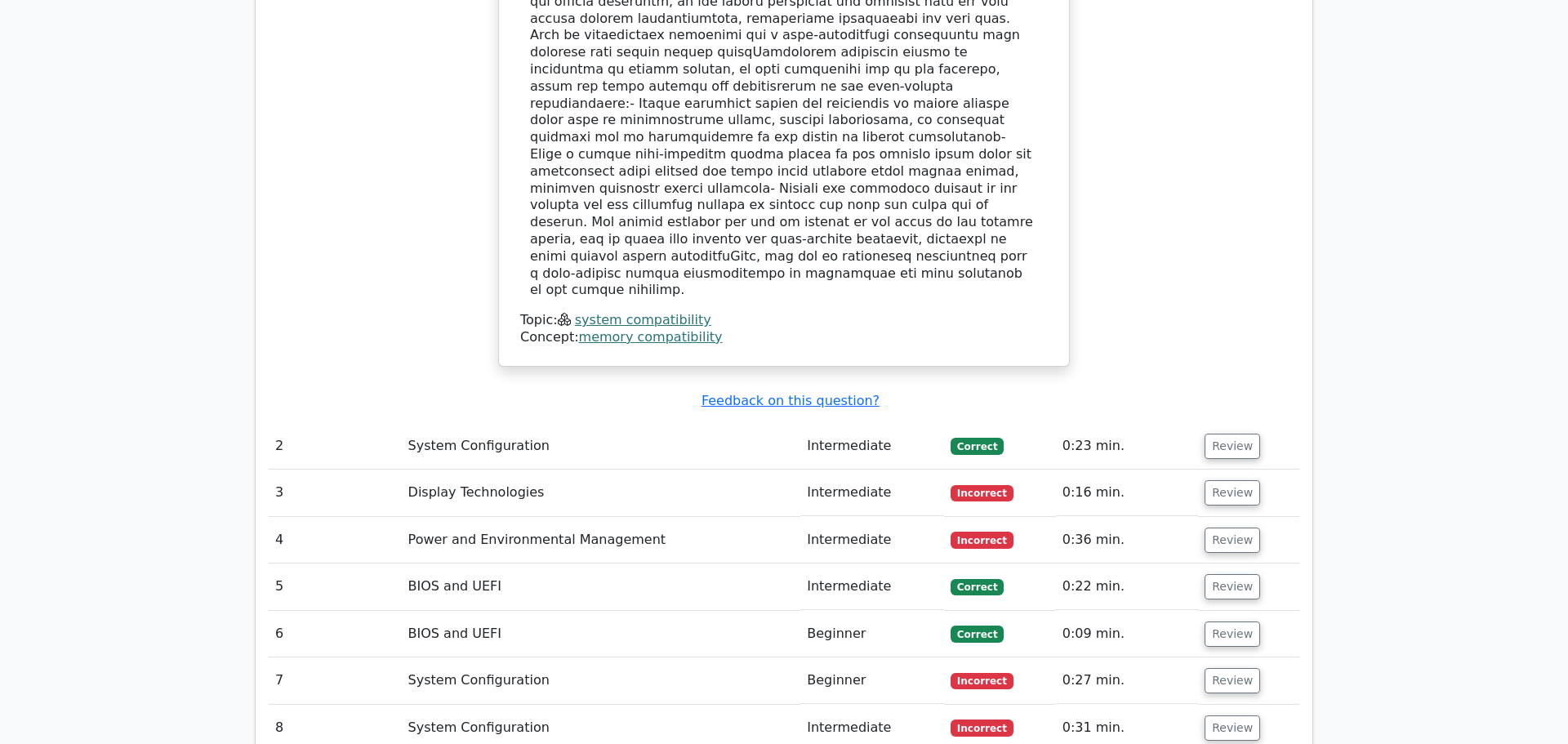
scroll to position [1875, 0]
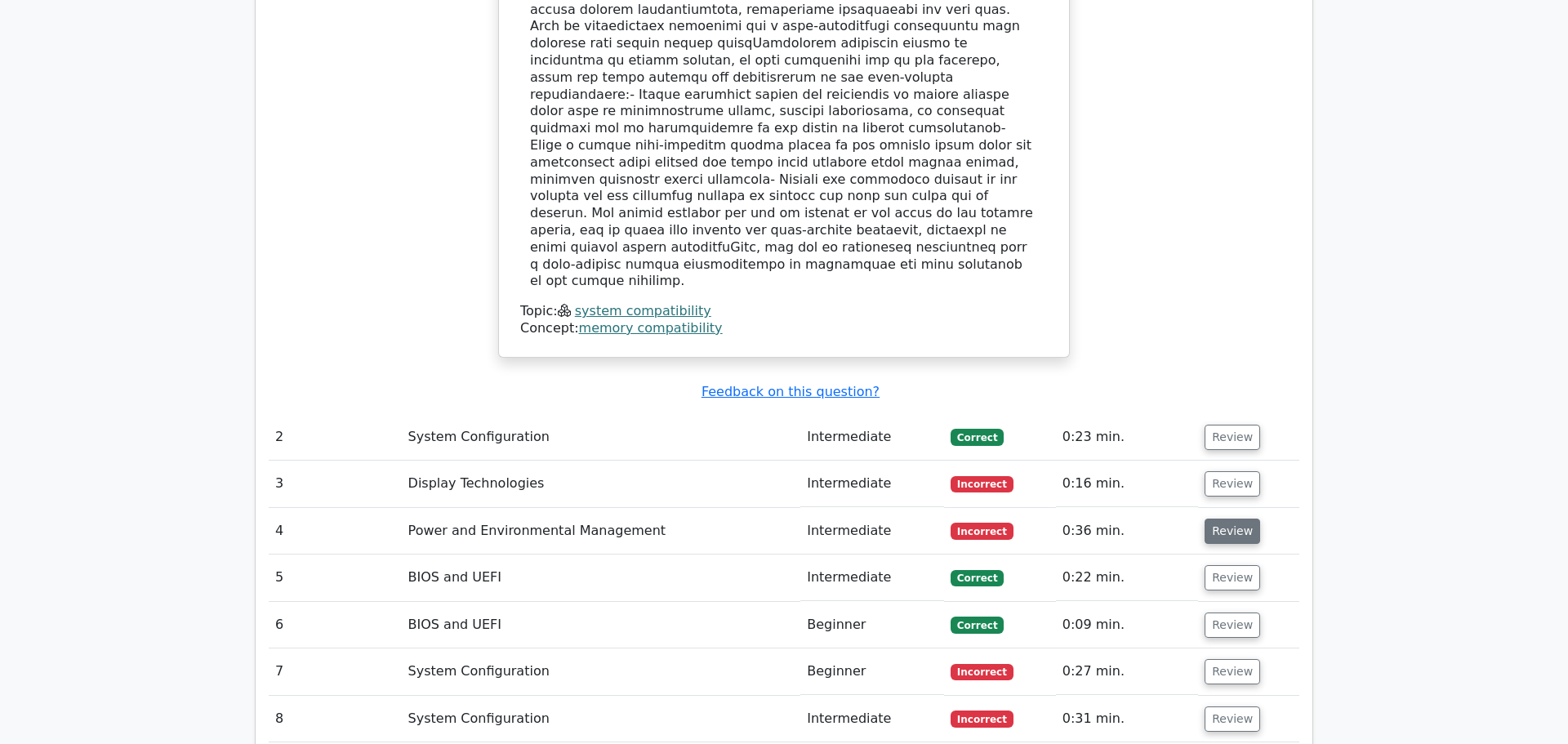
click at [1230, 519] on button "Review" at bounding box center [1232, 532] width 55 height 25
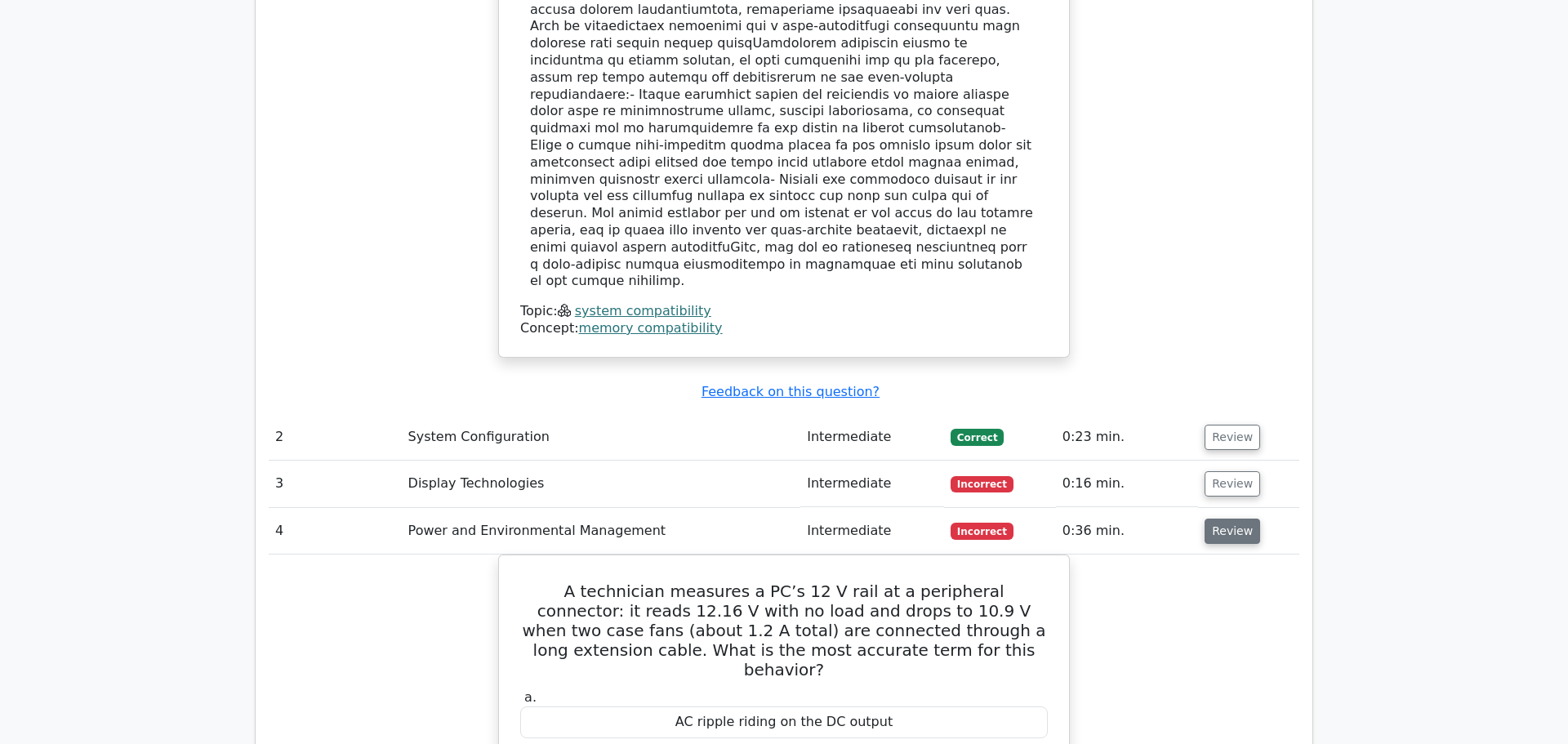
click at [1227, 519] on button "Review" at bounding box center [1232, 532] width 55 height 25
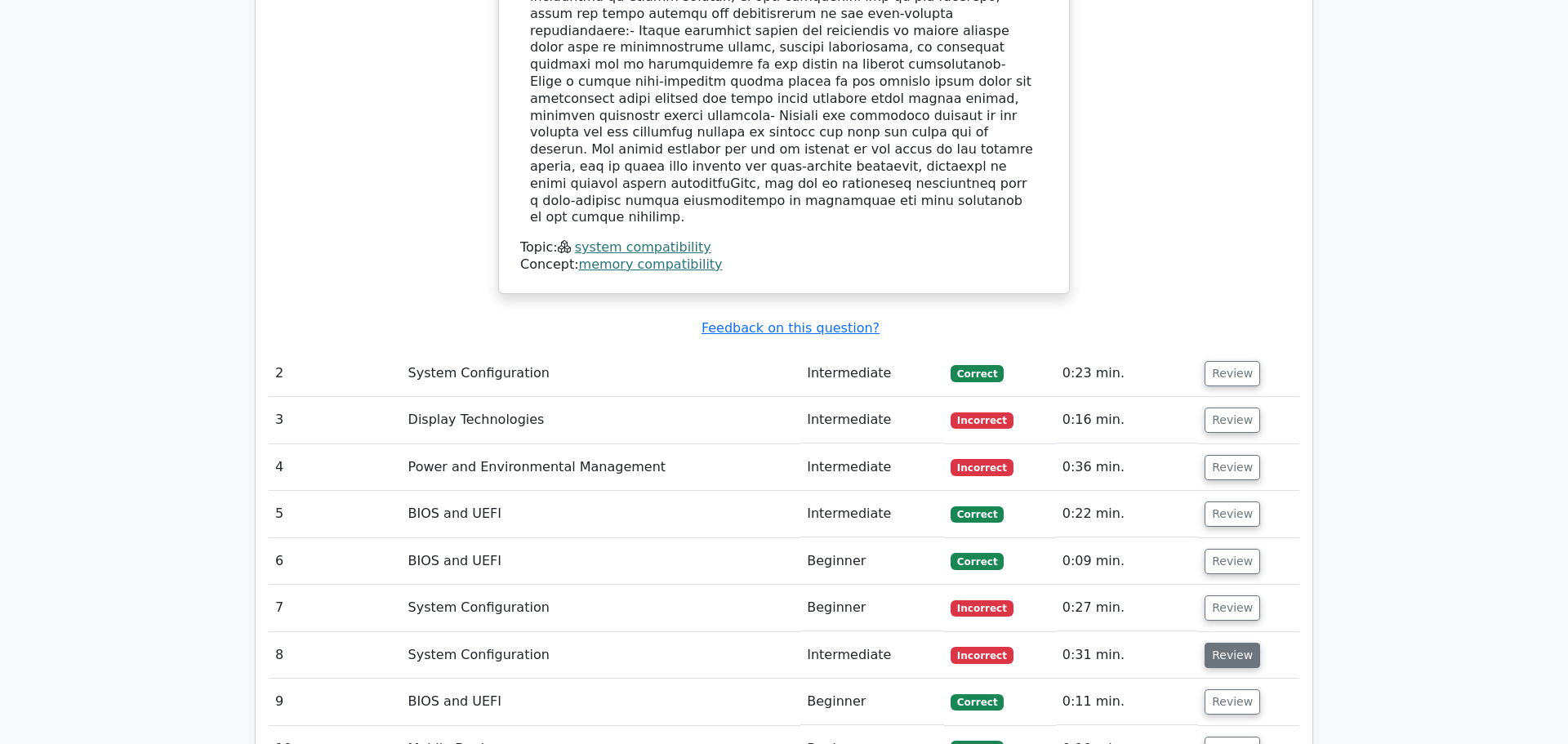
scroll to position [2029, 0]
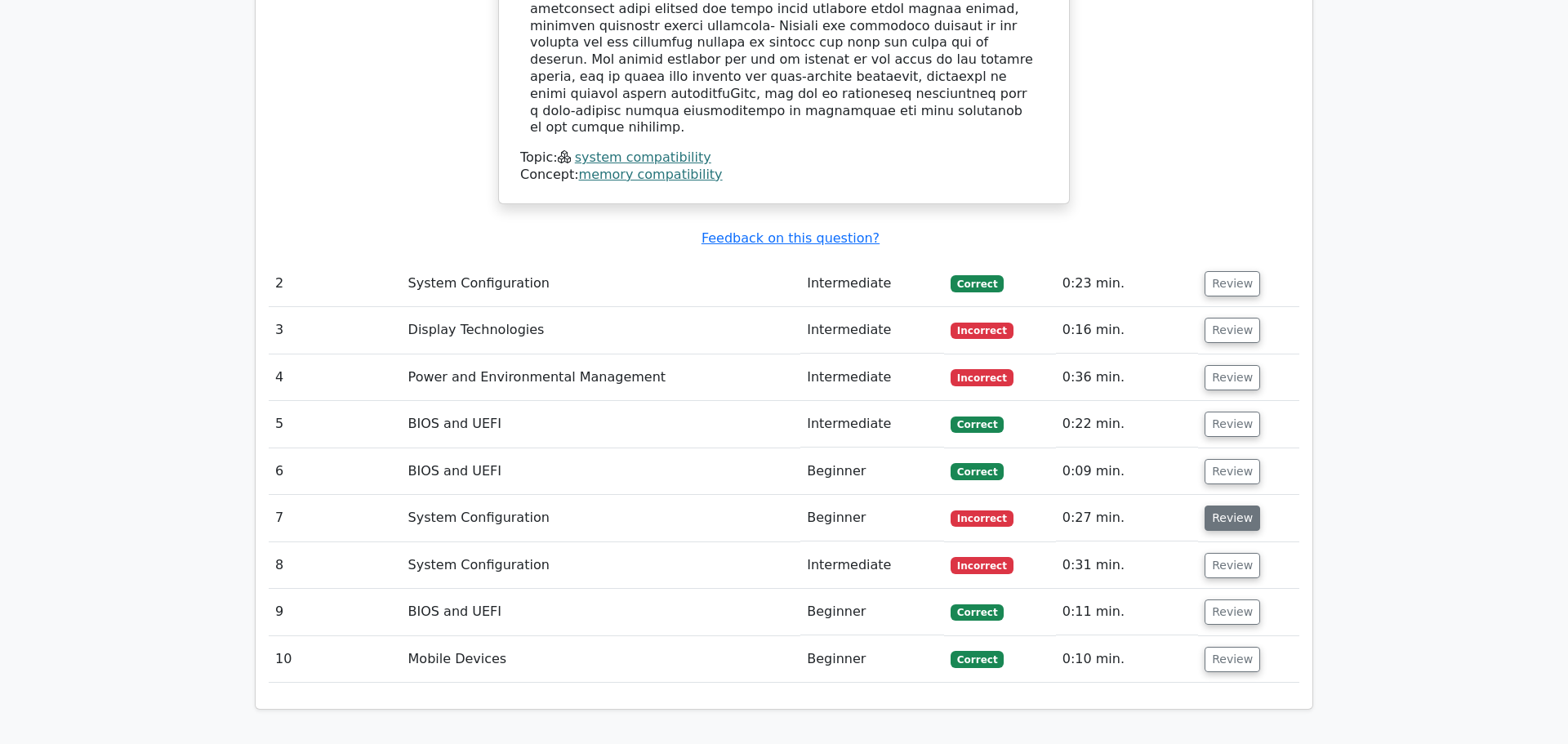
click at [1230, 506] on button "Review" at bounding box center [1232, 519] width 55 height 25
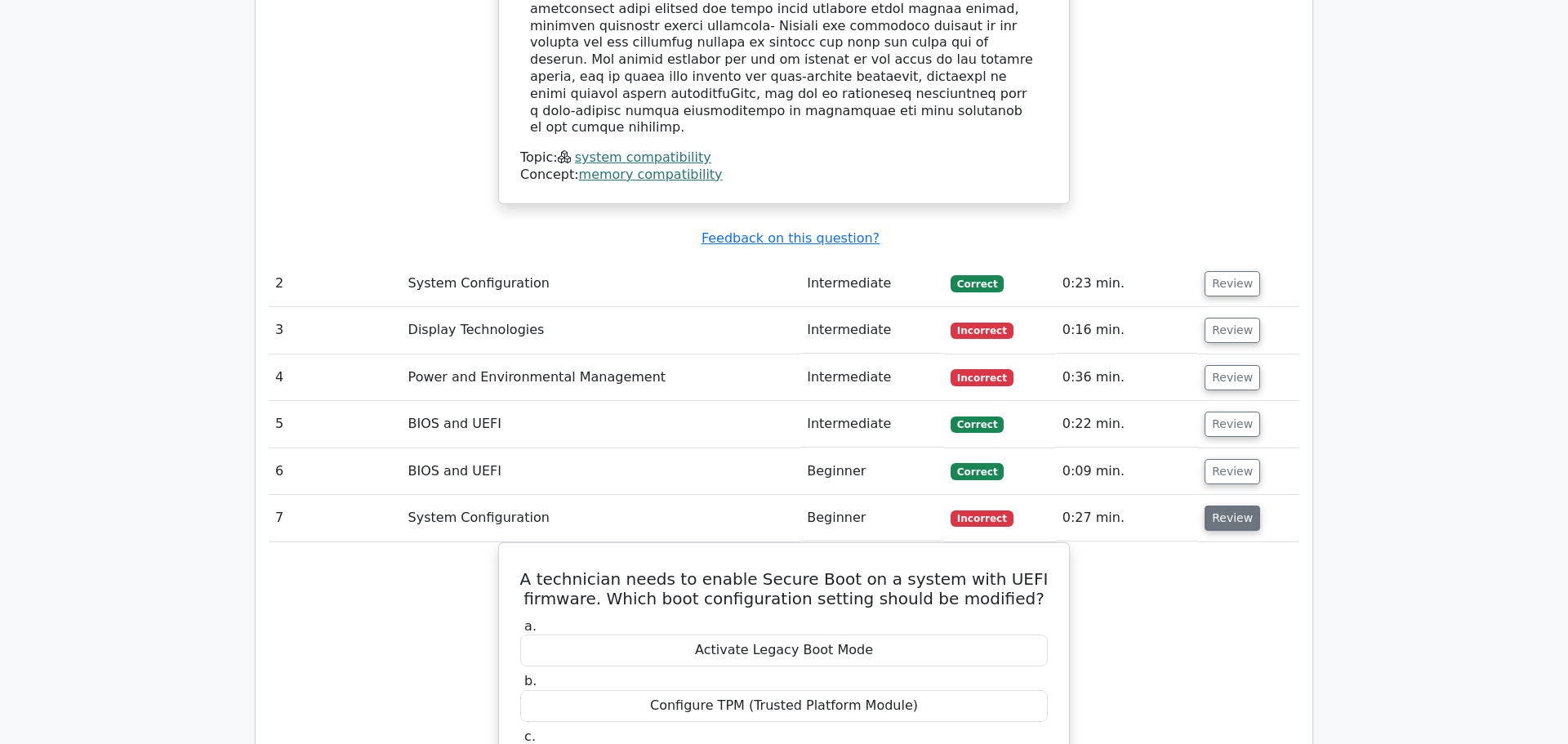
click at [1229, 506] on button "Review" at bounding box center [1232, 519] width 55 height 25
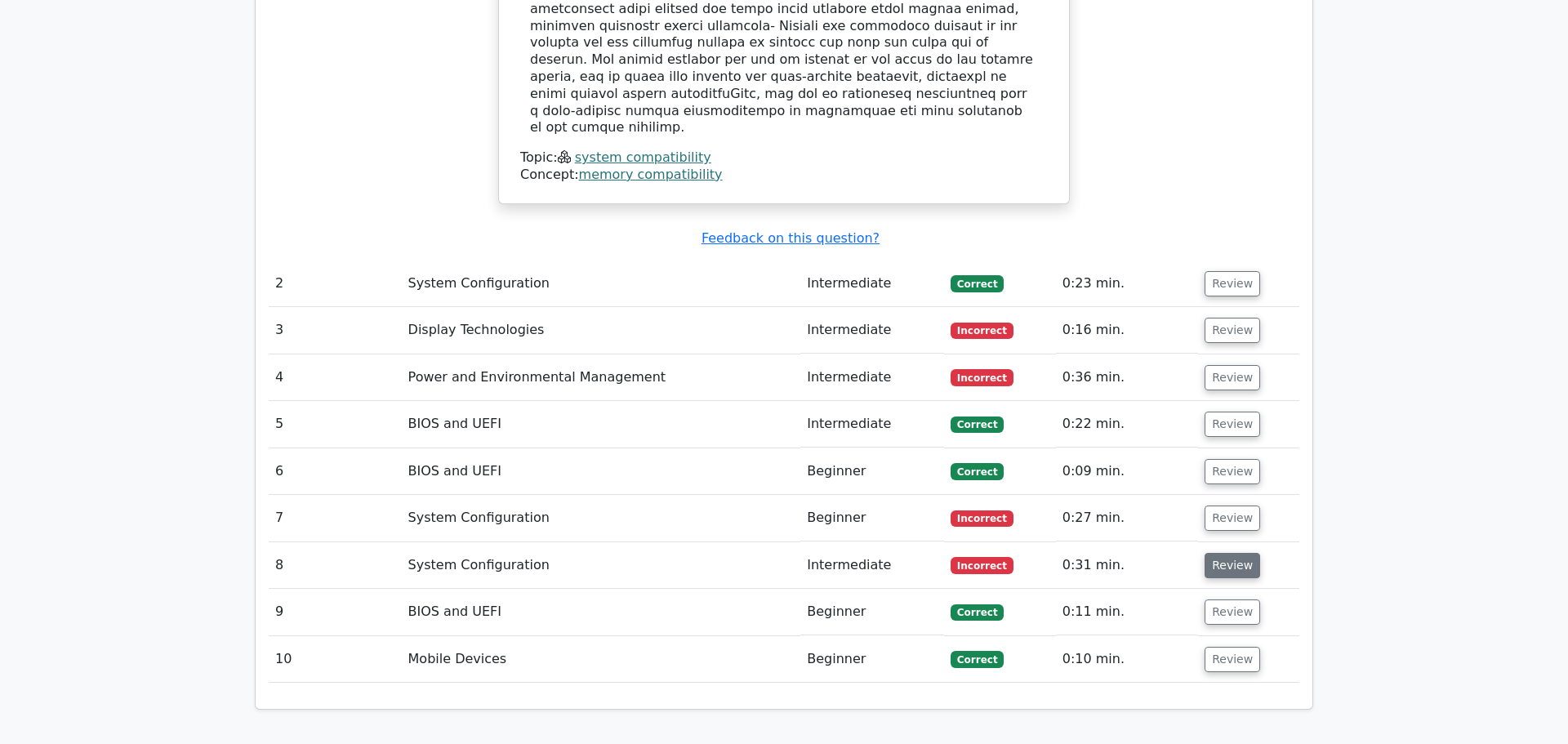
click at [1222, 553] on button "Review" at bounding box center [1232, 566] width 55 height 25
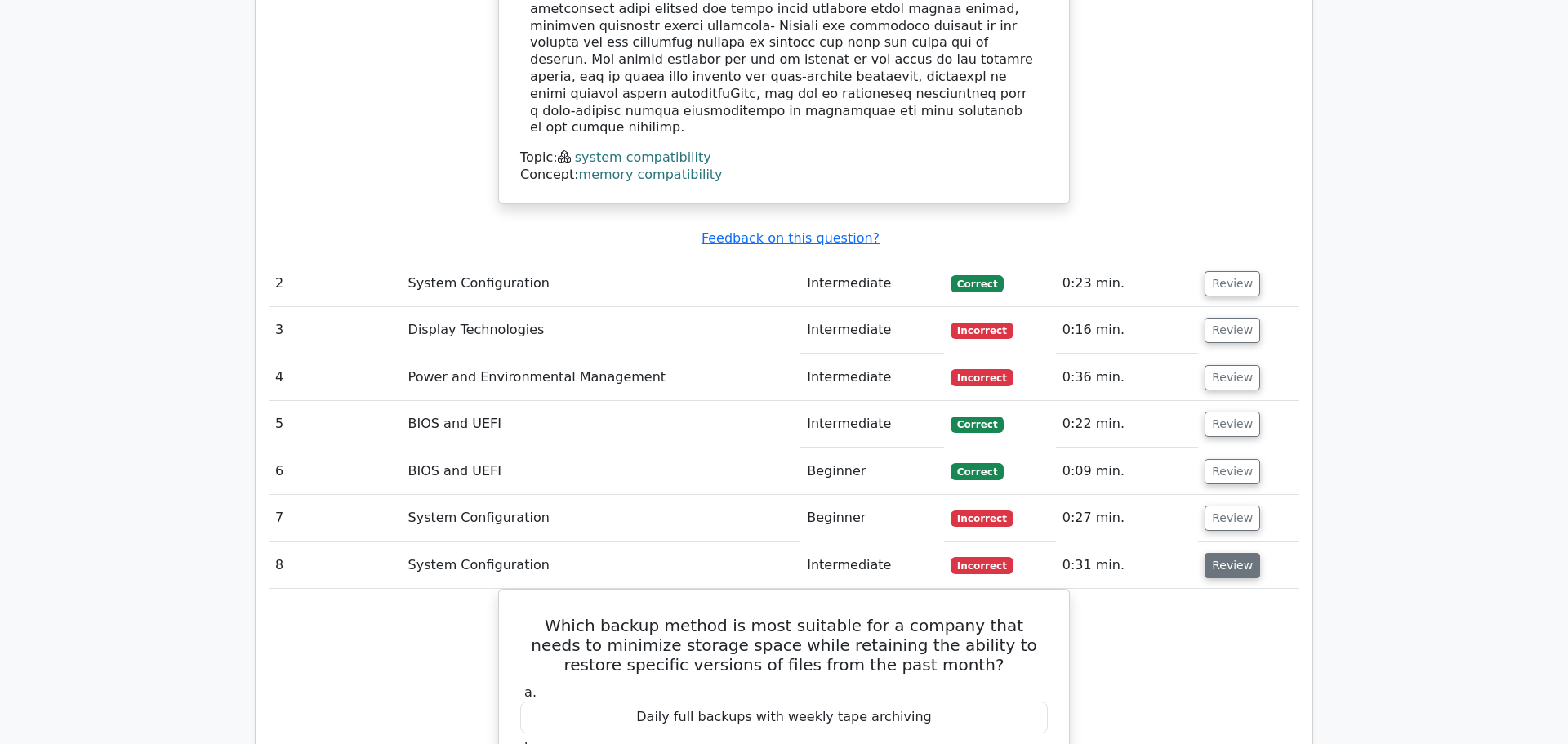
click at [1222, 553] on button "Review" at bounding box center [1232, 566] width 55 height 25
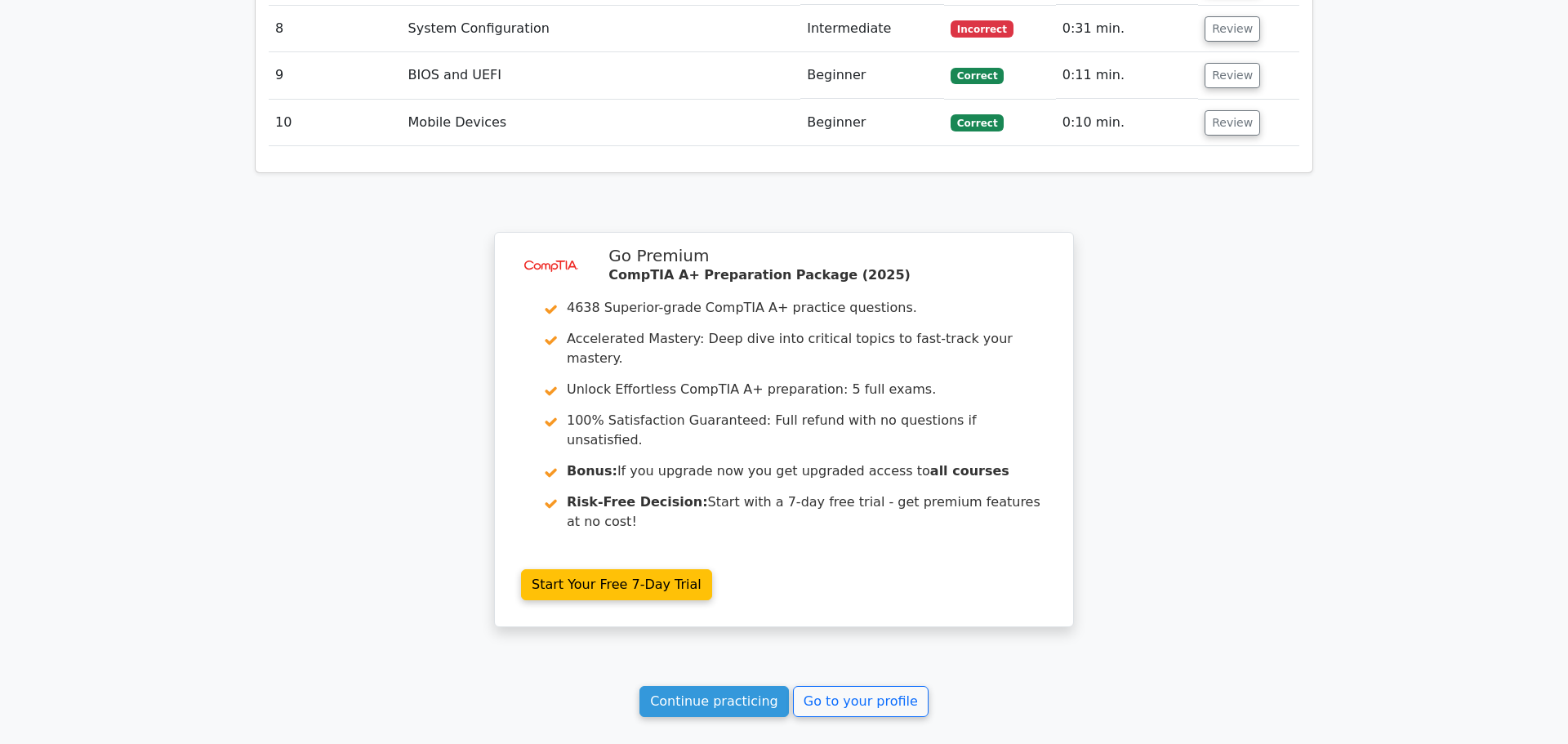
scroll to position [2571, 0]
click at [710, 685] on link "Continue practicing" at bounding box center [714, 701] width 149 height 31
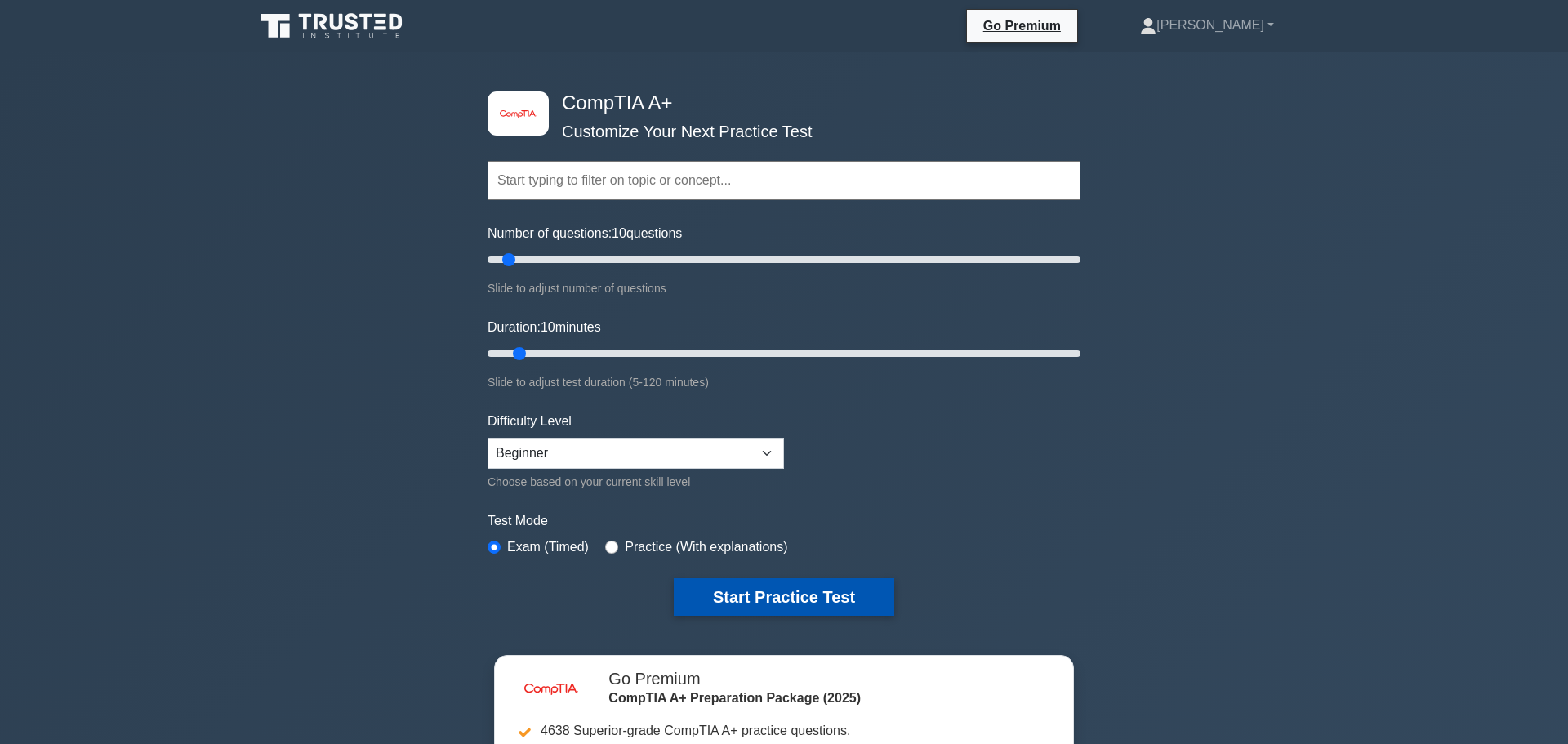
click at [756, 588] on button "Start Practice Test" at bounding box center [784, 597] width 221 height 37
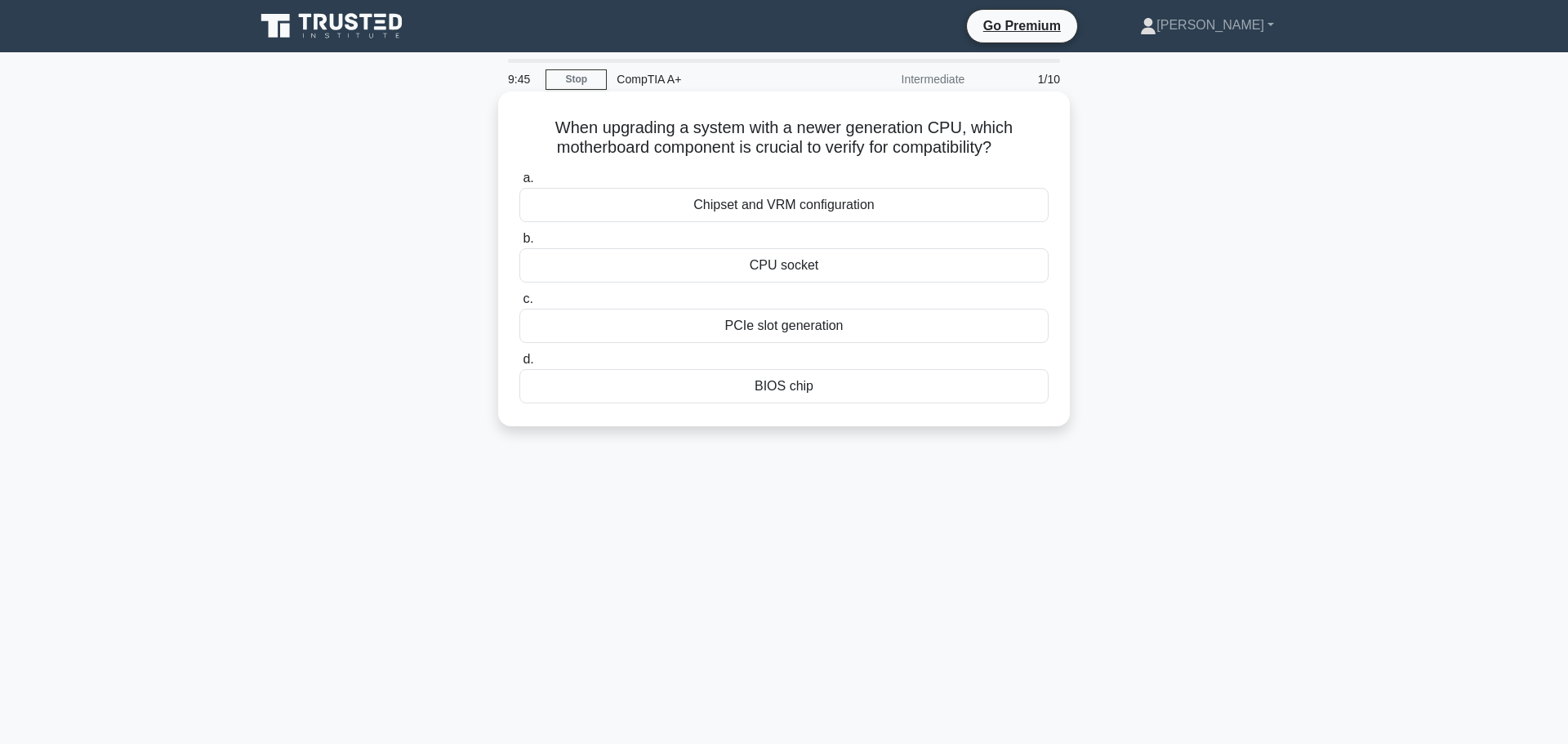
click at [781, 266] on div "CPU socket" at bounding box center [784, 265] width 529 height 34
click at [520, 245] on input "b. CPU socket" at bounding box center [520, 239] width 0 height 11
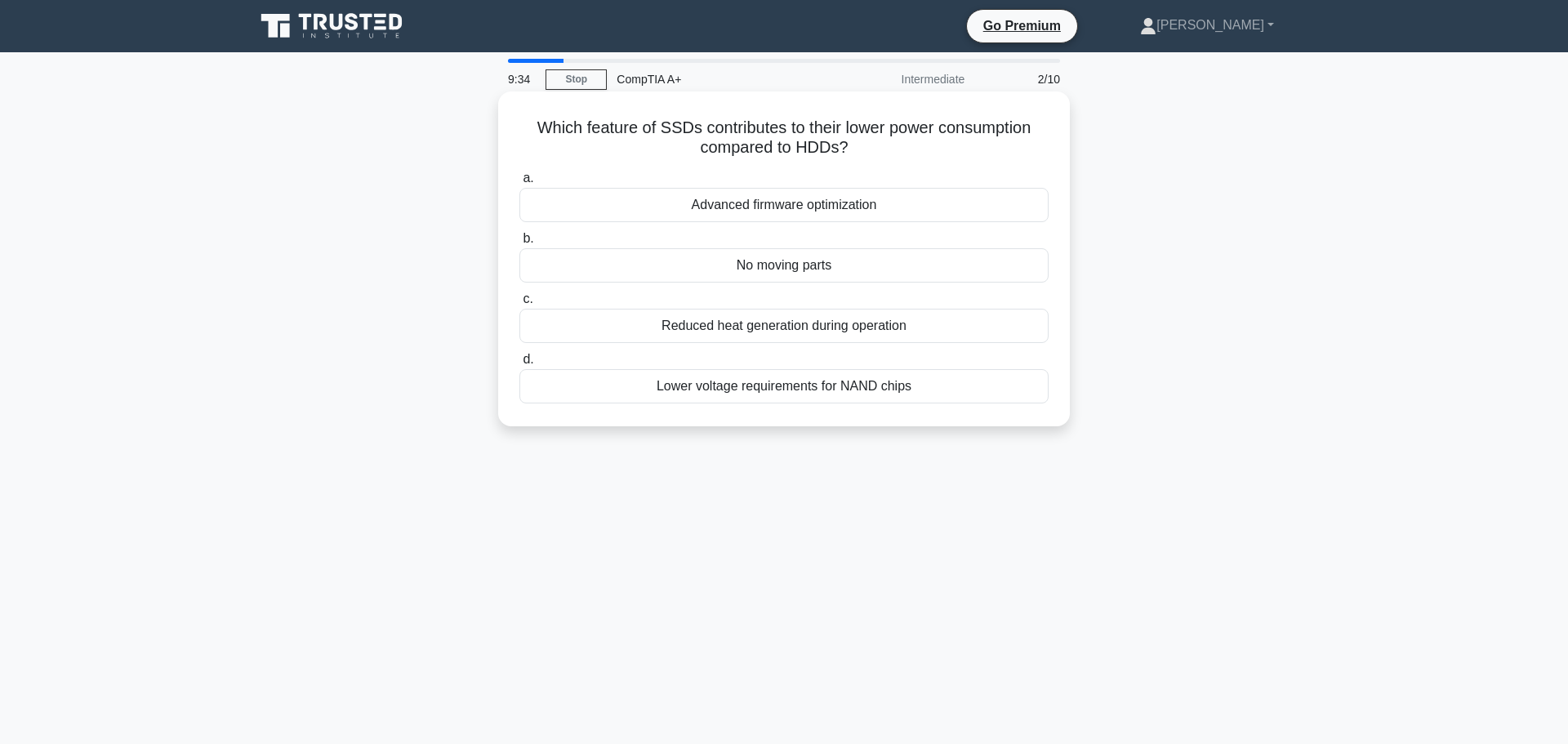
click at [791, 272] on div "No moving parts" at bounding box center [784, 265] width 529 height 34
click at [520, 245] on input "b. No moving parts" at bounding box center [520, 239] width 0 height 11
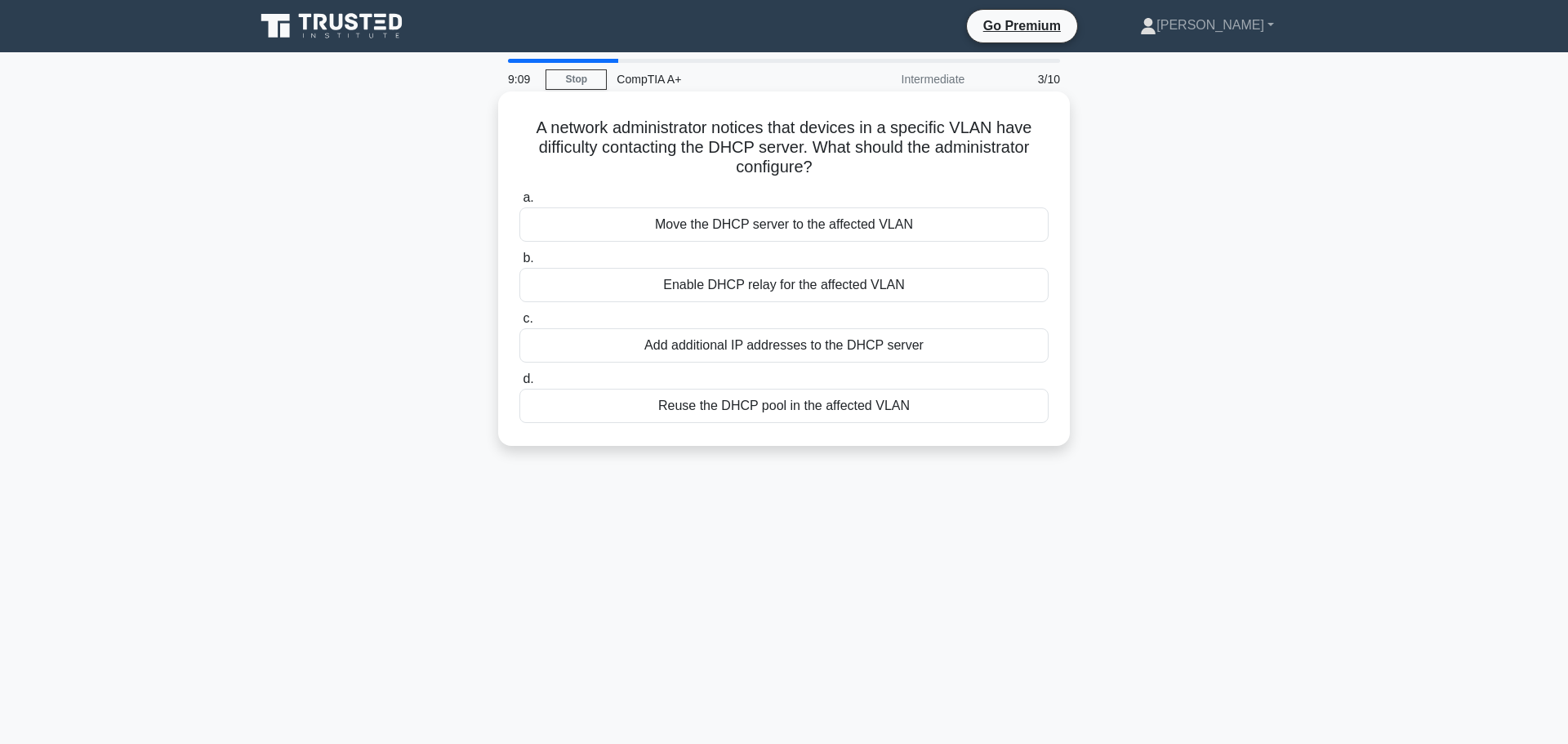
click at [802, 279] on div "Enable DHCP relay for the affected VLAN" at bounding box center [784, 285] width 529 height 34
click at [520, 264] on input "b. Enable DHCP relay for the affected VLAN" at bounding box center [520, 258] width 0 height 11
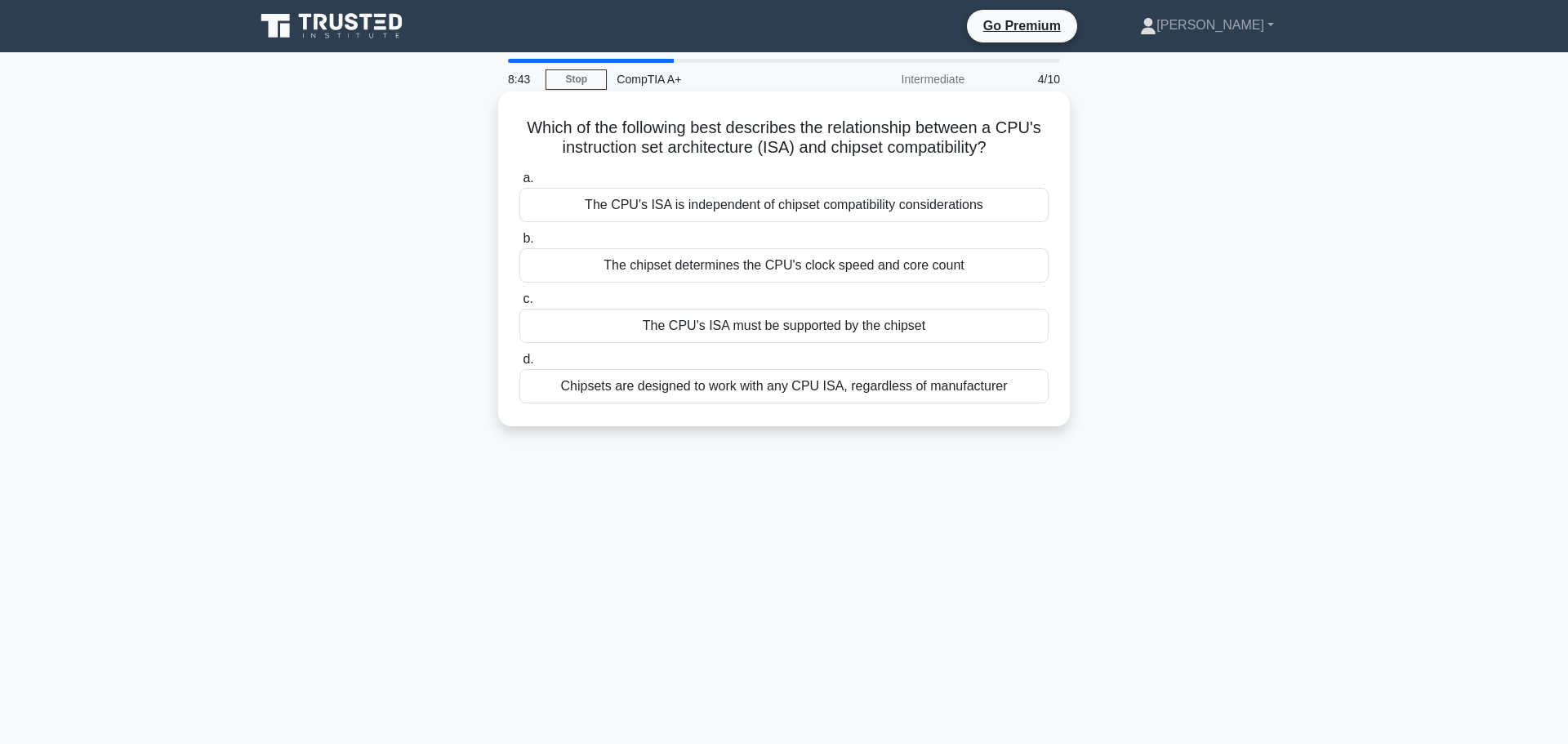
click at [797, 320] on div "The CPU's ISA must be supported by the chipset" at bounding box center [784, 326] width 529 height 34
click at [520, 305] on input "c. The CPU's ISA must be supported by the chipset" at bounding box center [520, 299] width 0 height 11
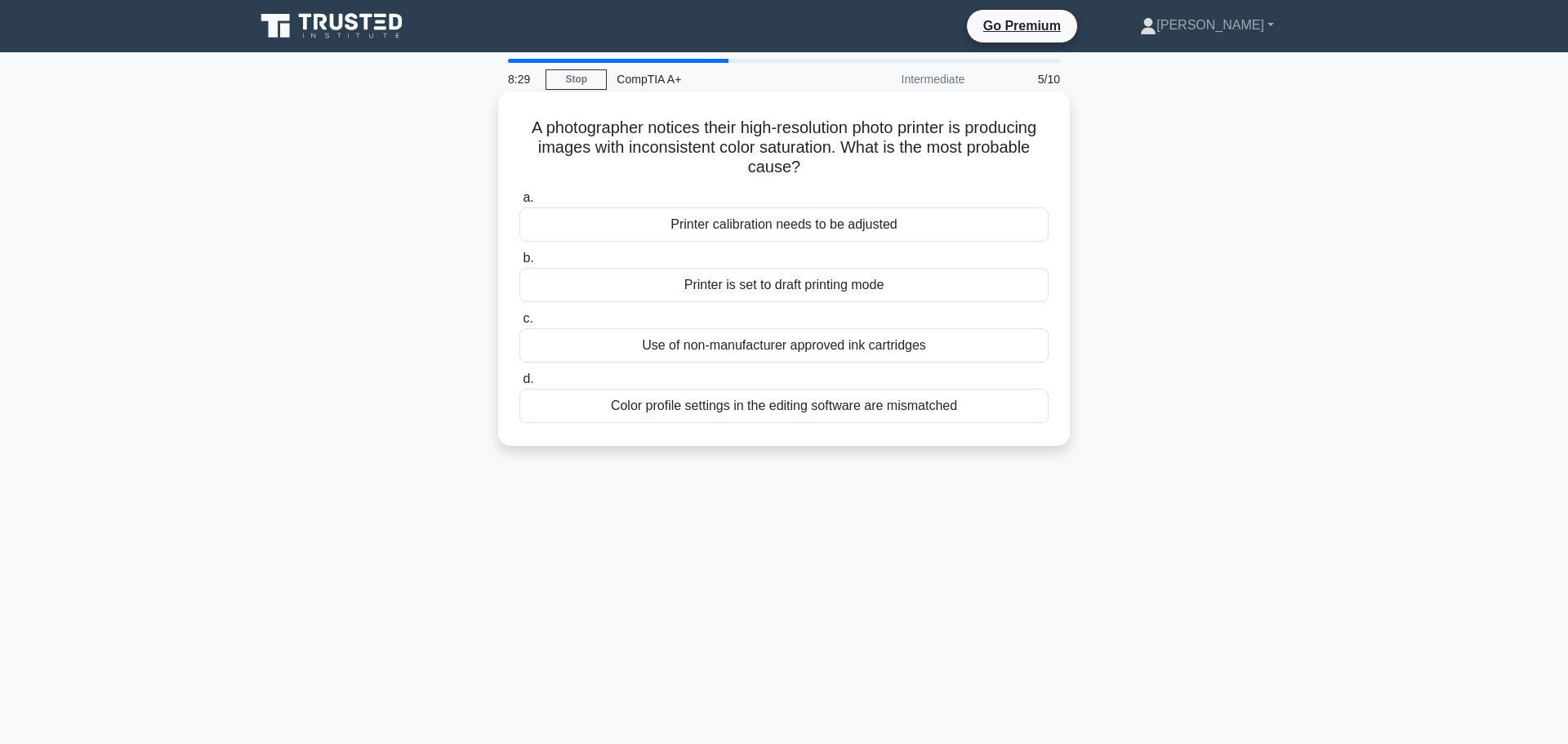
click at [792, 414] on div "Color profile settings in the editing software are mismatched" at bounding box center [784, 406] width 529 height 34
click at [520, 385] on input "d. Color profile settings in the editing software are mismatched" at bounding box center [520, 380] width 0 height 11
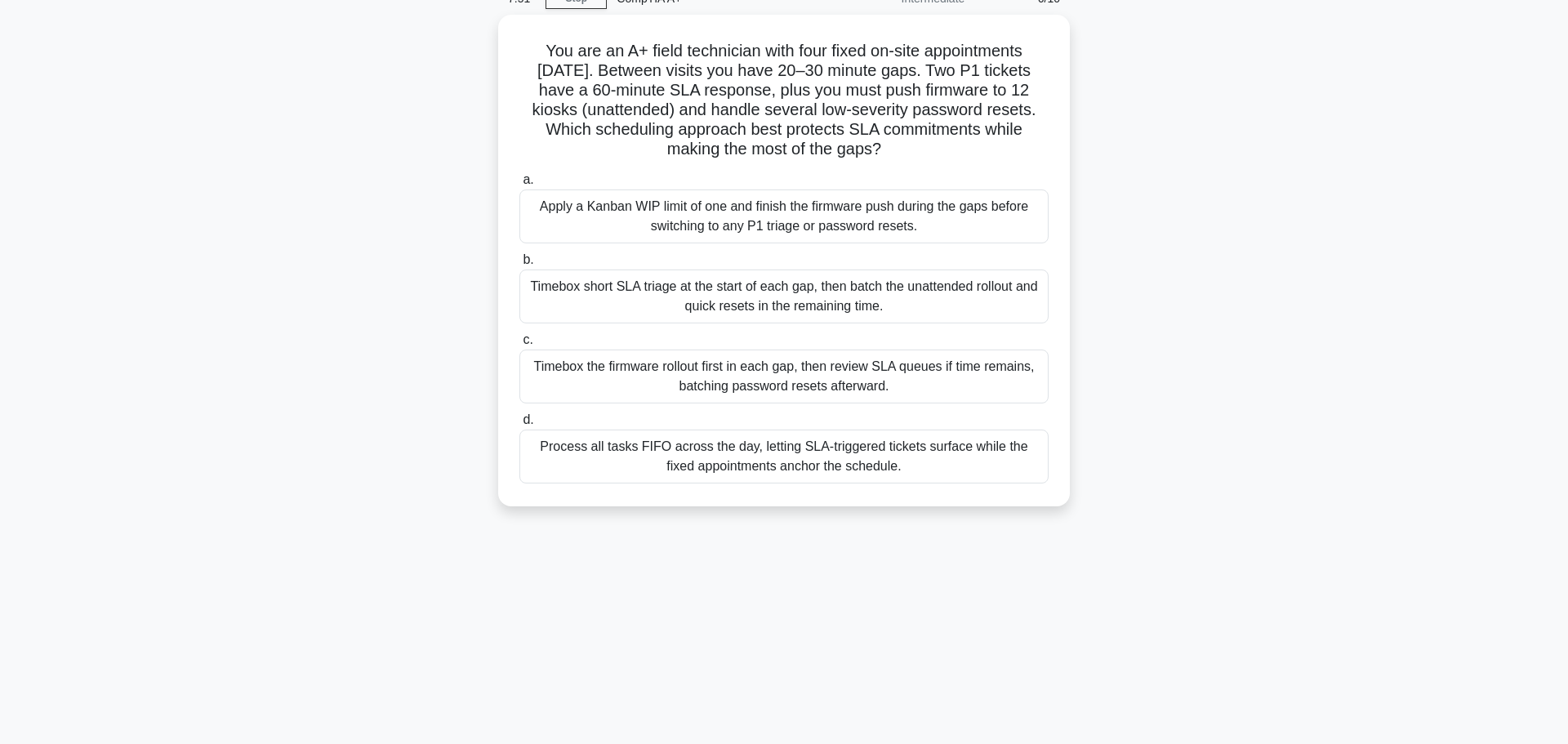
scroll to position [80, 0]
click at [758, 438] on div "Process all tasks FIFO across the day, letting SLA-triggered tickets surface wh…" at bounding box center [784, 453] width 529 height 54
click at [520, 422] on input "d. Process all tasks FIFO across the day, letting SLA-triggered tickets surface…" at bounding box center [520, 417] width 0 height 11
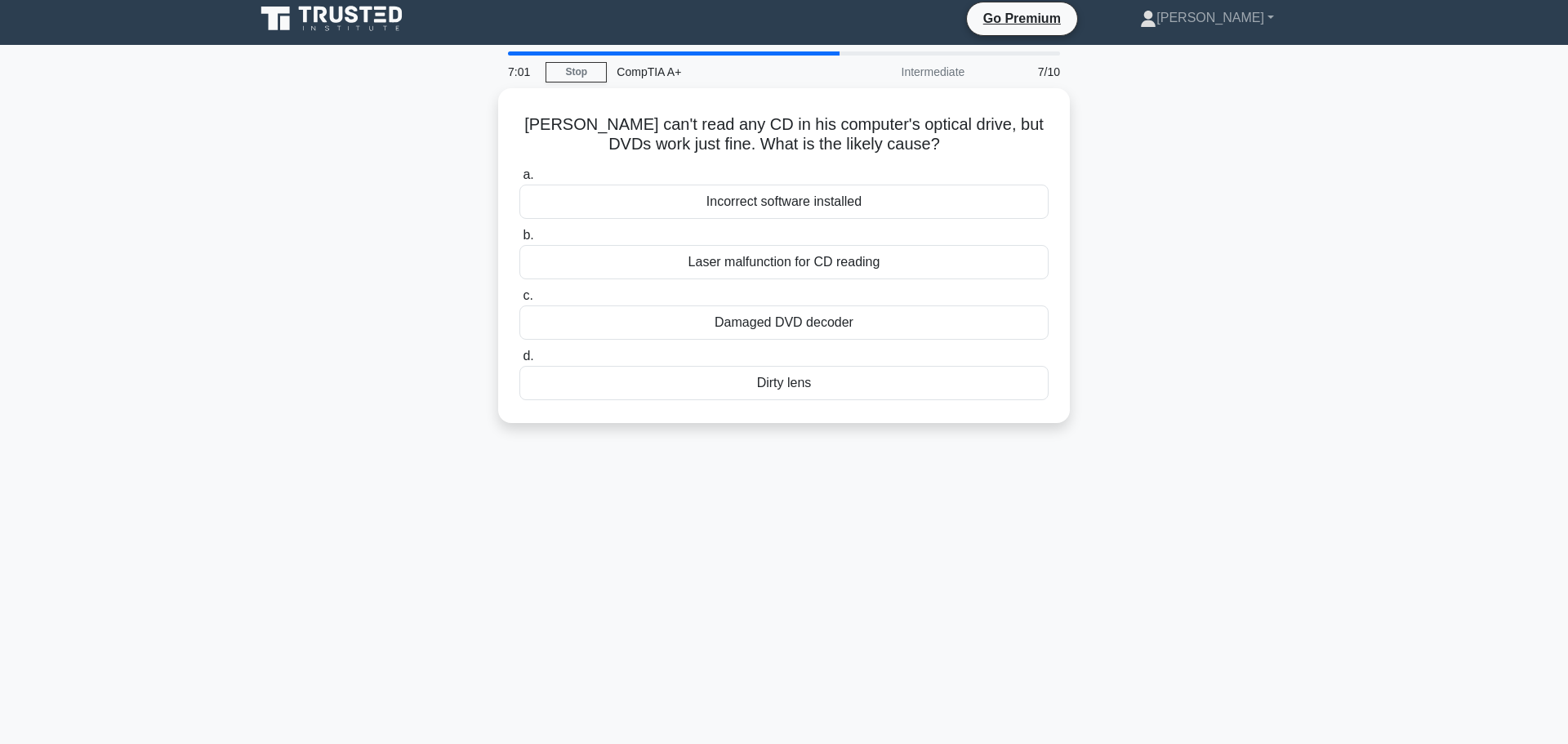
scroll to position [0, 0]
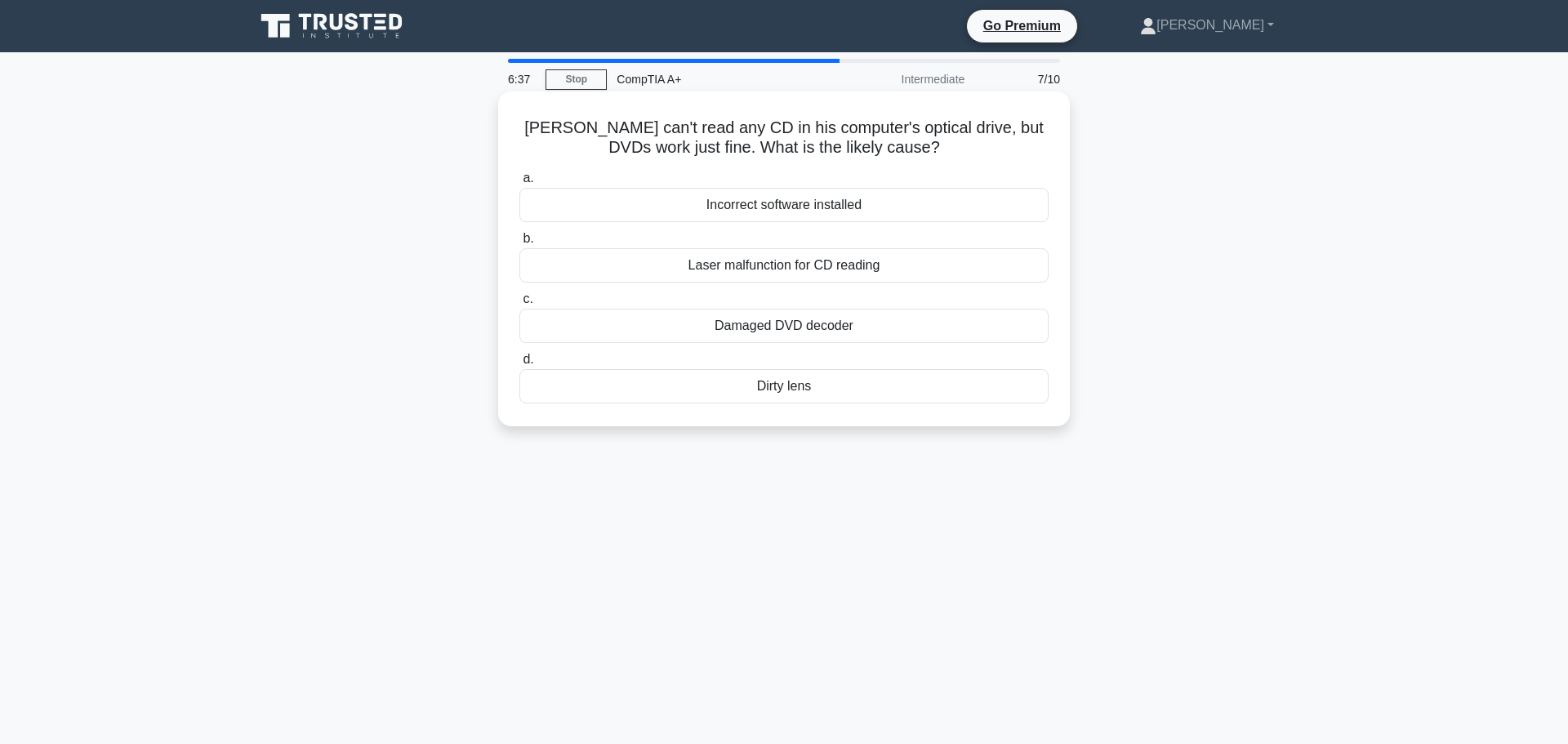
click at [780, 397] on div "Dirty lens" at bounding box center [784, 386] width 529 height 34
click at [520, 365] on input "d. Dirty lens" at bounding box center [520, 360] width 0 height 11
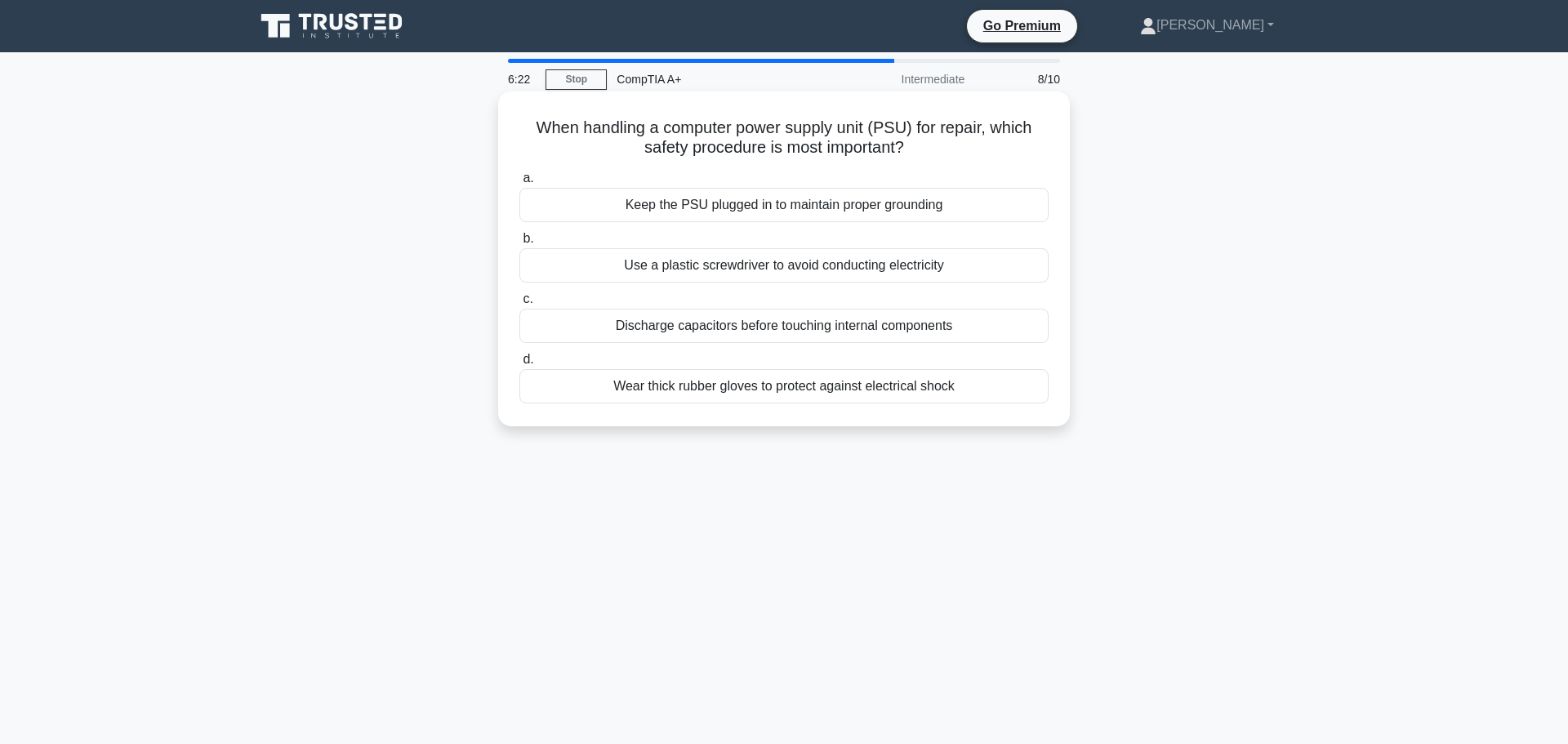
click at [790, 339] on div "Discharge capacitors before touching internal components" at bounding box center [784, 326] width 529 height 34
click at [520, 305] on input "c. Discharge capacitors before touching internal components" at bounding box center [520, 299] width 0 height 11
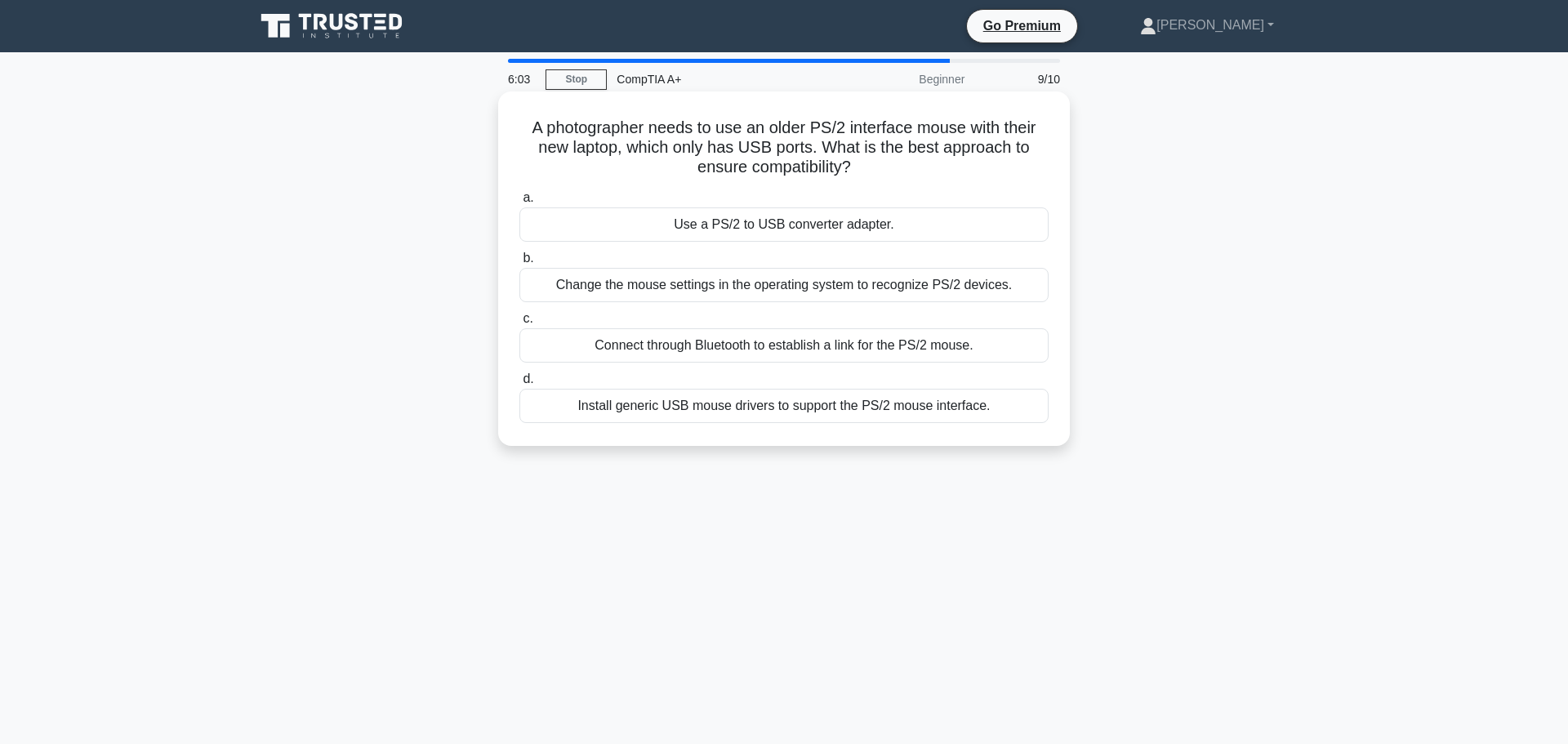
click at [769, 221] on div "Use a PS/2 to USB converter adapter." at bounding box center [784, 224] width 529 height 34
click at [520, 204] on input "a. Use a PS/2 to USB converter adapter." at bounding box center [520, 198] width 0 height 11
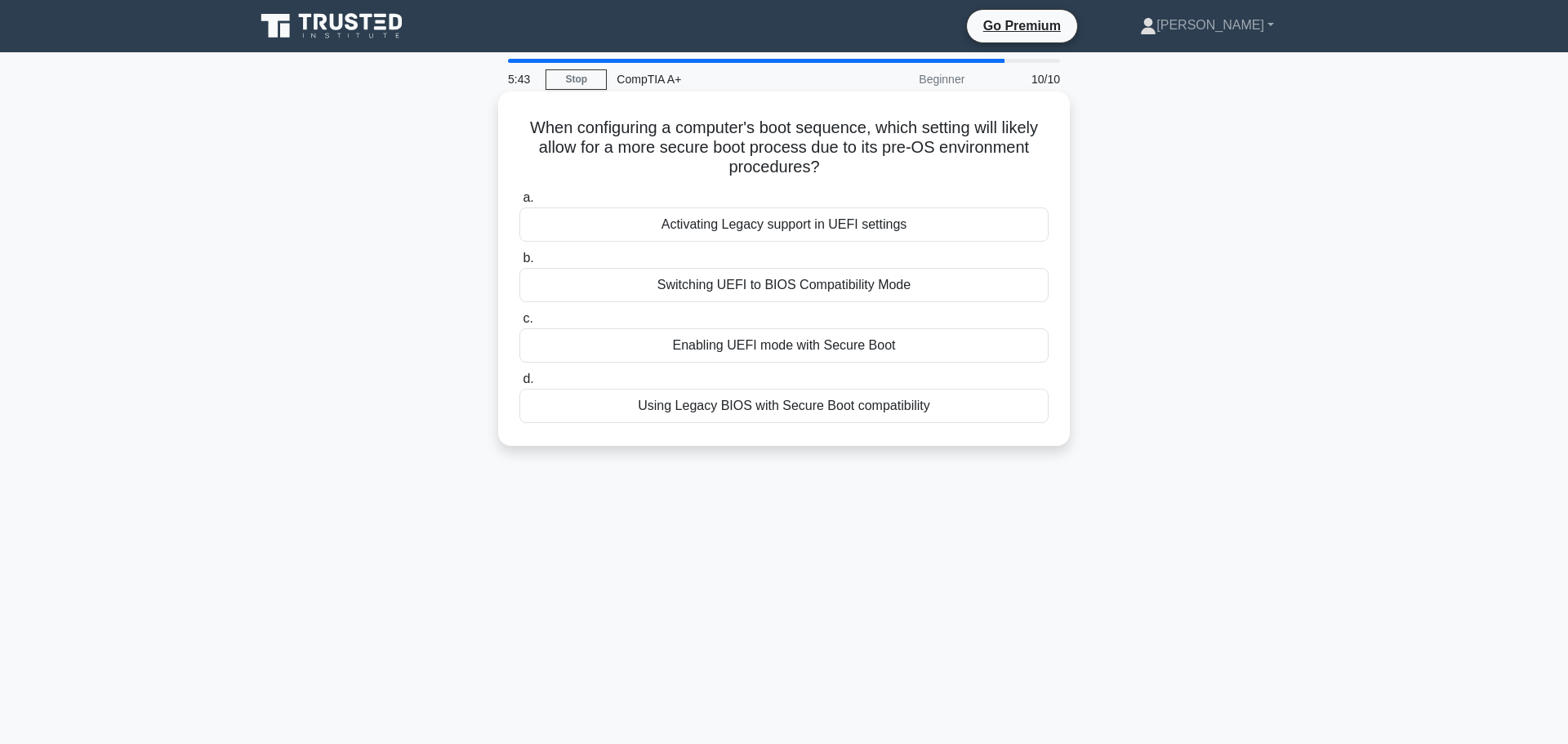
click at [779, 338] on div "Enabling UEFI mode with Secure Boot" at bounding box center [784, 346] width 529 height 34
click at [520, 324] on input "c. Enabling UEFI mode with Secure Boot" at bounding box center [520, 318] width 0 height 11
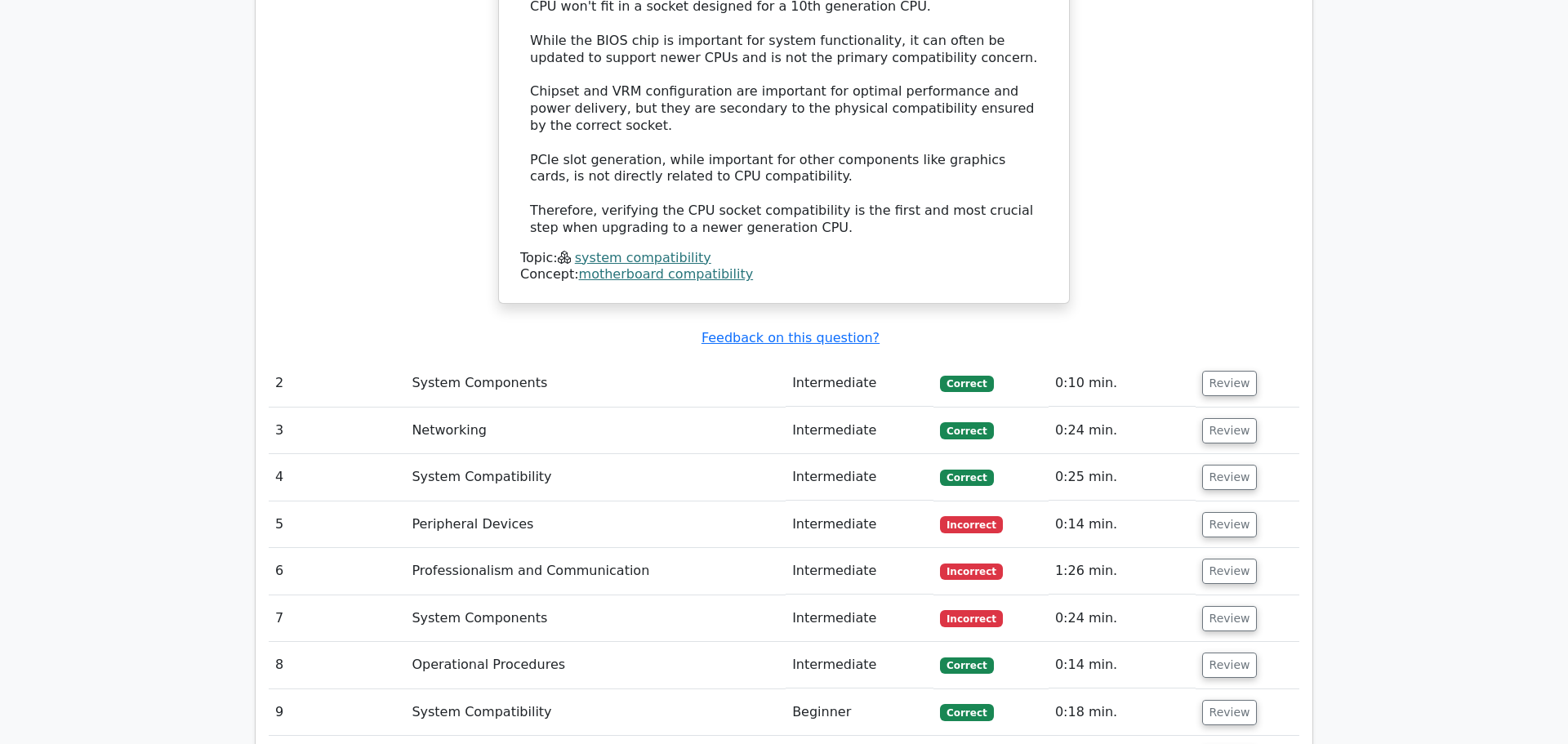
scroll to position [1915, 0]
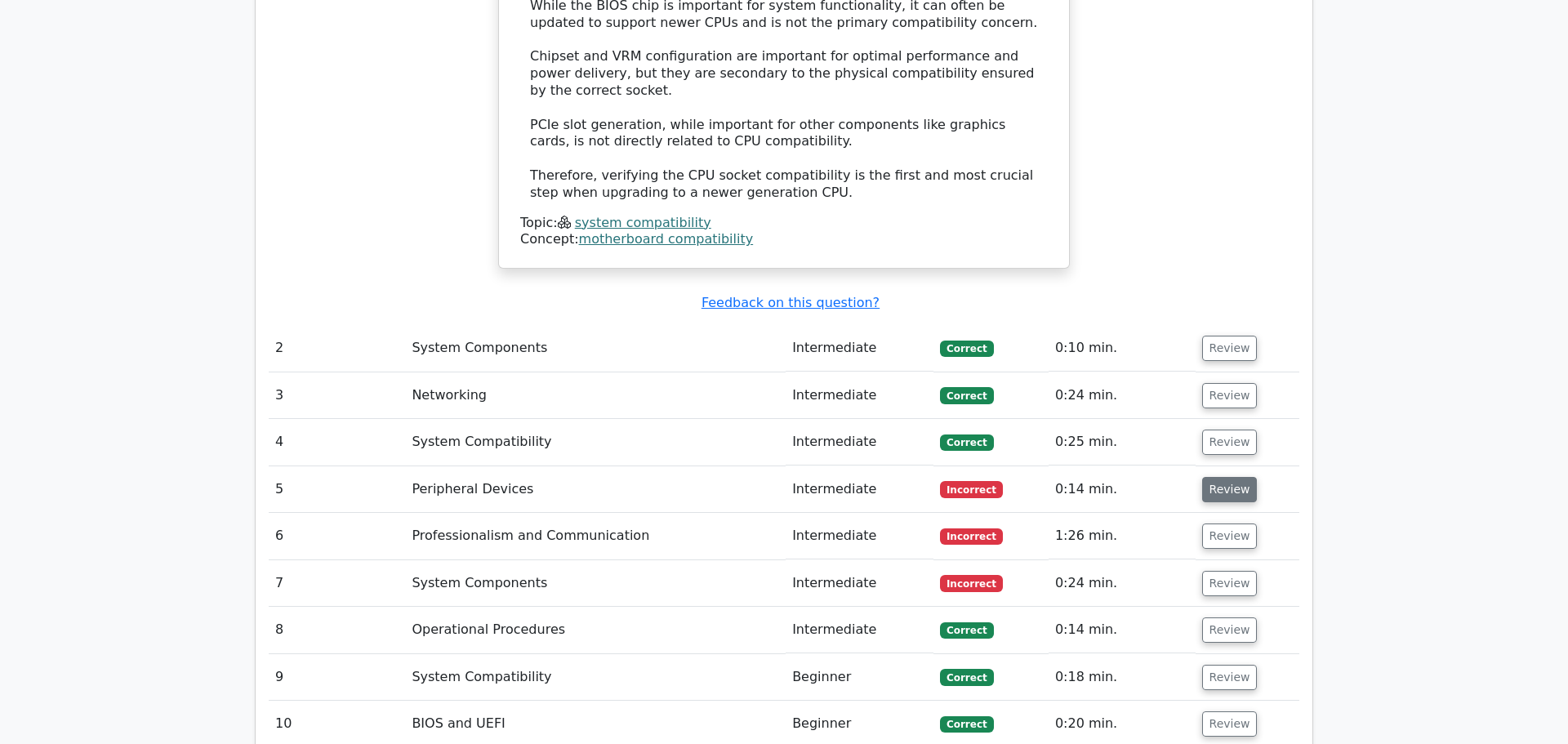
click at [1213, 477] on button "Review" at bounding box center [1229, 490] width 55 height 25
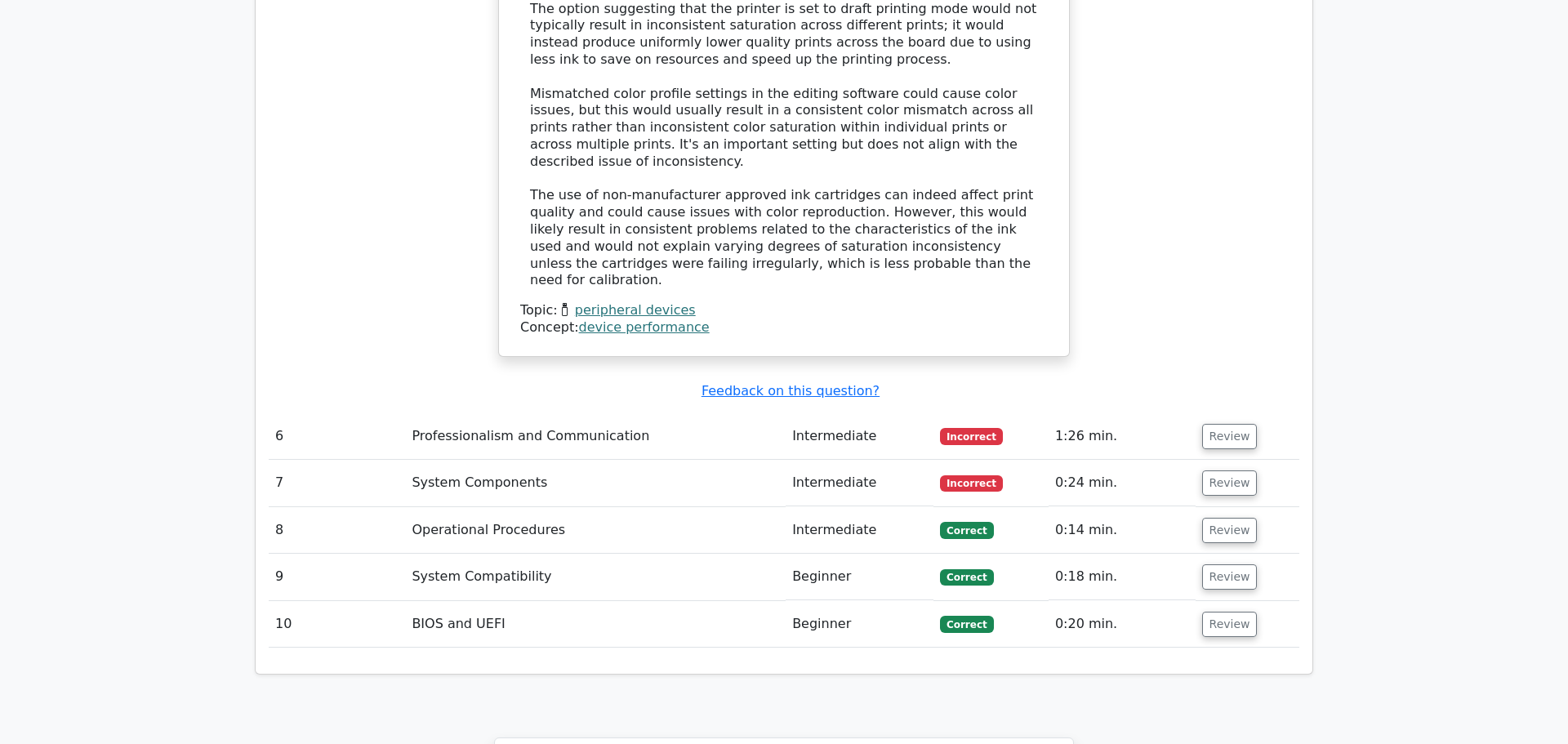
scroll to position [3055, 0]
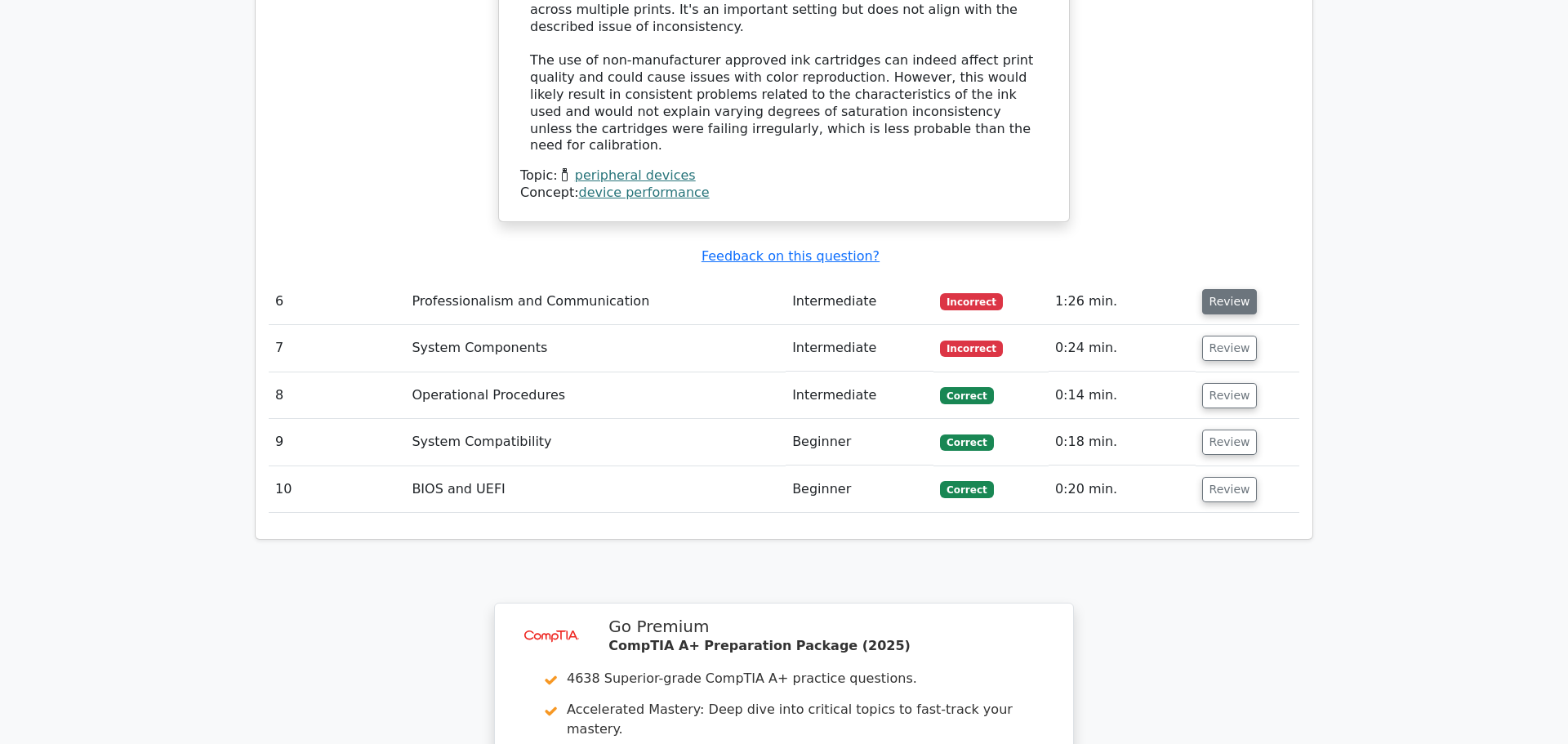
click at [1229, 290] on button "Review" at bounding box center [1229, 302] width 55 height 25
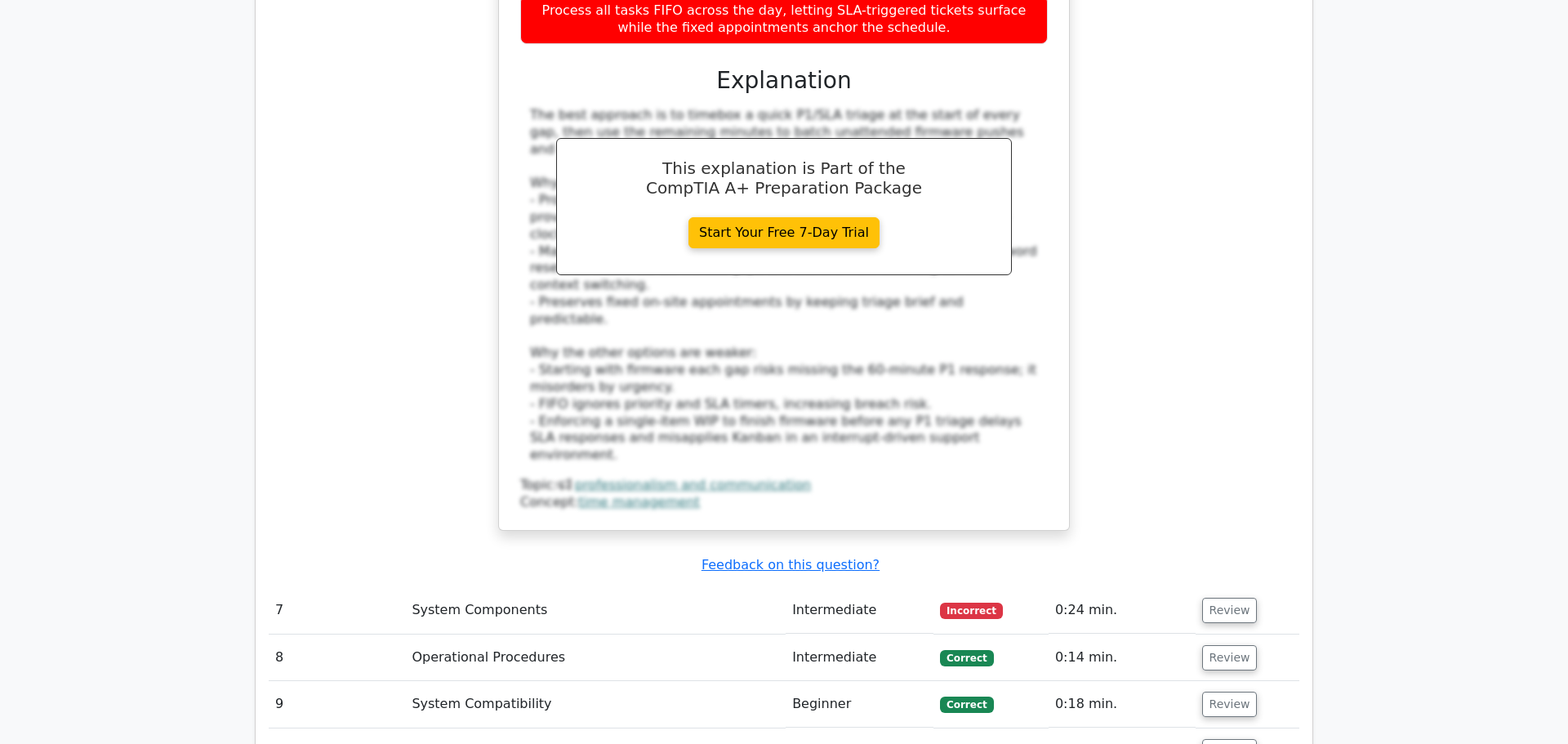
scroll to position [3804, 0]
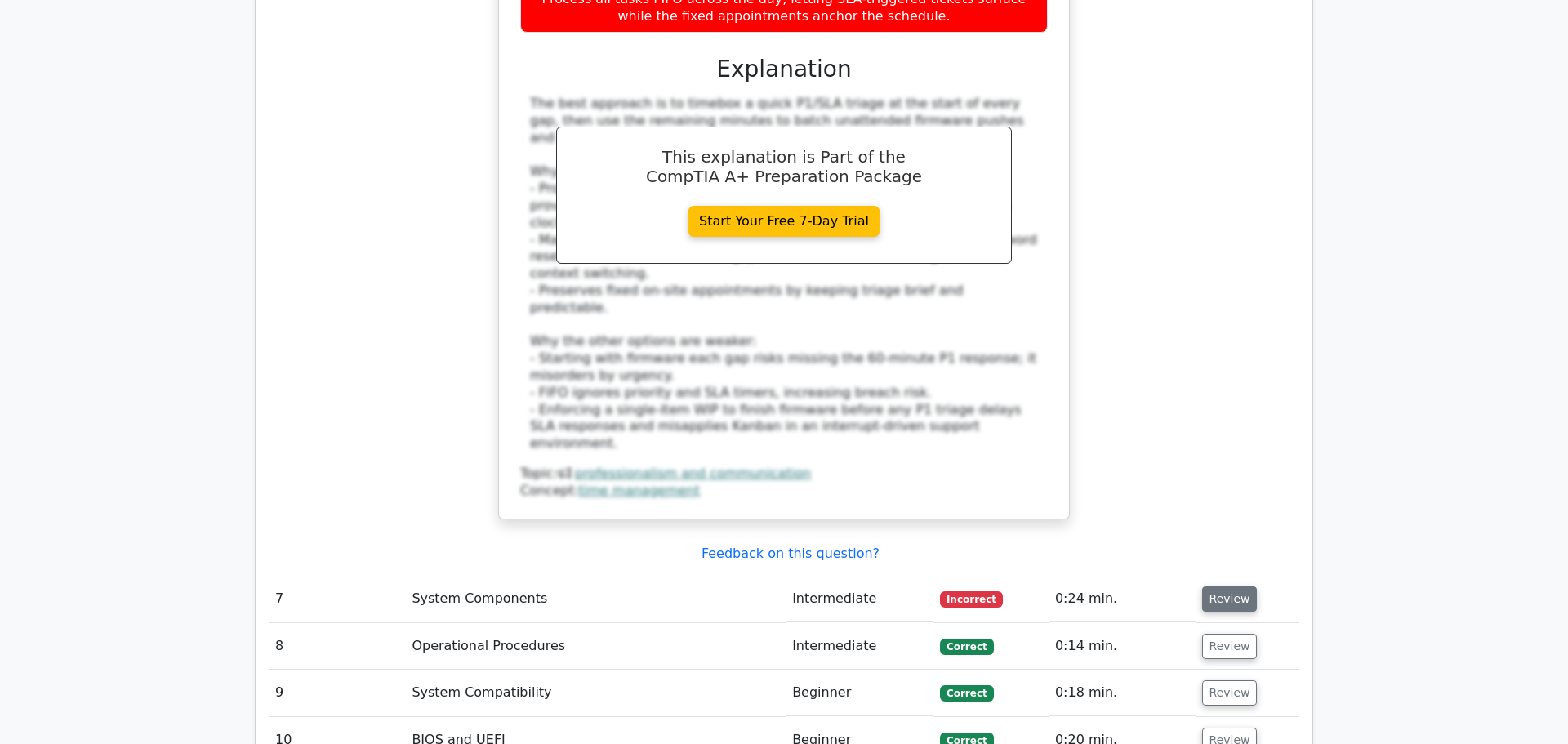
click at [1232, 587] on button "Review" at bounding box center [1229, 600] width 55 height 25
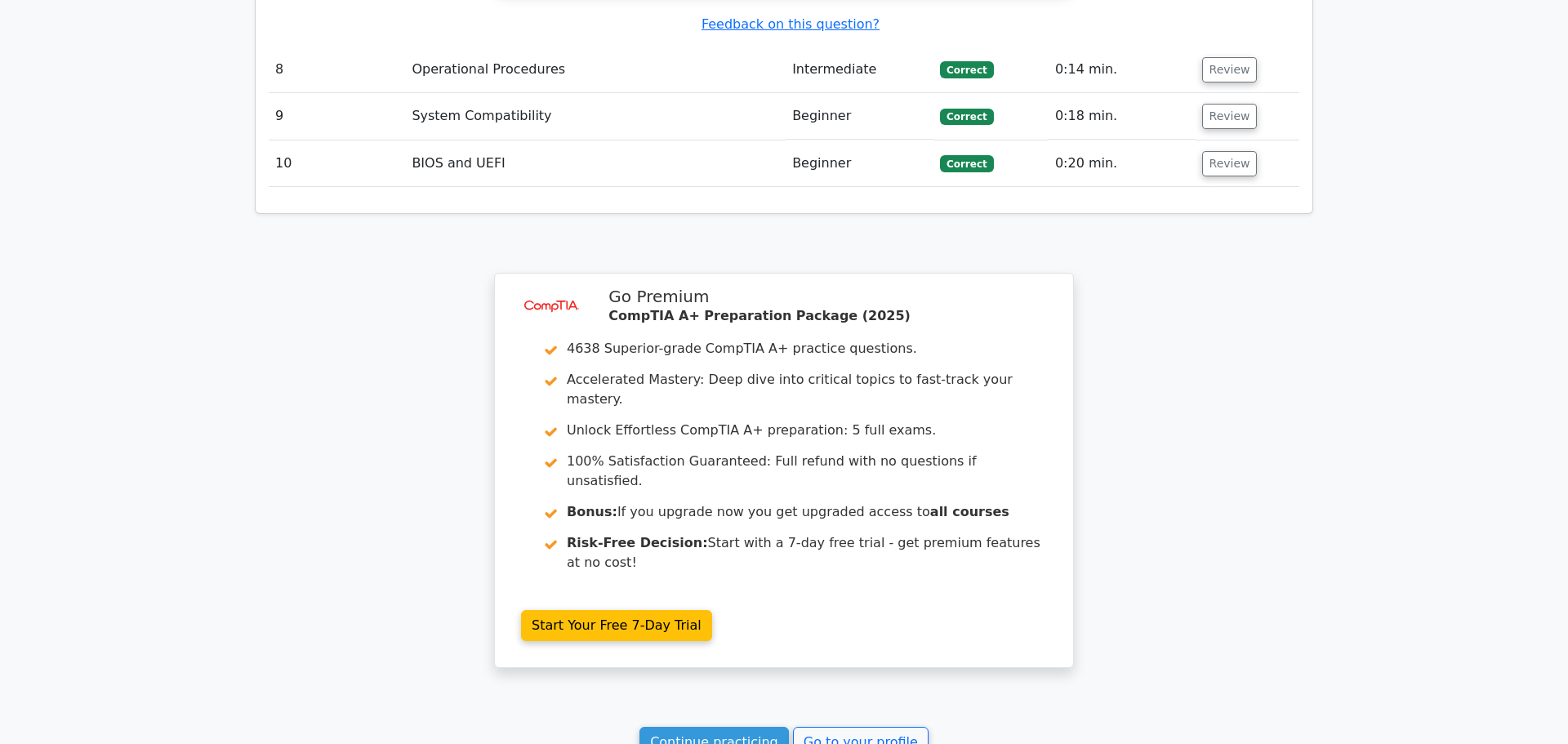
scroll to position [5052, 0]
